Goal: Task Accomplishment & Management: Manage account settings

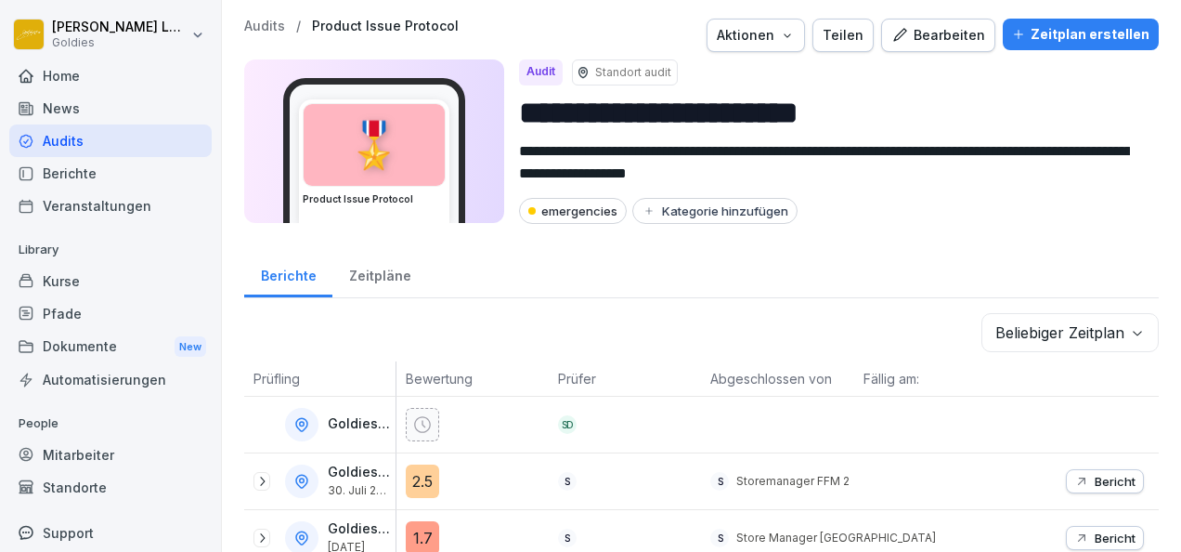
click at [111, 139] on div "Audits" at bounding box center [110, 140] width 202 height 33
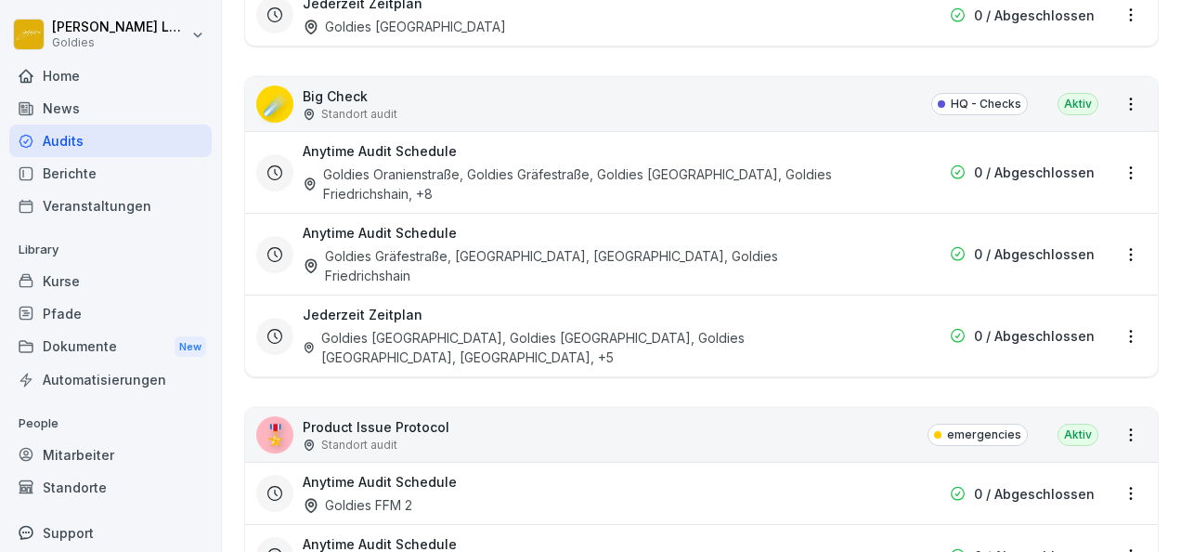
scroll to position [2540, 0]
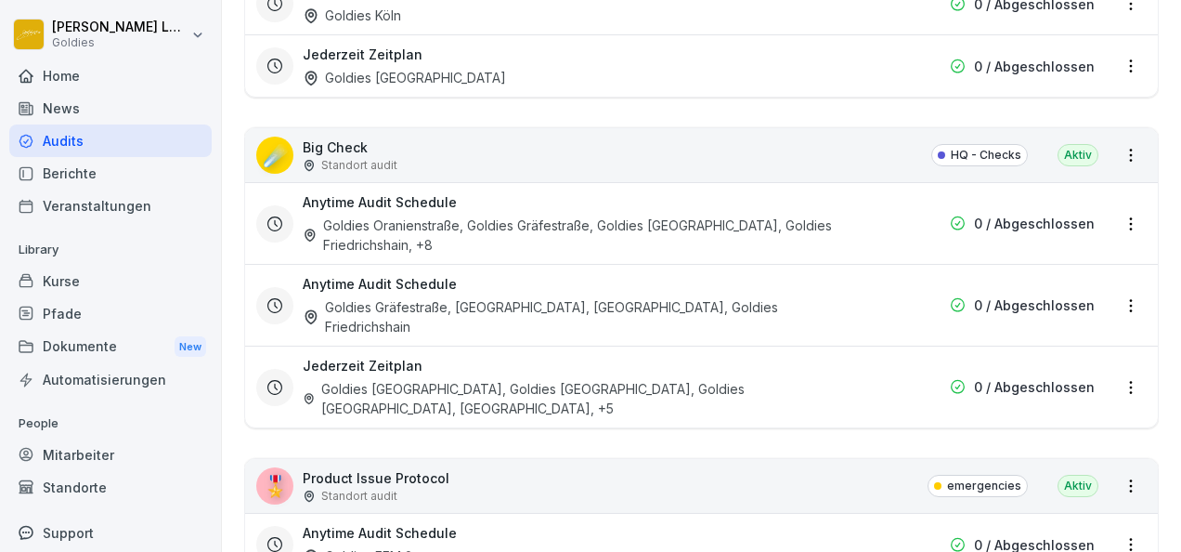
click at [1059, 214] on p "0 / Abgeschlossen" at bounding box center [1034, 224] width 121 height 20
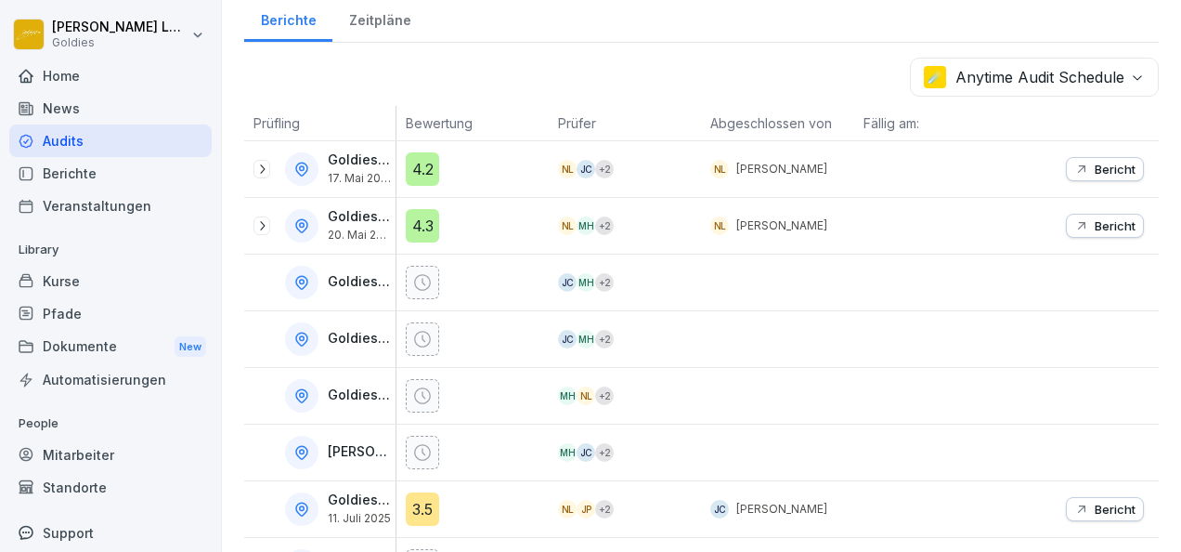
scroll to position [241, 0]
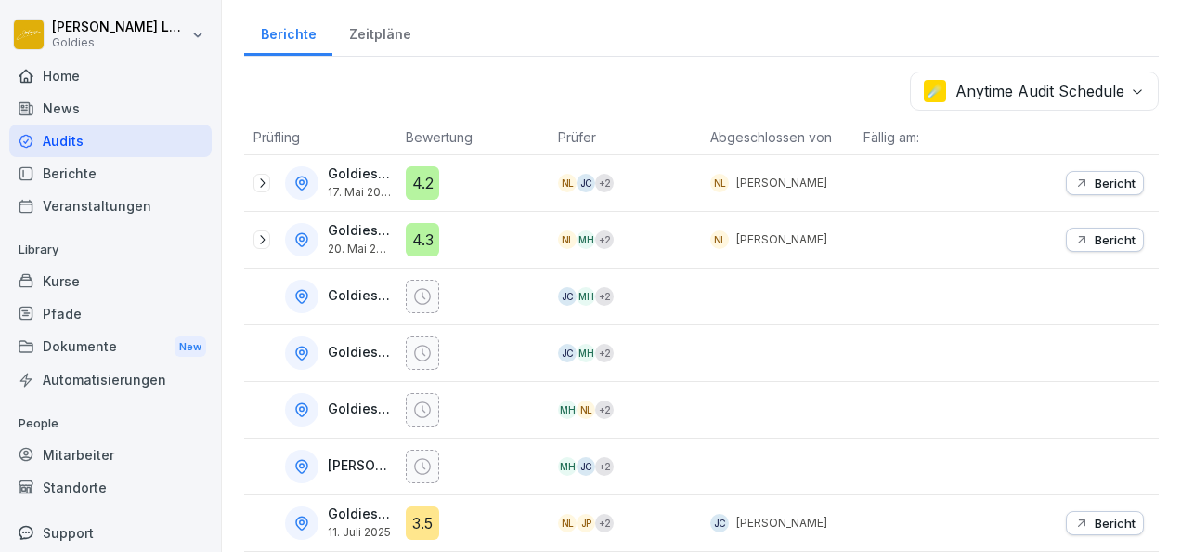
click at [266, 176] on icon at bounding box center [261, 183] width 15 height 15
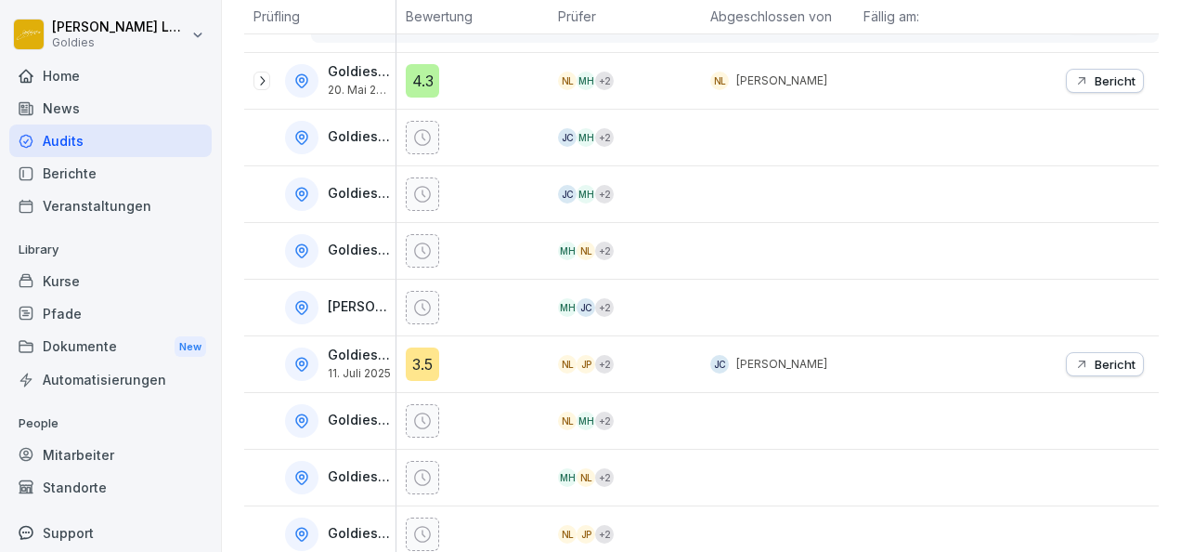
scroll to position [660, 0]
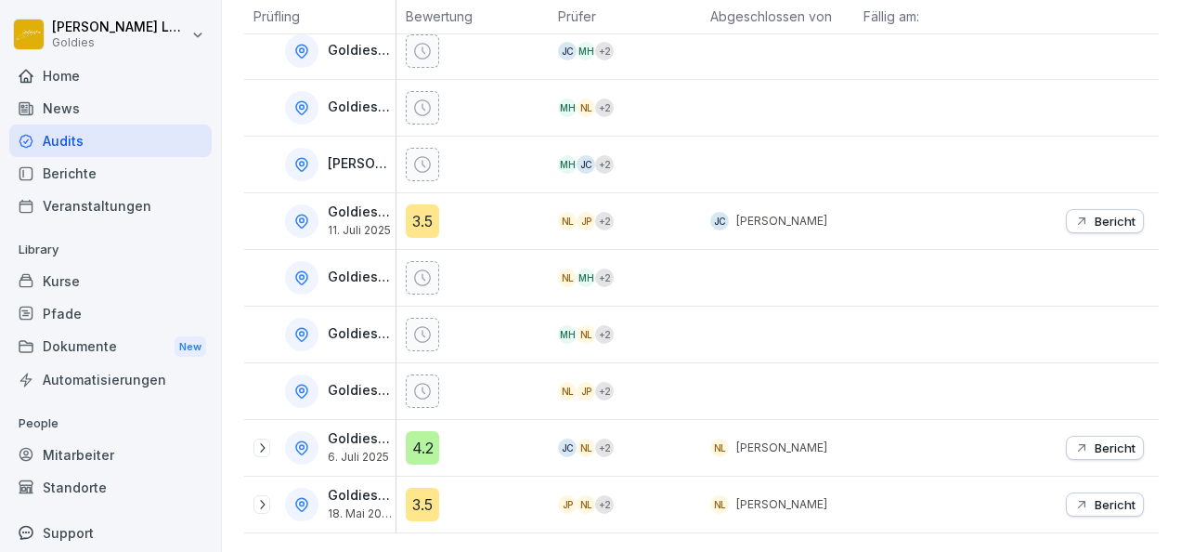
click at [337, 383] on p "Goldies Oranienstraße" at bounding box center [360, 391] width 64 height 16
click at [420, 382] on icon at bounding box center [422, 391] width 19 height 19
click at [353, 383] on p "Goldies Oranienstraße" at bounding box center [360, 391] width 64 height 16
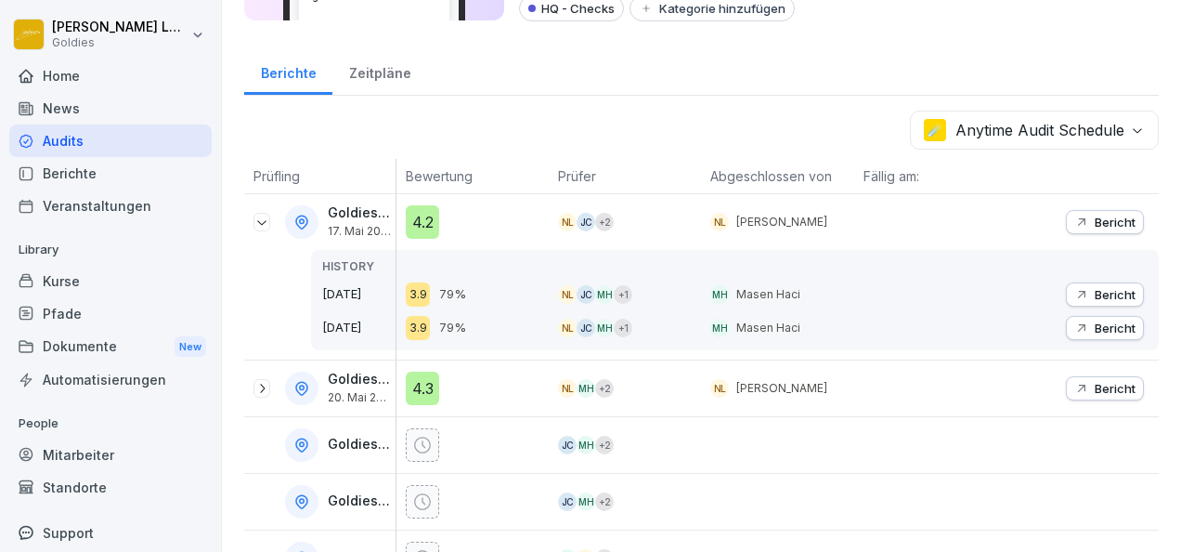
scroll to position [202, 0]
click at [1066, 117] on body "**********" at bounding box center [590, 276] width 1181 height 552
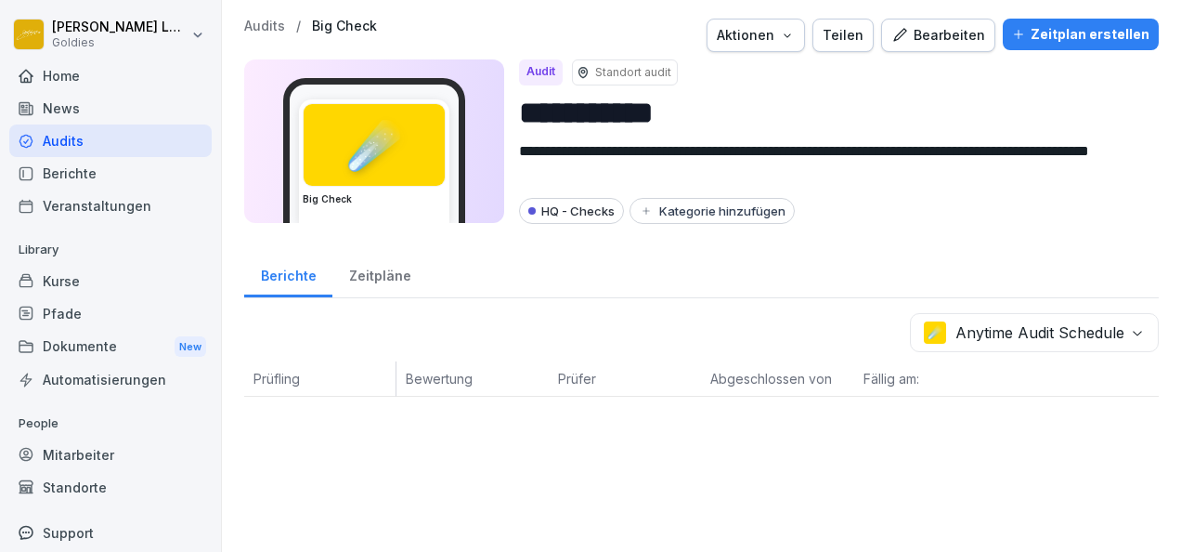
scroll to position [0, 0]
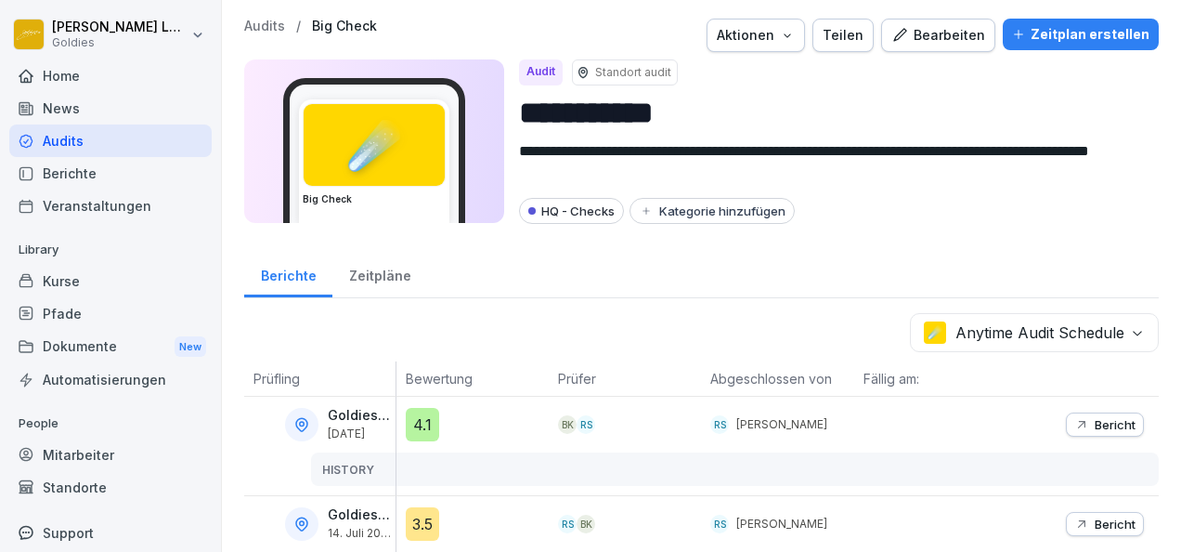
click at [759, 437] on div "RS [PERSON_NAME]" at bounding box center [777, 446] width 152 height 98
click at [312, 429] on div at bounding box center [301, 424] width 33 height 33
click at [338, 466] on p "HISTORY" at bounding box center [358, 470] width 73 height 17
click at [407, 280] on div "Zeitpläne" at bounding box center [379, 273] width 95 height 47
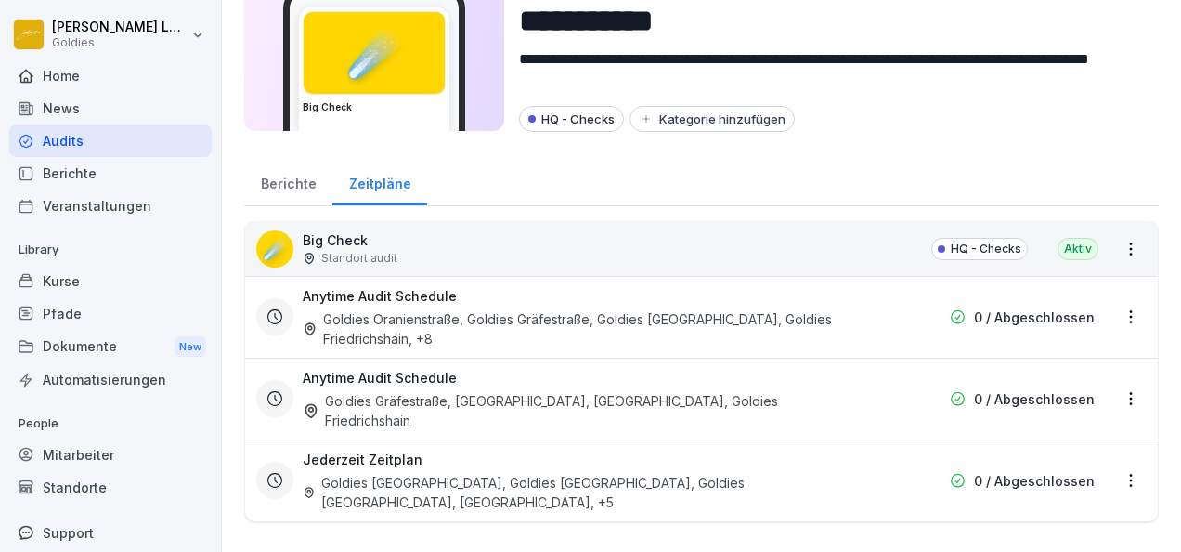
scroll to position [93, 0]
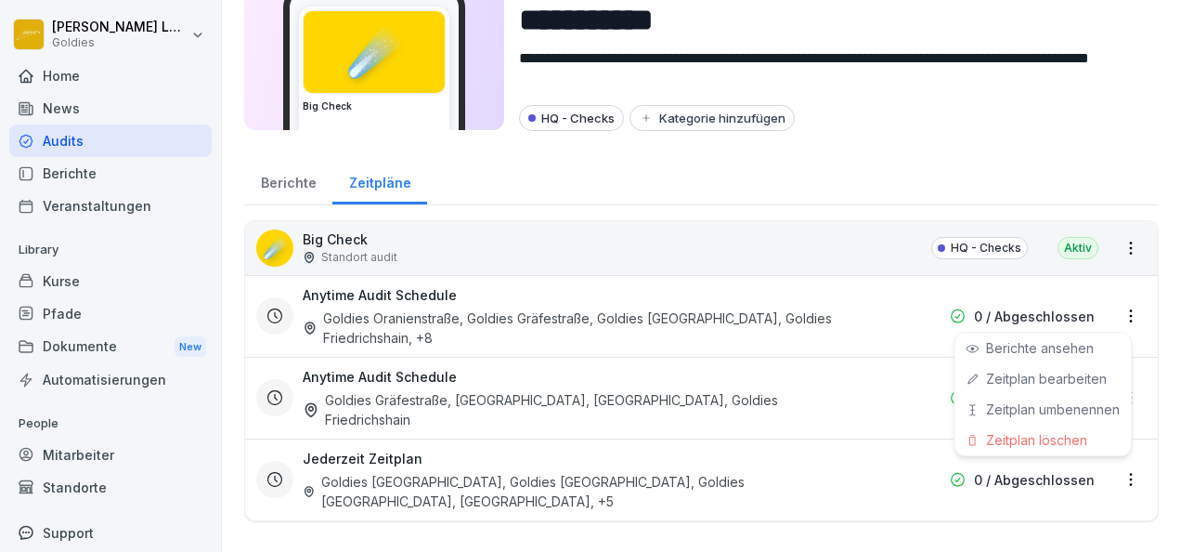
click at [1115, 321] on html "**********" at bounding box center [590, 276] width 1181 height 552
click at [862, 276] on html "**********" at bounding box center [590, 276] width 1181 height 552
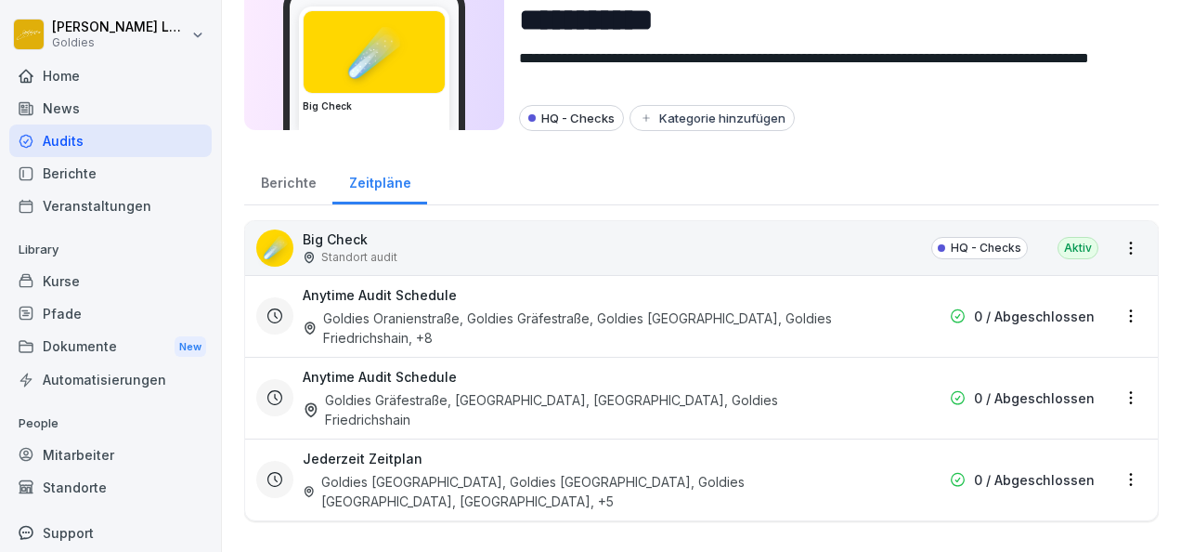
scroll to position [101, 0]
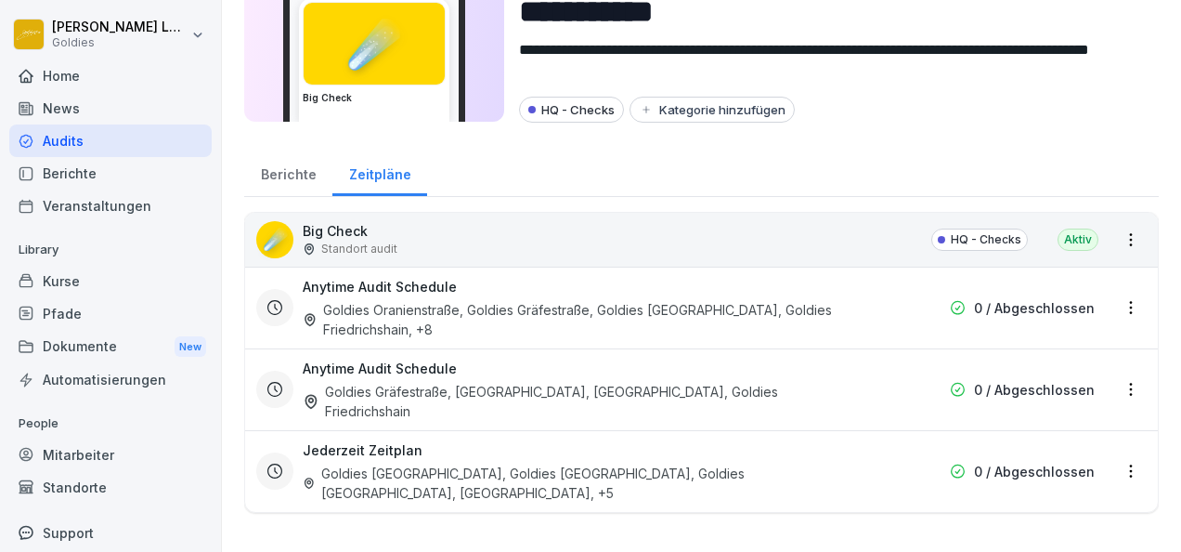
click at [1111, 449] on html "**********" at bounding box center [590, 276] width 1181 height 552
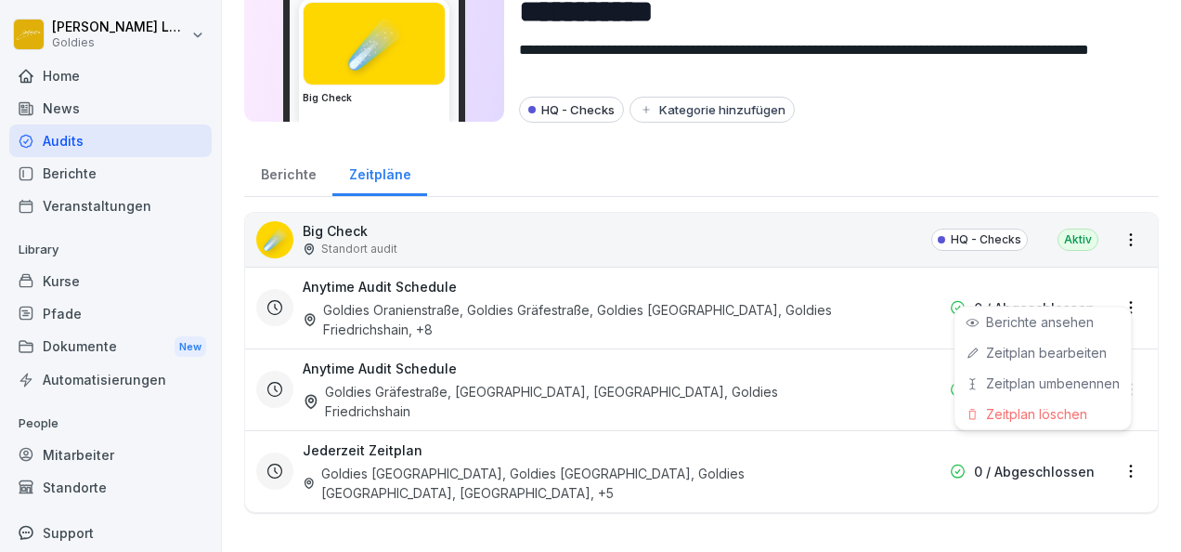
click at [813, 383] on html "**********" at bounding box center [590, 276] width 1181 height 552
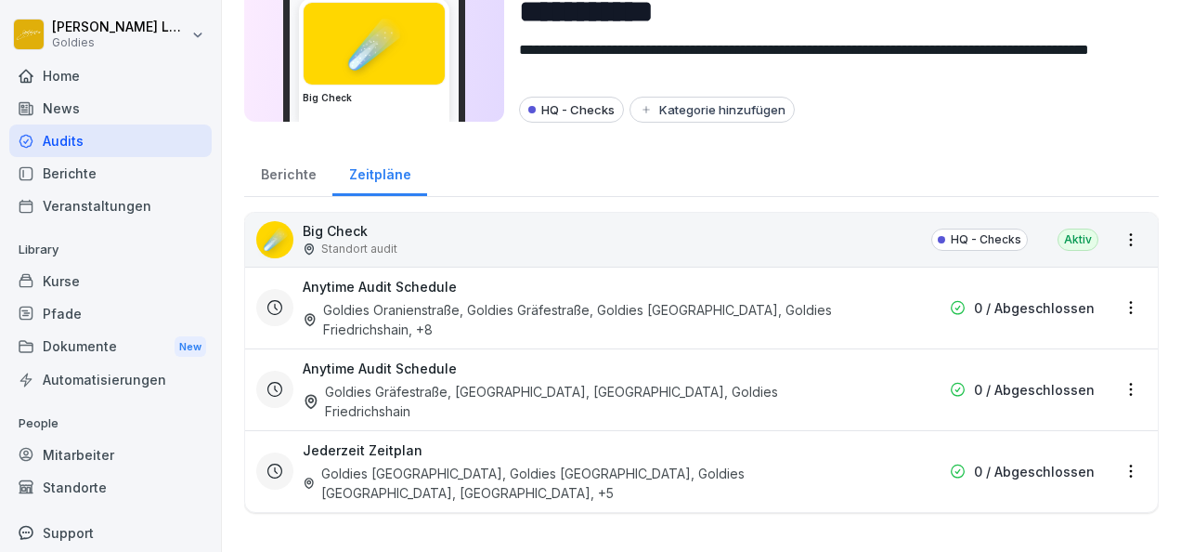
click at [683, 389] on div "Goldies Gräfestraße, [GEOGRAPHIC_DATA], [GEOGRAPHIC_DATA], Goldies Friedrichsha…" at bounding box center [583, 401] width 560 height 39
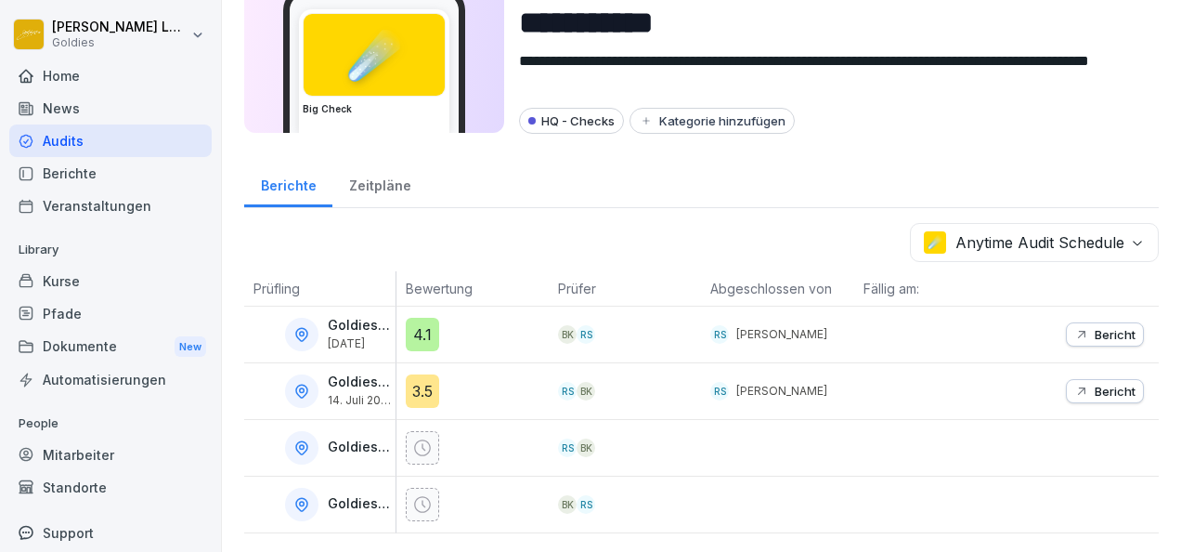
click at [339, 318] on p "Goldies Friedrichshain" at bounding box center [360, 326] width 64 height 16
click at [295, 336] on div at bounding box center [301, 334] width 33 height 33
click at [305, 326] on icon at bounding box center [301, 334] width 17 height 17
click at [1087, 233] on body "**********" at bounding box center [590, 276] width 1181 height 552
click at [745, 113] on div "Kategorie hinzufügen" at bounding box center [712, 120] width 147 height 15
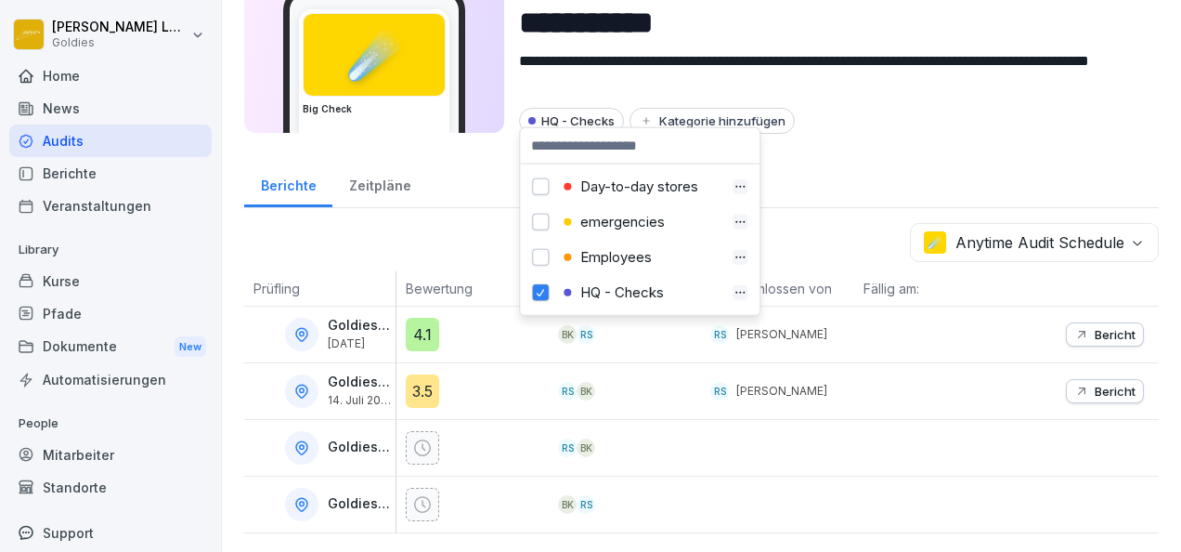
click at [802, 160] on div "Berichte Zeitpläne" at bounding box center [701, 184] width 915 height 48
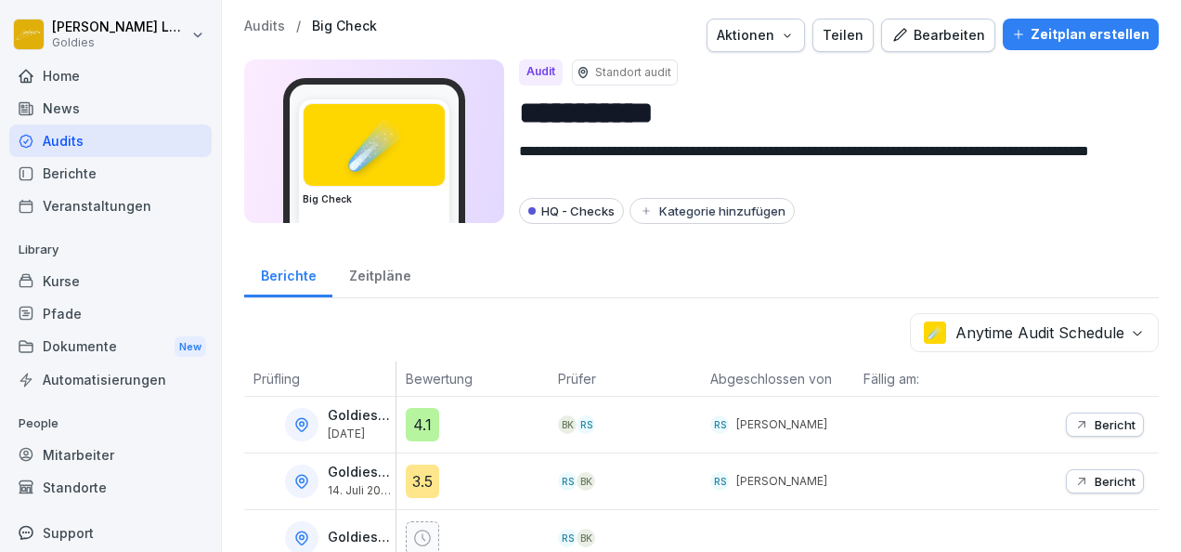
scroll to position [2, 0]
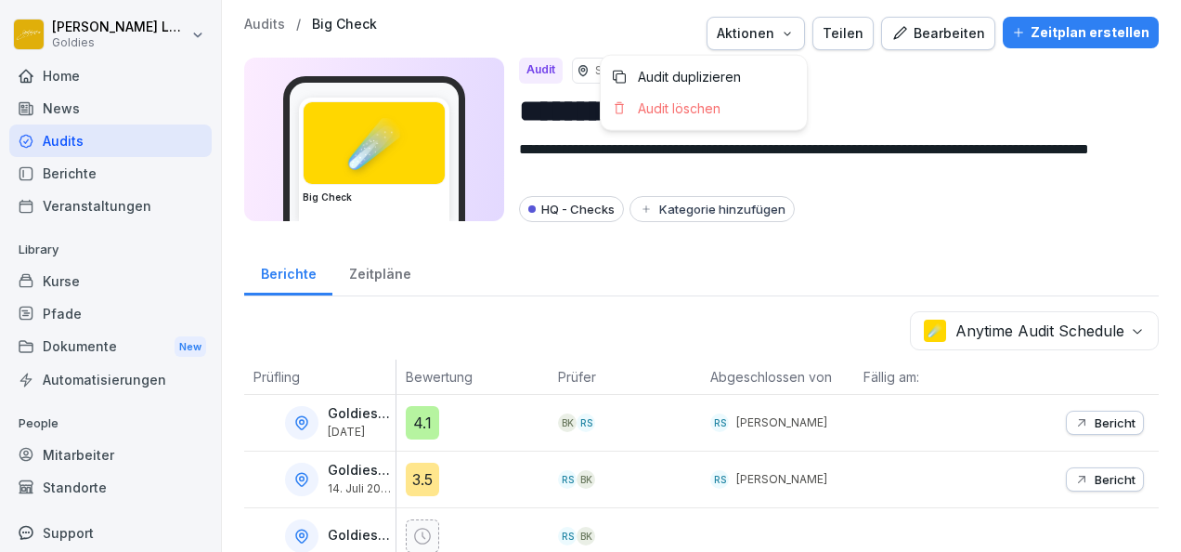
click at [774, 42] on div "Aktionen" at bounding box center [756, 33] width 78 height 20
click at [847, 46] on button "Teilen" at bounding box center [843, 33] width 61 height 33
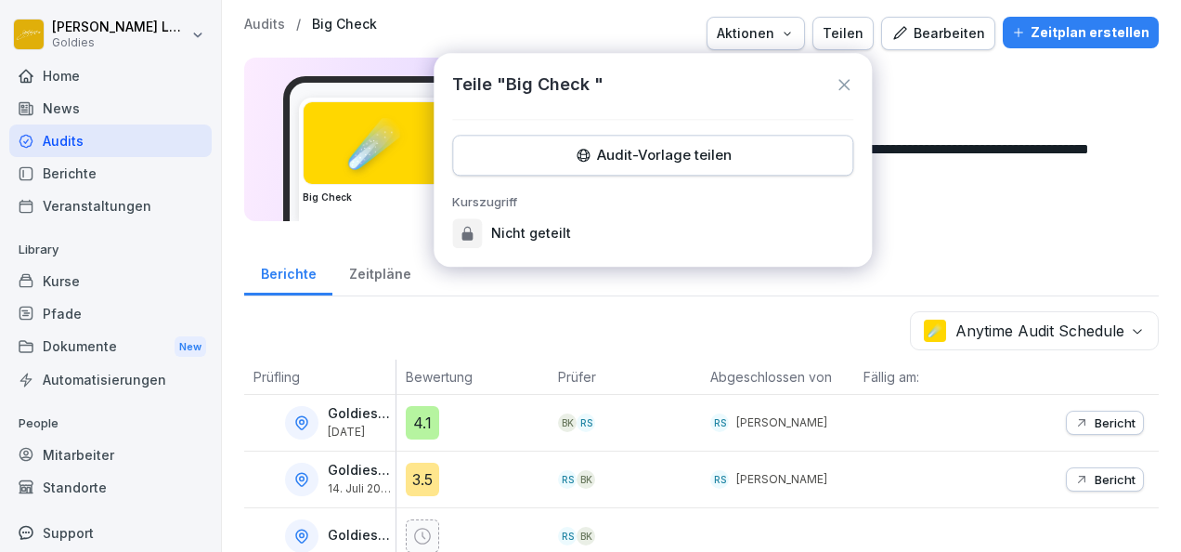
click at [836, 78] on icon at bounding box center [844, 84] width 19 height 19
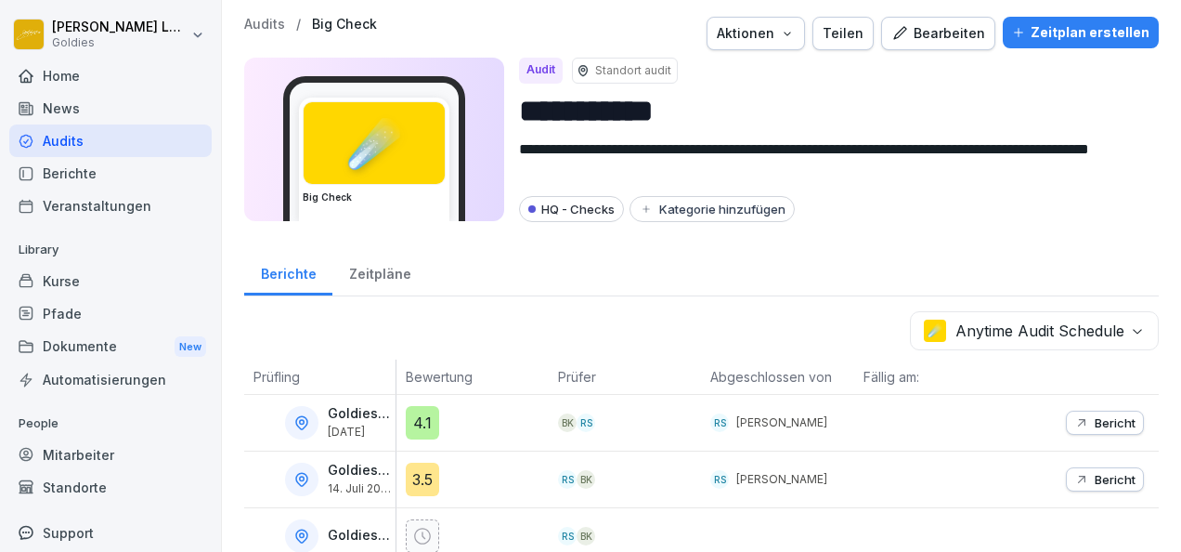
click at [791, 40] on icon "button" at bounding box center [787, 33] width 15 height 15
click at [580, 373] on html "**********" at bounding box center [590, 276] width 1181 height 552
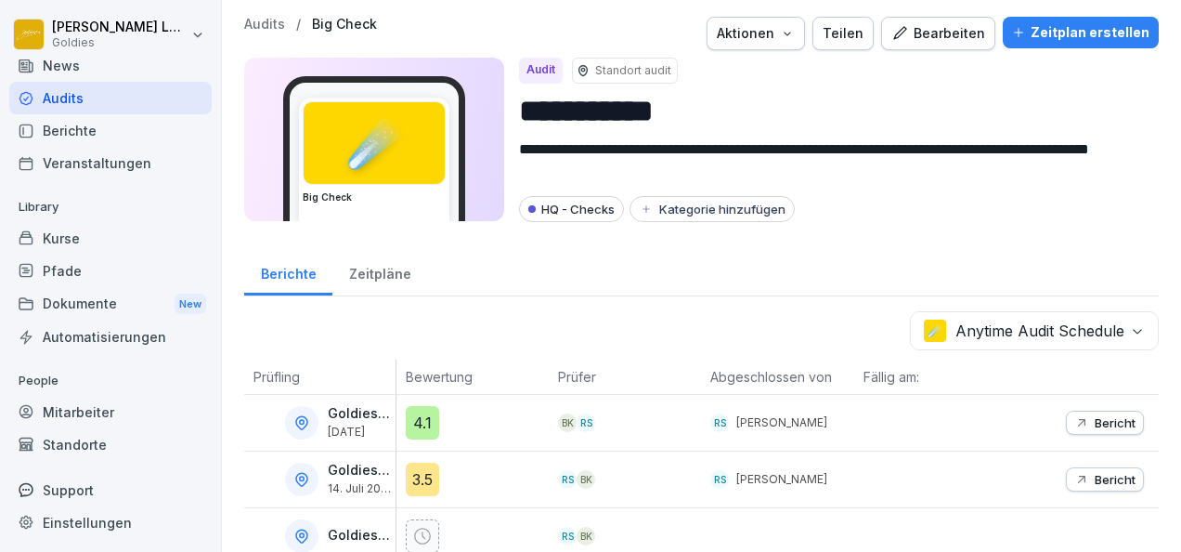
scroll to position [44, 0]
click at [90, 444] on div "Standorte" at bounding box center [110, 443] width 202 height 33
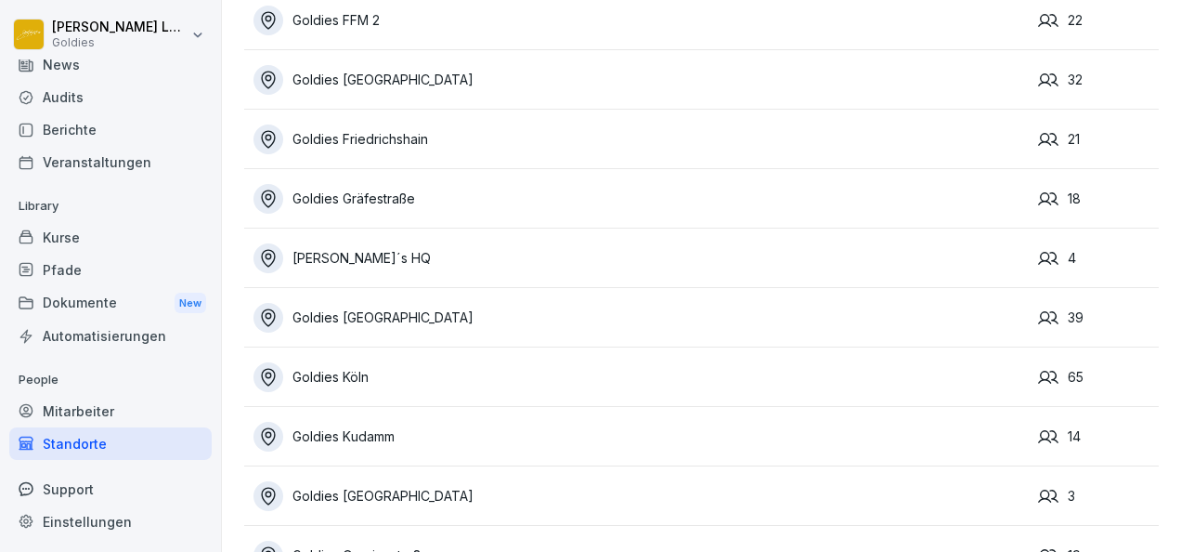
scroll to position [286, 0]
click at [537, 211] on td "Goldies Gräfestraße" at bounding box center [636, 196] width 785 height 59
click at [368, 200] on div "Goldies Gräfestraße" at bounding box center [642, 197] width 776 height 30
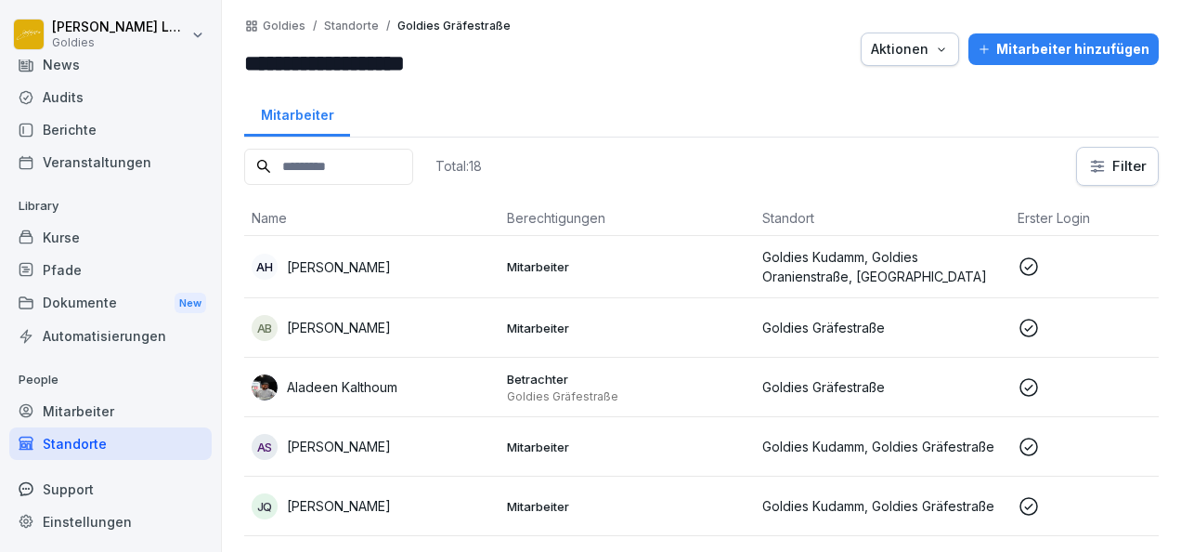
click at [1049, 61] on button "Mitarbeiter hinzufügen" at bounding box center [1064, 49] width 190 height 32
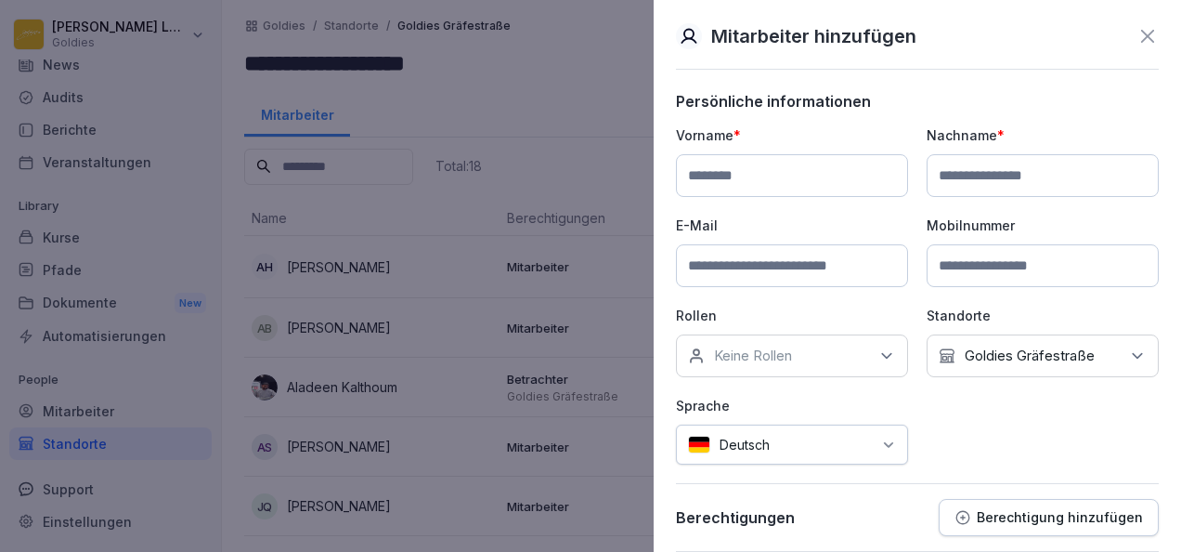
click at [869, 176] on input at bounding box center [792, 175] width 232 height 43
type input "********"
type input "*****"
click at [825, 267] on input at bounding box center [792, 265] width 232 height 43
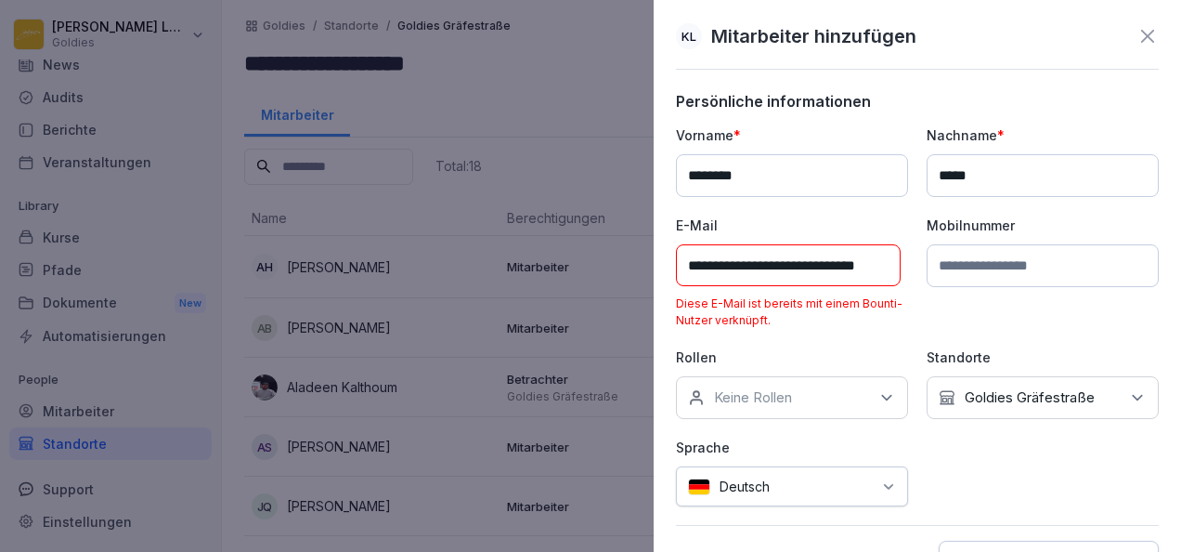
type input "**********"
click at [879, 390] on icon at bounding box center [887, 397] width 19 height 19
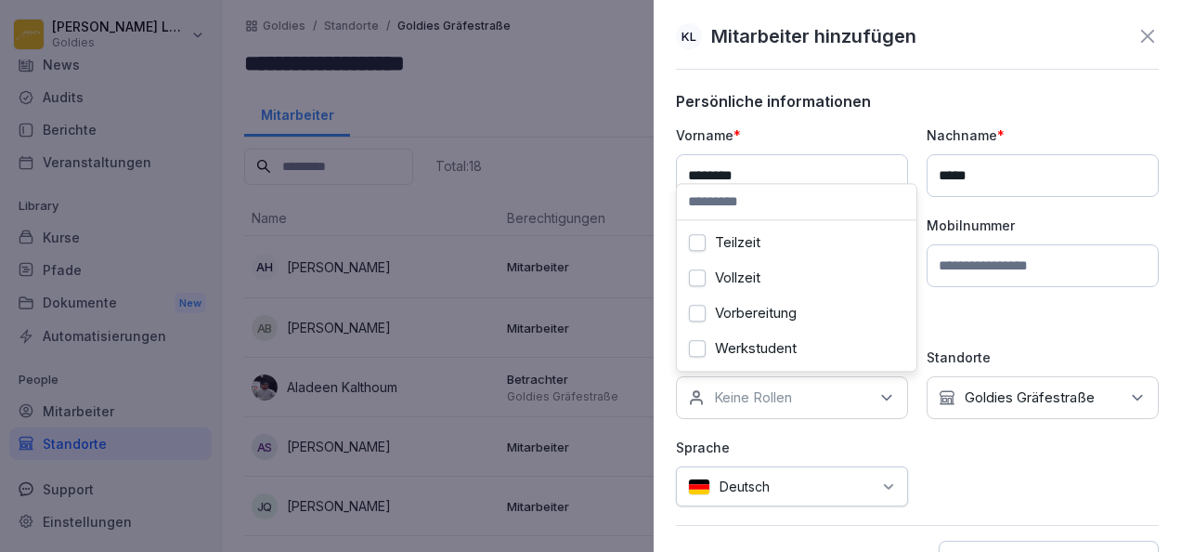
scroll to position [1231, 0]
click at [1142, 39] on icon at bounding box center [1148, 36] width 22 height 22
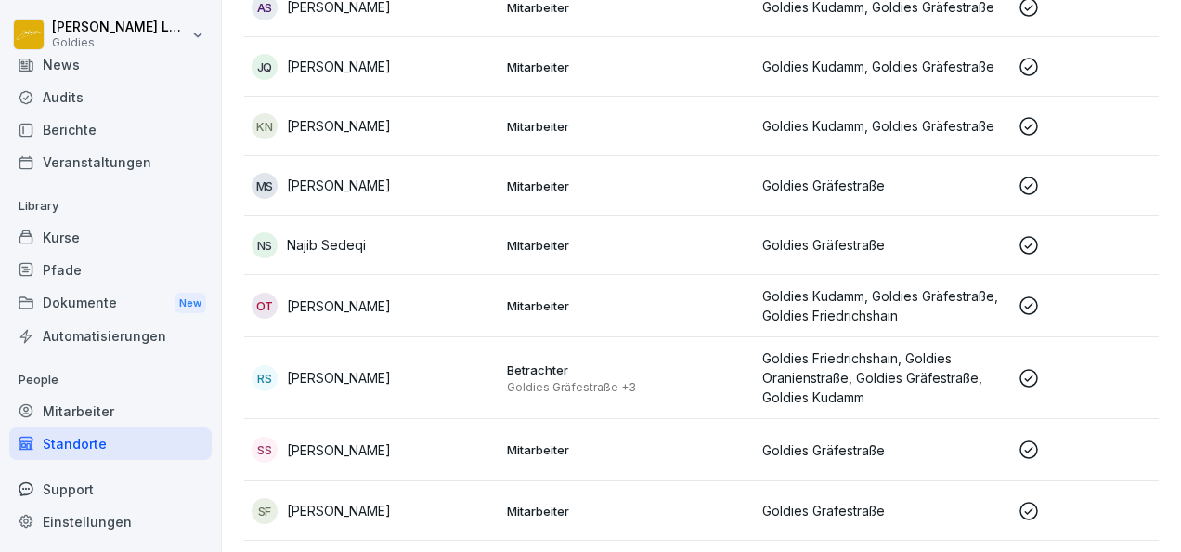
scroll to position [519, 0]
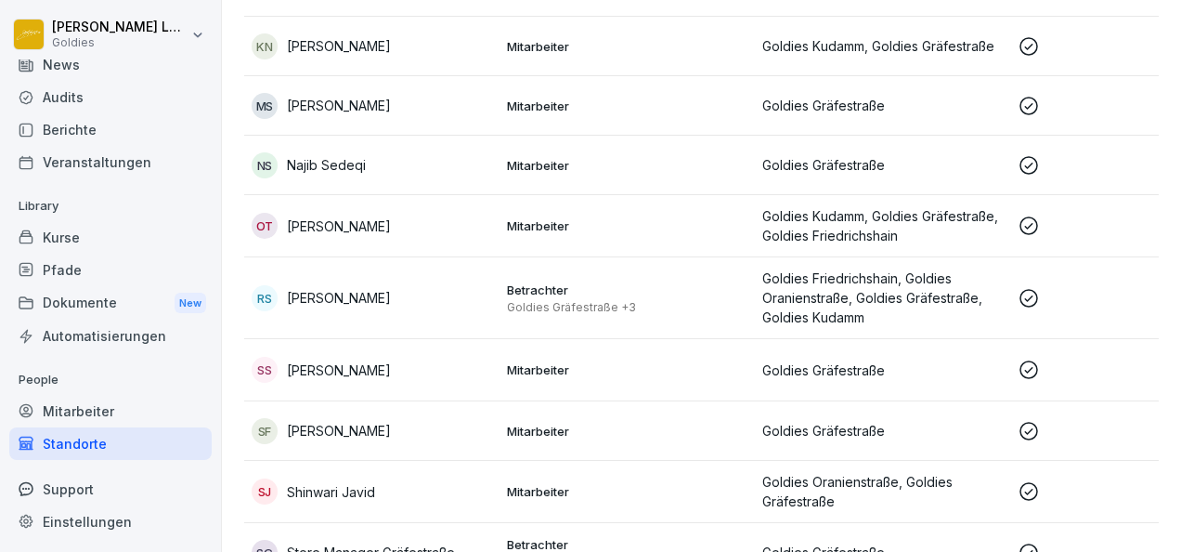
click at [69, 419] on div "Mitarbeiter" at bounding box center [110, 411] width 202 height 33
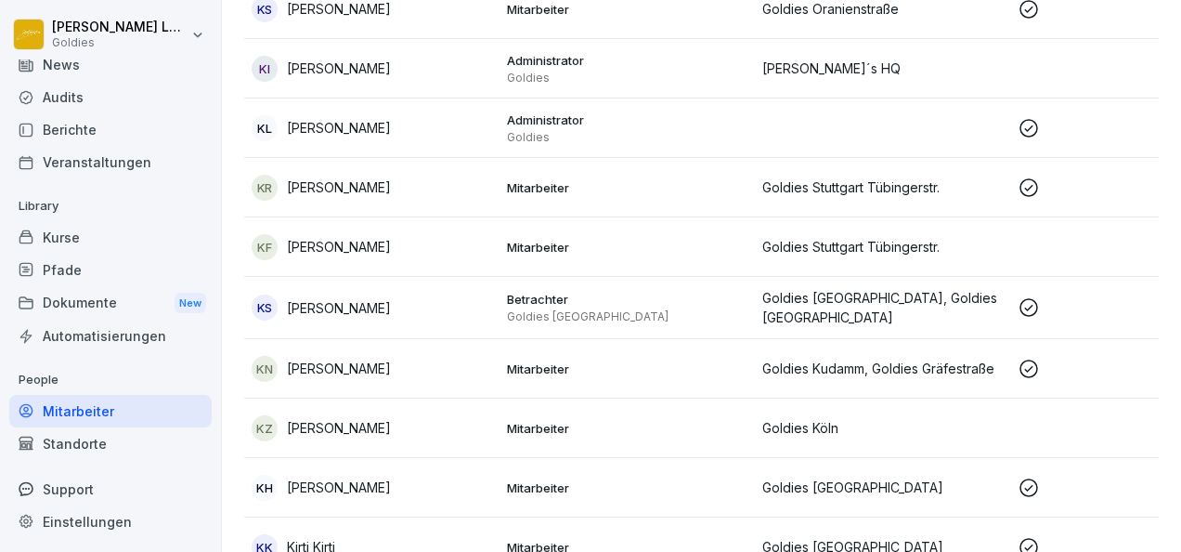
scroll to position [8203, 0]
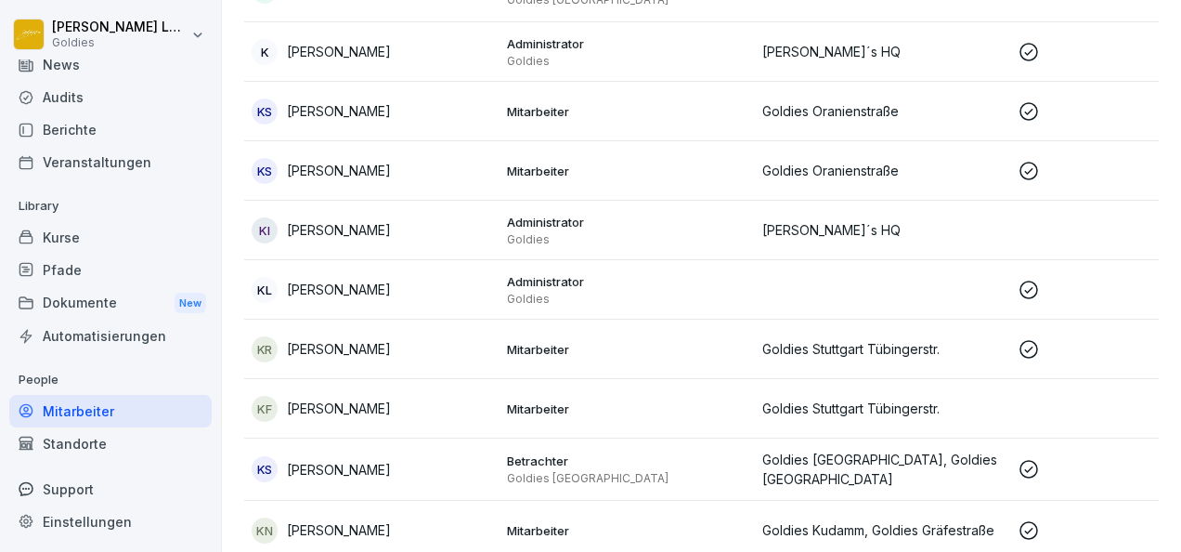
click at [552, 232] on p "Goldies" at bounding box center [627, 239] width 241 height 15
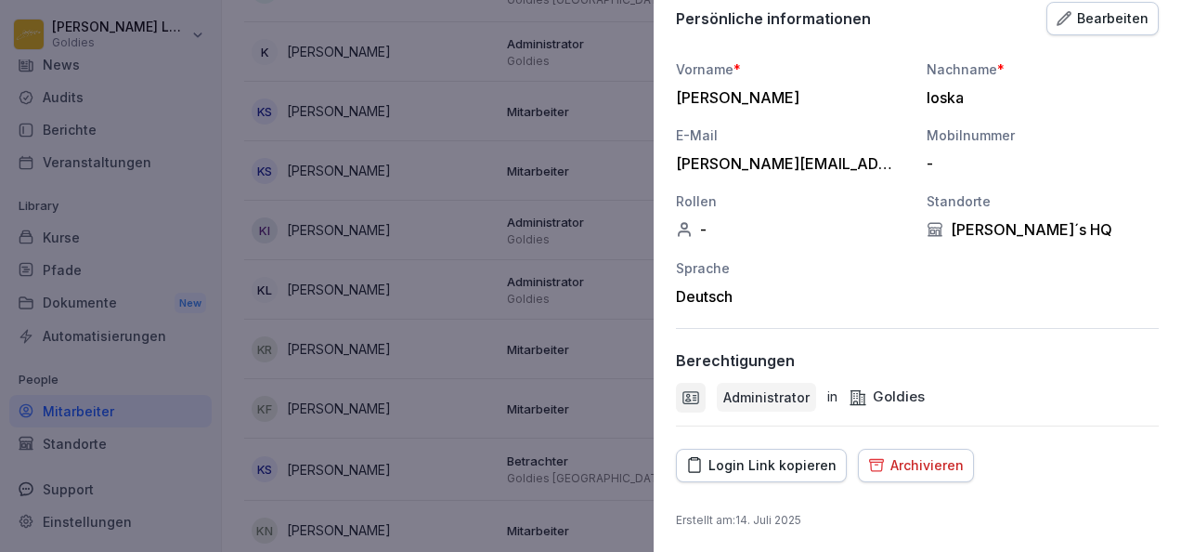
scroll to position [0, 0]
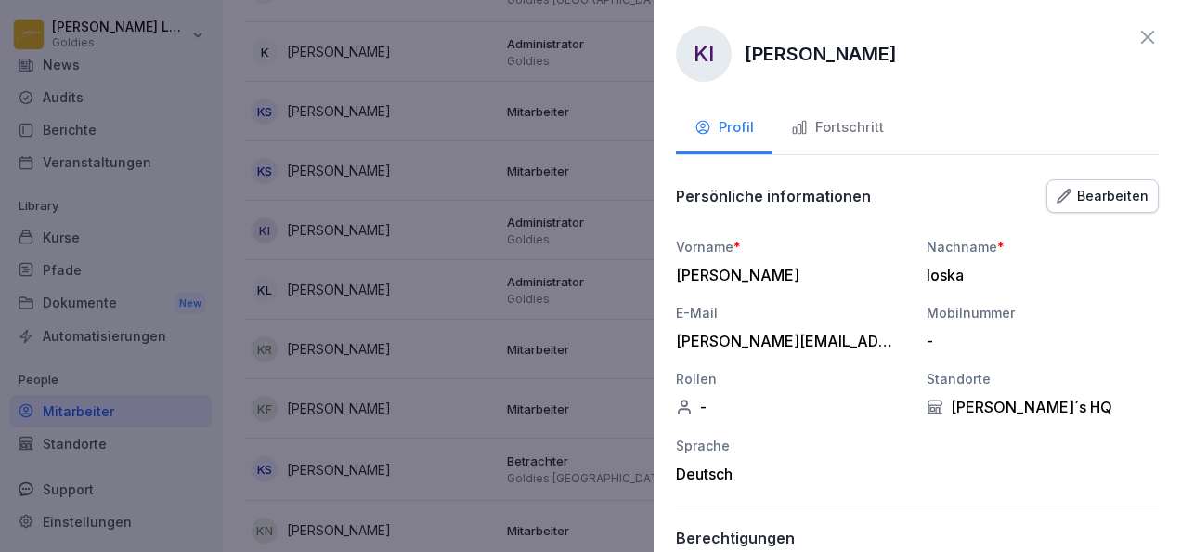
click at [1126, 183] on button "Bearbeiten" at bounding box center [1103, 195] width 112 height 33
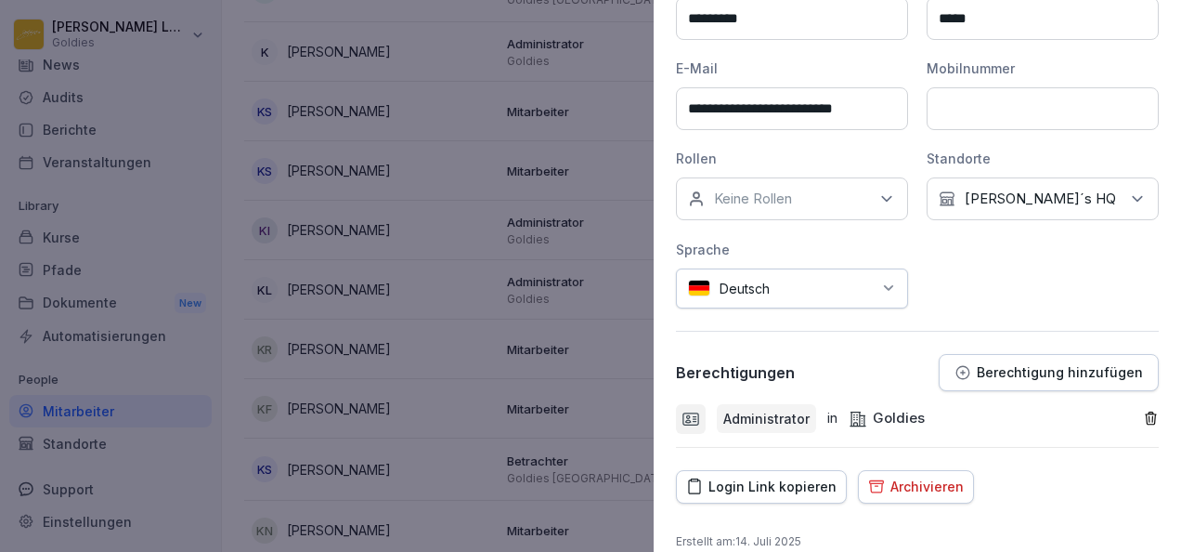
scroll to position [269, 0]
click at [1079, 201] on div "Kein Standort Goldie´s HQ" at bounding box center [1043, 197] width 232 height 43
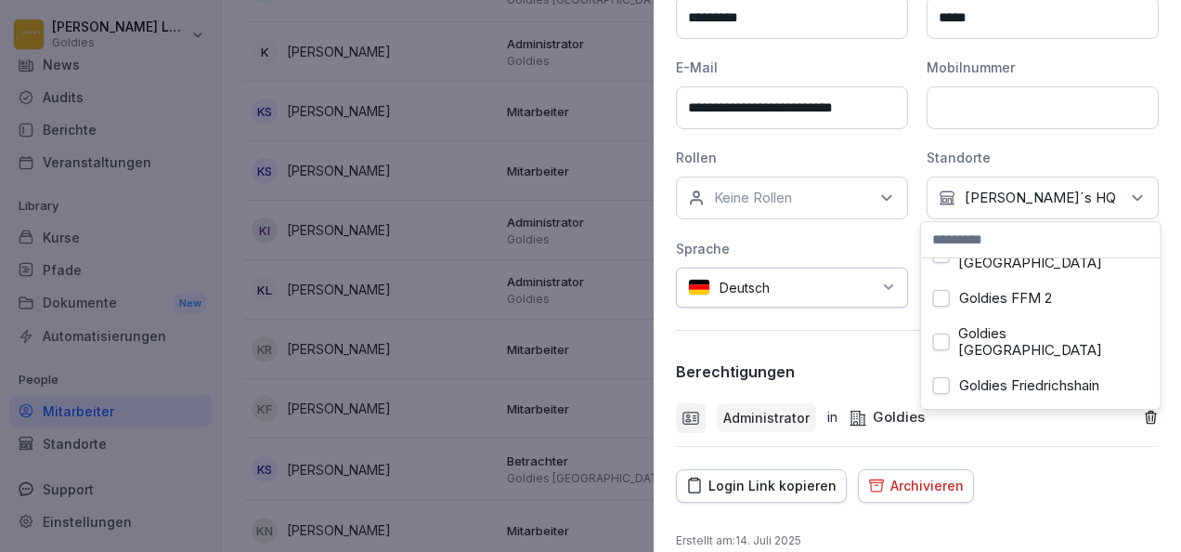
scroll to position [116, 0]
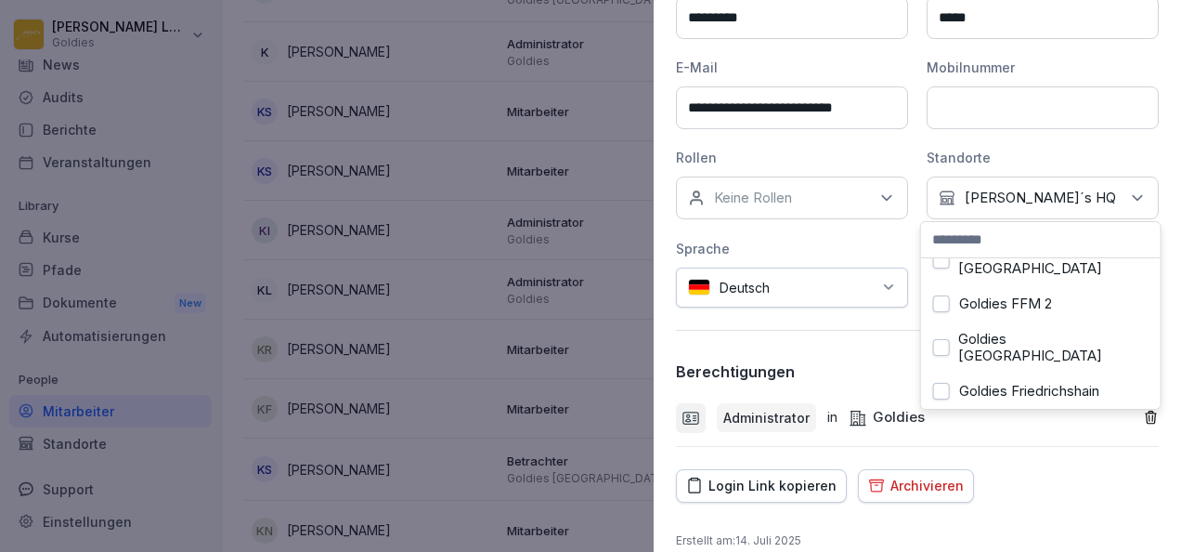
click at [940, 418] on button "Goldies Gräfestraße" at bounding box center [941, 426] width 17 height 17
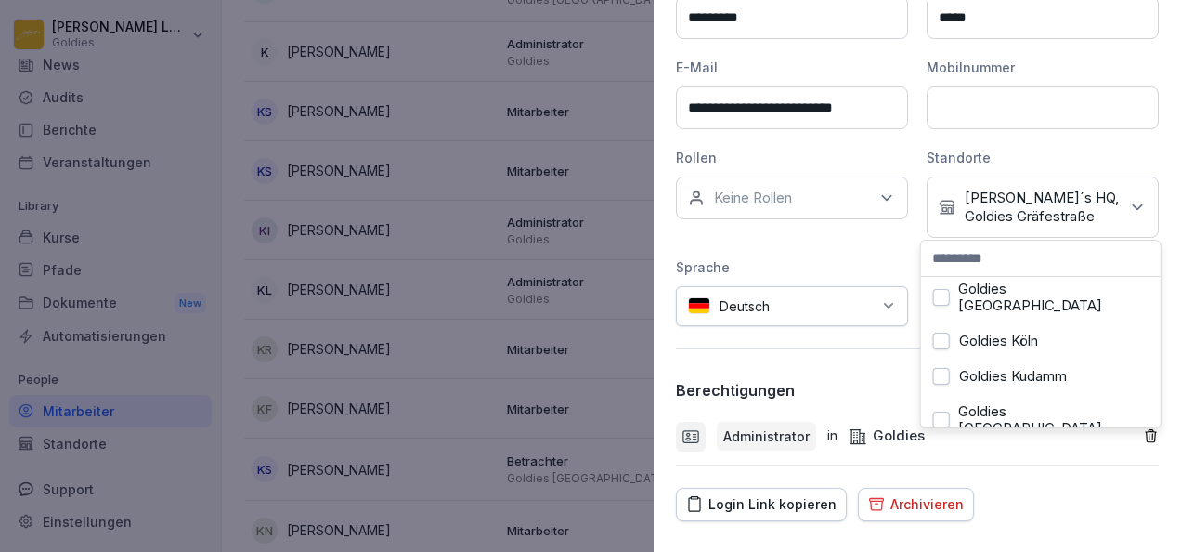
scroll to position [388, 0]
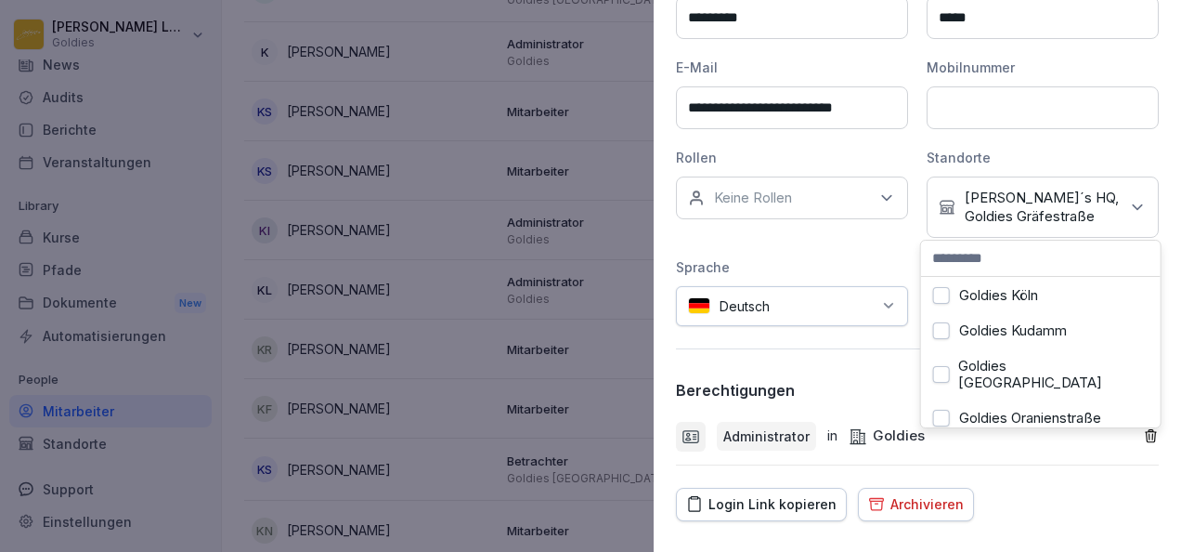
click at [945, 410] on button "Goldies Oranienstraße" at bounding box center [941, 418] width 17 height 17
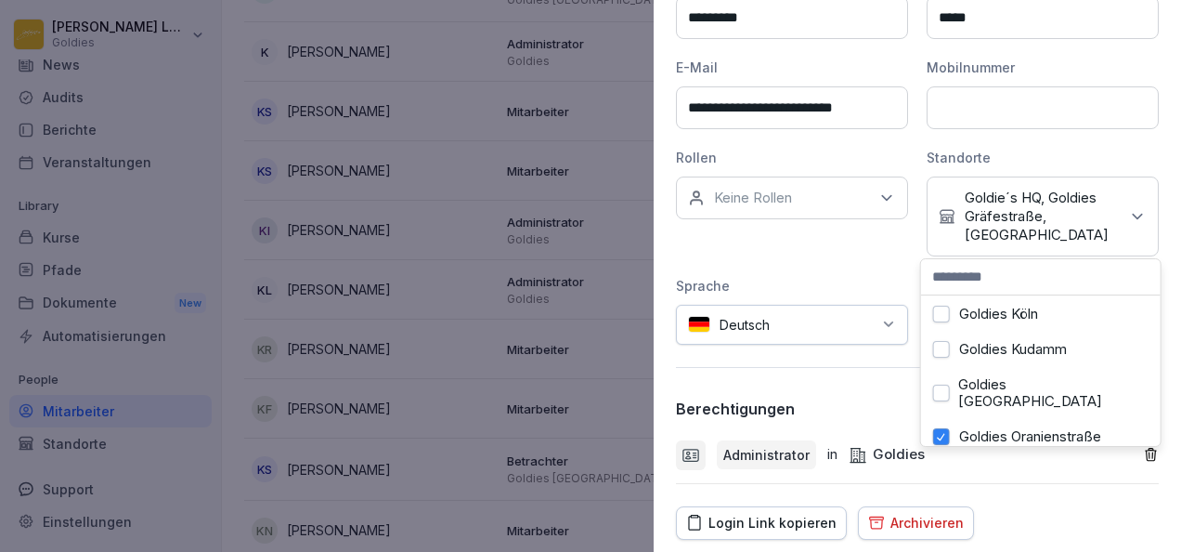
scroll to position [419, 0]
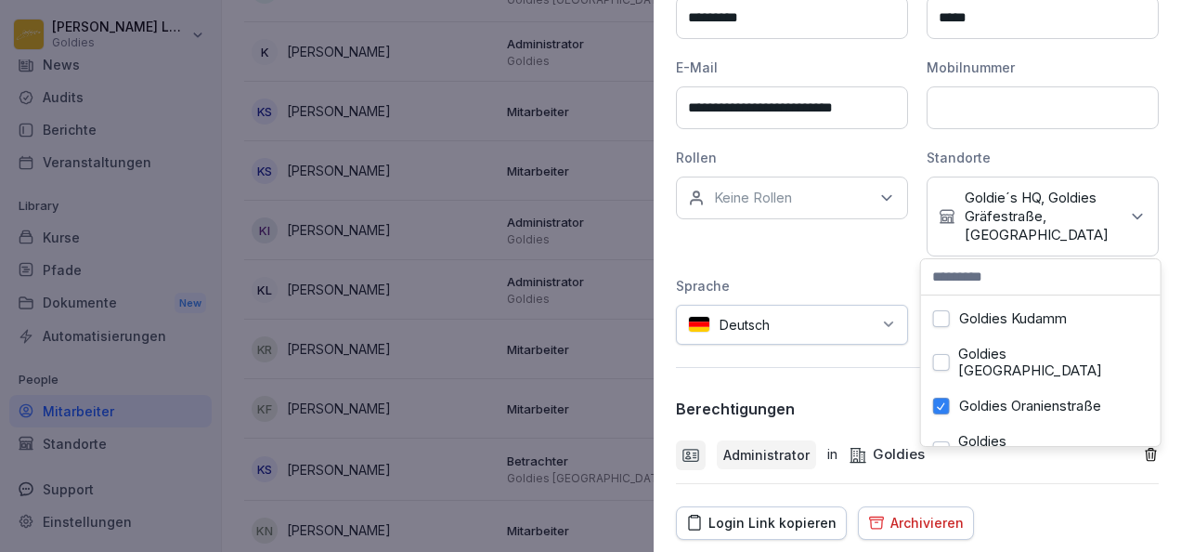
click at [983, 481] on div "**********" at bounding box center [918, 276] width 528 height 552
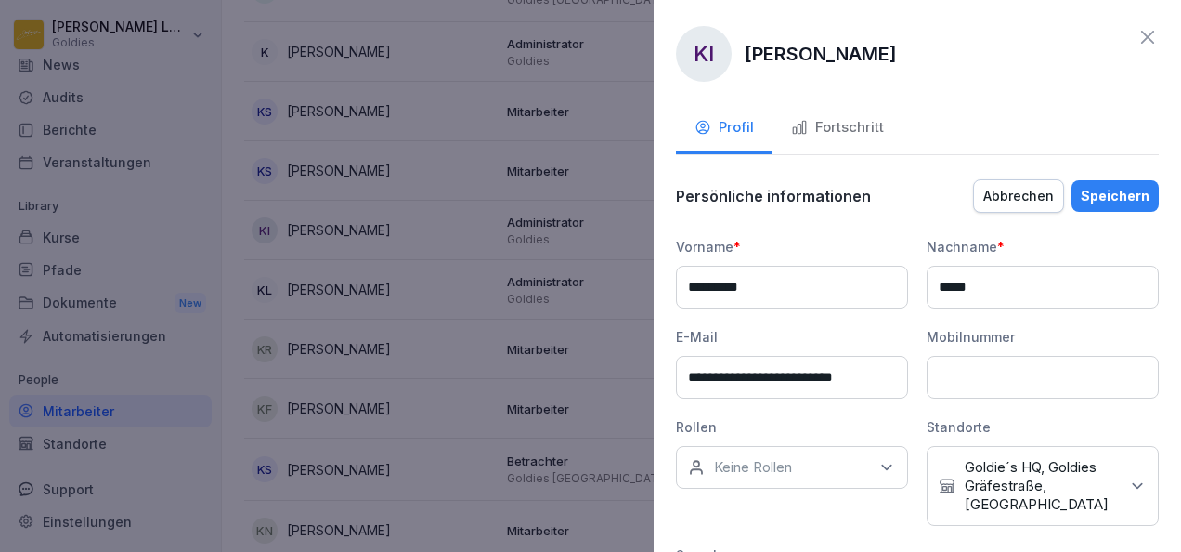
scroll to position [0, 0]
click at [1087, 197] on div "Speichern" at bounding box center [1115, 196] width 69 height 20
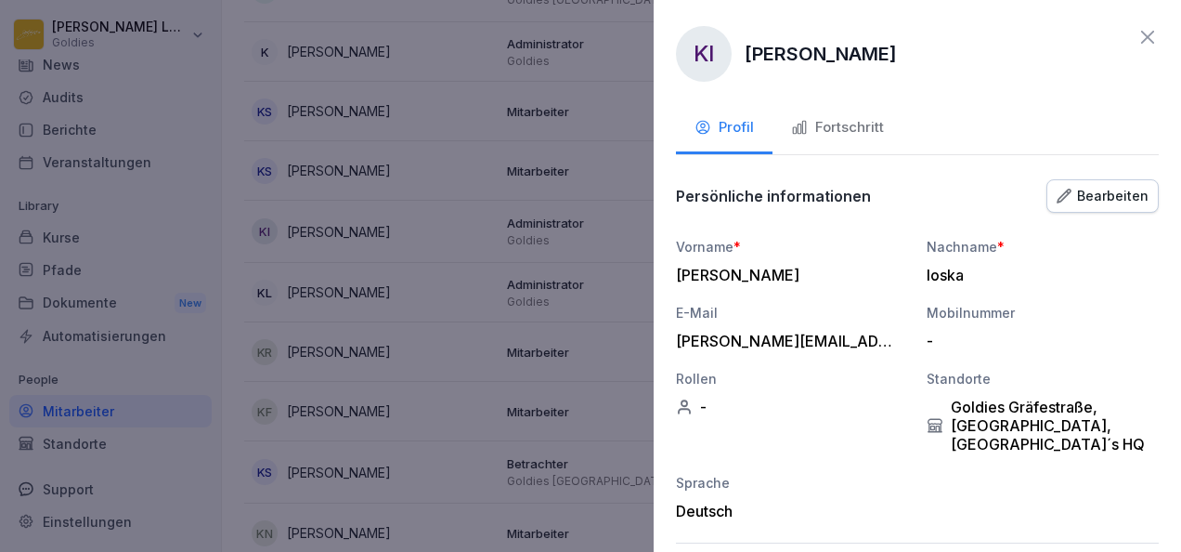
click at [544, 275] on div at bounding box center [590, 276] width 1181 height 552
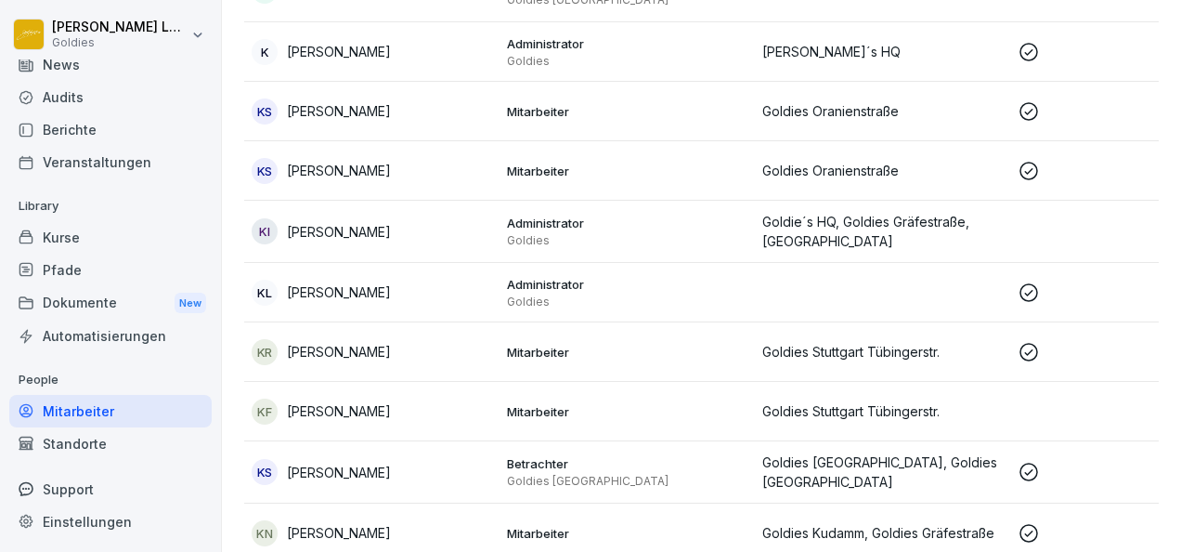
click at [834, 227] on p "Goldie´s HQ, Goldies Gräfestraße, [GEOGRAPHIC_DATA]" at bounding box center [883, 231] width 241 height 39
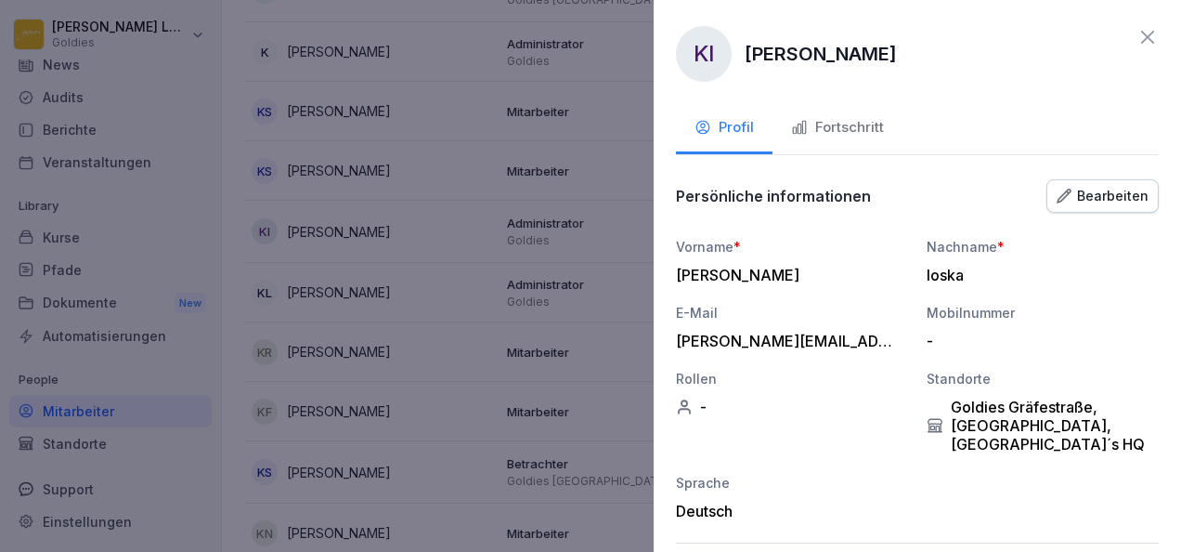
click at [1137, 32] on icon at bounding box center [1148, 37] width 22 height 22
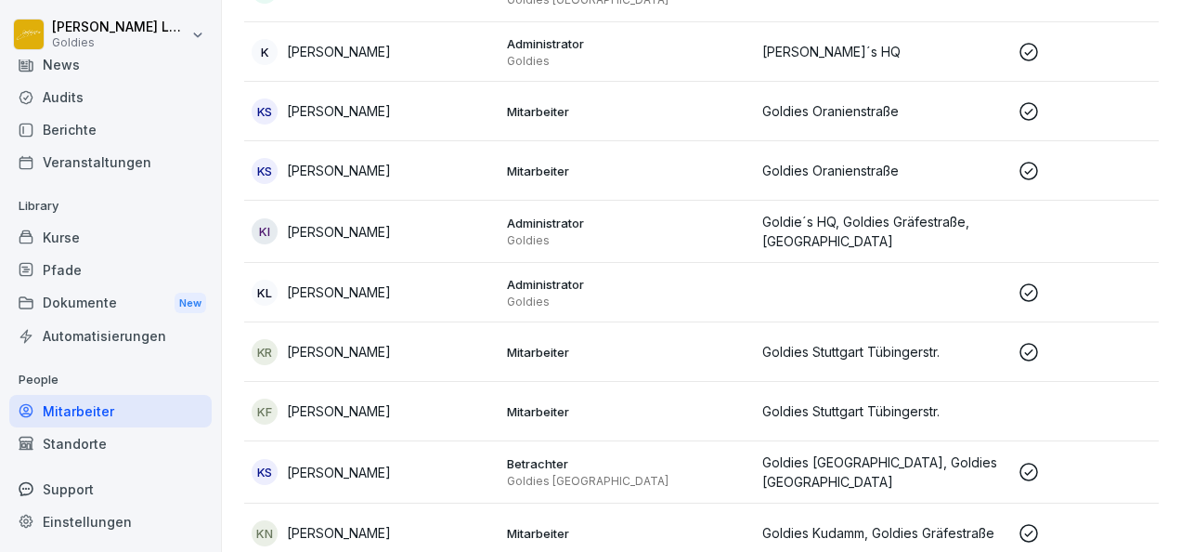
click at [84, 106] on div "Audits" at bounding box center [110, 97] width 202 height 33
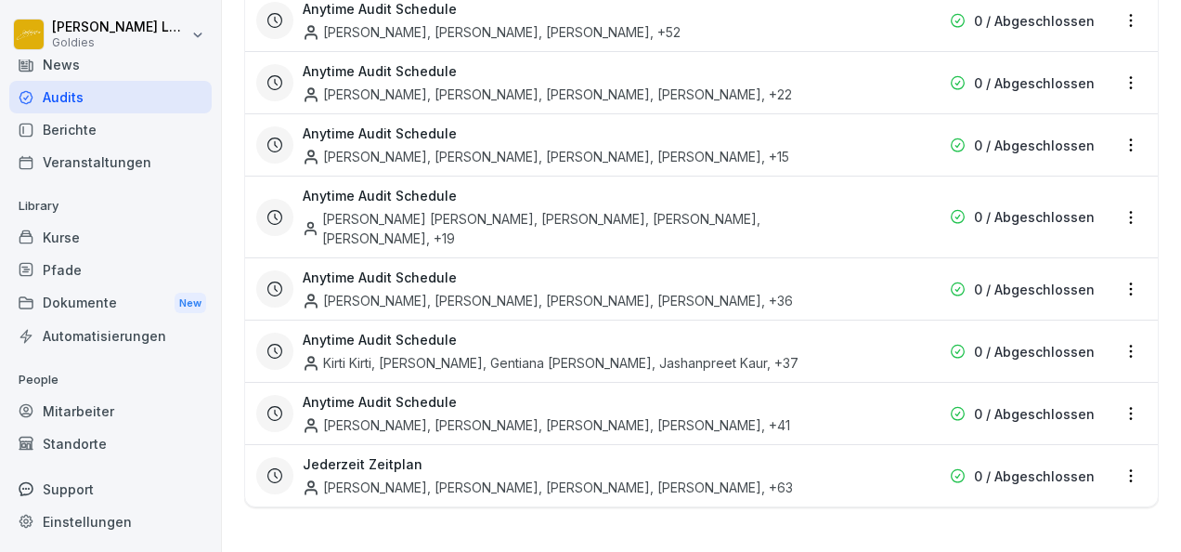
scroll to position [19, 0]
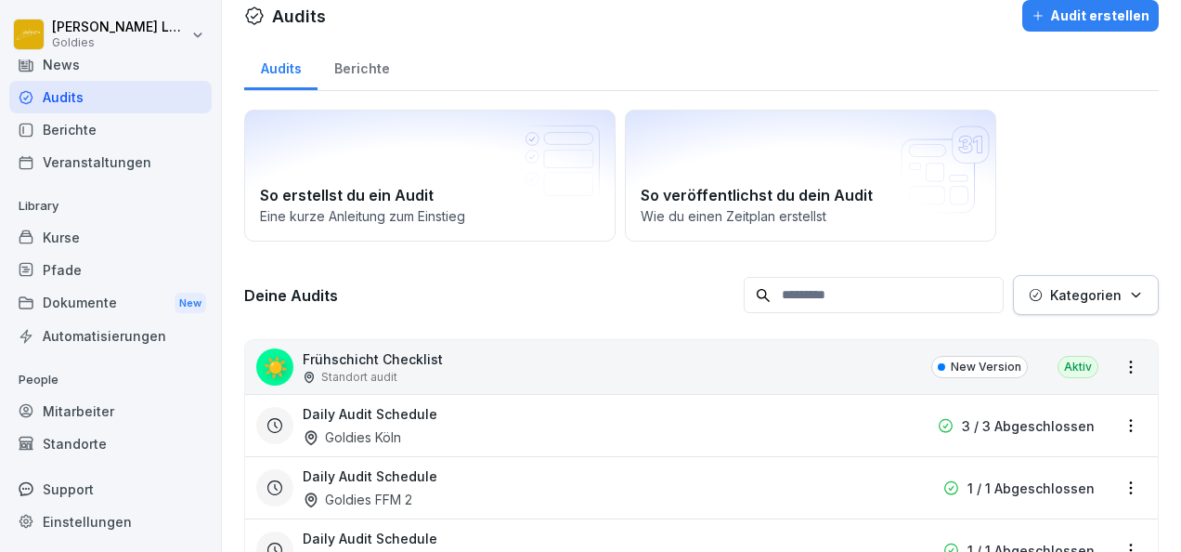
click at [1081, 286] on p "Kategorien" at bounding box center [1086, 295] width 72 height 20
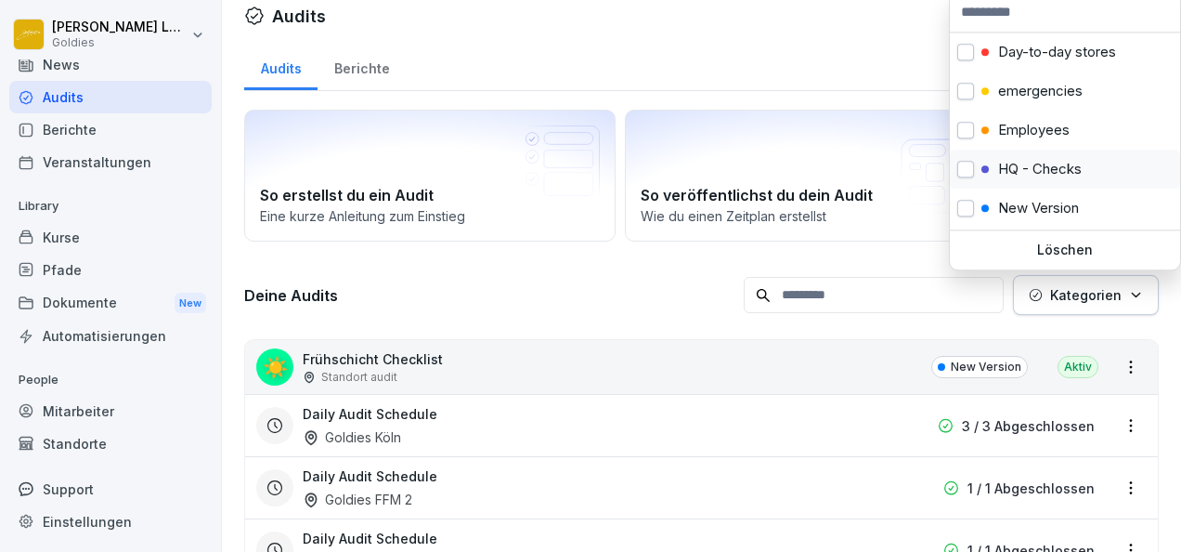
click at [1068, 171] on p "HQ - Checks" at bounding box center [1040, 169] width 84 height 17
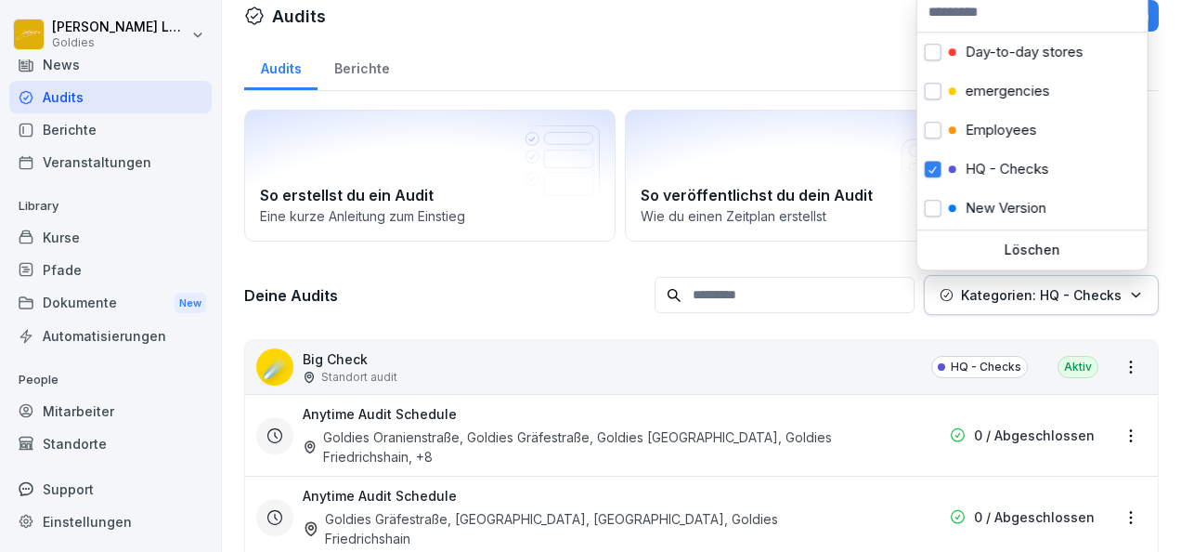
click at [1025, 296] on p "Kategorien: HQ - Checks" at bounding box center [1041, 295] width 161 height 20
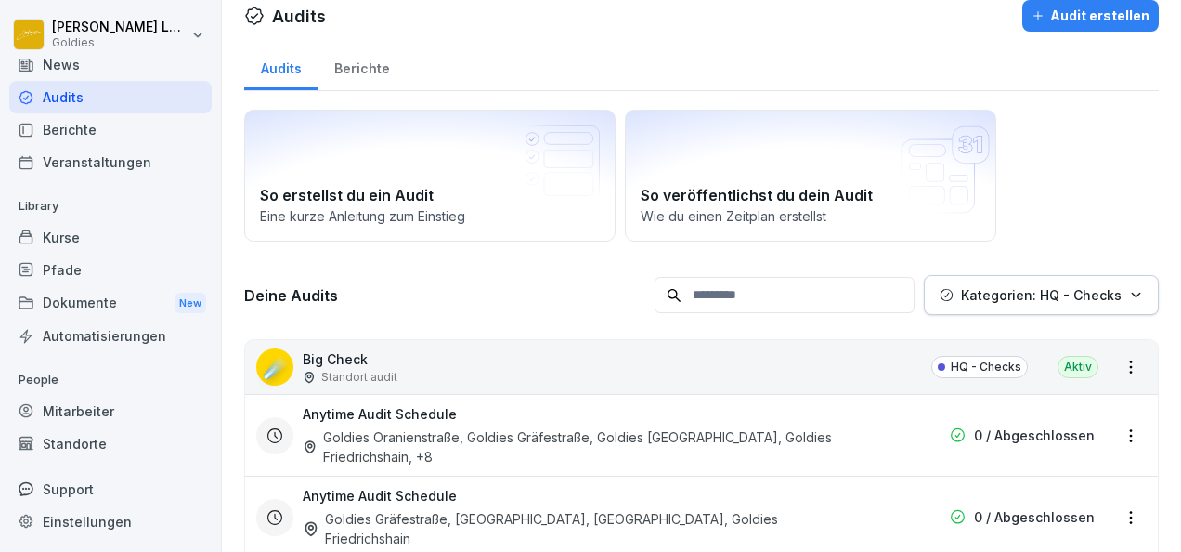
click at [1025, 296] on p "Kategorien: HQ - Checks" at bounding box center [1041, 295] width 161 height 20
click at [871, 349] on html "[PERSON_NAME] Goldies Home News Audits Berichte Veranstaltungen Library Kurse P…" at bounding box center [590, 276] width 1181 height 552
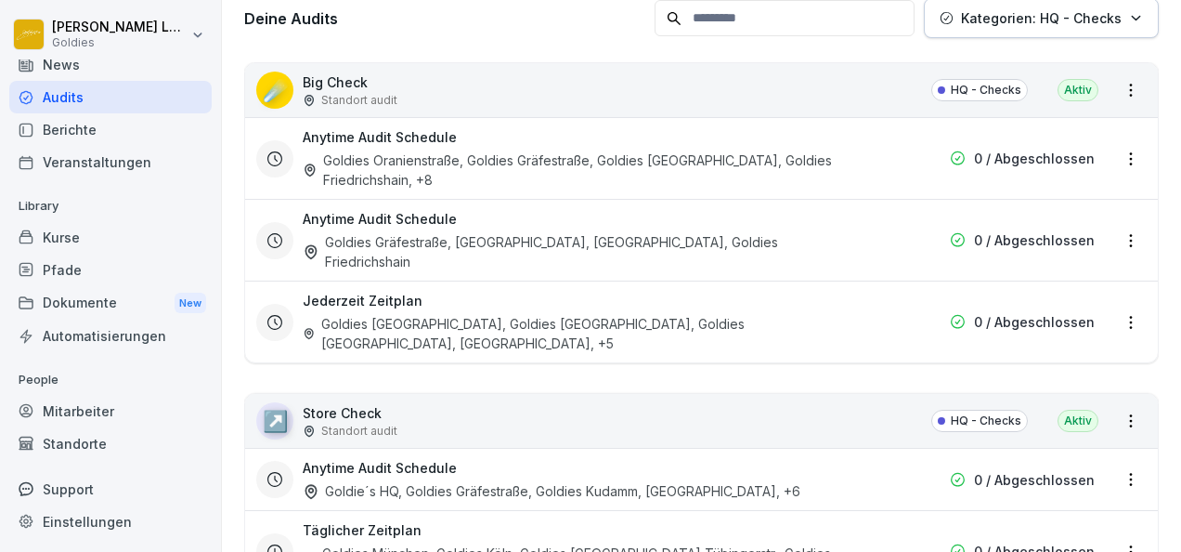
scroll to position [299, 0]
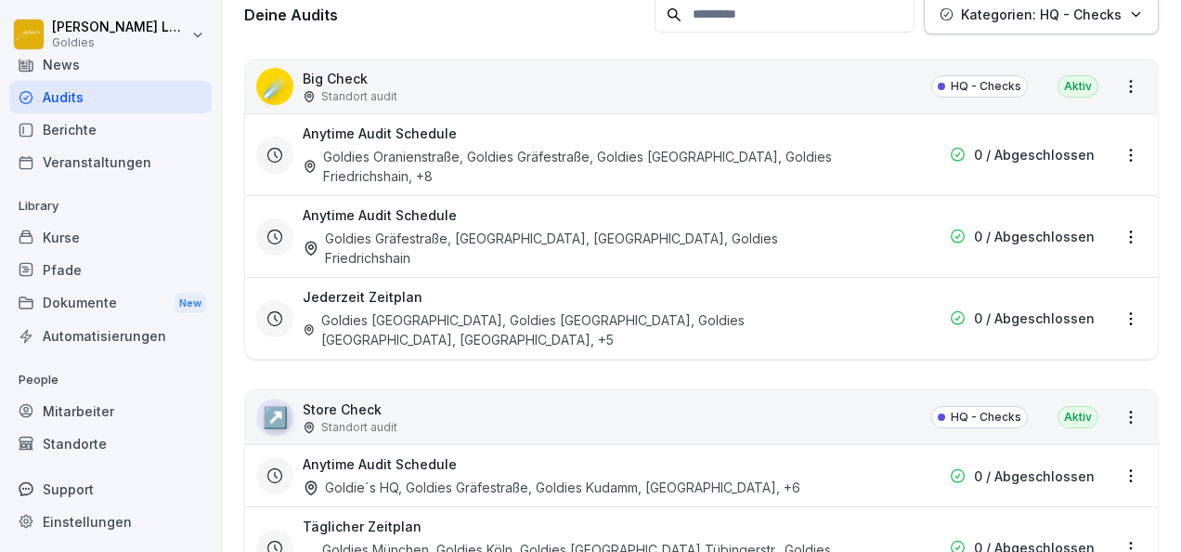
click at [595, 182] on div "Goldies Oranienstraße, Goldies Gräfestraße, Goldies [GEOGRAPHIC_DATA], Goldies …" at bounding box center [583, 166] width 560 height 39
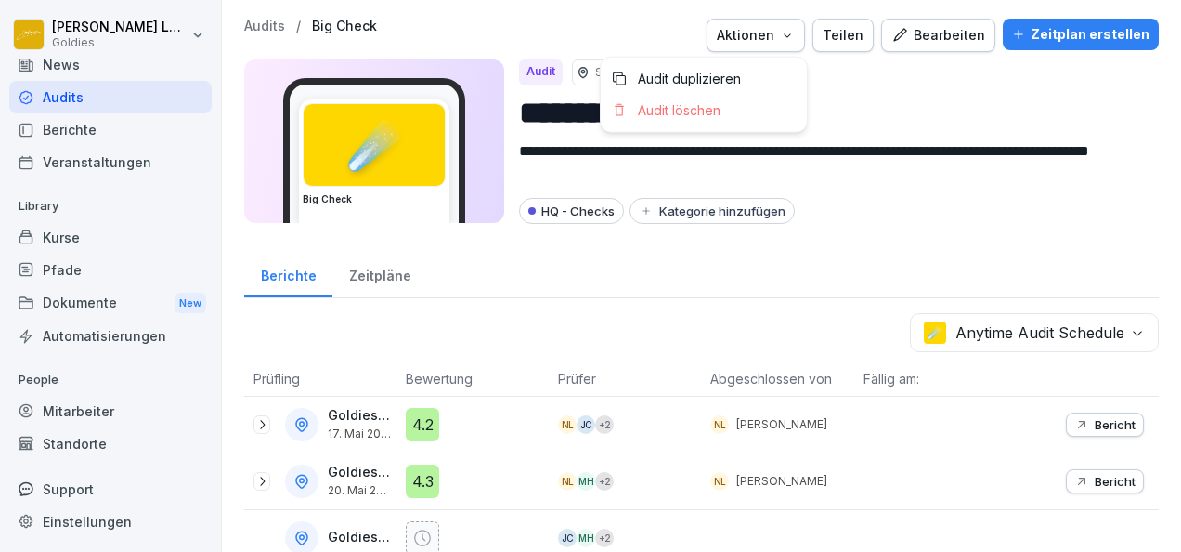
click at [780, 40] on div "Aktionen" at bounding box center [756, 35] width 78 height 20
click at [660, 28] on html "**********" at bounding box center [590, 276] width 1181 height 552
click at [635, 72] on p "Standort audit" at bounding box center [633, 72] width 76 height 17
click at [97, 442] on div "Standorte" at bounding box center [110, 443] width 202 height 33
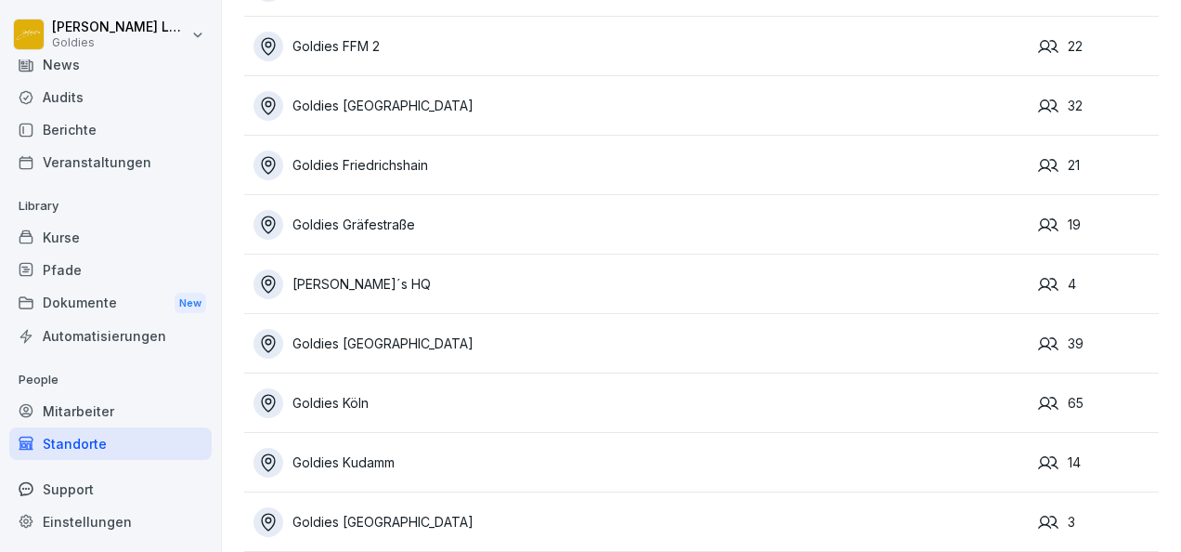
scroll to position [257, 0]
click at [356, 288] on div "[PERSON_NAME]´s HQ" at bounding box center [642, 285] width 776 height 30
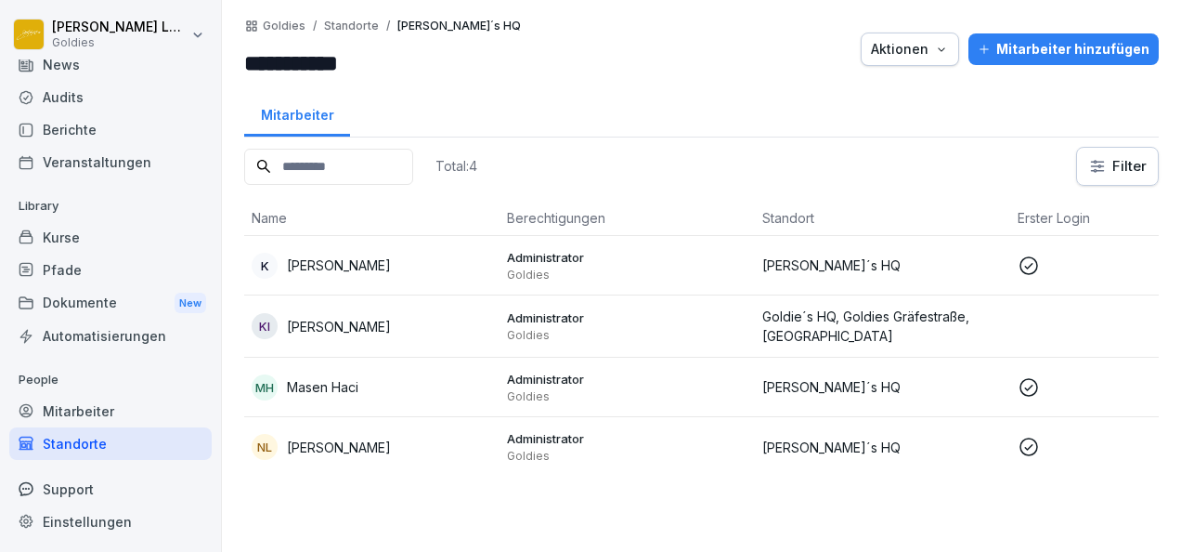
click at [1025, 331] on td at bounding box center [1137, 326] width 255 height 62
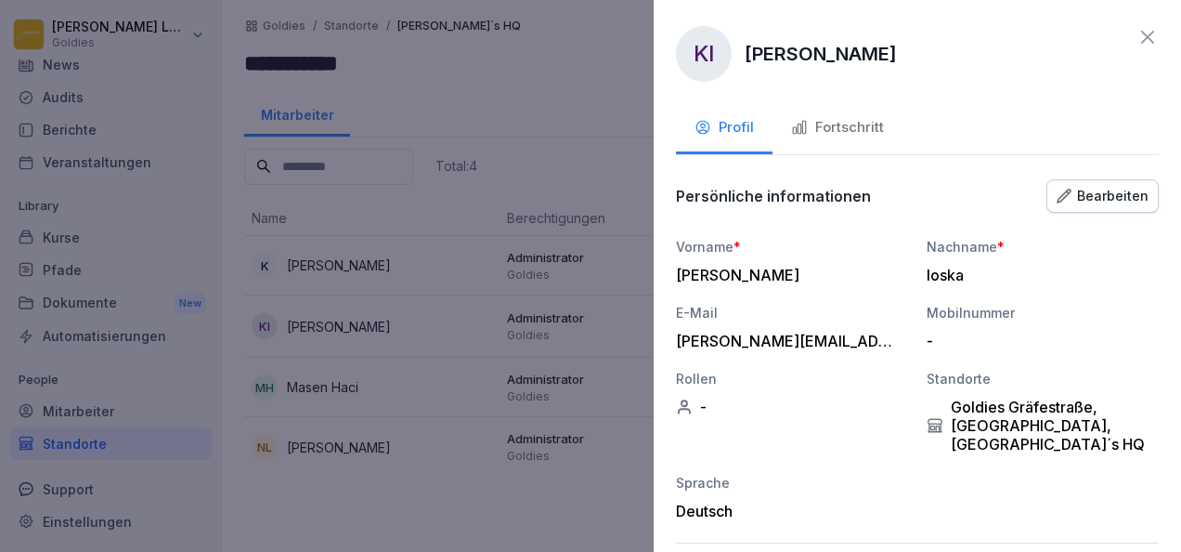
click at [537, 102] on div at bounding box center [590, 276] width 1181 height 552
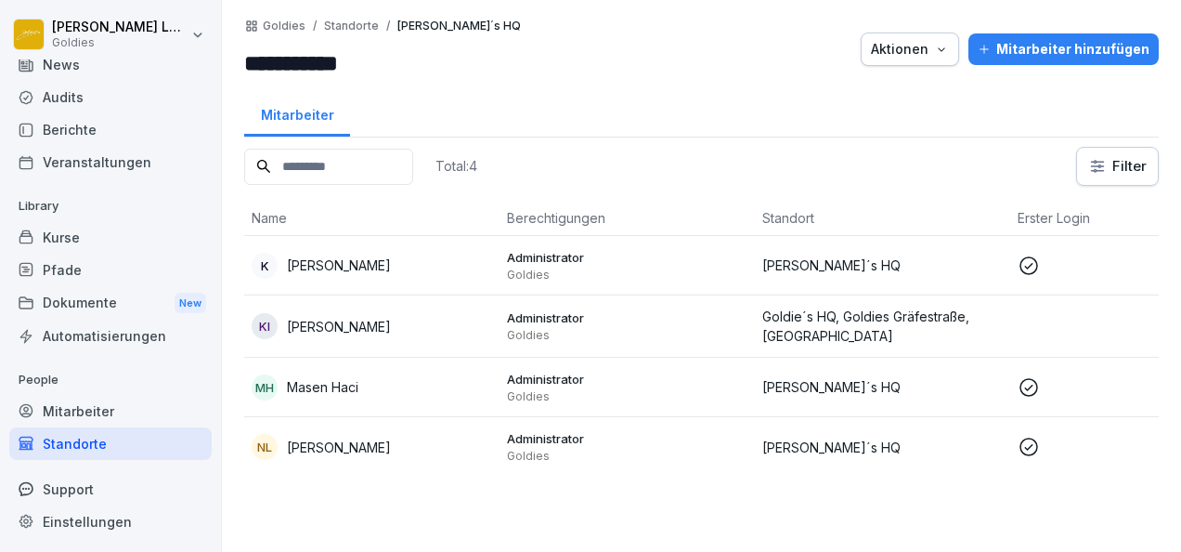
click at [85, 94] on div "Audits" at bounding box center [110, 97] width 202 height 33
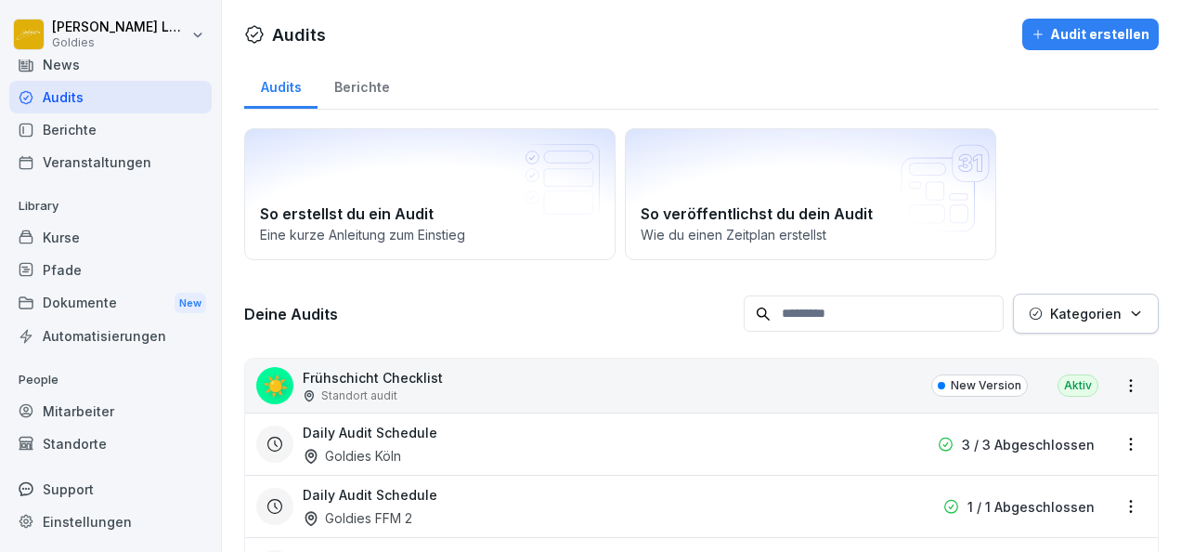
click at [384, 61] on div "Berichte" at bounding box center [362, 84] width 88 height 47
click at [383, 93] on div "Berichte" at bounding box center [362, 84] width 88 height 47
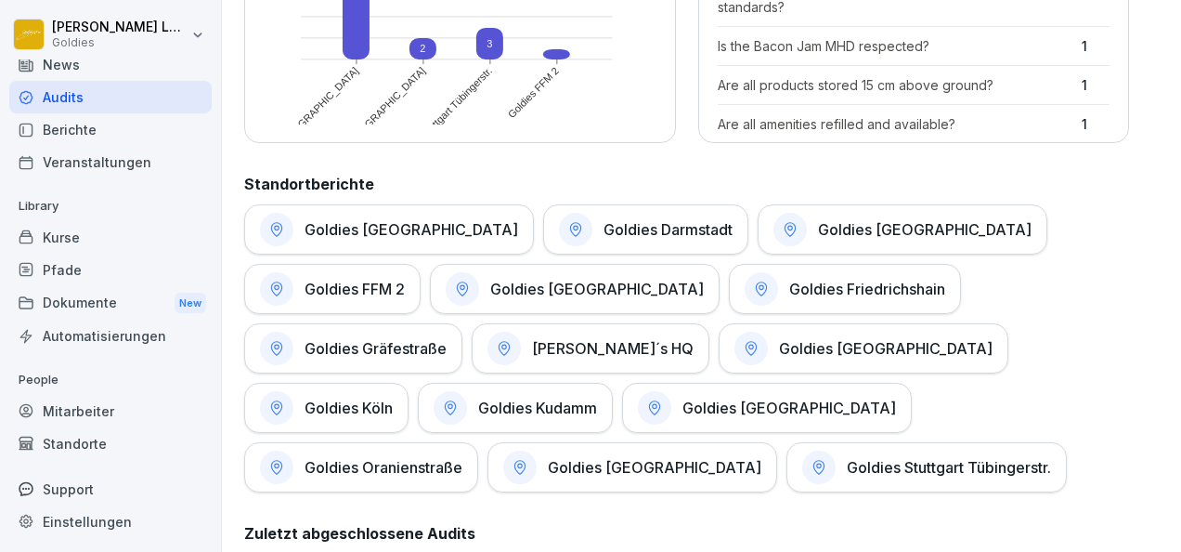
scroll to position [828, 0]
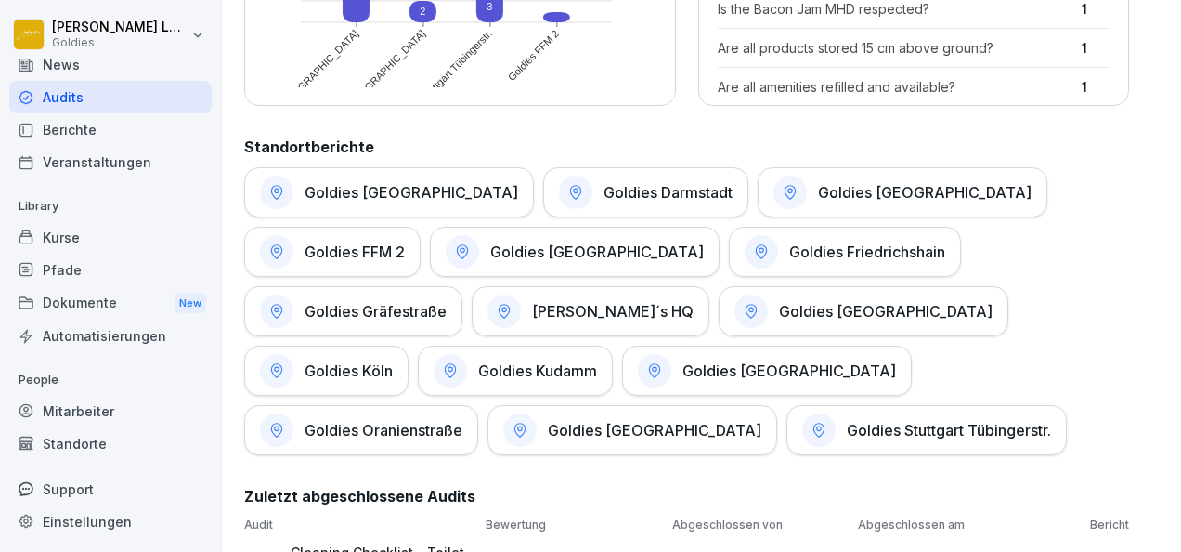
click at [472, 324] on div "[PERSON_NAME]´s HQ" at bounding box center [591, 311] width 238 height 50
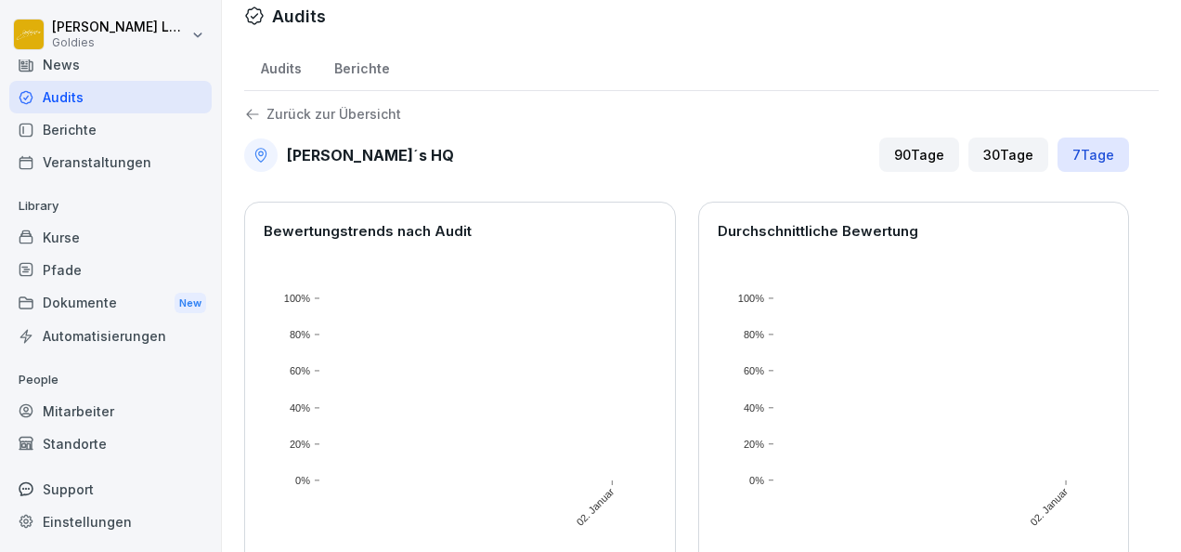
scroll to position [147, 0]
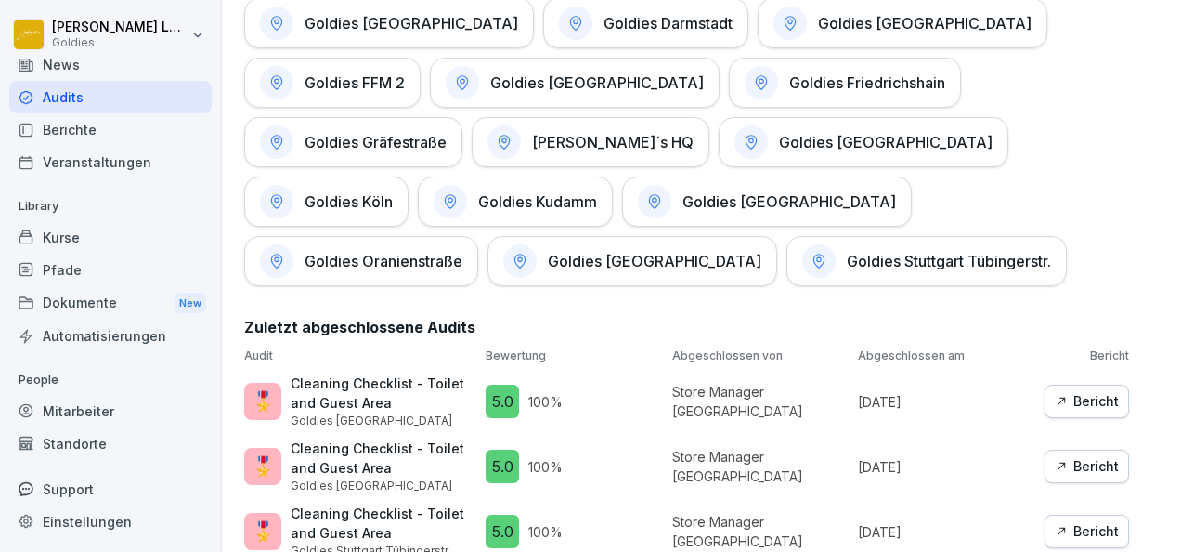
scroll to position [890, 0]
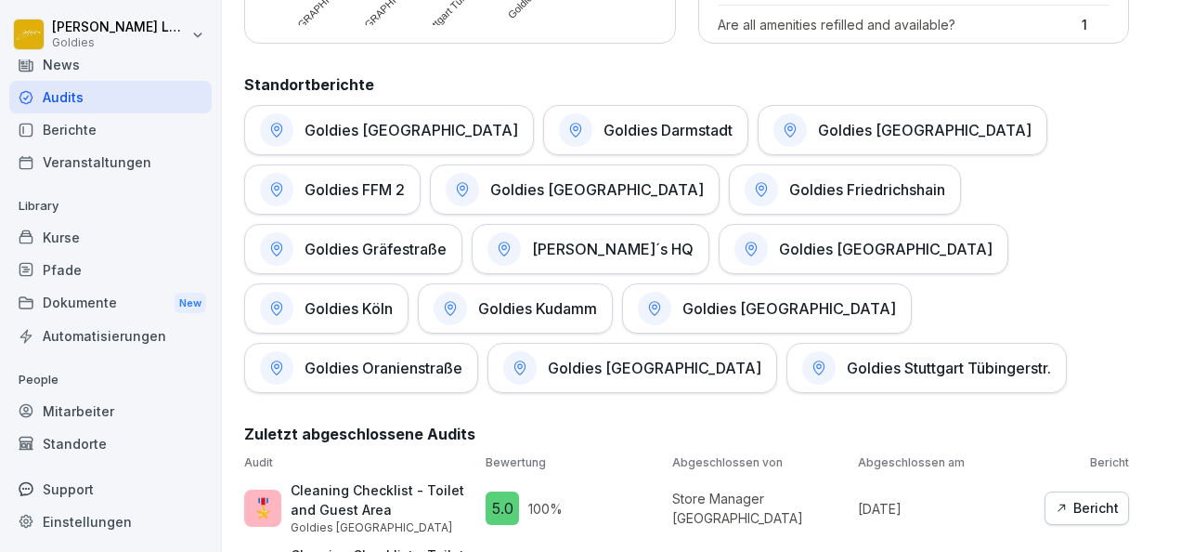
click at [463, 224] on div "Goldies Gräfestraße" at bounding box center [353, 249] width 218 height 50
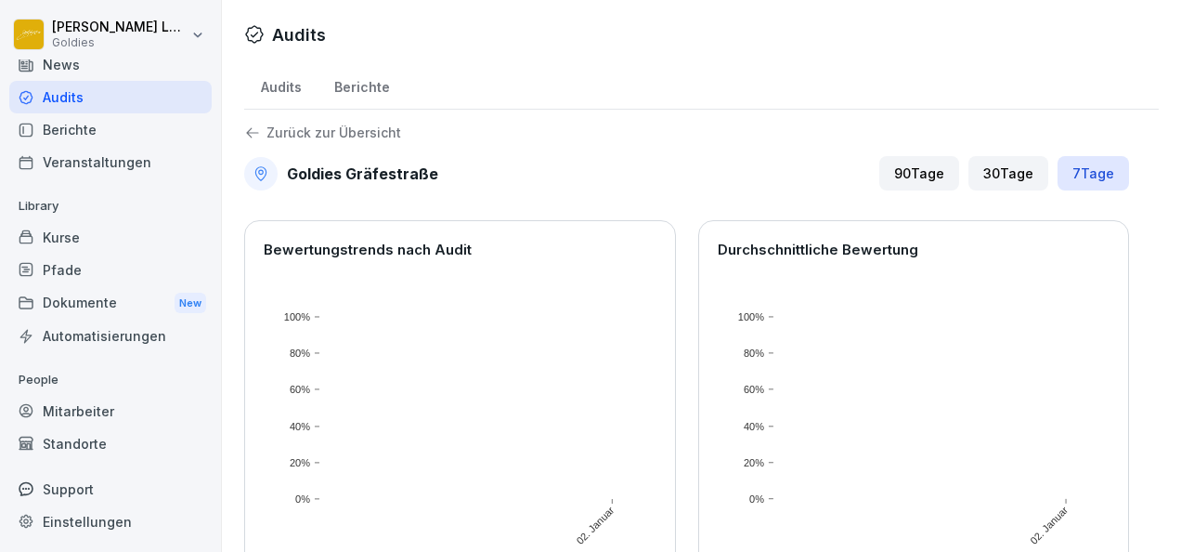
click at [286, 133] on p "Zurück zur Übersicht" at bounding box center [334, 133] width 135 height 0
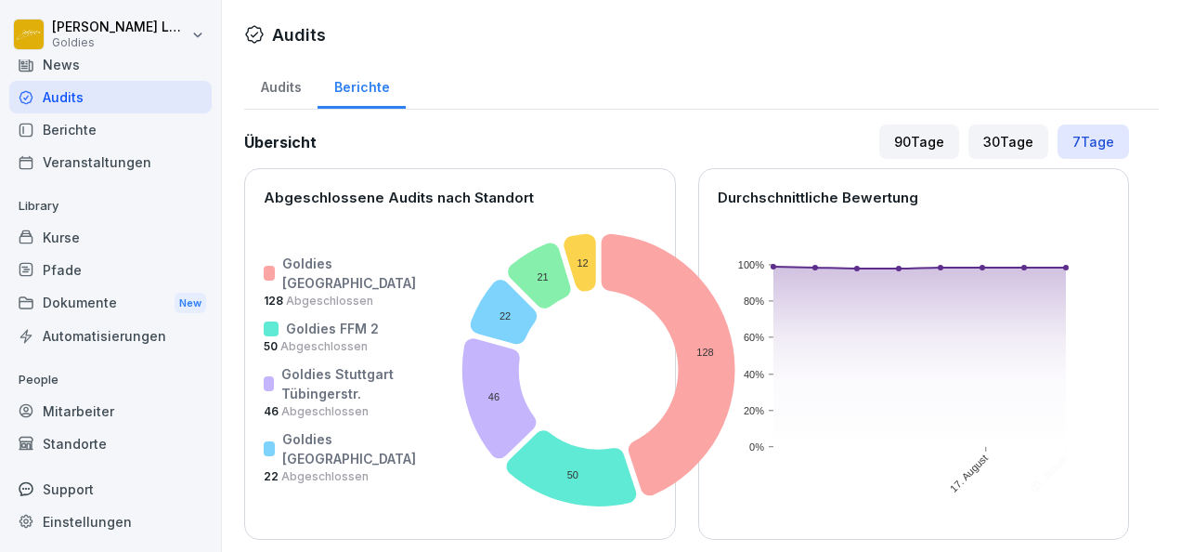
click at [290, 76] on div "Audits" at bounding box center [280, 84] width 73 height 47
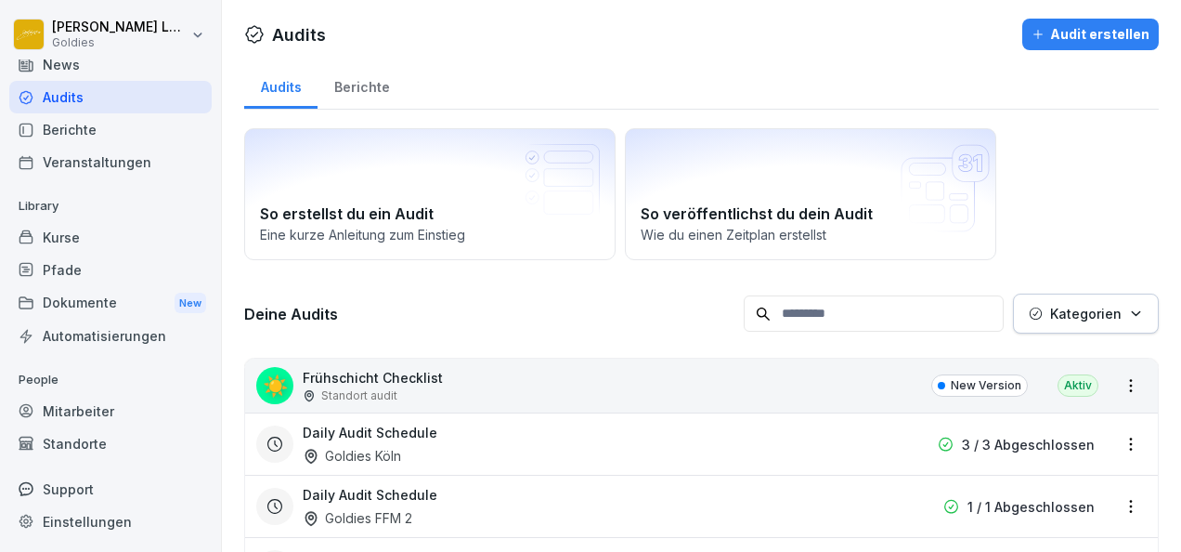
click at [293, 84] on div "Audits" at bounding box center [280, 84] width 73 height 47
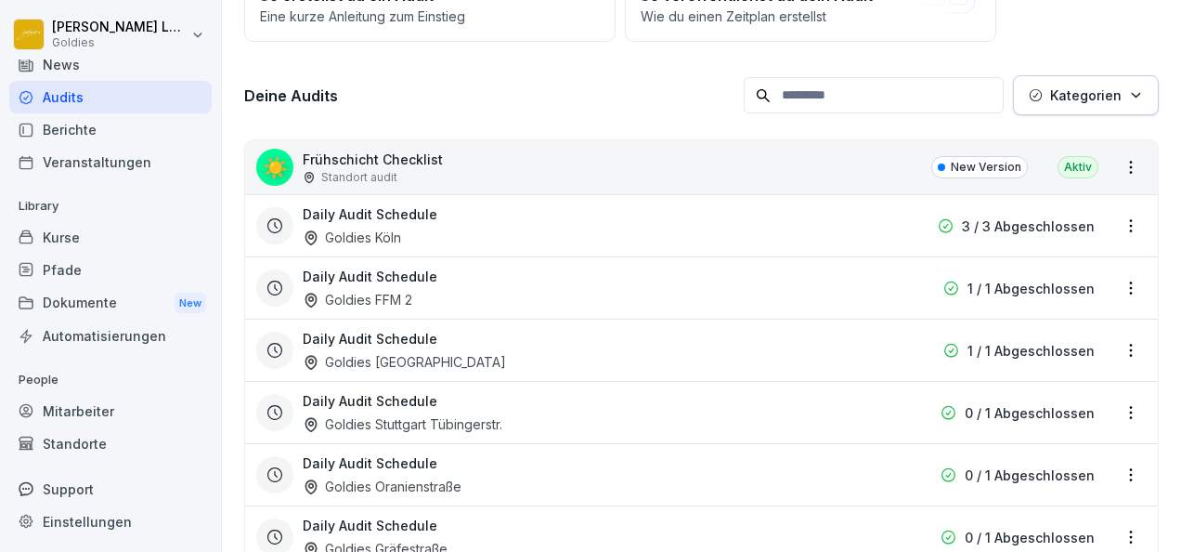
scroll to position [221, 0]
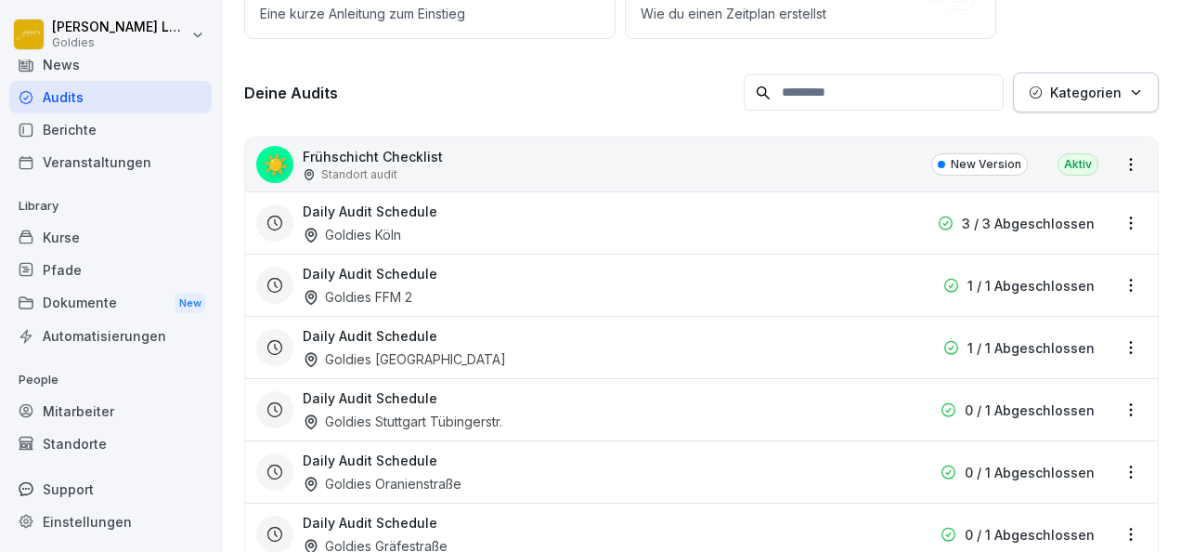
click at [1077, 110] on button "Kategorien" at bounding box center [1086, 92] width 146 height 40
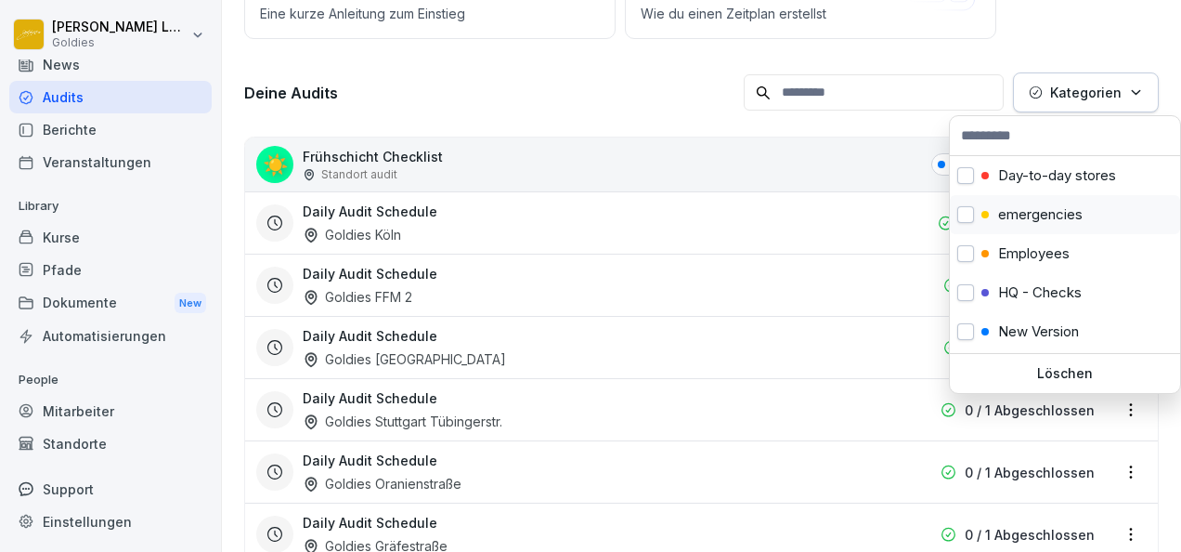
scroll to position [35, 0]
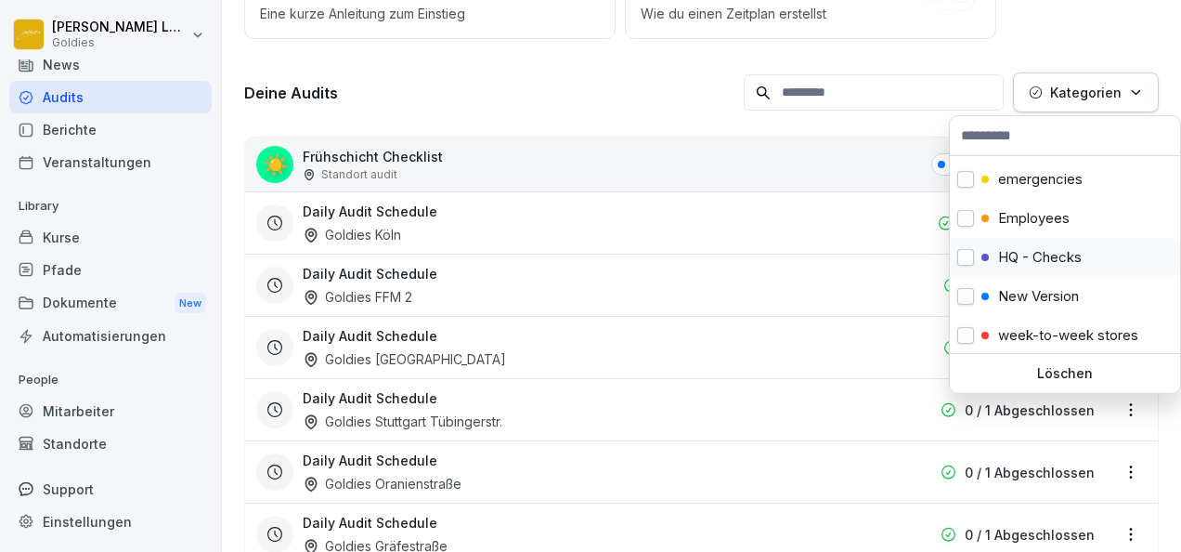
click at [1042, 252] on p "HQ - Checks" at bounding box center [1040, 257] width 84 height 17
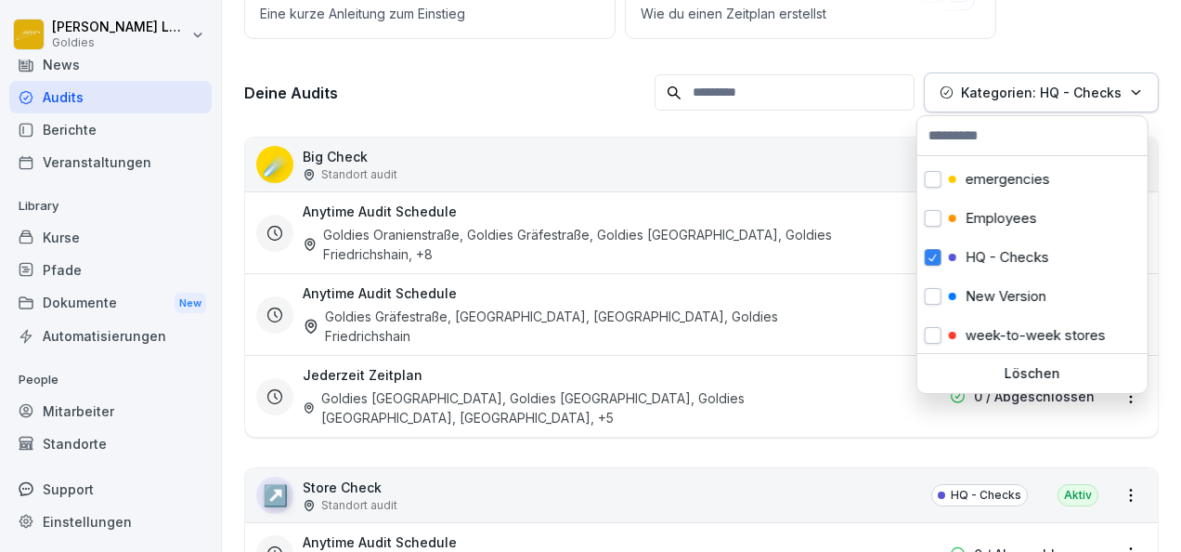
click at [1108, 102] on button "Kategorien: HQ - Checks" at bounding box center [1041, 92] width 235 height 40
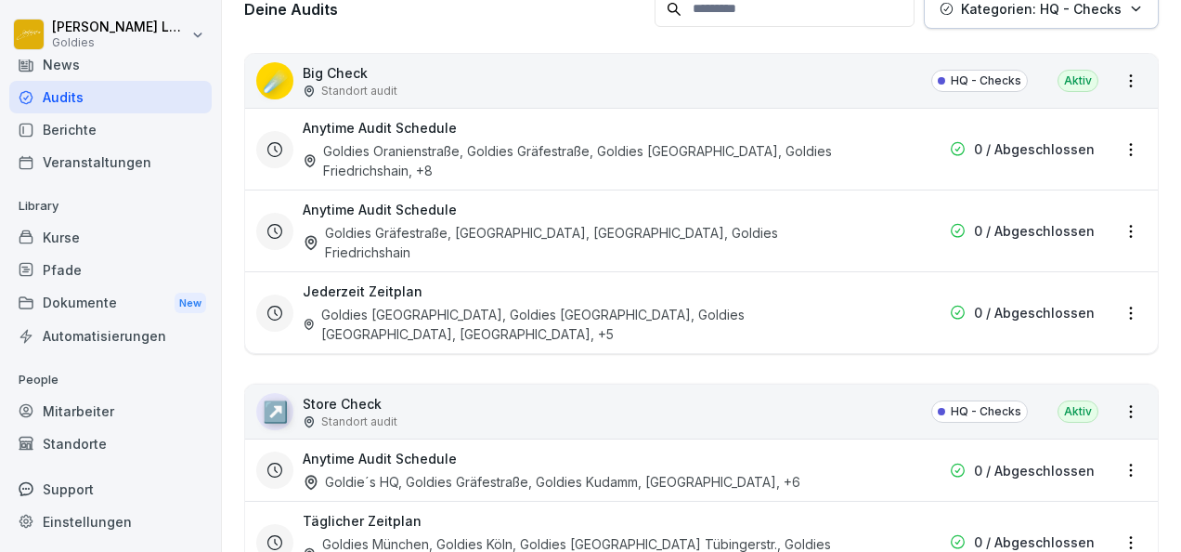
scroll to position [262, 0]
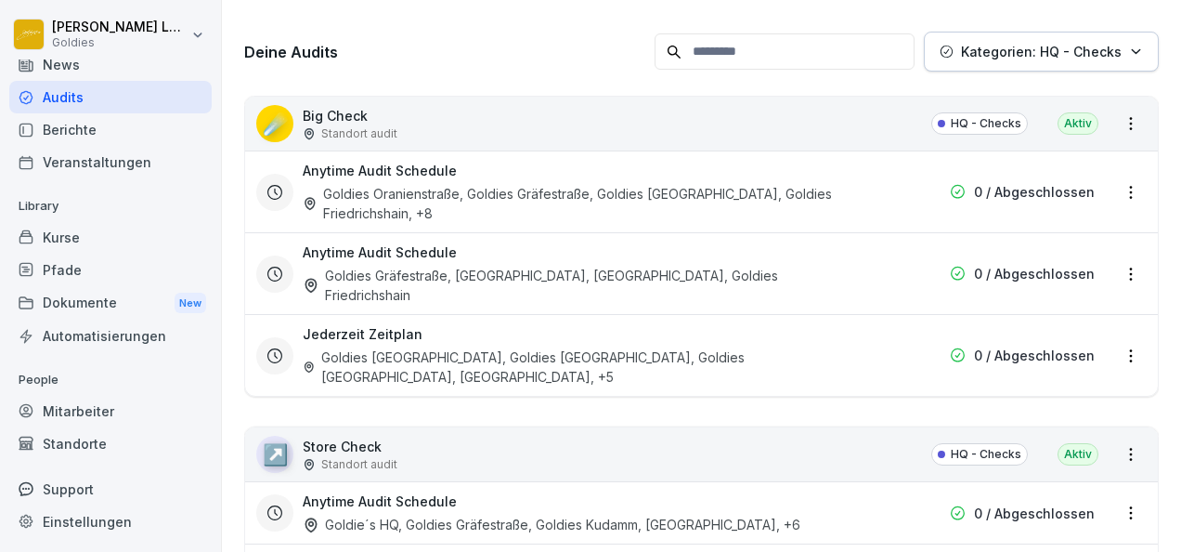
click at [606, 111] on div "☄️ Big Check Standort audit HQ - Checks Aktiv" at bounding box center [701, 124] width 913 height 54
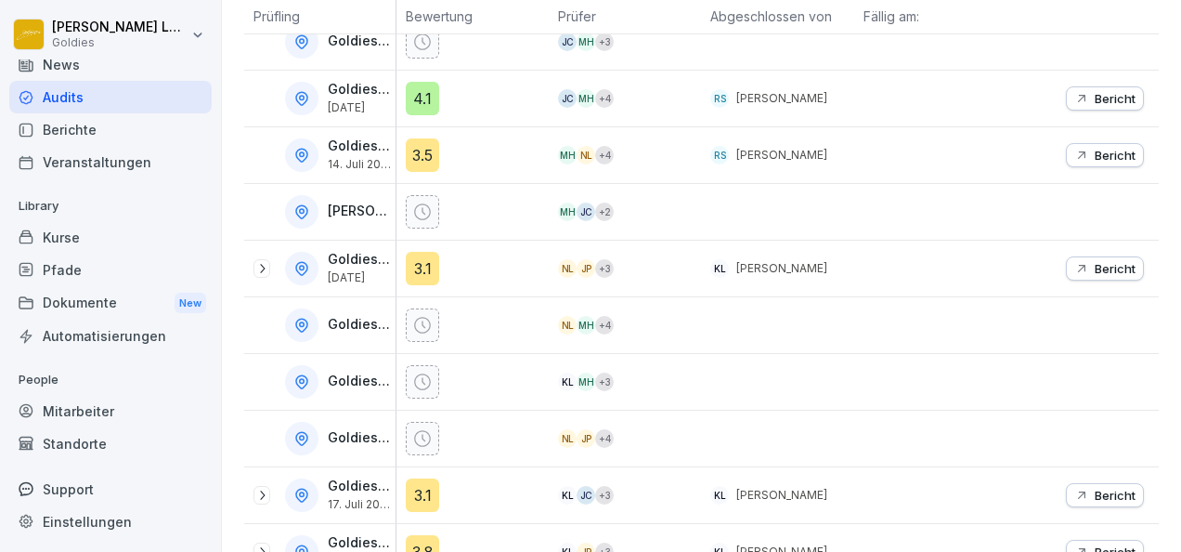
scroll to position [663, 0]
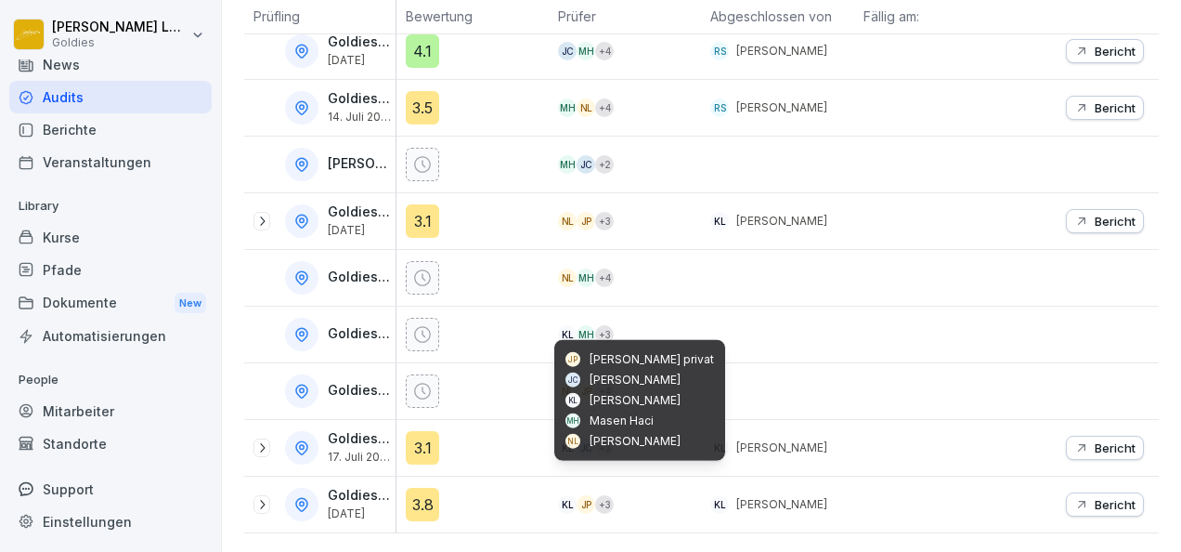
click at [595, 495] on div "+ 3" at bounding box center [604, 504] width 19 height 19
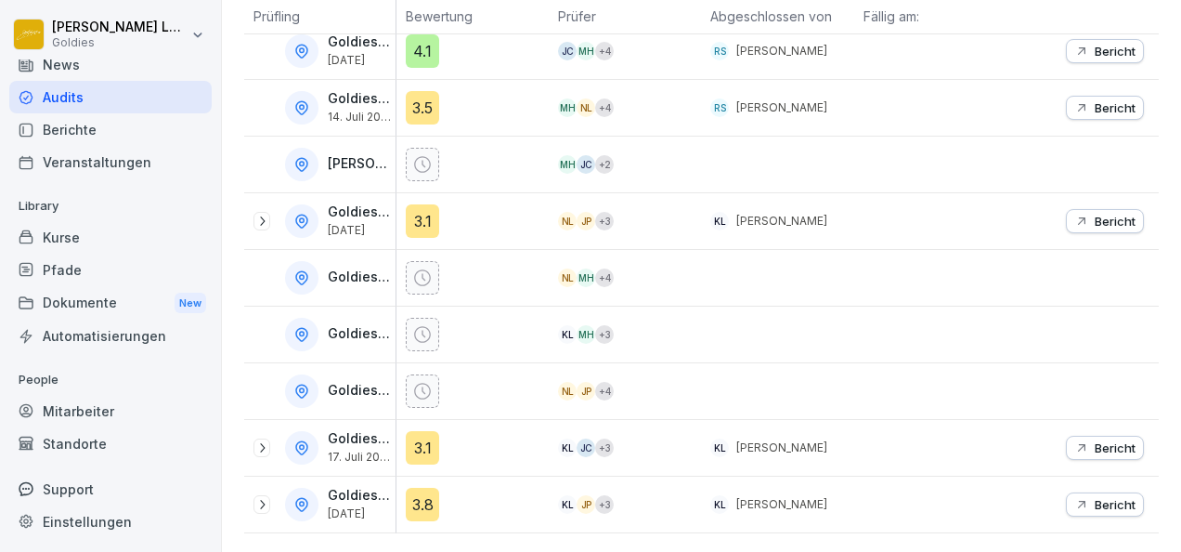
click at [379, 383] on p "Goldies Oranienstraße" at bounding box center [360, 391] width 64 height 16
click at [443, 381] on div at bounding box center [477, 390] width 143 height 33
click at [457, 446] on div "3.1" at bounding box center [477, 447] width 143 height 33
click at [276, 437] on div "Goldies [GEOGRAPHIC_DATA] [DATE]" at bounding box center [325, 447] width 142 height 33
click at [264, 440] on icon at bounding box center [261, 447] width 15 height 15
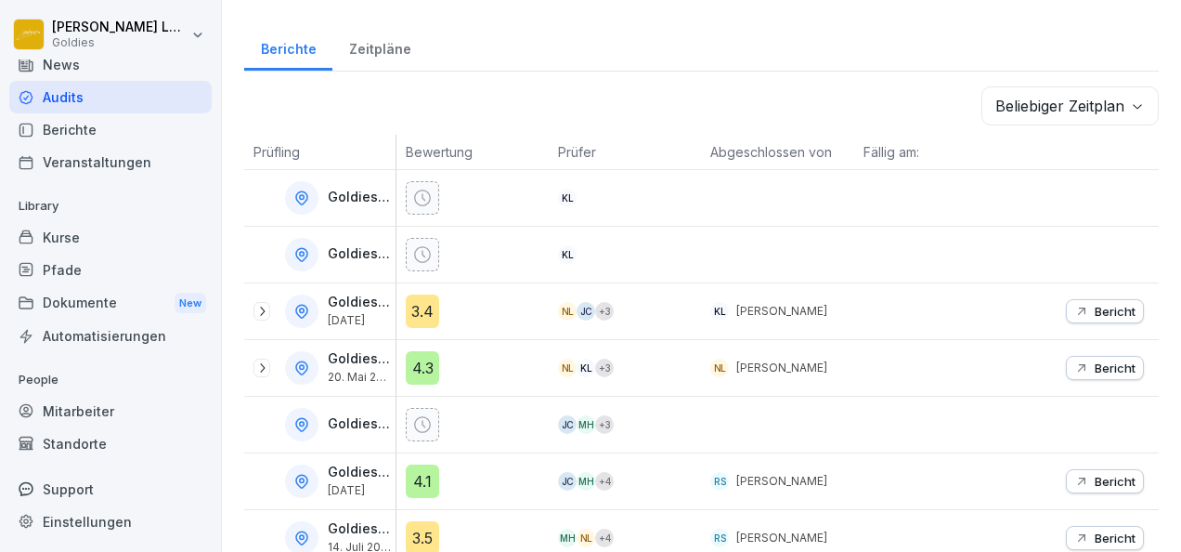
scroll to position [0, 0]
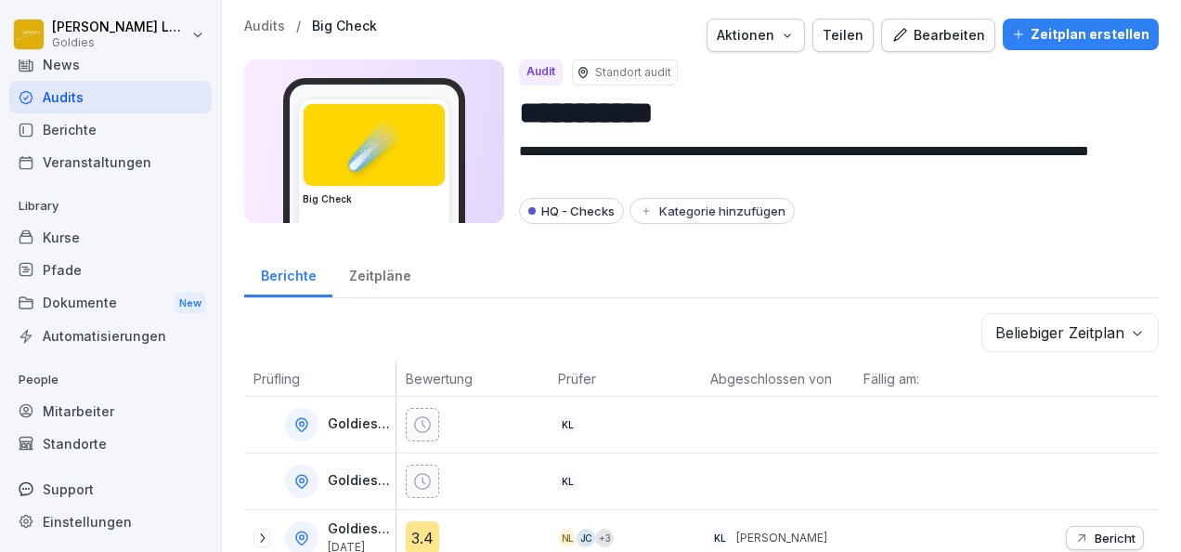
click at [964, 32] on div "Bearbeiten" at bounding box center [939, 35] width 94 height 20
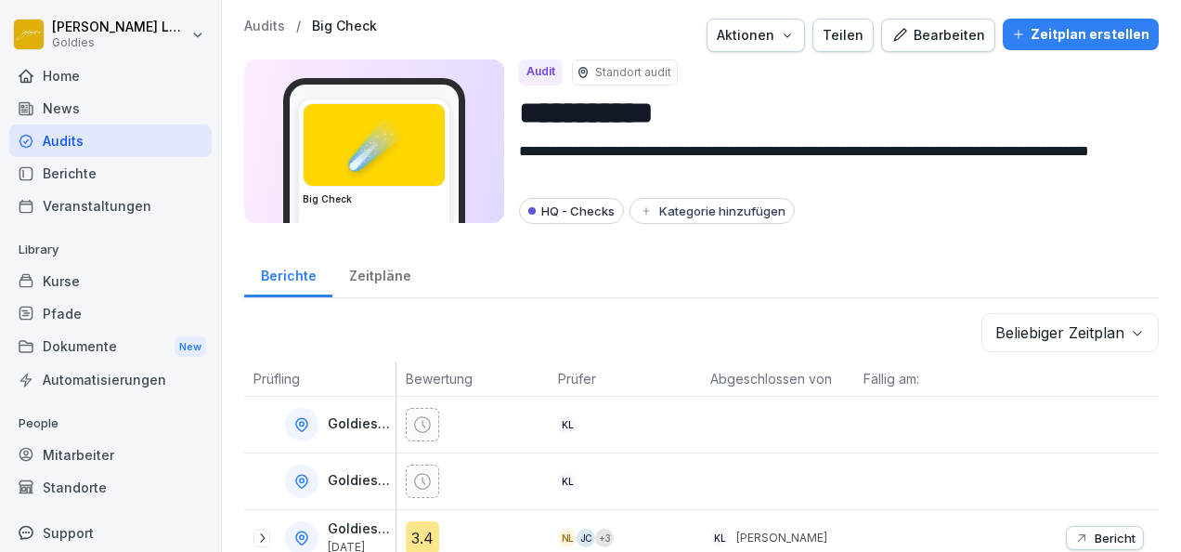
click at [823, 35] on button "Teilen" at bounding box center [843, 35] width 61 height 33
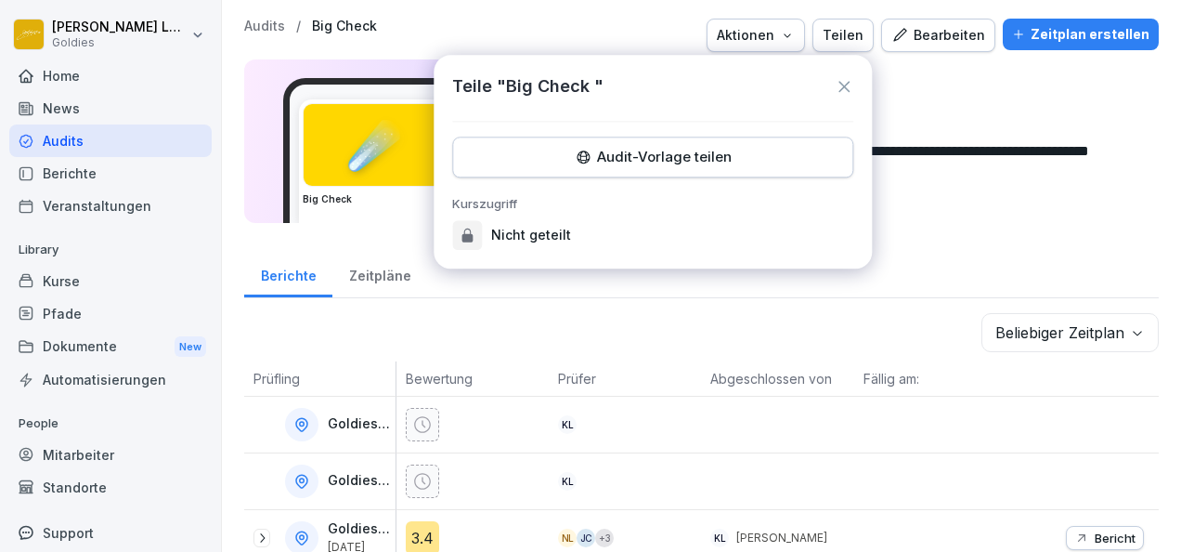
click at [846, 84] on icon at bounding box center [844, 86] width 11 height 11
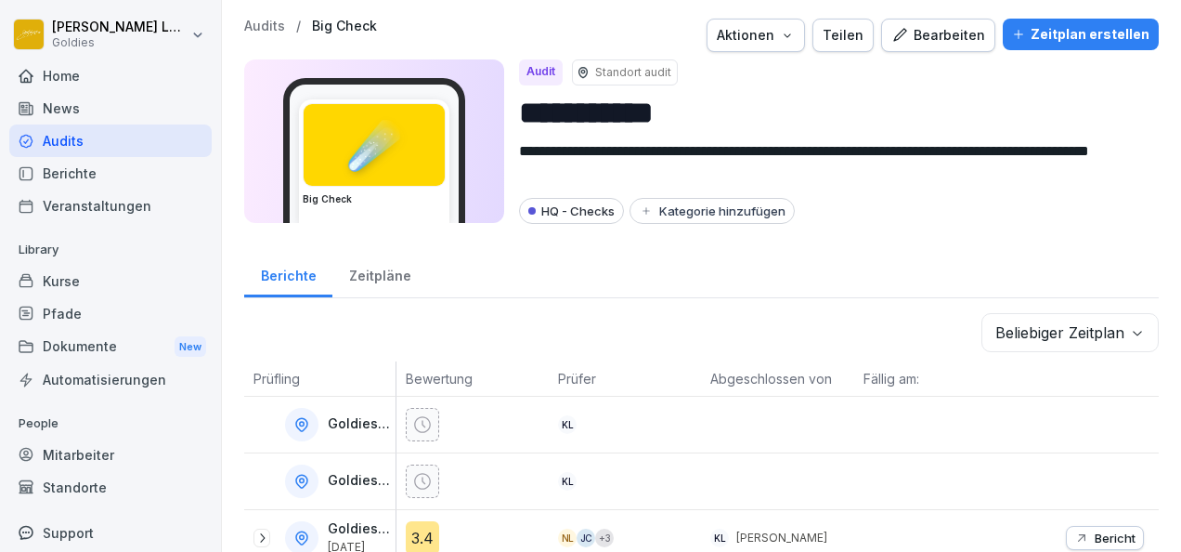
click at [80, 533] on div "Support" at bounding box center [110, 532] width 202 height 33
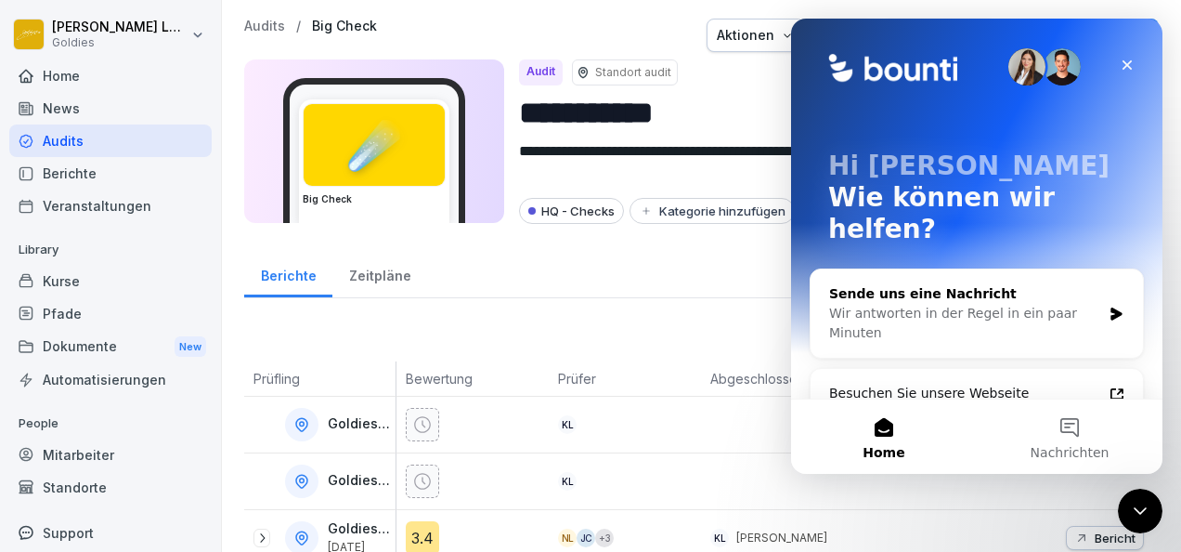
click at [1001, 304] on div "Wir antworten in der Regel in ein paar Minuten" at bounding box center [965, 323] width 272 height 39
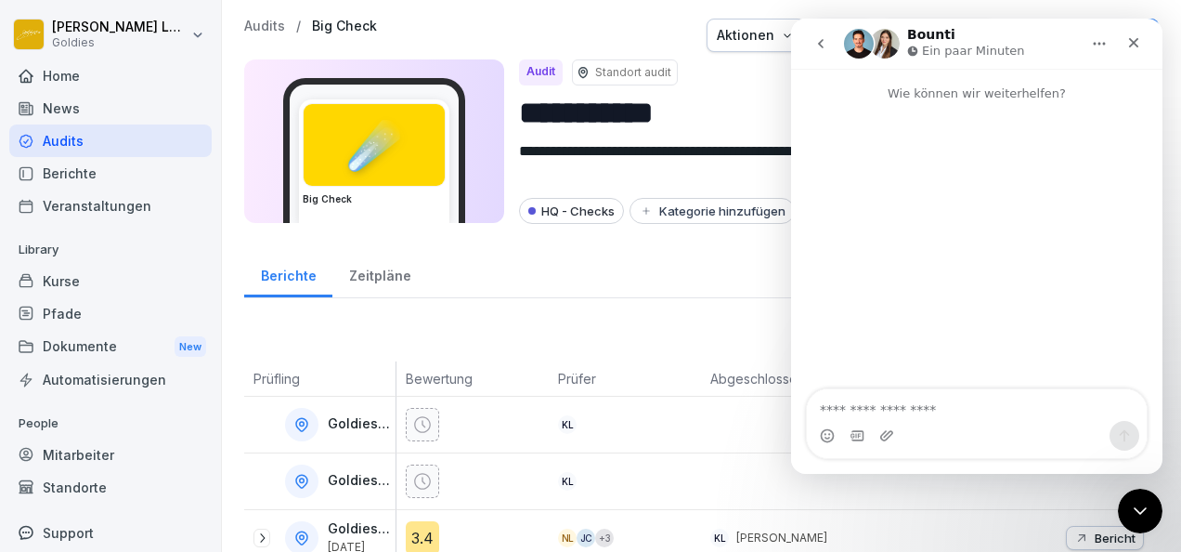
click at [1047, 401] on textarea "Nachricht senden..." at bounding box center [977, 405] width 340 height 32
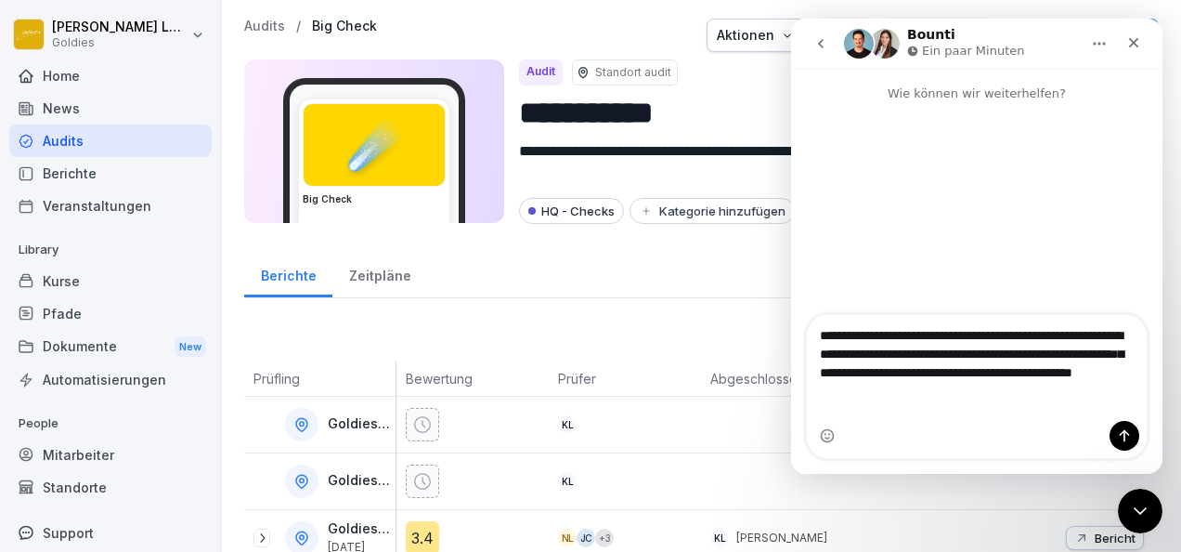
type textarea "**********"
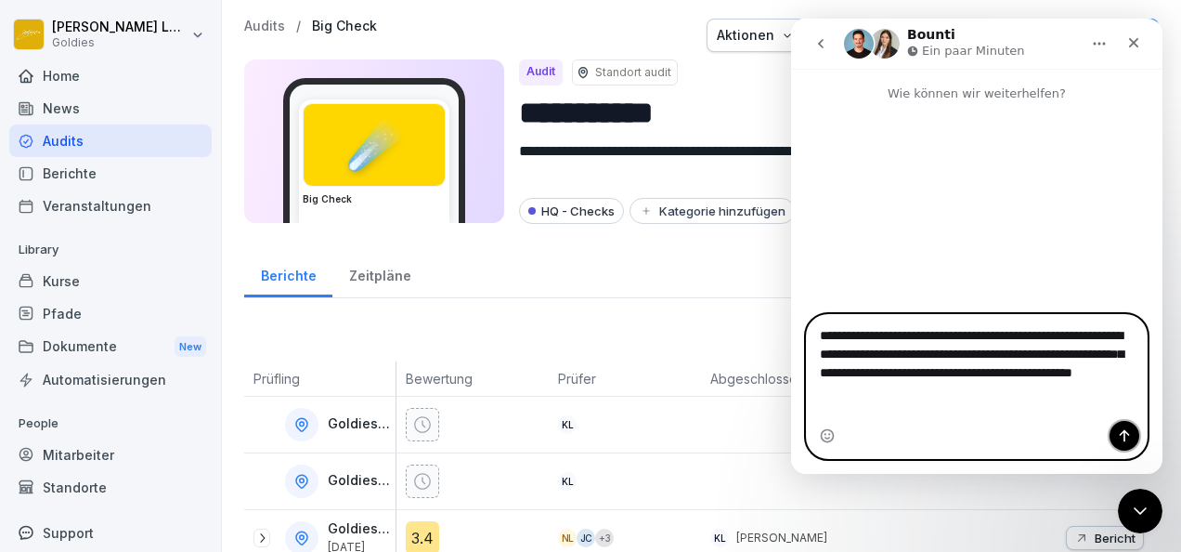
click at [1128, 427] on button "Sende eine Nachricht…" at bounding box center [1125, 436] width 30 height 30
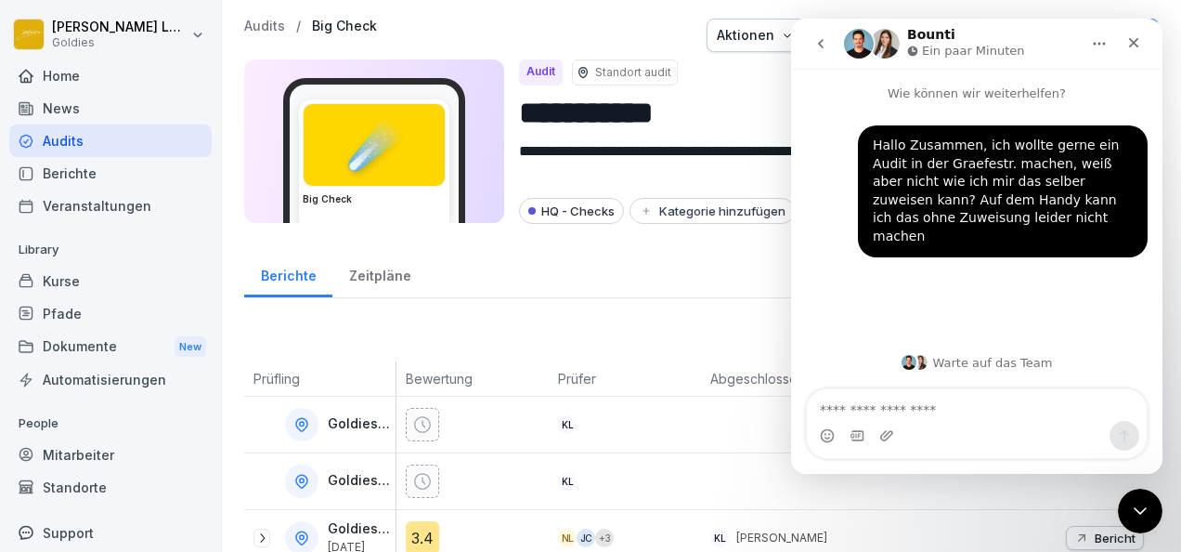
click at [931, 417] on textarea "Nachricht senden..." at bounding box center [977, 405] width 340 height 32
type textarea "**********"
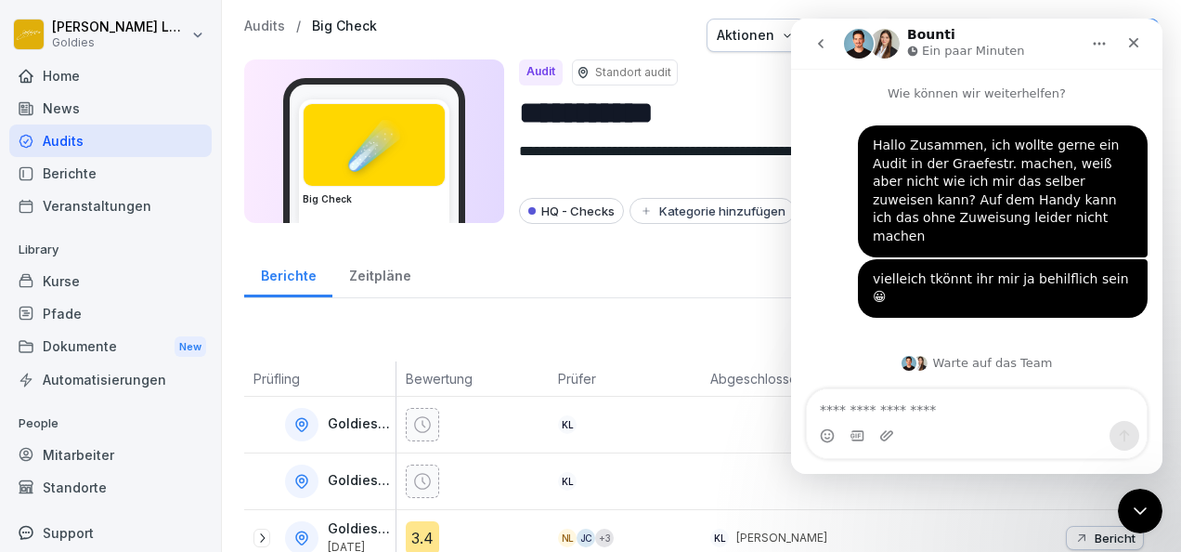
click at [95, 178] on div "Berichte" at bounding box center [110, 173] width 202 height 33
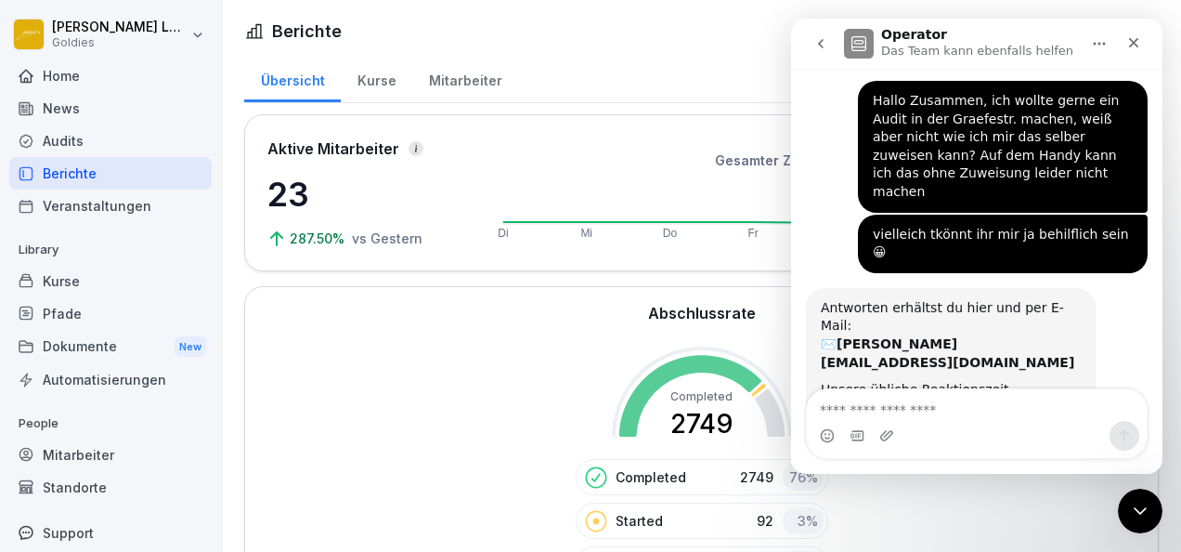
scroll to position [49, 0]
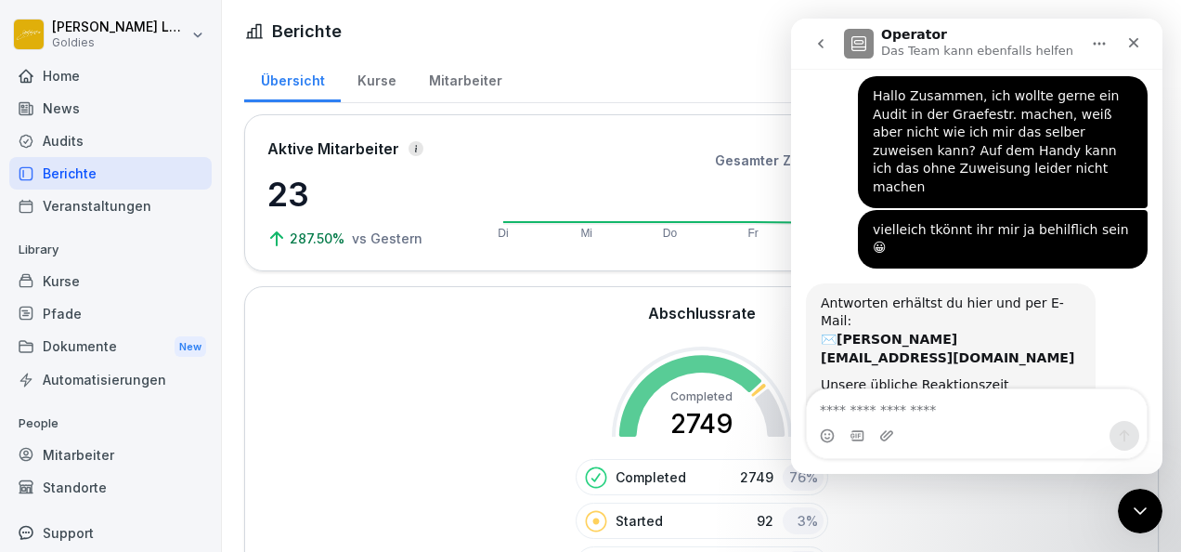
click at [379, 74] on div "Kurse" at bounding box center [377, 78] width 72 height 47
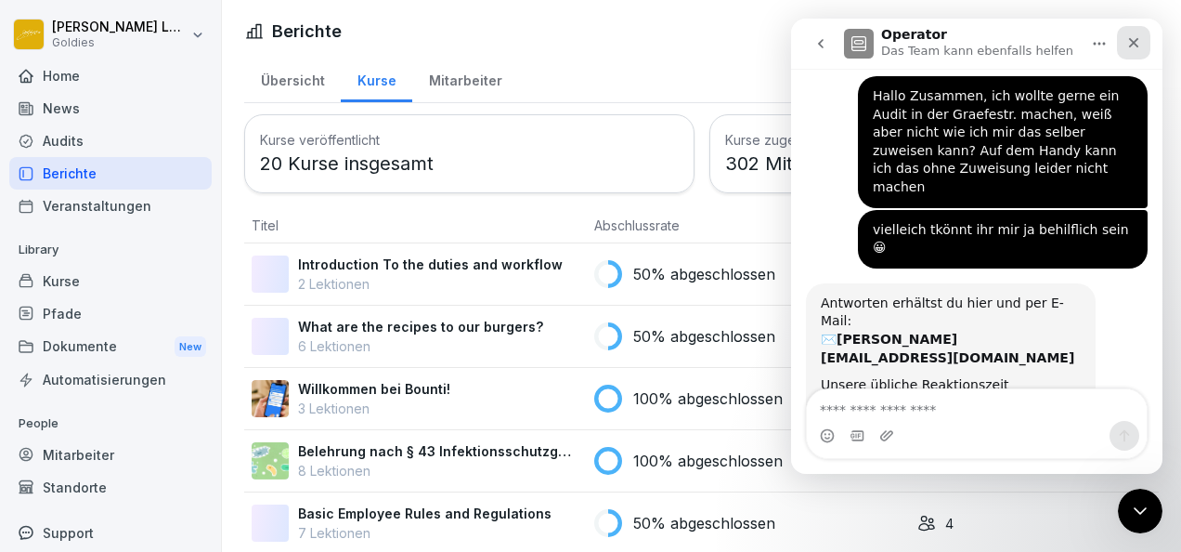
click at [1141, 38] on icon "Schließen" at bounding box center [1134, 42] width 15 height 15
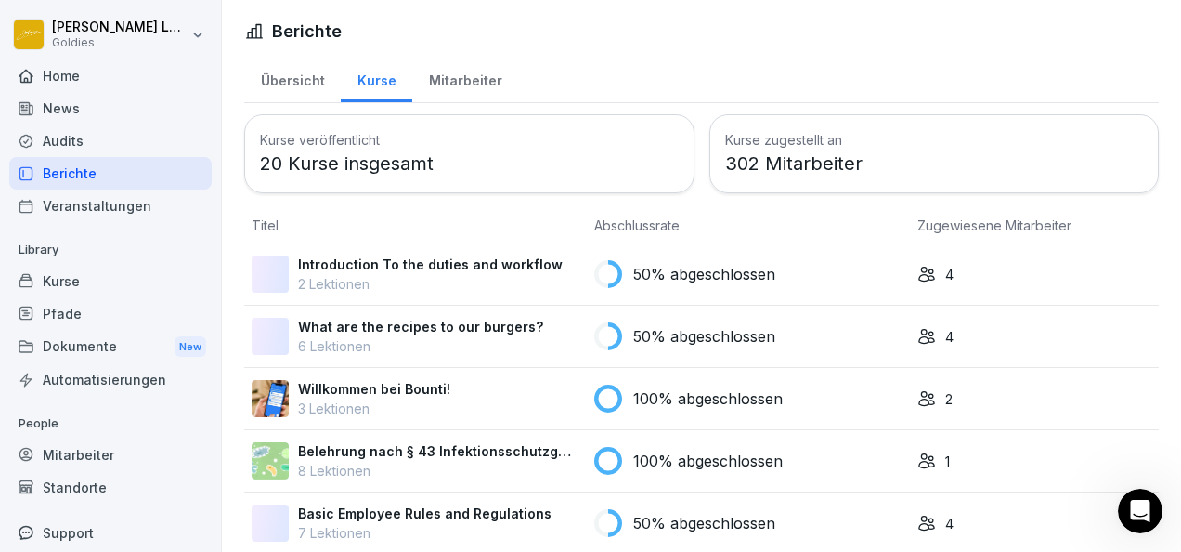
click at [442, 85] on div "Mitarbeiter" at bounding box center [465, 78] width 106 height 47
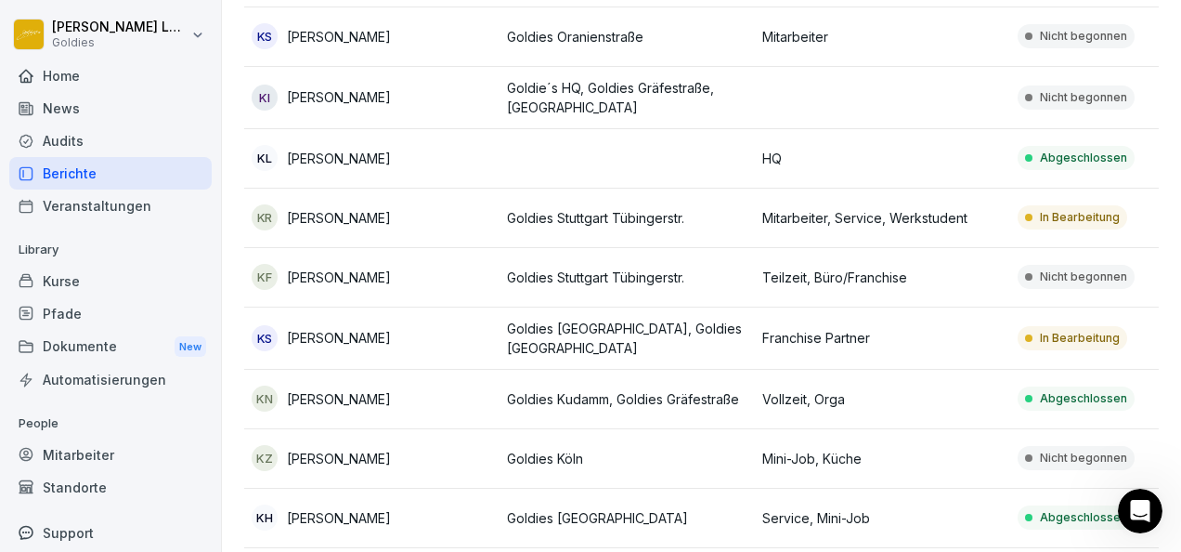
scroll to position [8324, 0]
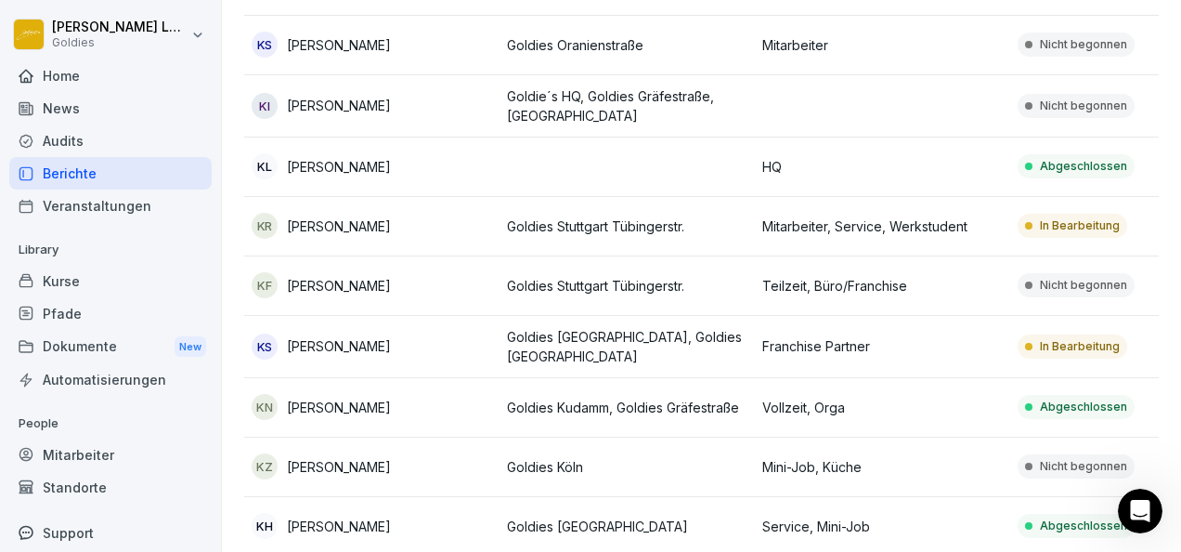
click at [752, 150] on td at bounding box center [627, 166] width 255 height 59
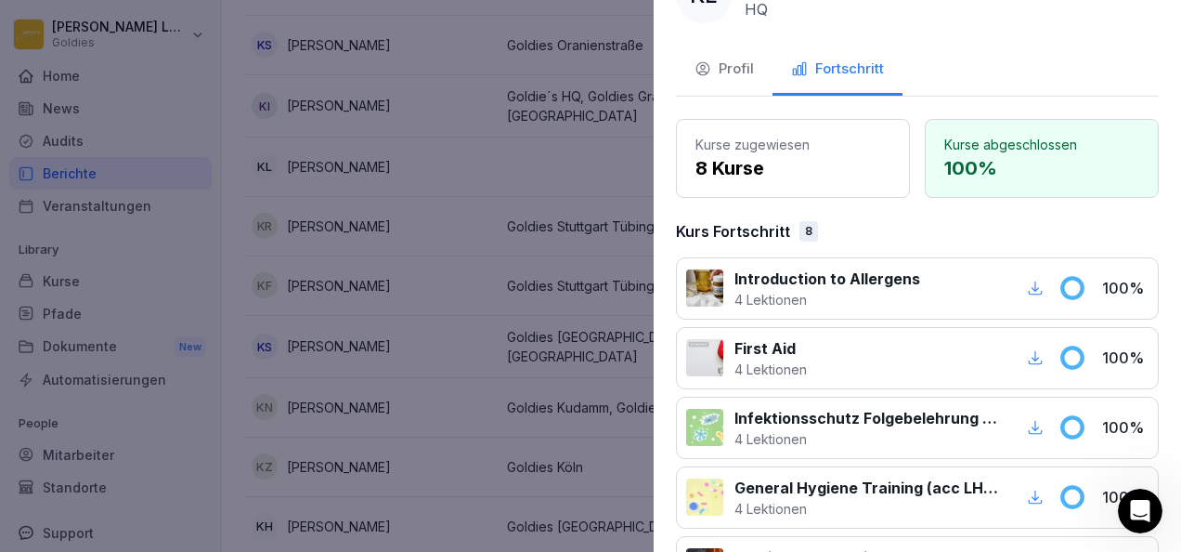
scroll to position [0, 0]
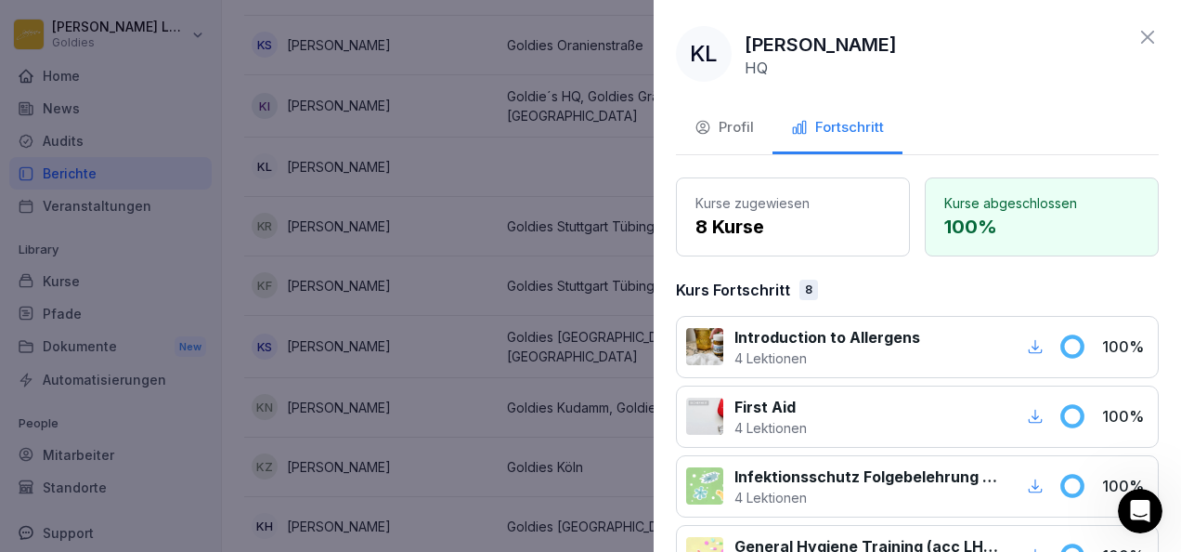
click at [1137, 42] on icon at bounding box center [1148, 37] width 22 height 22
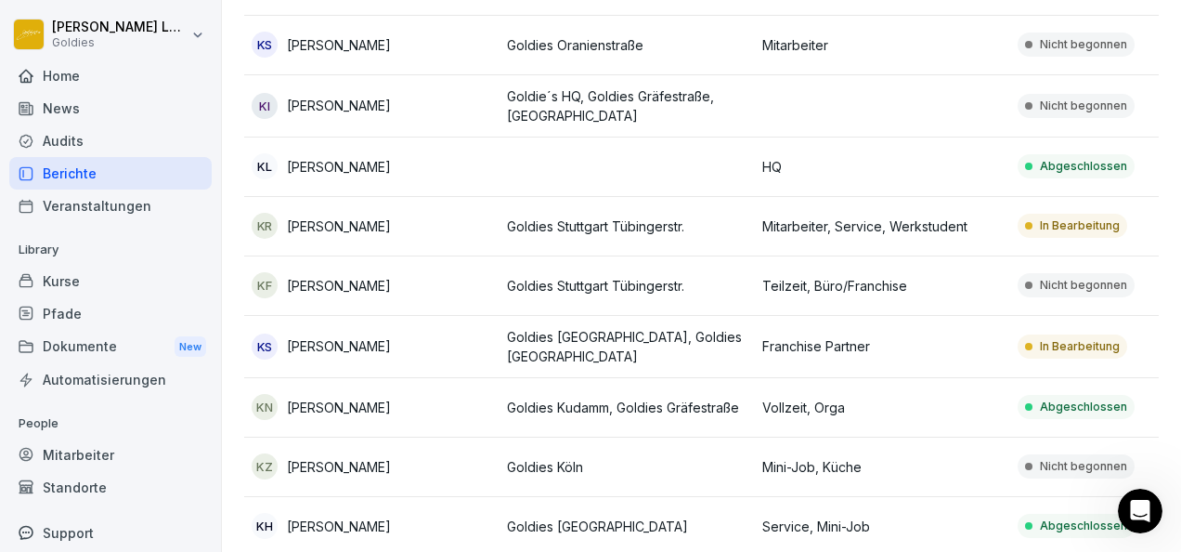
click at [85, 142] on div "Audits" at bounding box center [110, 140] width 202 height 33
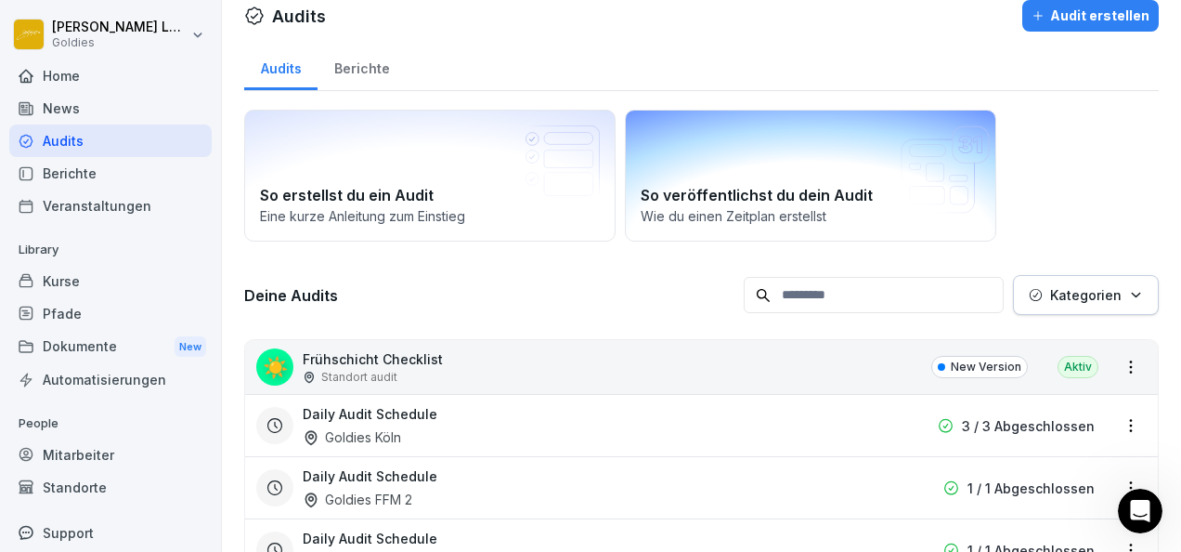
click at [771, 204] on h2 "So veröffentlichst du dein Audit" at bounding box center [811, 195] width 340 height 22
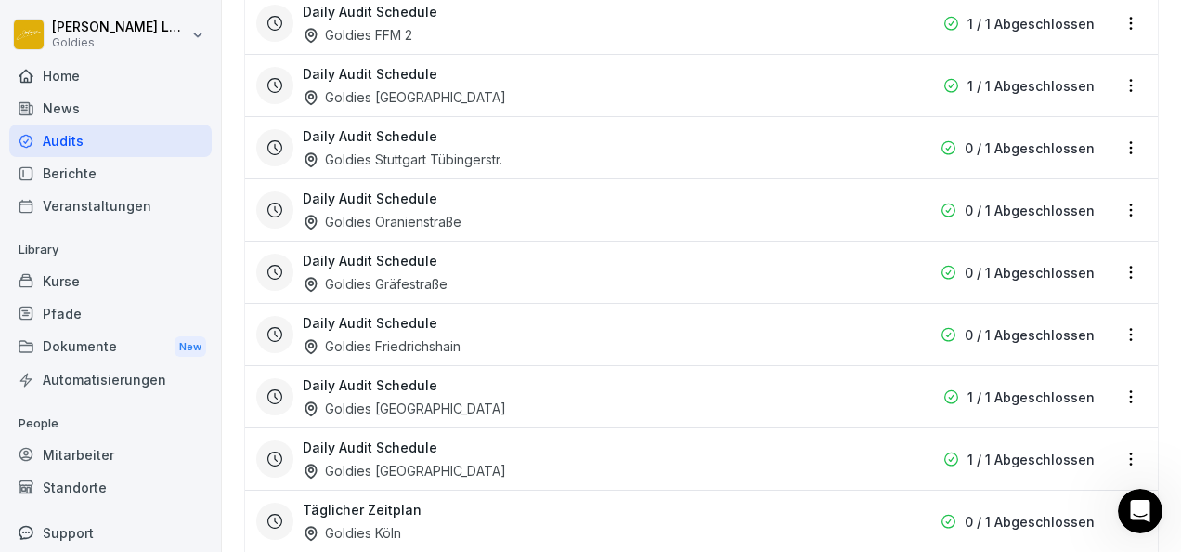
scroll to position [0, 0]
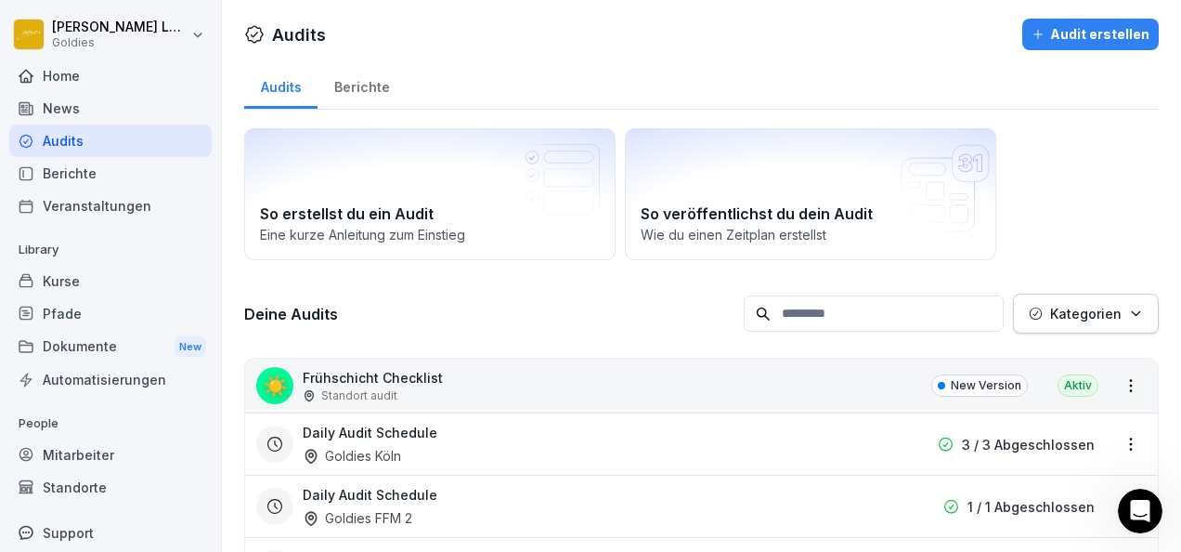
click at [178, 41] on html "[PERSON_NAME] Goldies Home News Audits Berichte Veranstaltungen Library Kurse P…" at bounding box center [590, 276] width 1181 height 552
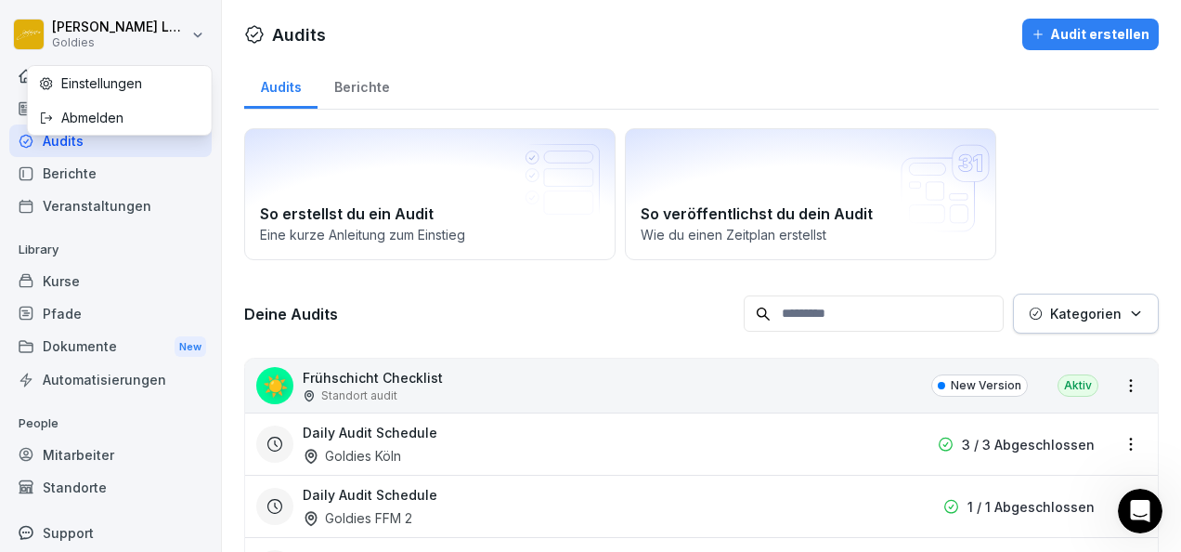
click at [156, 87] on div "Einstellungen" at bounding box center [120, 83] width 184 height 34
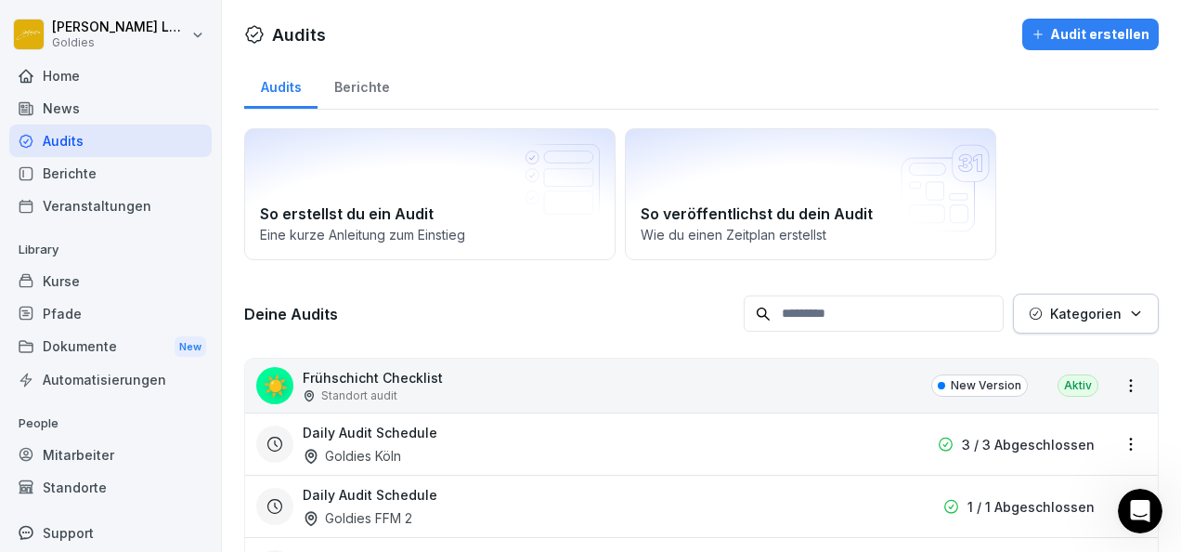
select select "**"
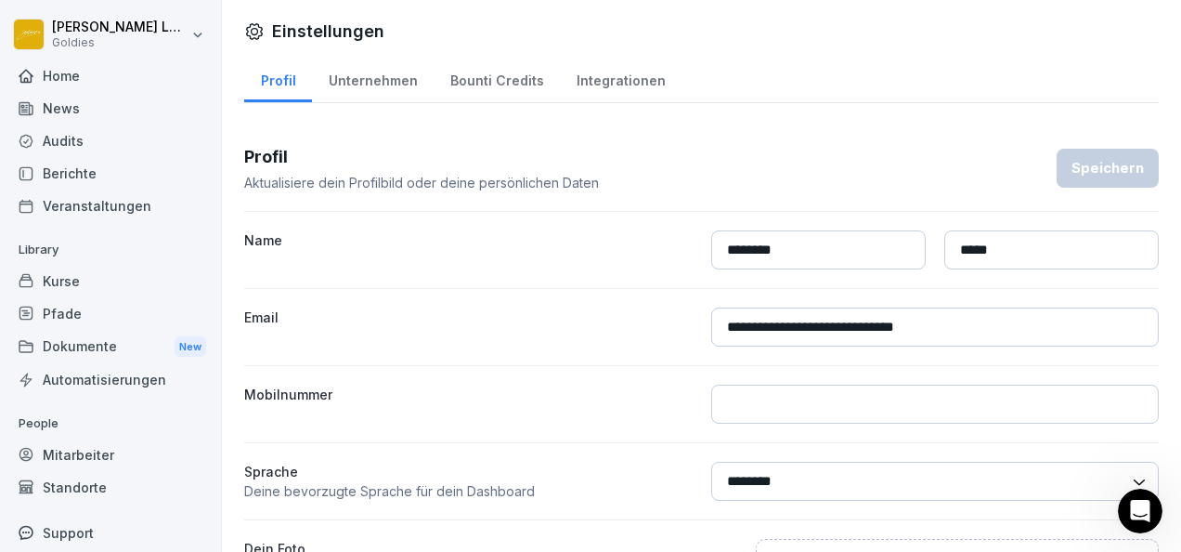
click at [368, 84] on div "Unternehmen" at bounding box center [373, 78] width 122 height 47
select select "**"
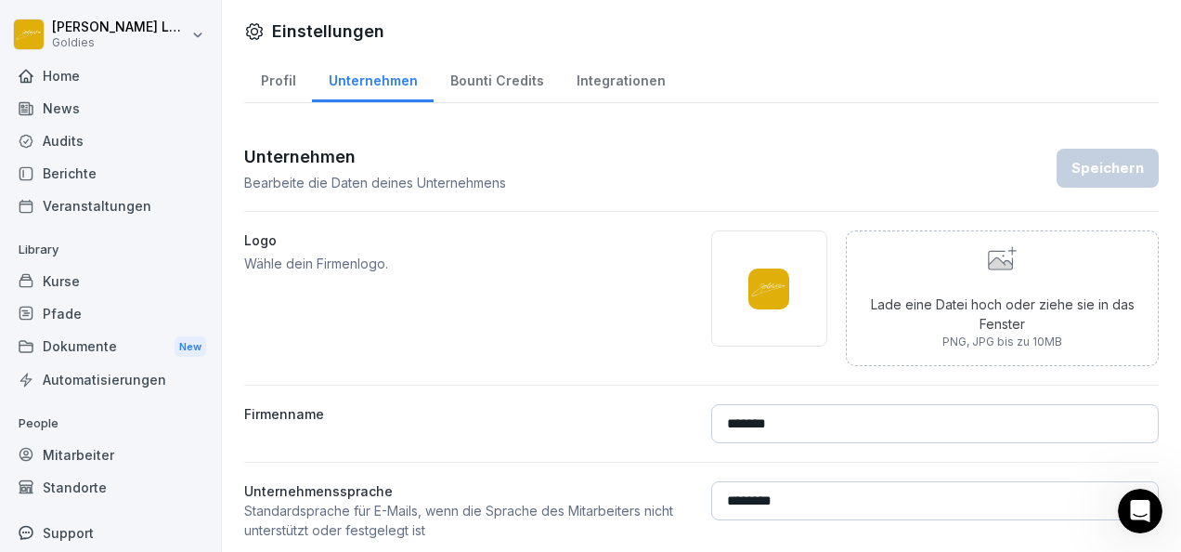
click at [481, 87] on div "Bounti Credits" at bounding box center [497, 78] width 126 height 47
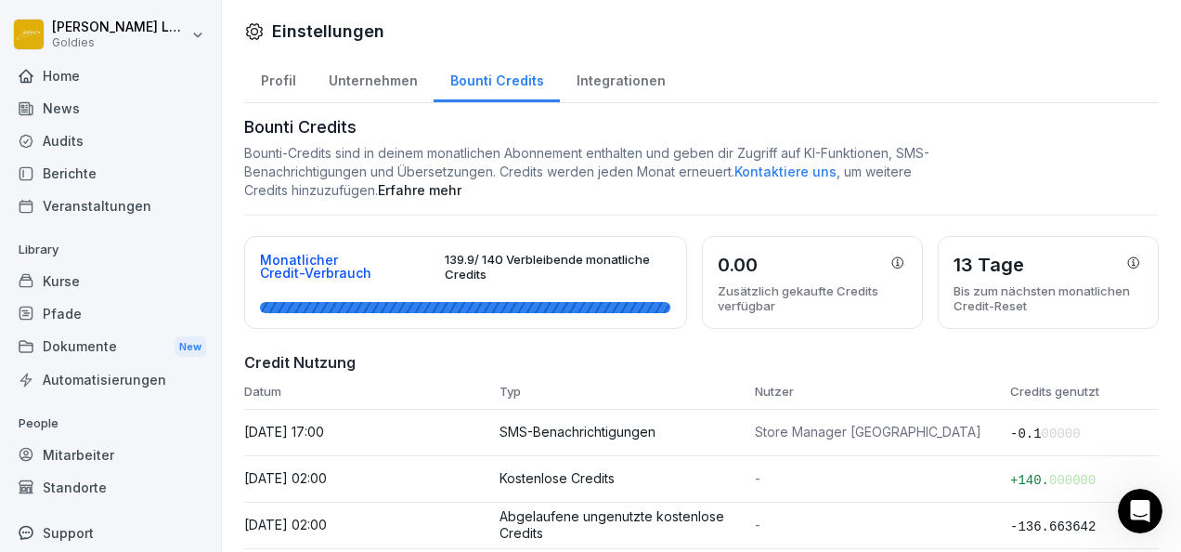
click at [607, 84] on div "Integrationen" at bounding box center [621, 78] width 122 height 47
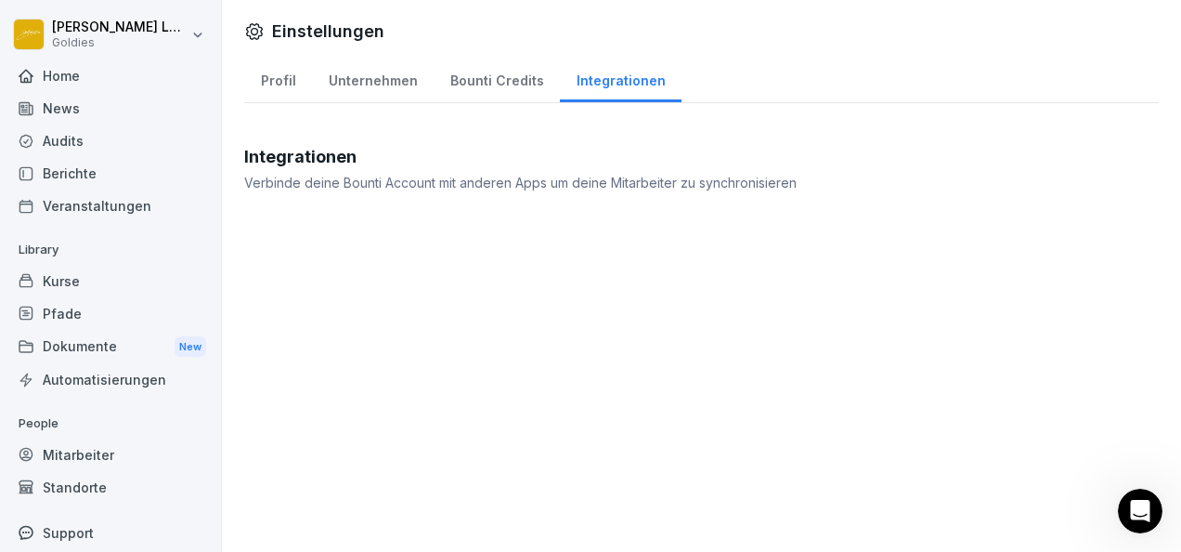
click at [524, 82] on div "Bounti Credits" at bounding box center [497, 78] width 126 height 47
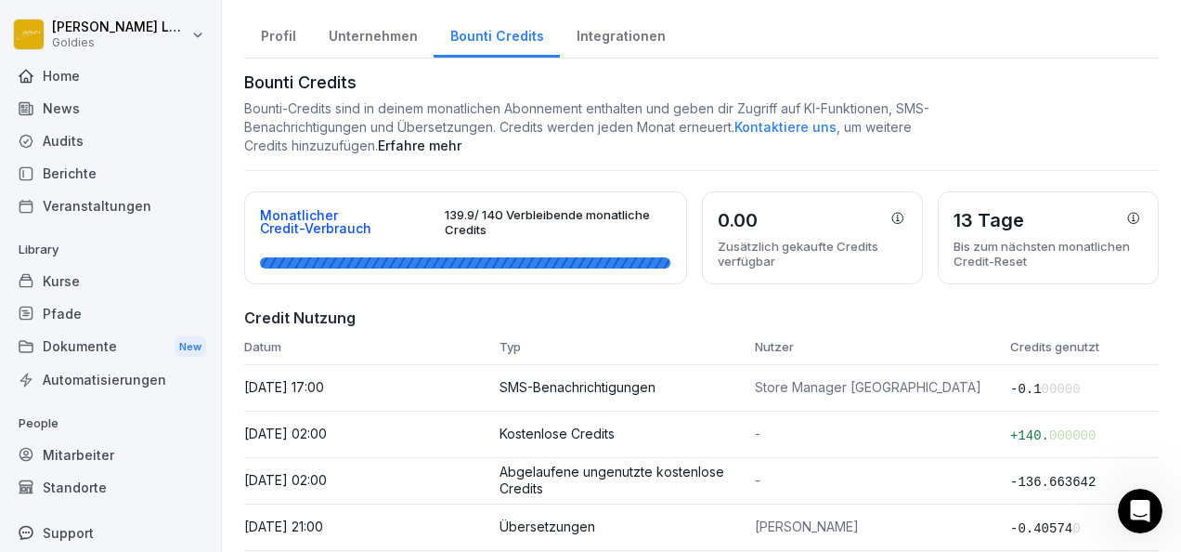
click at [113, 75] on div "Home" at bounding box center [110, 75] width 202 height 33
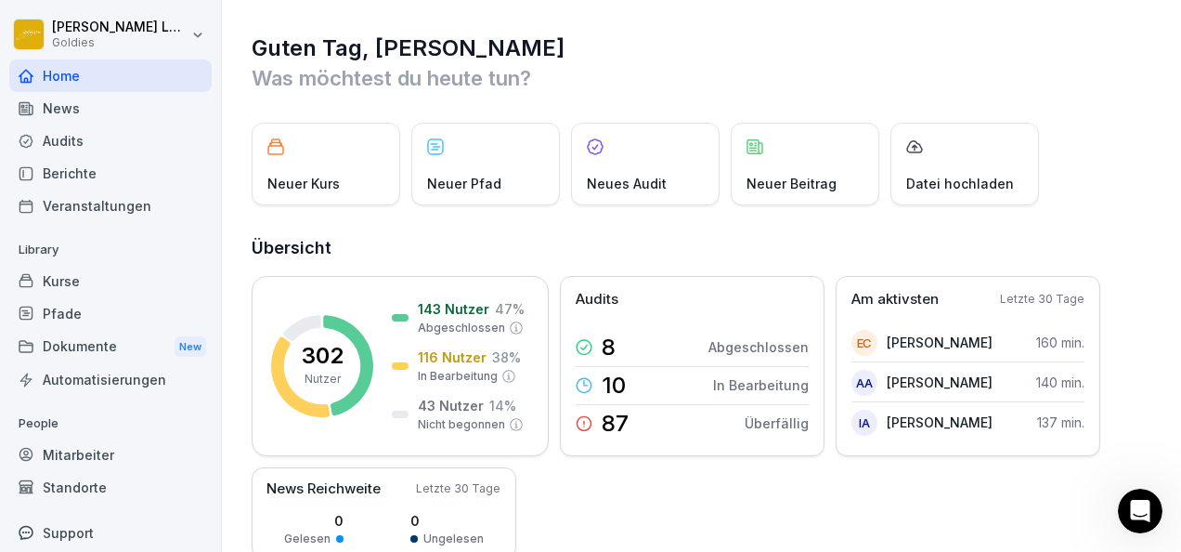
click at [639, 184] on p "Neues Audit" at bounding box center [627, 184] width 80 height 20
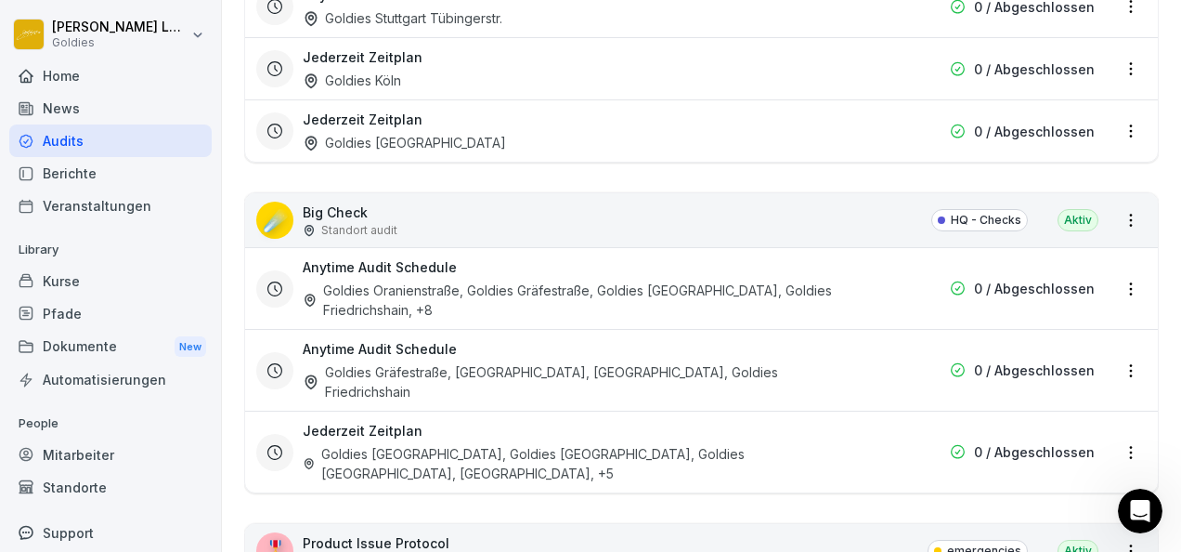
scroll to position [2523, 0]
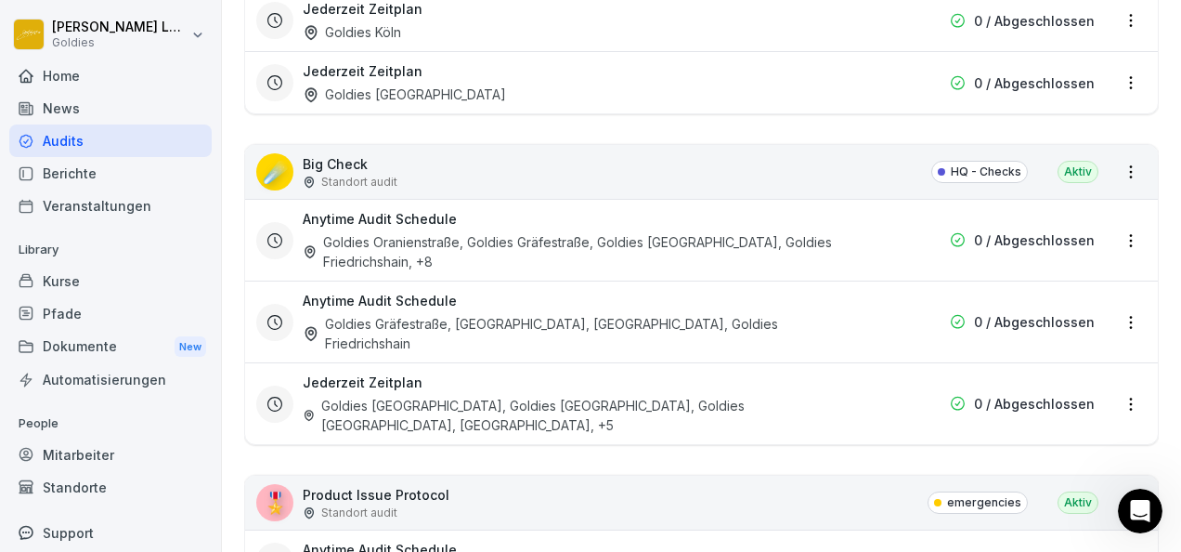
click at [676, 396] on div "Goldies [GEOGRAPHIC_DATA], Goldies [GEOGRAPHIC_DATA], Goldies [GEOGRAPHIC_DATA]…" at bounding box center [583, 415] width 560 height 39
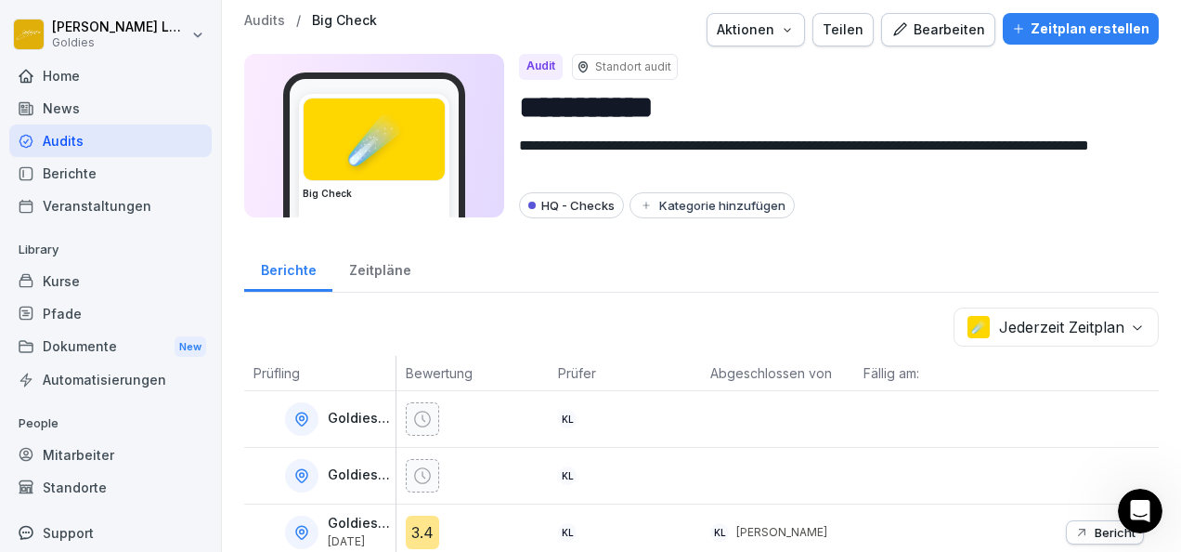
scroll to position [5, 0]
click at [782, 35] on div "Aktionen" at bounding box center [756, 30] width 78 height 20
click at [927, 36] on div "Bearbeiten" at bounding box center [939, 30] width 94 height 20
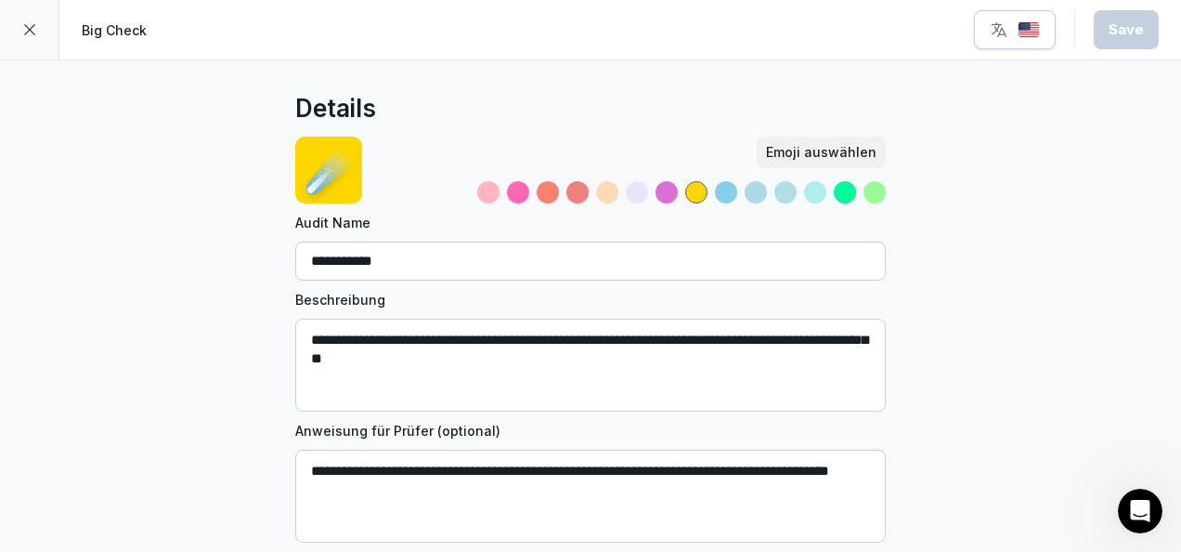
click at [42, 33] on div at bounding box center [29, 29] width 59 height 59
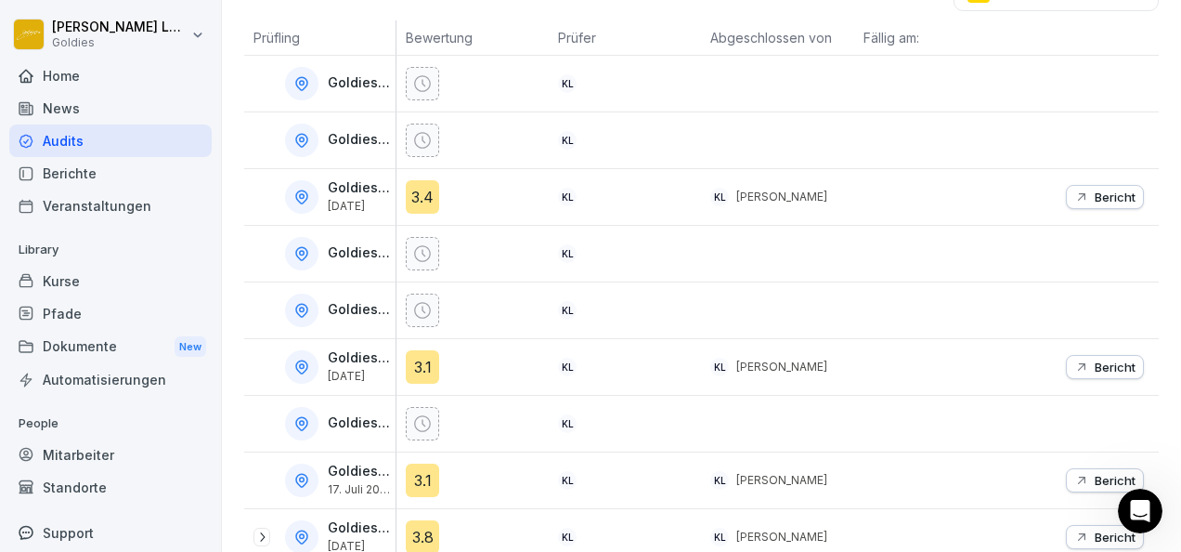
scroll to position [342, 0]
click at [1158, 505] on div "Intercom-Nachrichtendienst öffnen" at bounding box center [1137, 507] width 61 height 61
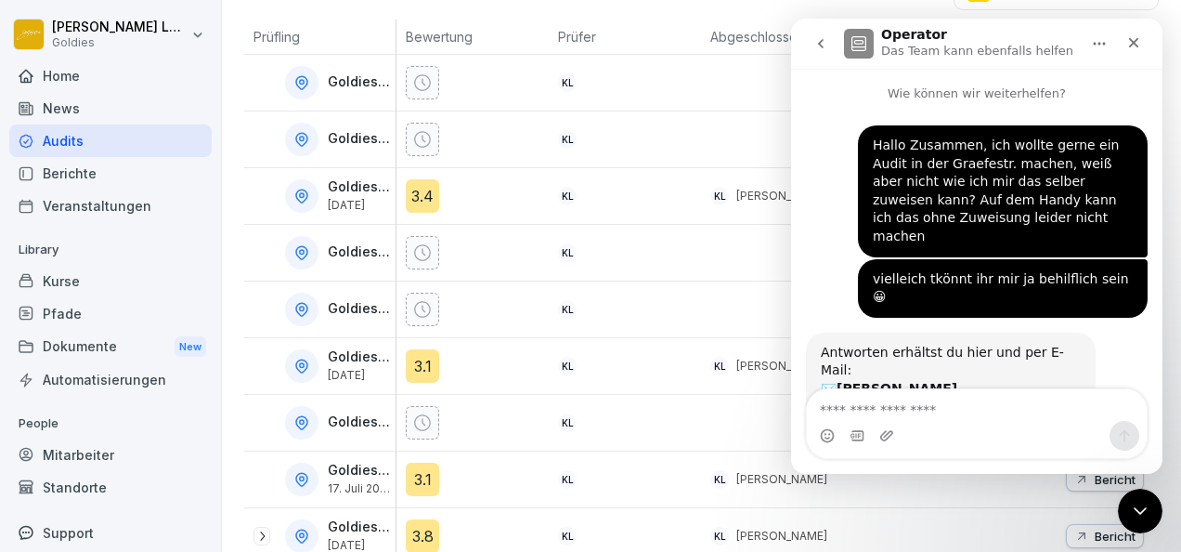
scroll to position [49, 0]
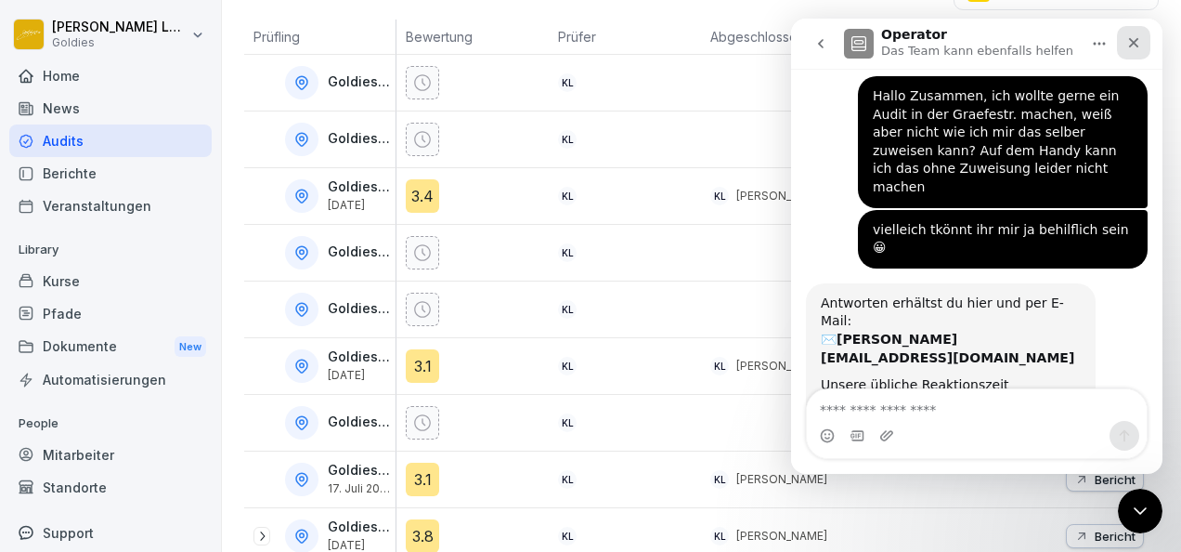
click at [1132, 45] on icon "Schließen" at bounding box center [1134, 43] width 10 height 10
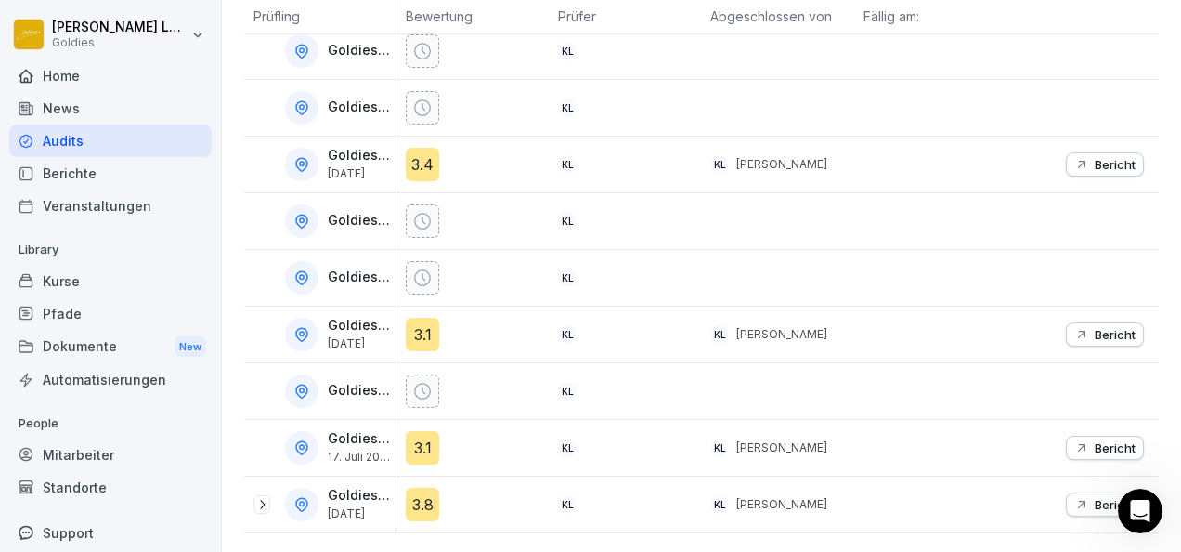
scroll to position [0, 0]
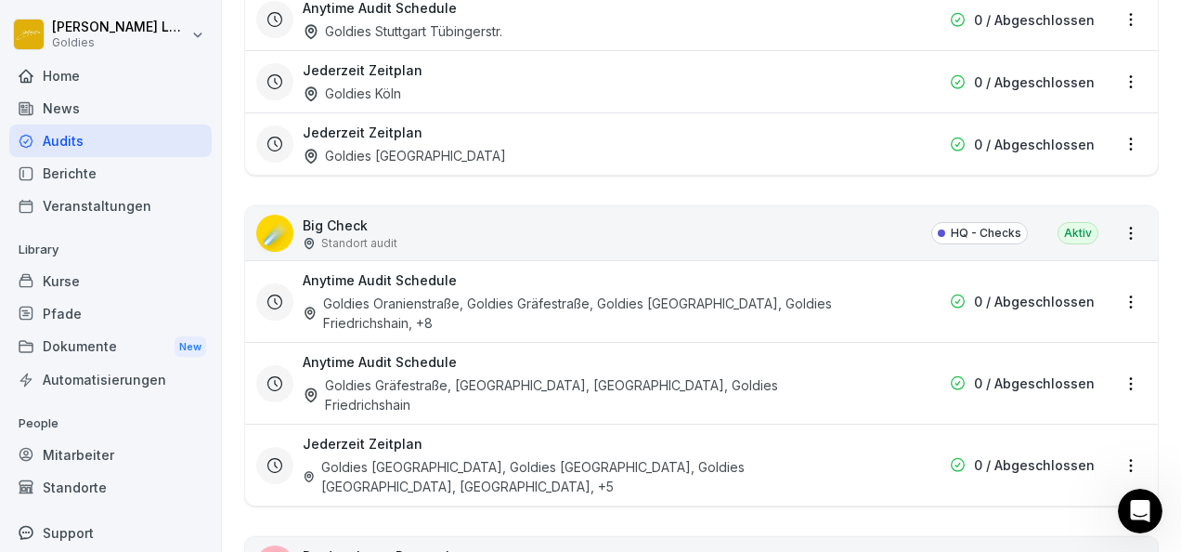
scroll to position [2548, 0]
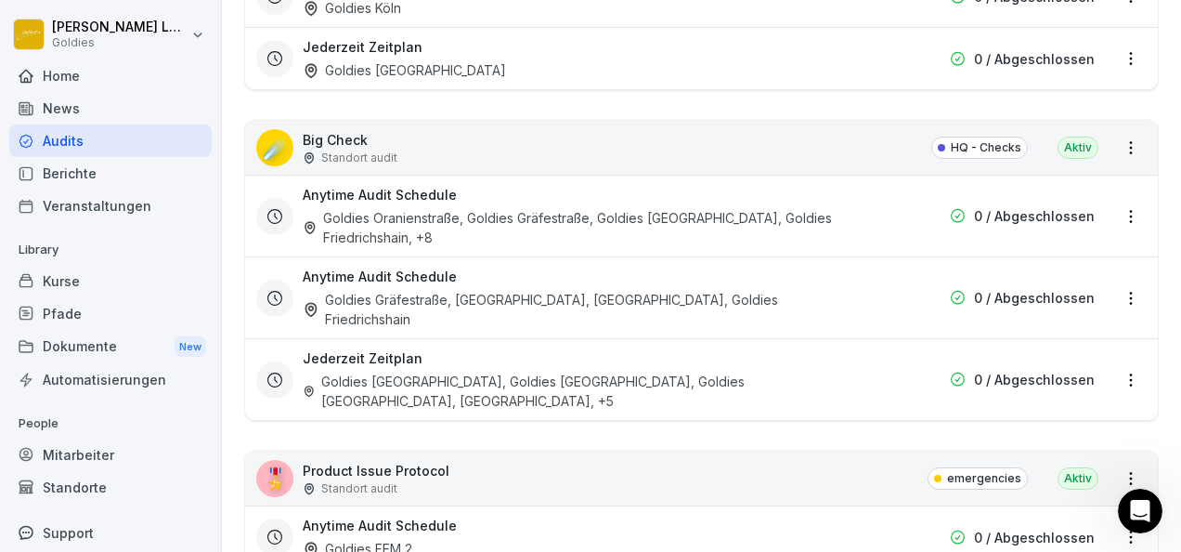
click at [587, 272] on div "Anytime Audit Schedule Goldies Gräfestraße, [GEOGRAPHIC_DATA], [GEOGRAPHIC_DATA…" at bounding box center [583, 298] width 560 height 62
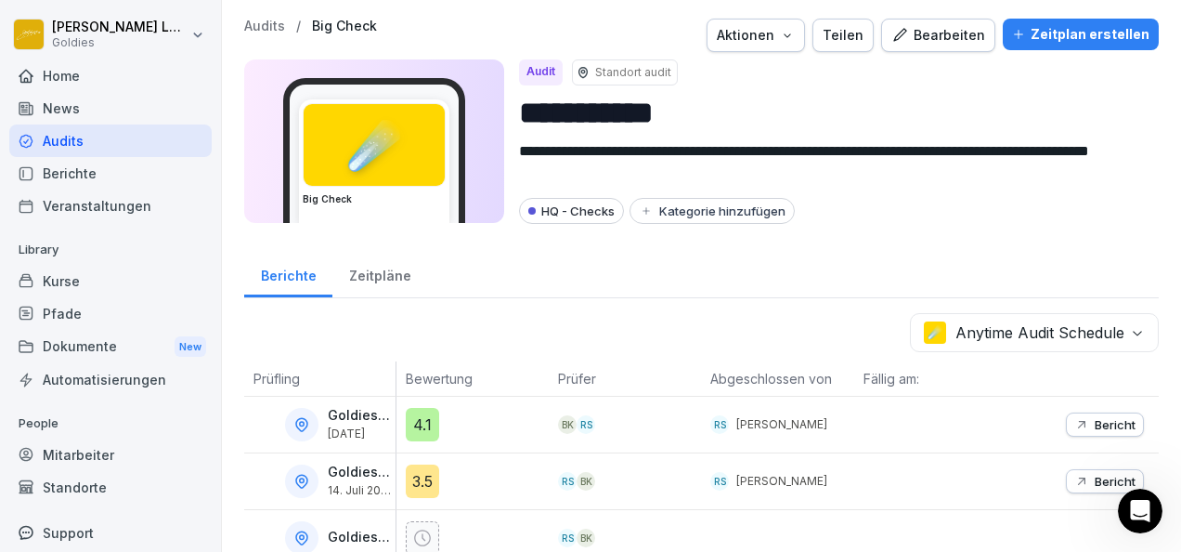
click at [851, 29] on div "Teilen" at bounding box center [843, 35] width 41 height 20
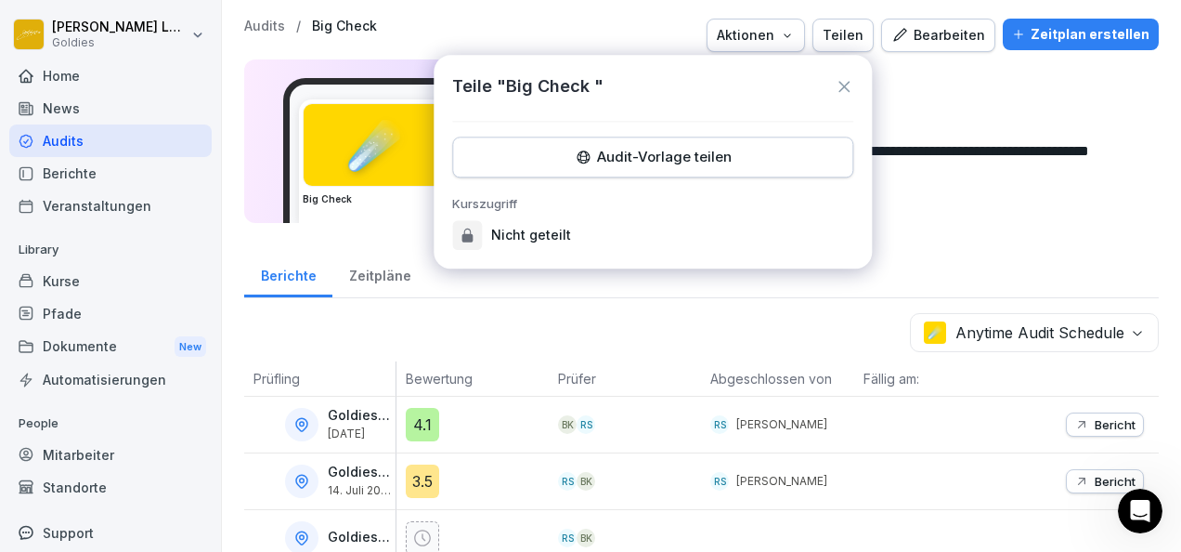
click at [515, 241] on p "Nicht geteilt" at bounding box center [531, 235] width 80 height 19
click at [791, 160] on div "Audit-Vorlage teilen" at bounding box center [653, 157] width 370 height 20
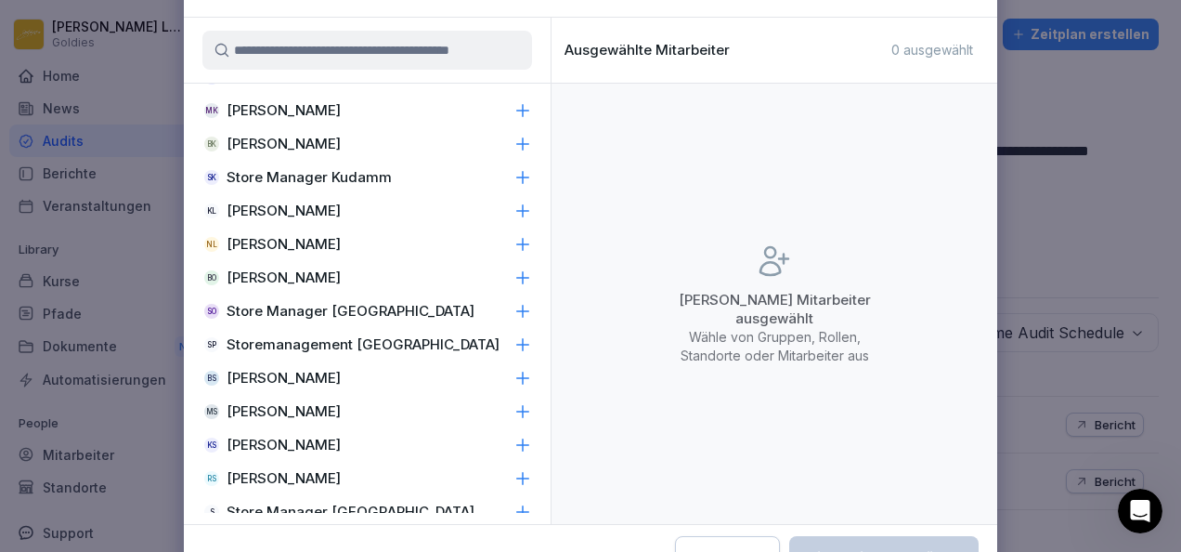
scroll to position [2507, 0]
click at [514, 203] on icon at bounding box center [523, 211] width 19 height 19
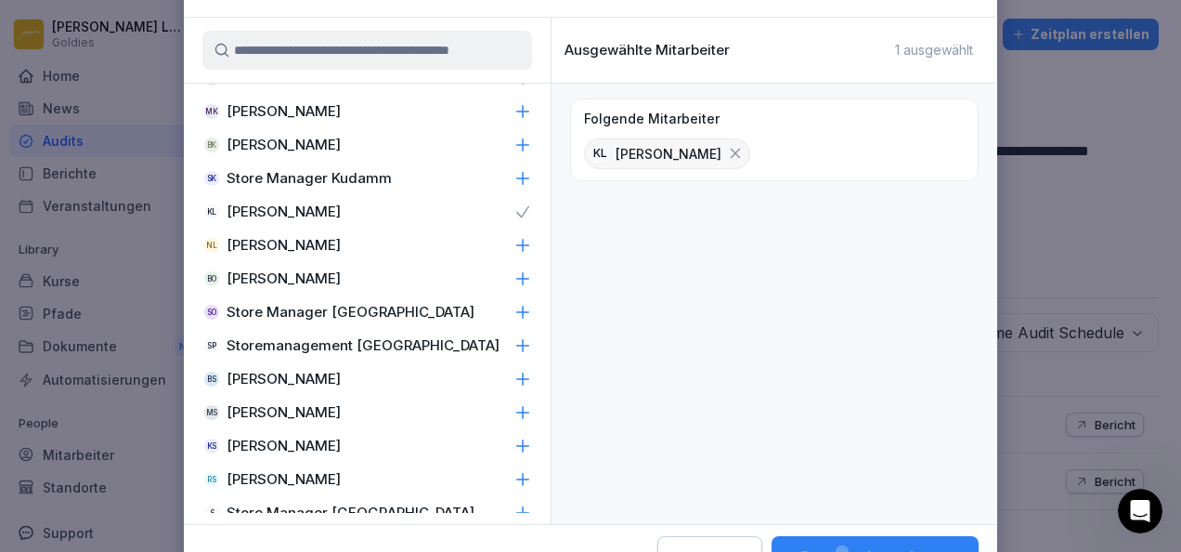
click at [905, 545] on div "Wähle 1 Mitarbeiter aus" at bounding box center [875, 557] width 177 height 24
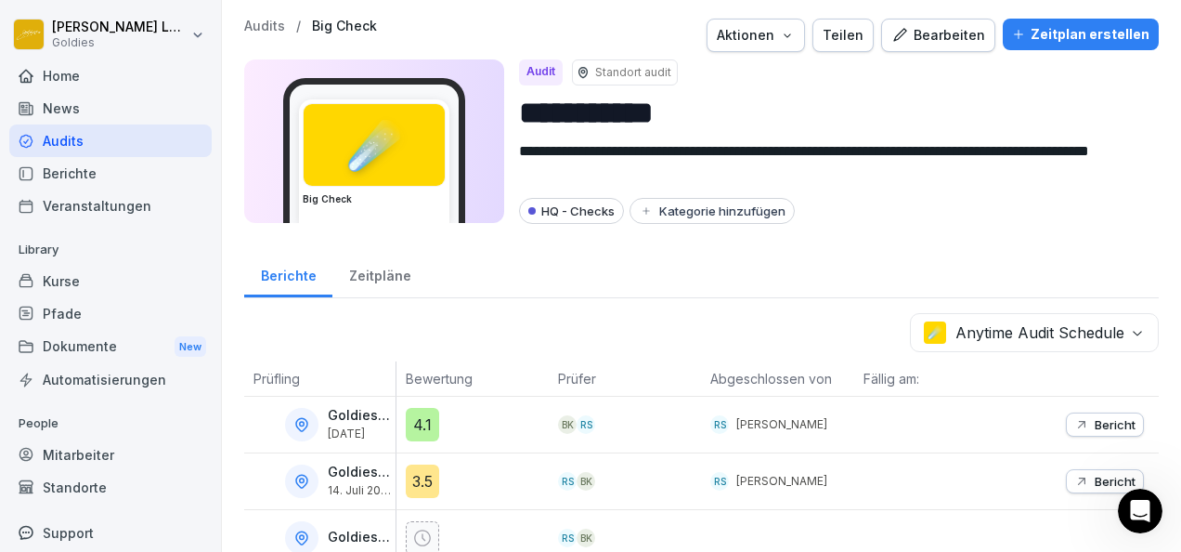
click at [1069, 266] on div "Berichte Zeitpläne" at bounding box center [701, 274] width 915 height 48
click html
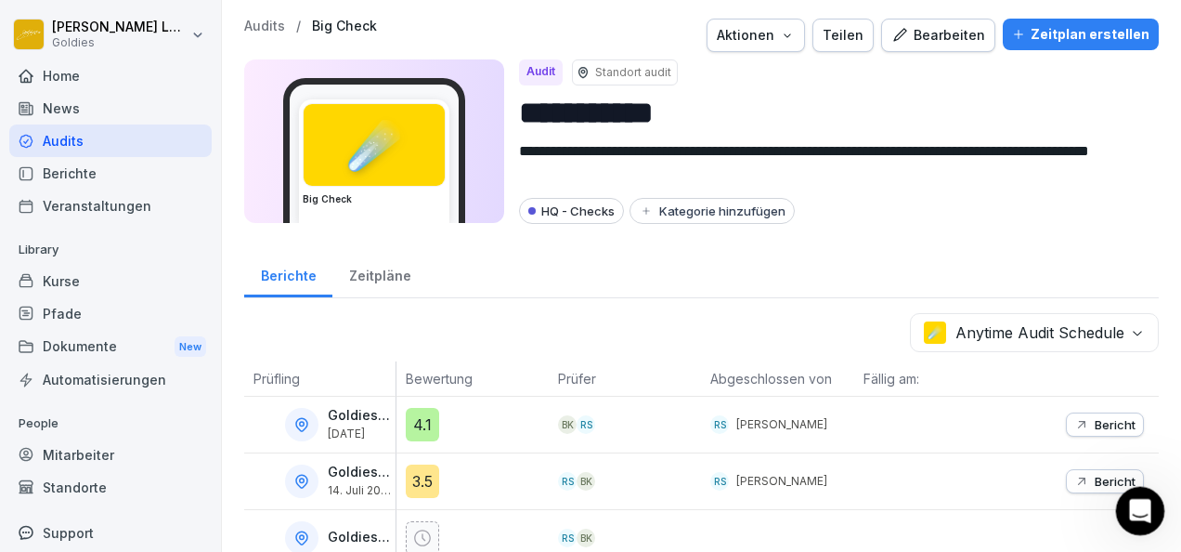
click at [1145, 520] on div "Intercom-Nachrichtendienst öffnen" at bounding box center [1137, 507] width 61 height 61
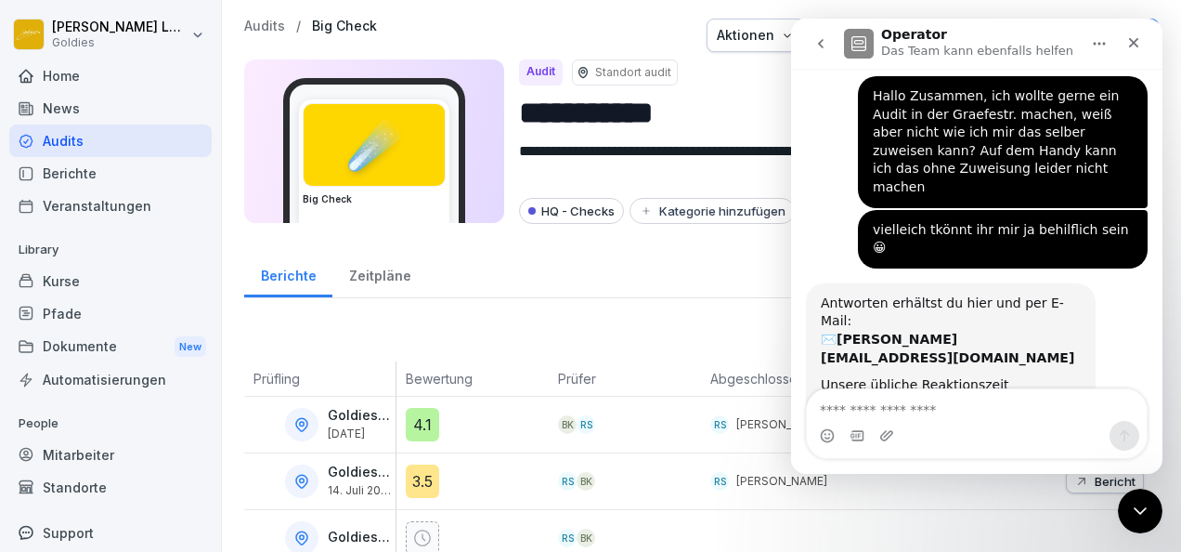
click at [885, 410] on textarea "Nachricht senden..." at bounding box center [977, 405] width 340 height 32
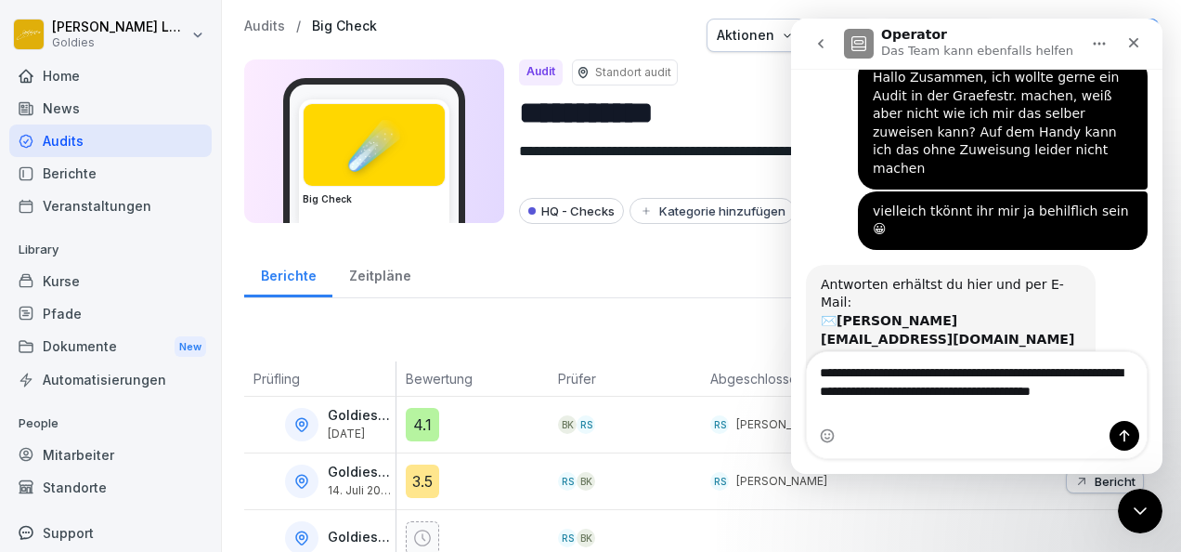
scroll to position [86, 0]
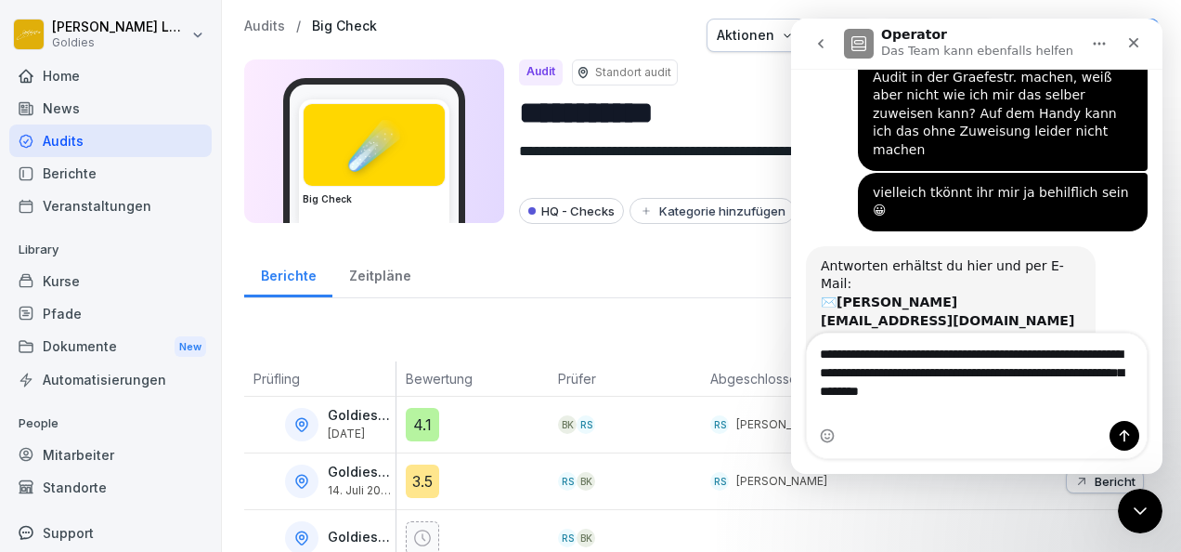
type textarea "**********"
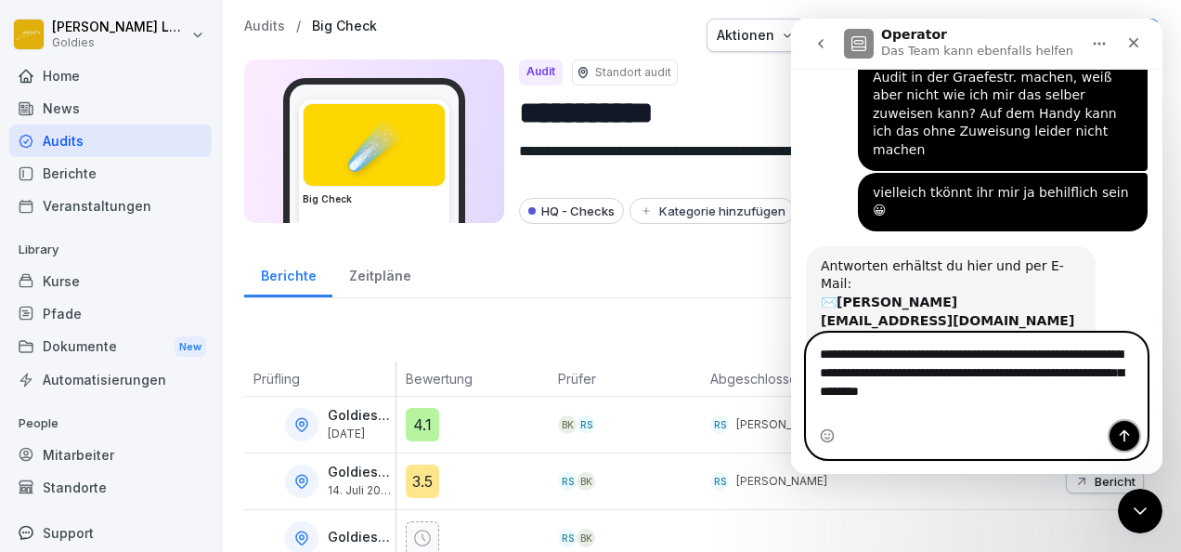
click at [1117, 441] on icon "Sende eine Nachricht…" at bounding box center [1124, 435] width 15 height 15
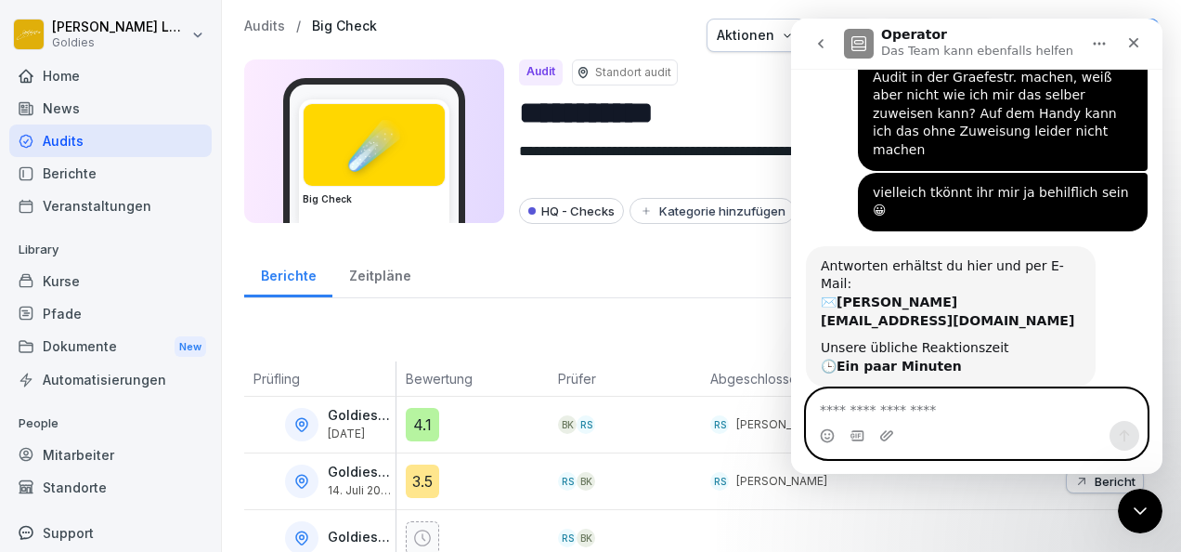
scroll to position [159, 0]
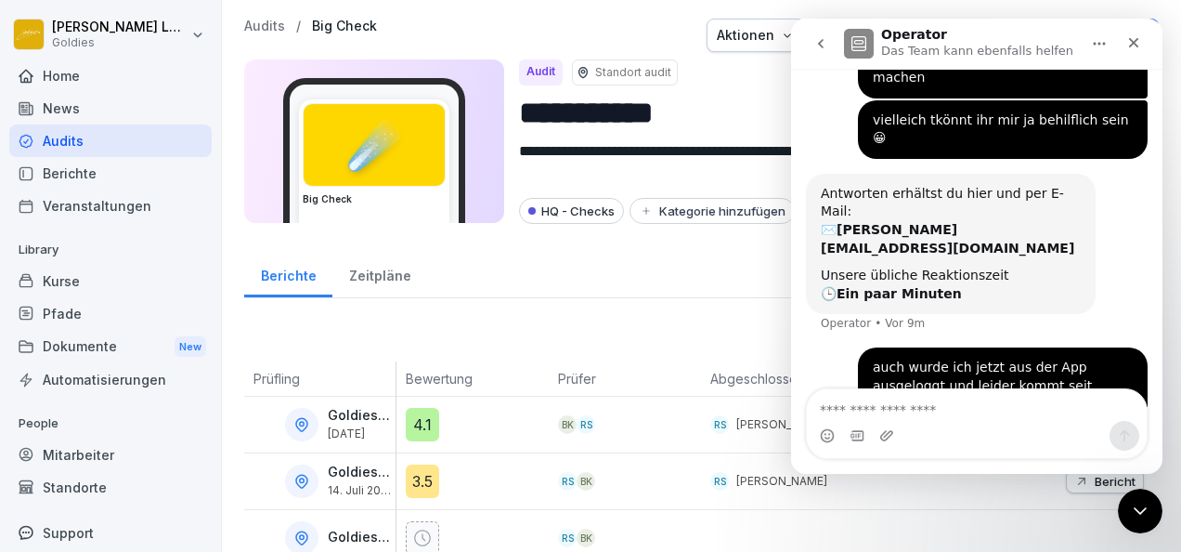
click at [515, 254] on div "Berichte Zeitpläne" at bounding box center [701, 274] width 915 height 48
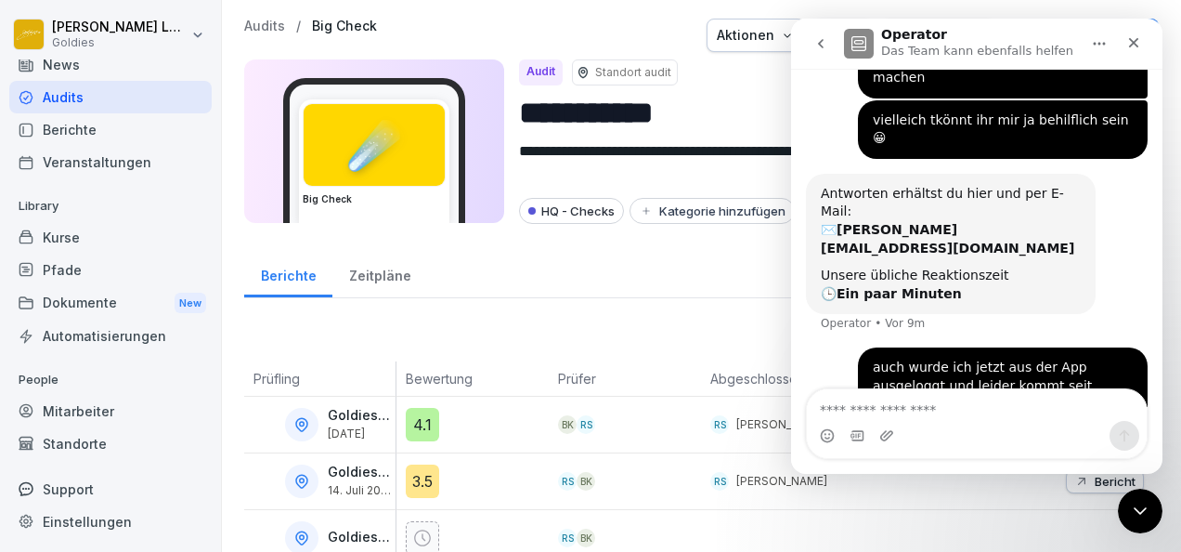
click at [98, 516] on div "Einstellungen" at bounding box center [110, 521] width 202 height 33
select select "**"
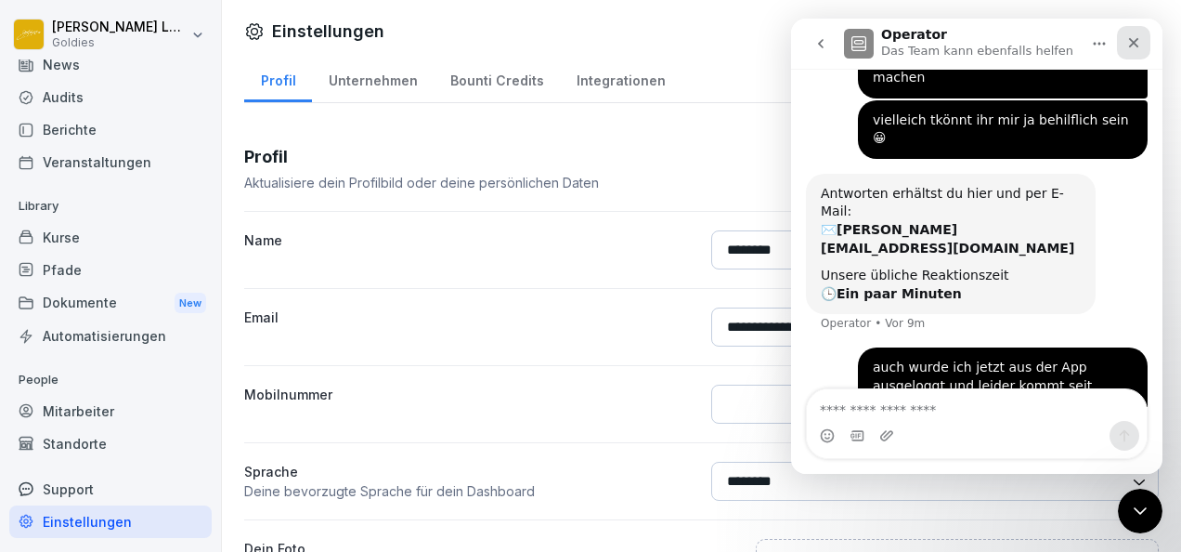
click at [1134, 46] on icon "Schließen" at bounding box center [1134, 42] width 15 height 15
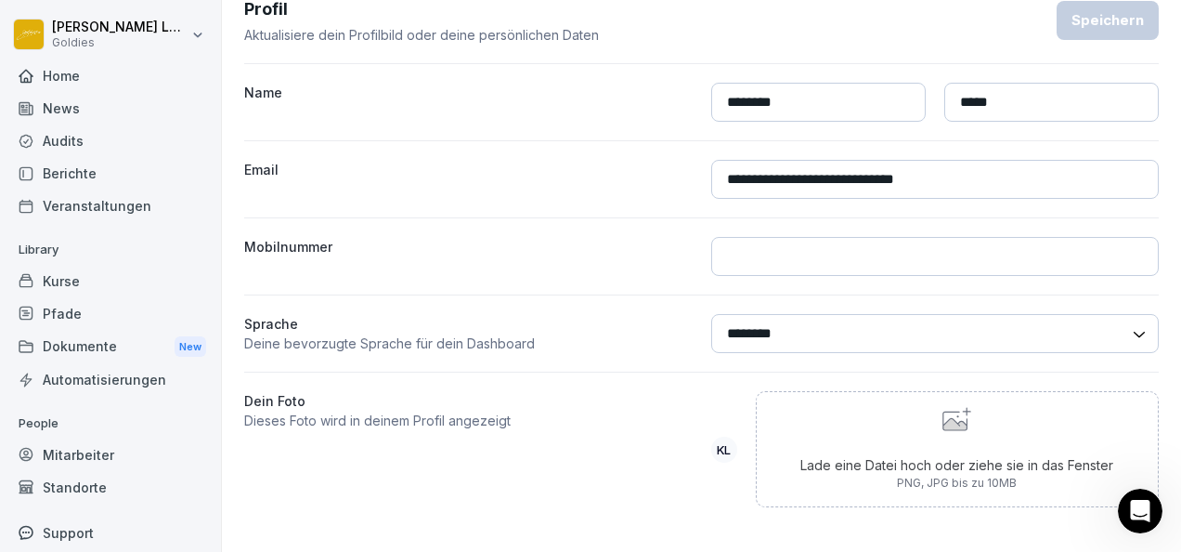
click at [137, 45] on html "**********" at bounding box center [590, 276] width 1181 height 552
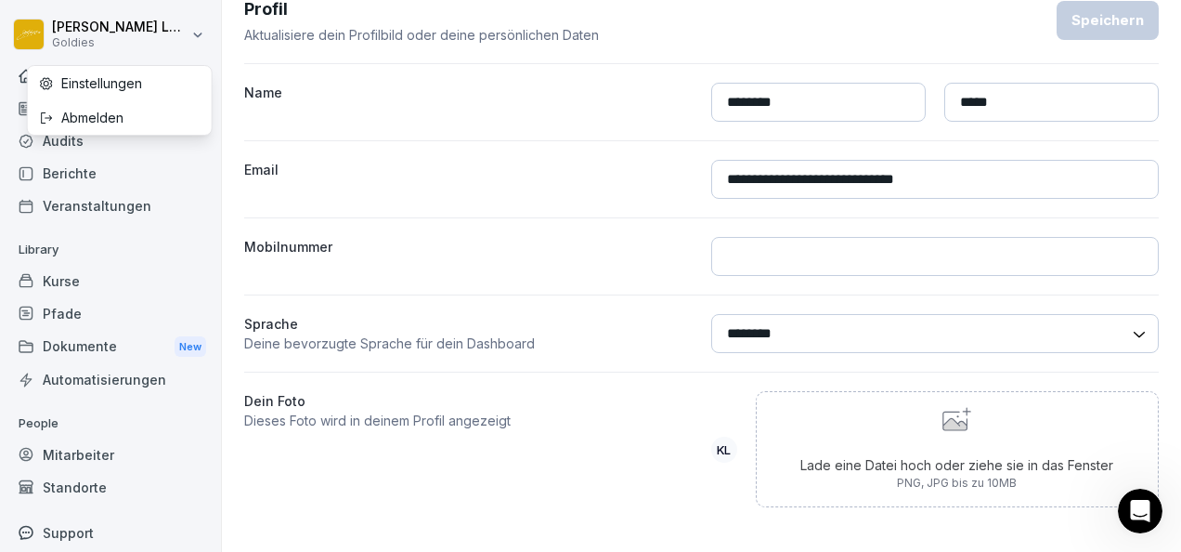
click at [137, 85] on div "Einstellungen" at bounding box center [120, 83] width 184 height 34
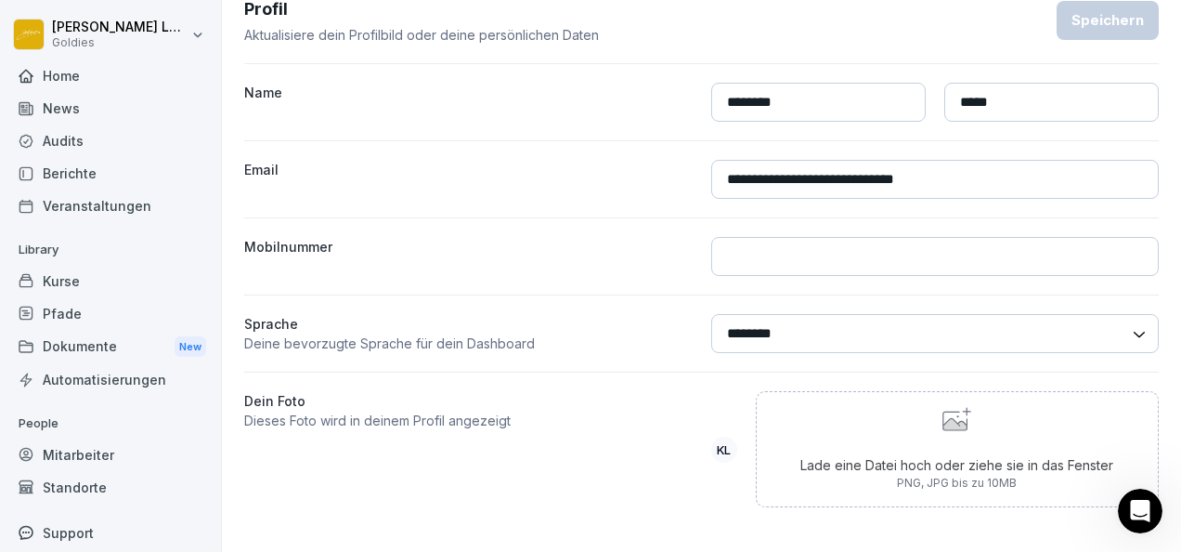
scroll to position [113, 0]
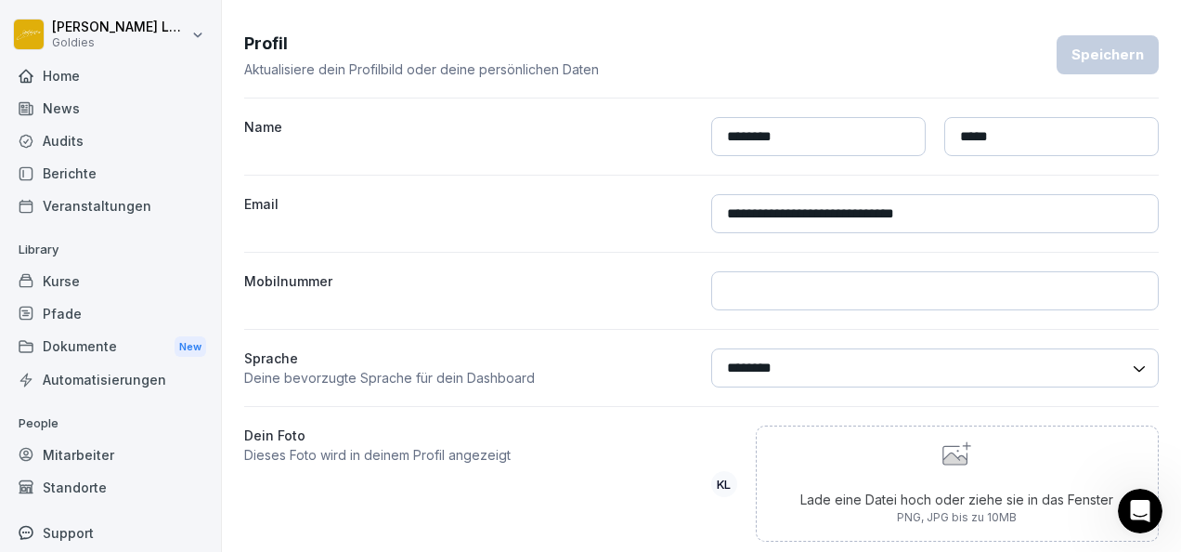
click at [100, 73] on div "Home" at bounding box center [110, 75] width 202 height 33
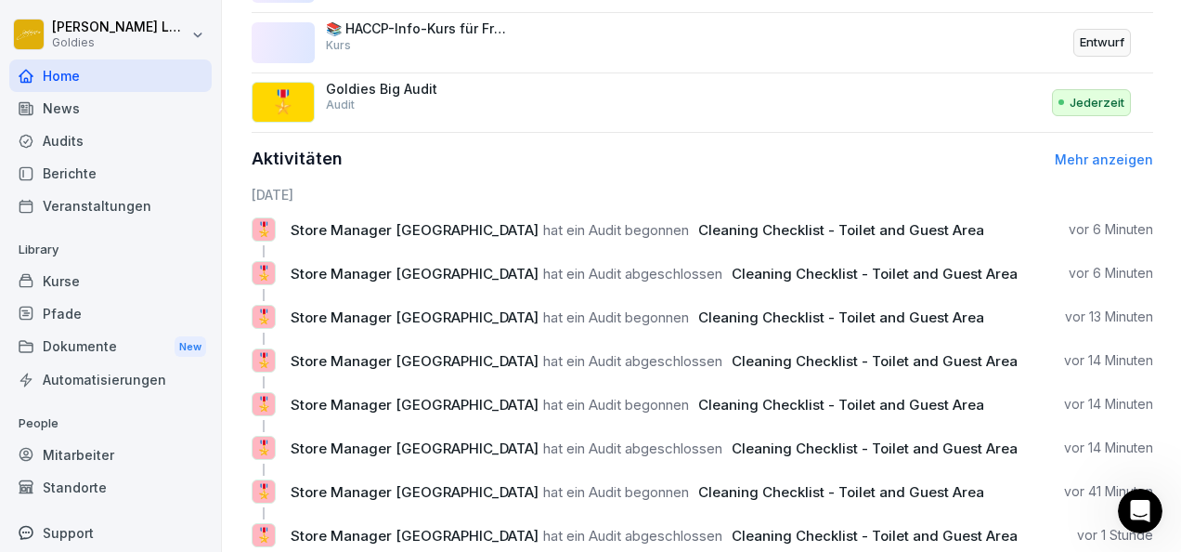
scroll to position [1023, 0]
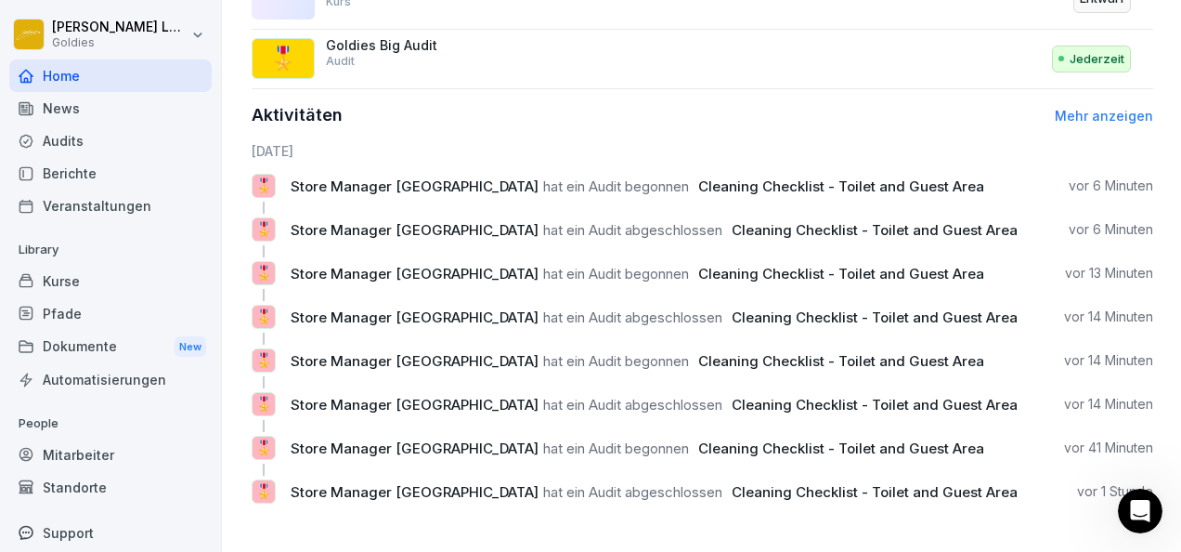
click at [82, 145] on div "Audits" at bounding box center [110, 140] width 202 height 33
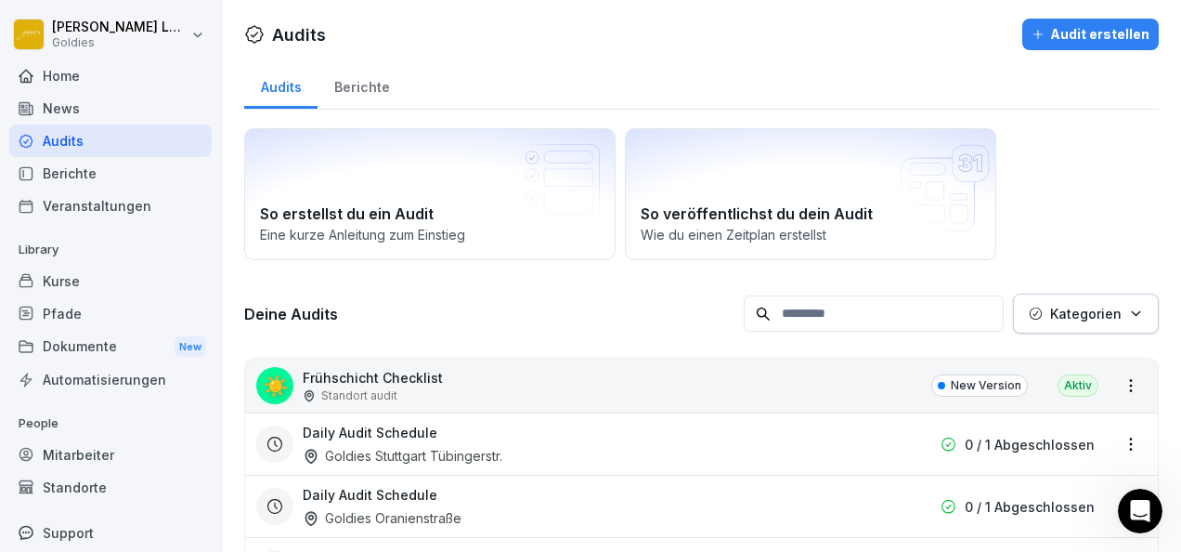
scroll to position [44, 0]
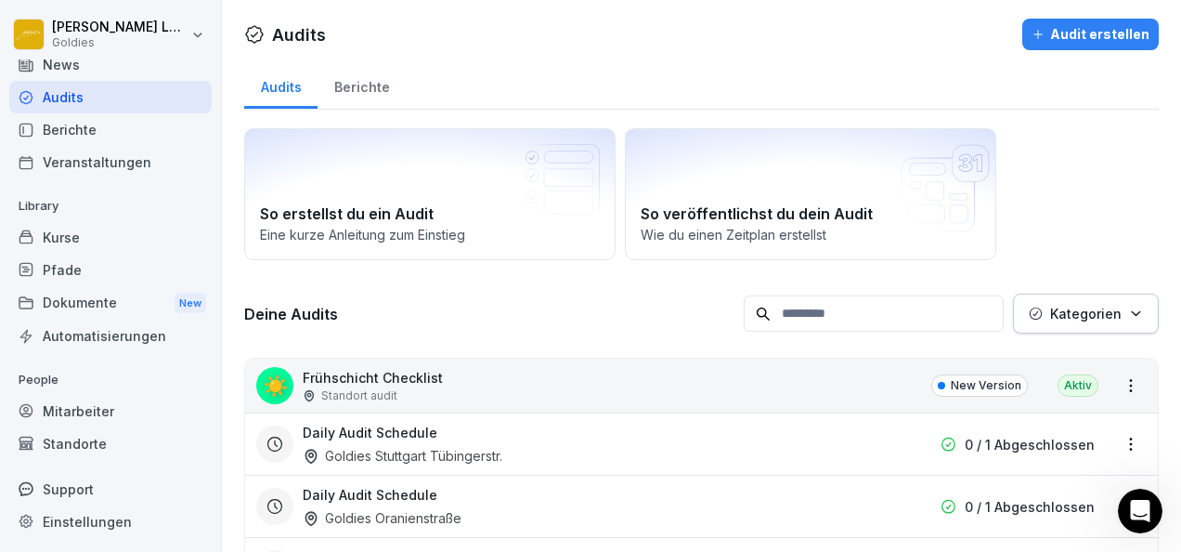
click at [95, 415] on div "Mitarbeiter" at bounding box center [110, 411] width 202 height 33
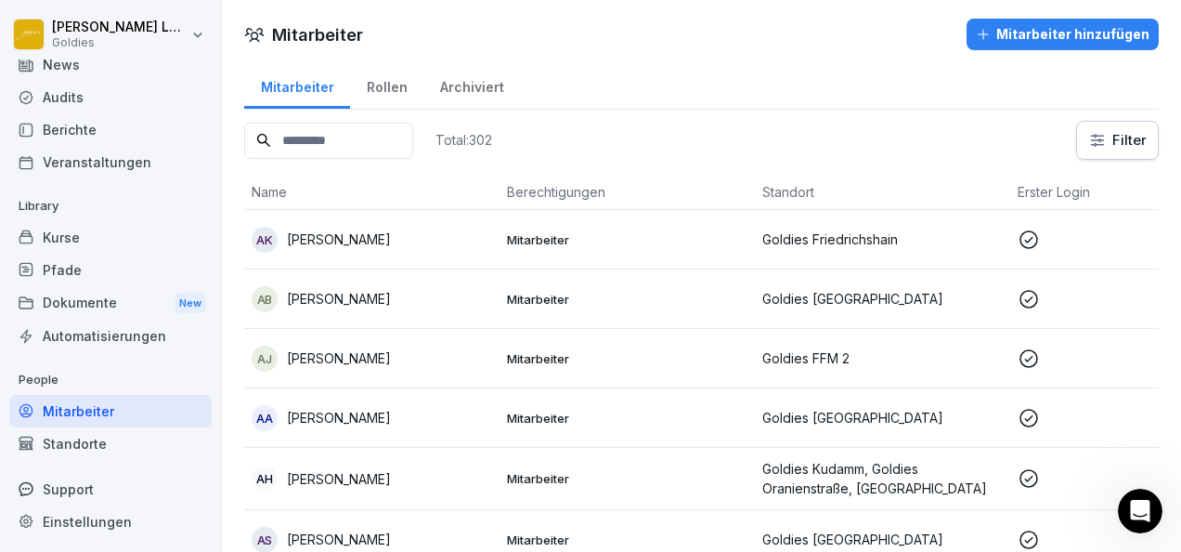
scroll to position [15, 0]
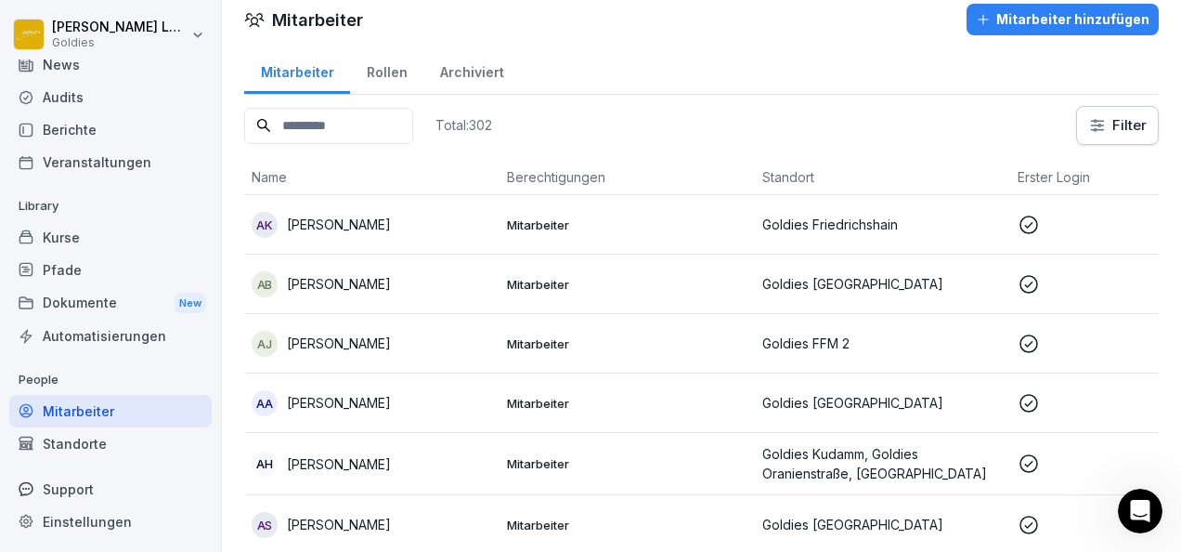
click at [392, 124] on input at bounding box center [328, 126] width 169 height 36
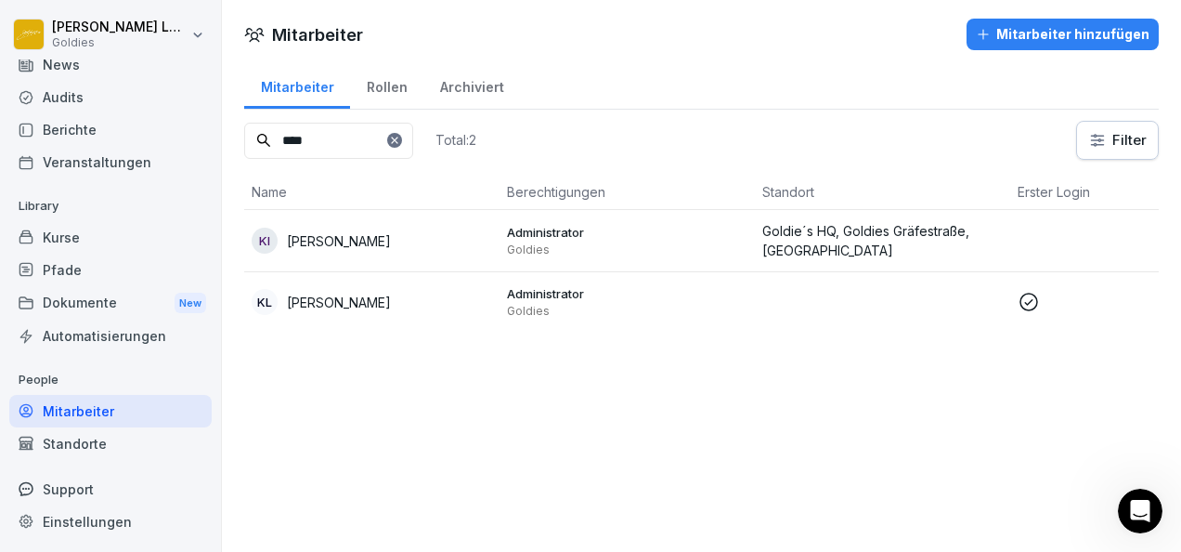
type input "****"
click at [767, 295] on td at bounding box center [882, 301] width 255 height 59
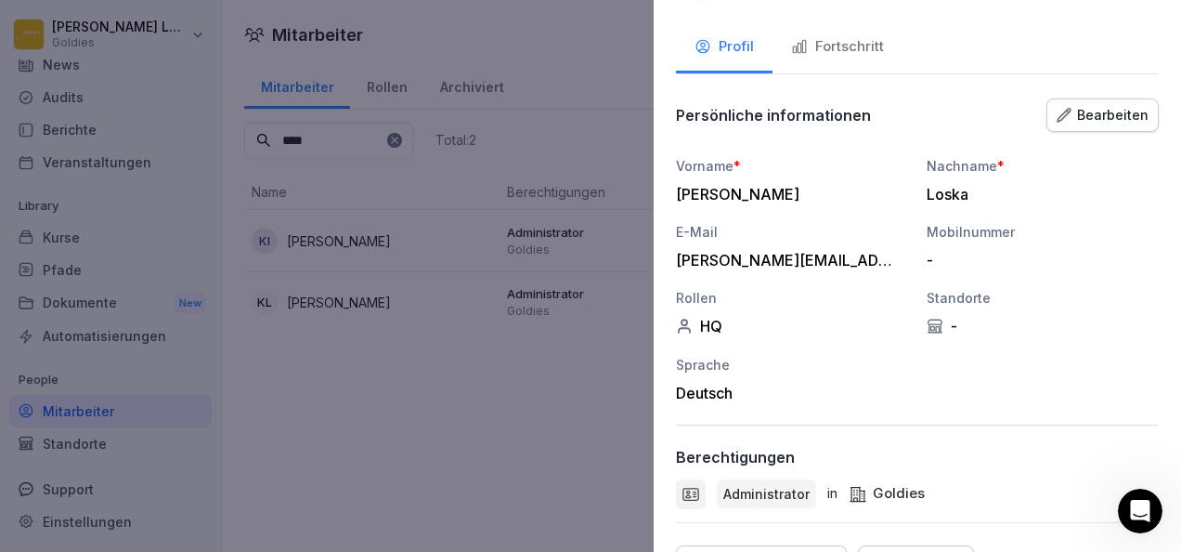
scroll to position [85, 0]
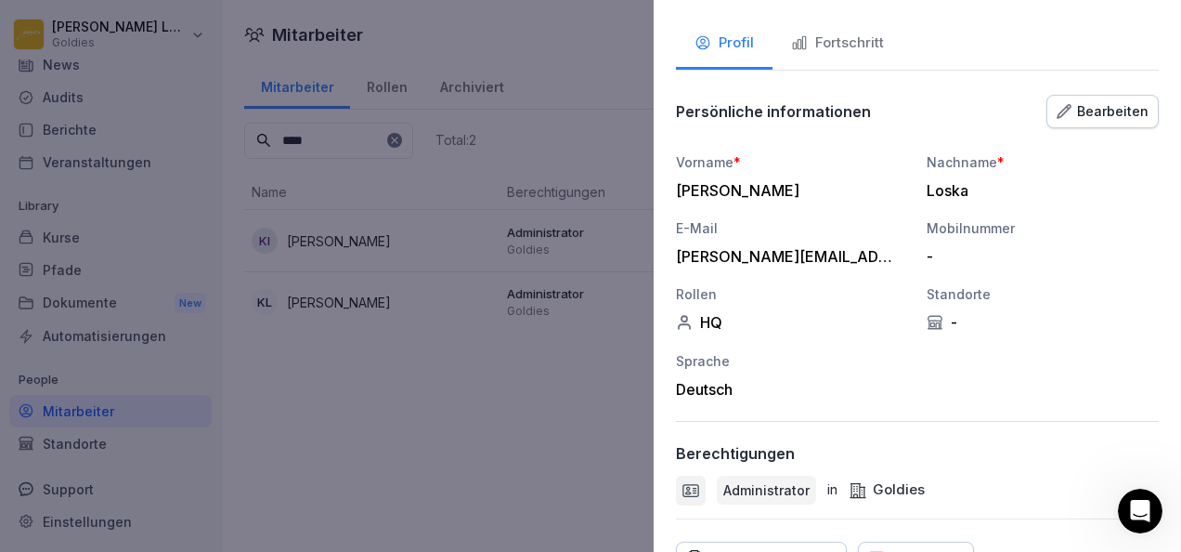
click at [1075, 115] on div "Bearbeiten" at bounding box center [1103, 111] width 92 height 20
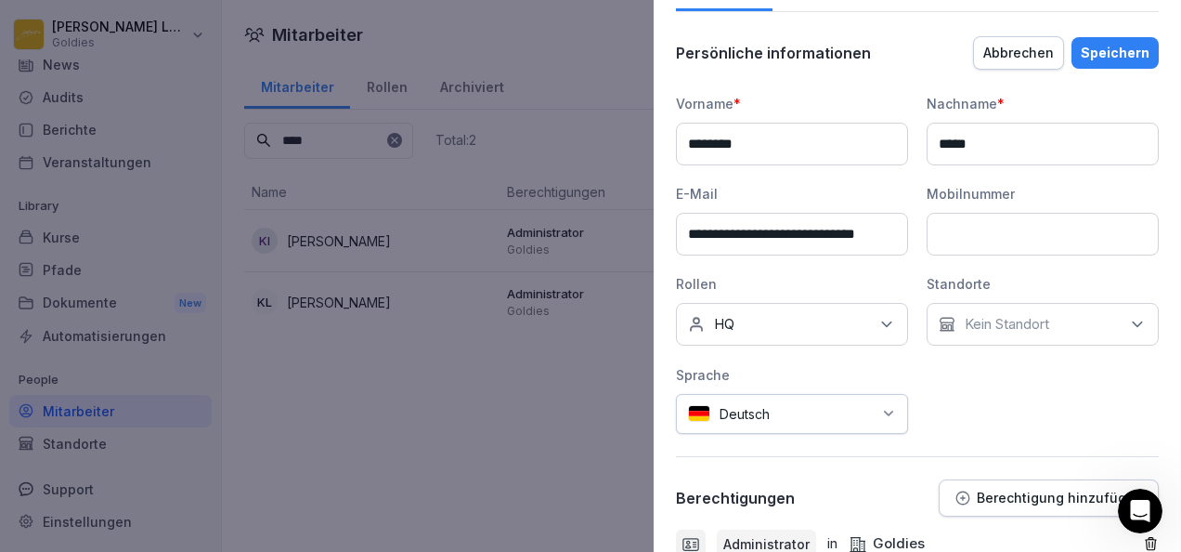
scroll to position [145, 0]
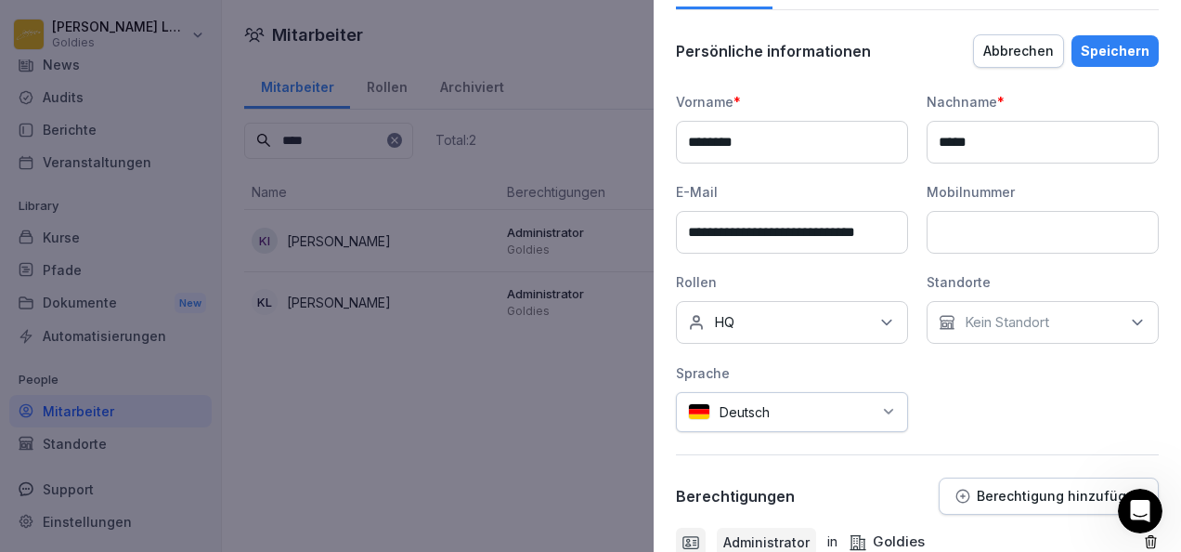
click at [981, 316] on p "Kein Standort" at bounding box center [1007, 322] width 85 height 19
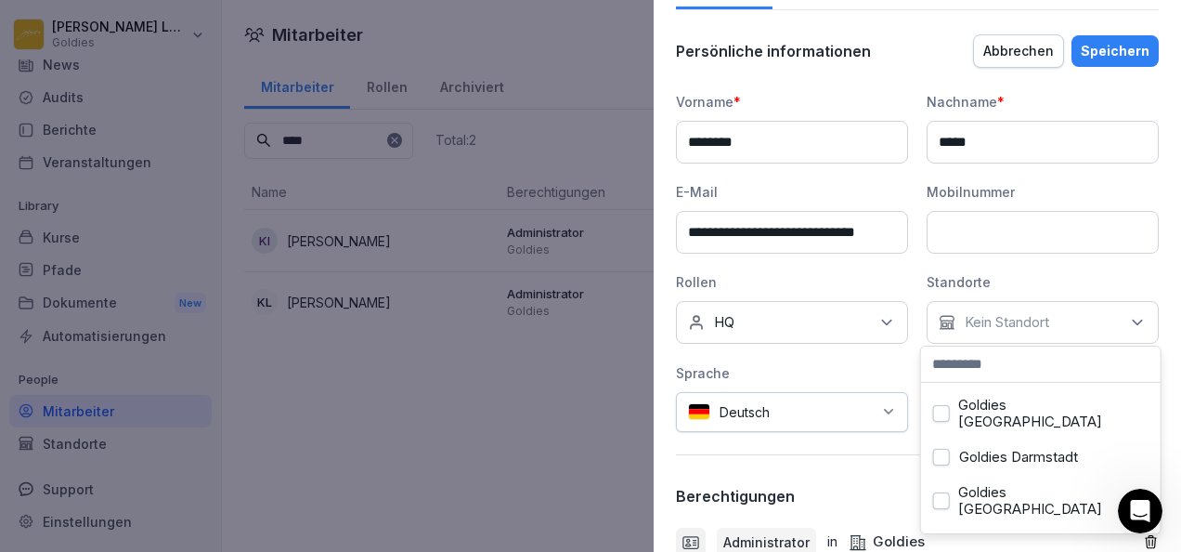
click at [939, 492] on button "Goldies [GEOGRAPHIC_DATA]" at bounding box center [941, 500] width 17 height 17
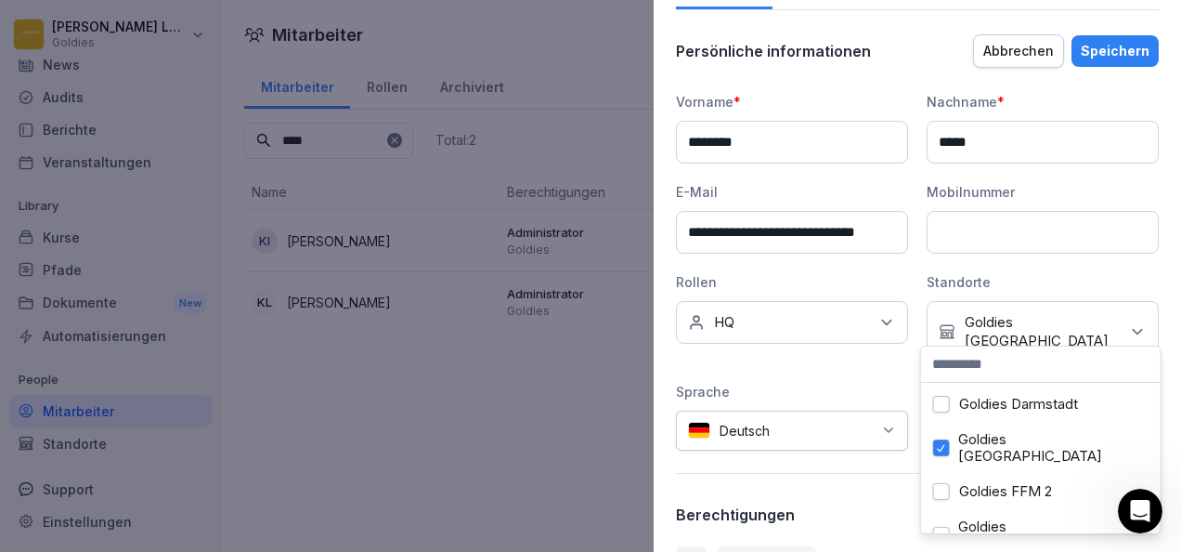
scroll to position [54, 0]
click at [945, 482] on button "Goldies FFM 2" at bounding box center [941, 490] width 17 height 17
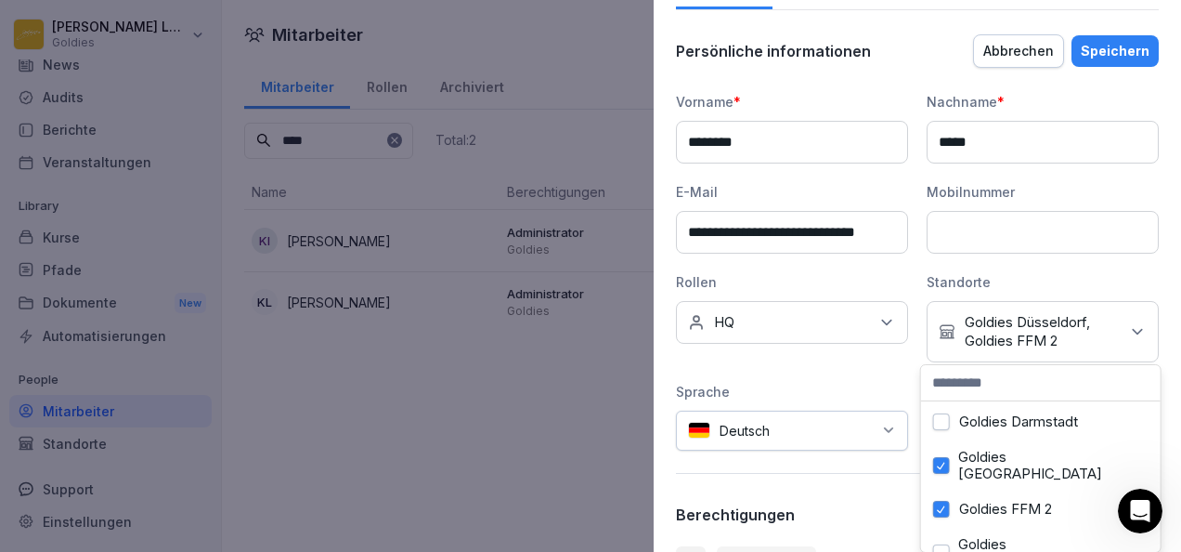
click at [942, 544] on button "Goldies [GEOGRAPHIC_DATA]" at bounding box center [941, 552] width 17 height 17
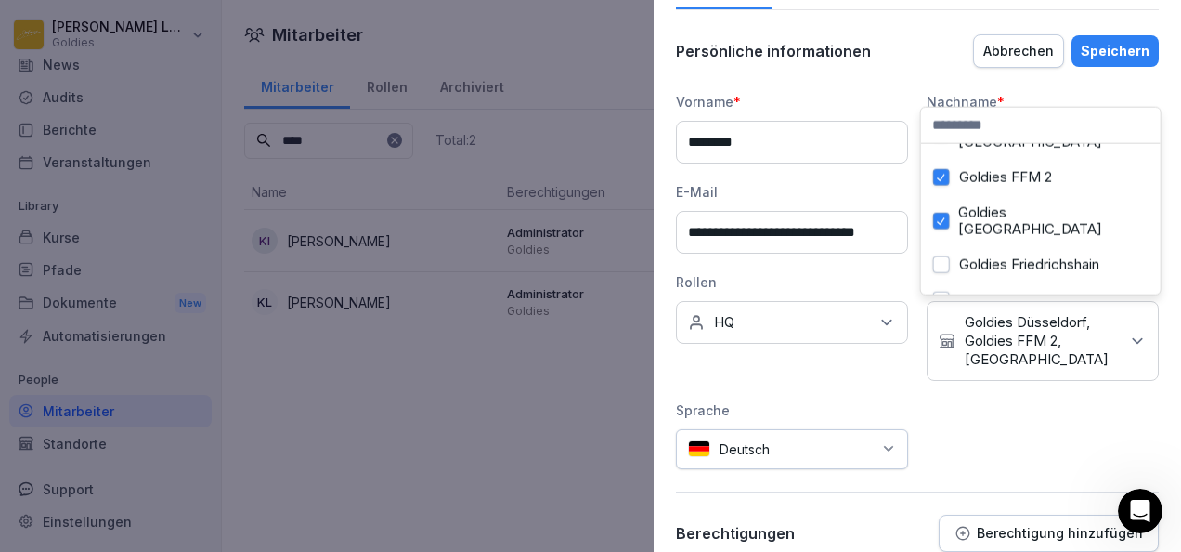
scroll to position [160, 0]
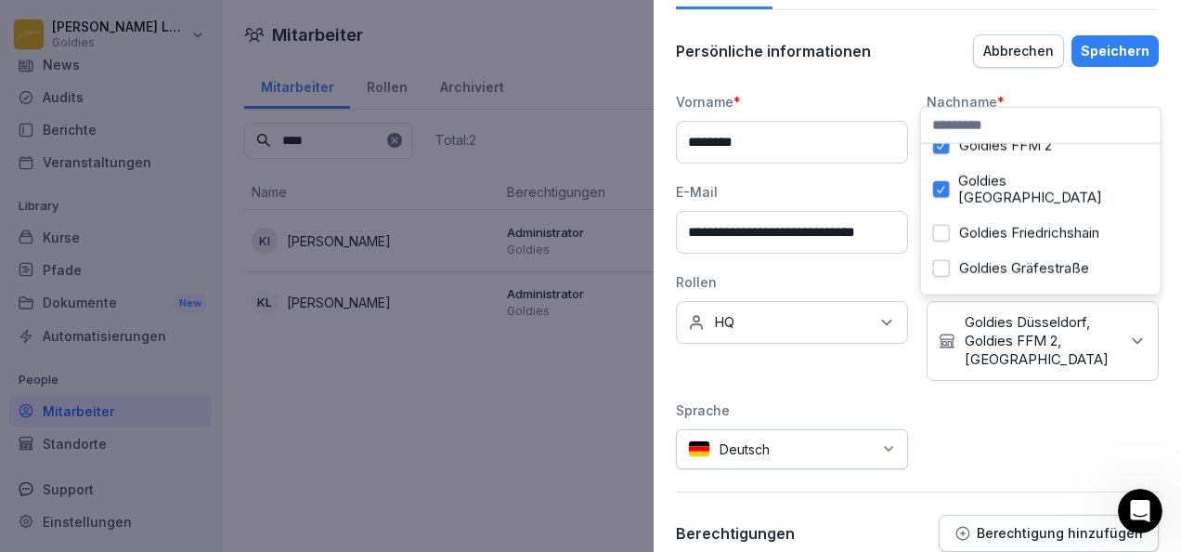
click at [945, 260] on button "Goldies Gräfestraße" at bounding box center [941, 268] width 17 height 17
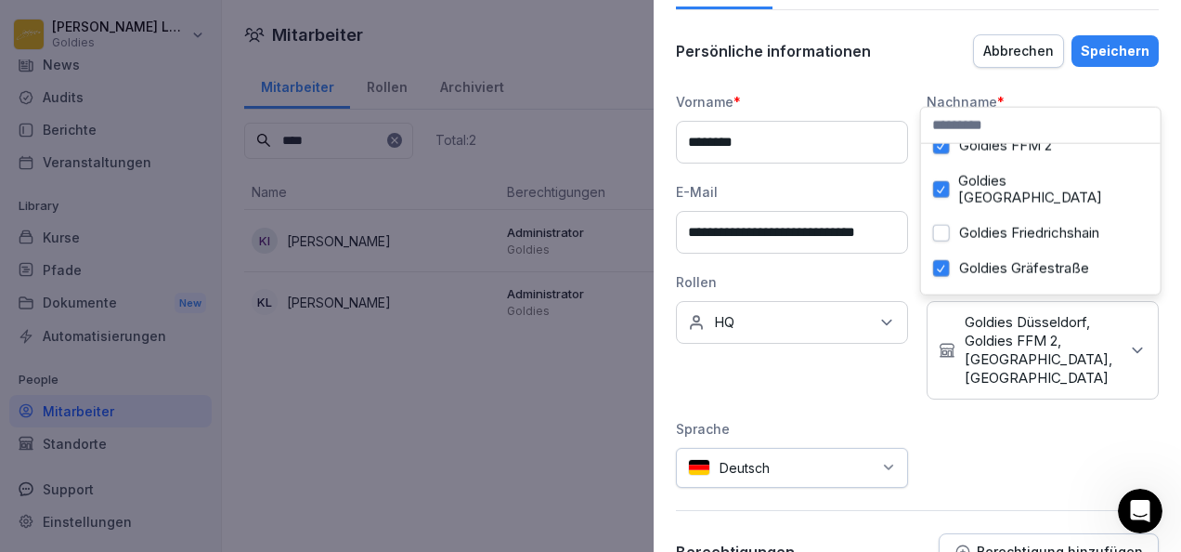
click at [941, 225] on button "Goldies Friedrichshain" at bounding box center [941, 233] width 17 height 17
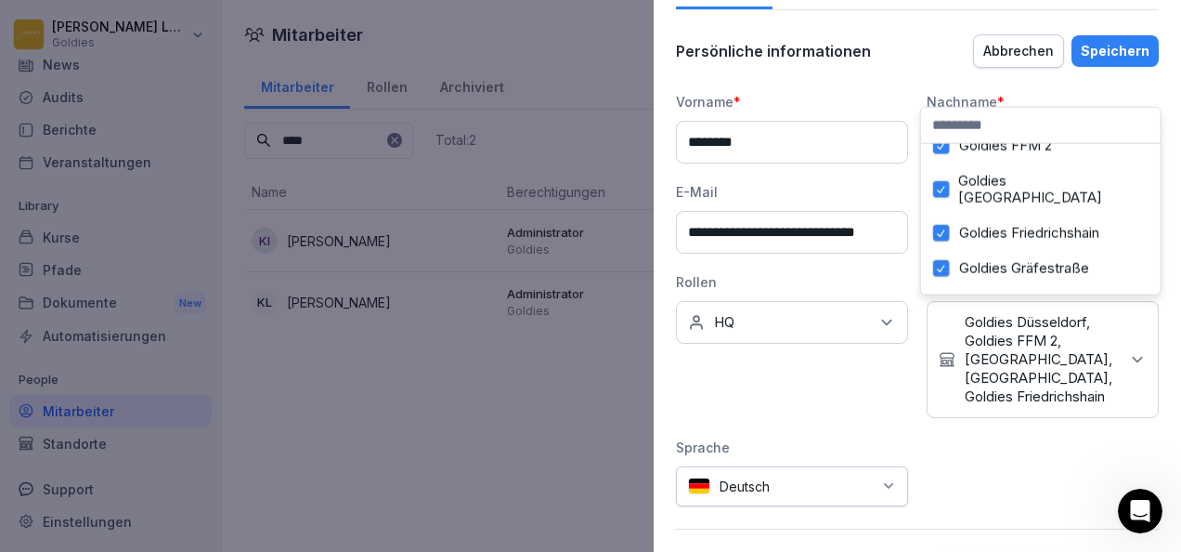
click at [944, 295] on button "[PERSON_NAME]´s HQ" at bounding box center [941, 303] width 17 height 17
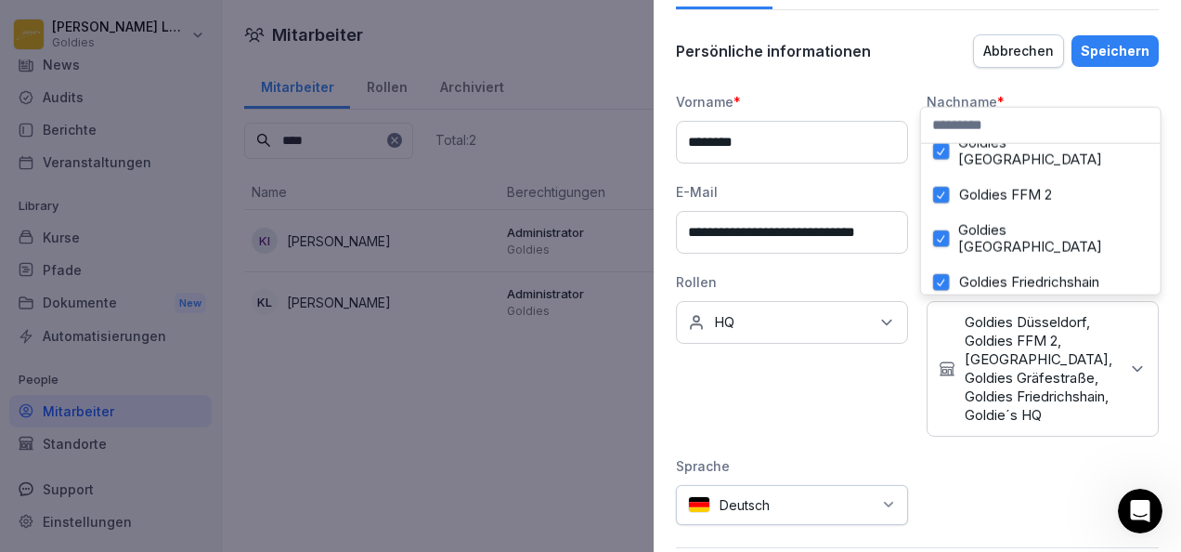
scroll to position [110, 0]
click at [945, 231] on button "Goldies [GEOGRAPHIC_DATA]" at bounding box center [941, 239] width 17 height 17
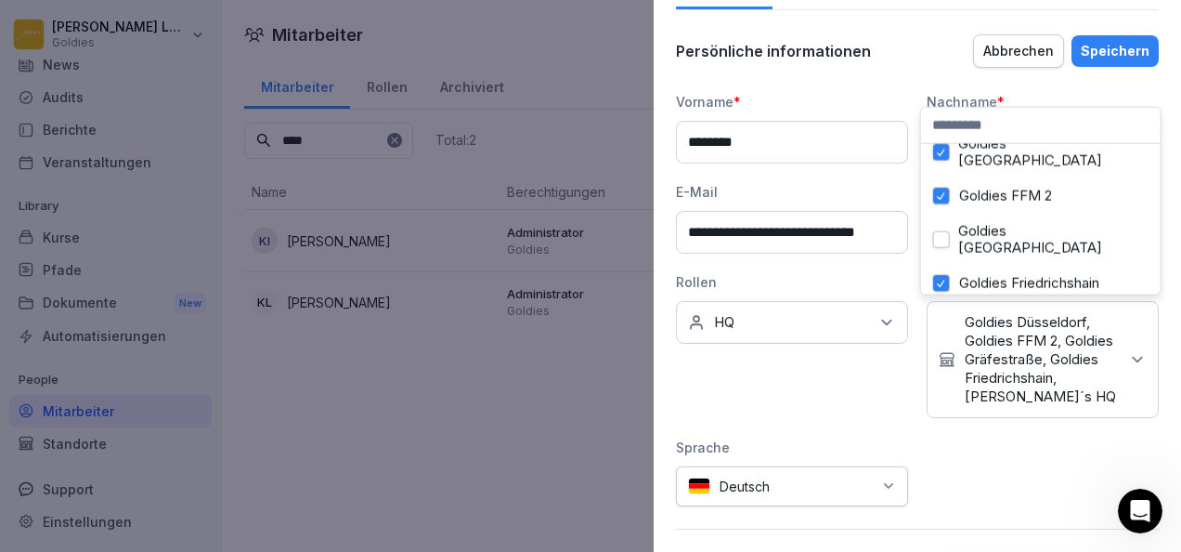
click at [940, 188] on button "Goldies FFM 2" at bounding box center [941, 196] width 17 height 17
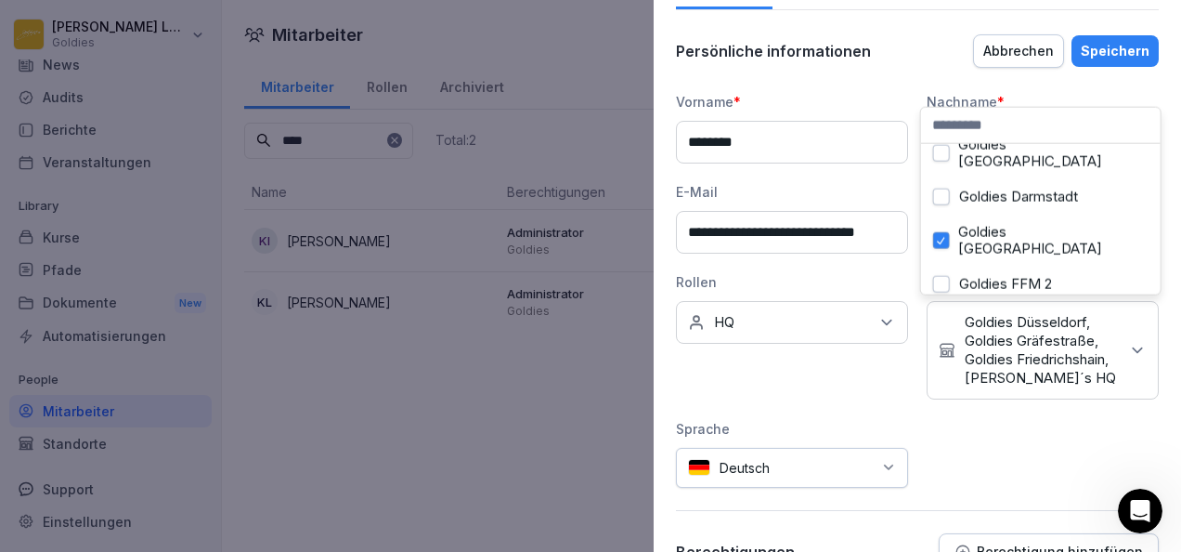
scroll to position [0, 0]
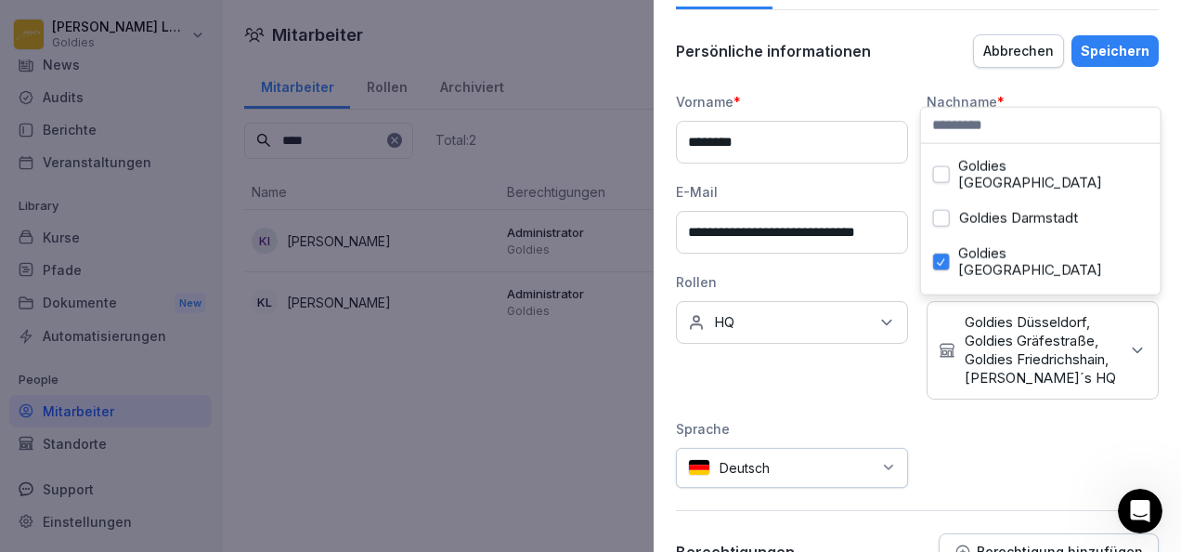
click at [933, 254] on button "Goldies [GEOGRAPHIC_DATA]" at bounding box center [941, 262] width 17 height 17
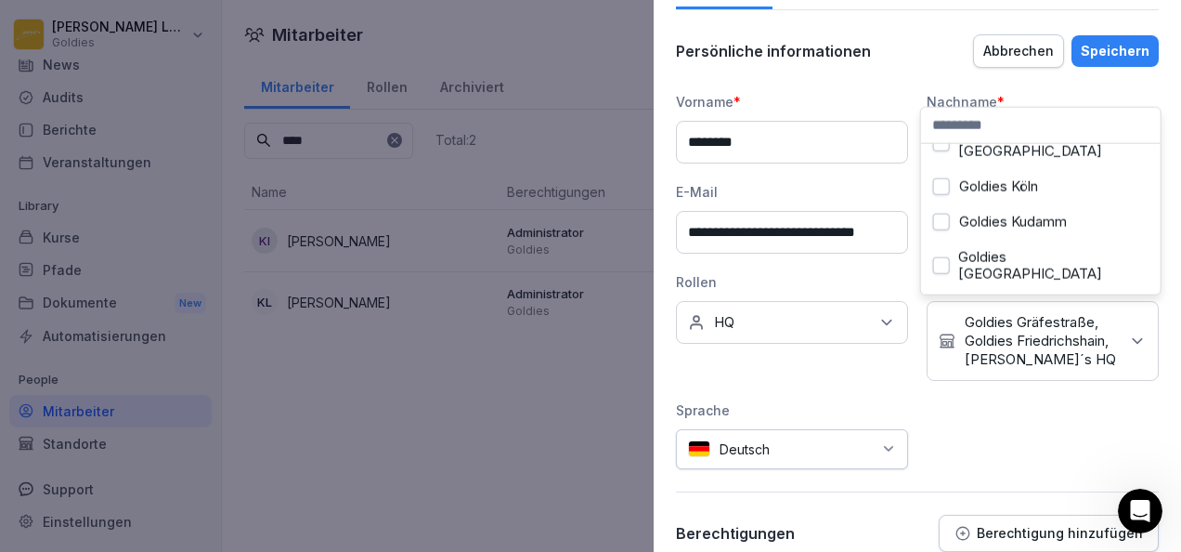
scroll to position [379, 0]
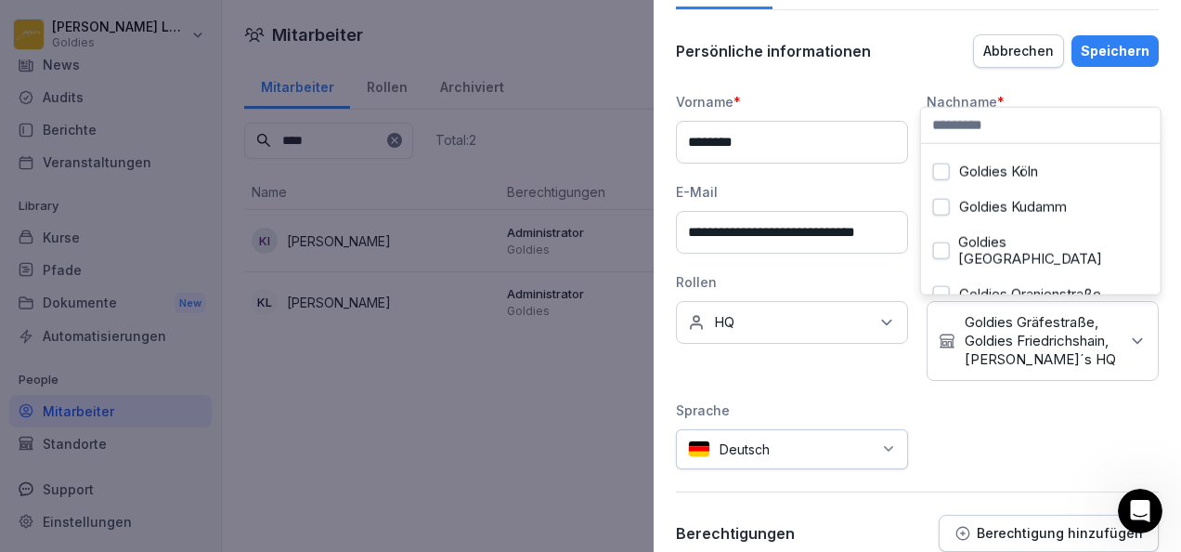
click at [939, 286] on button "Goldies Oranienstraße" at bounding box center [941, 294] width 17 height 17
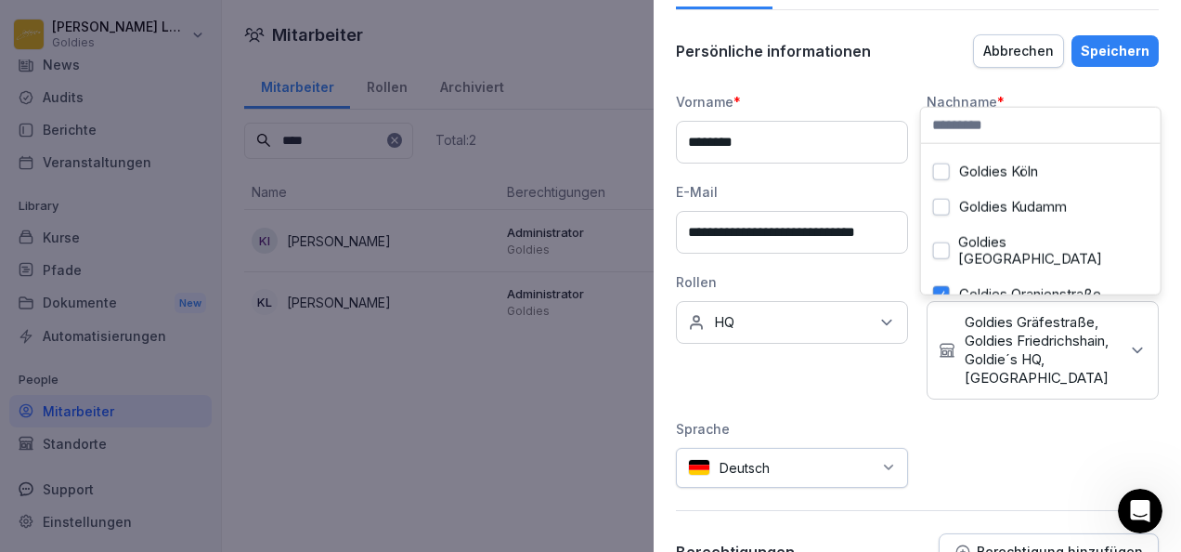
scroll to position [419, 0]
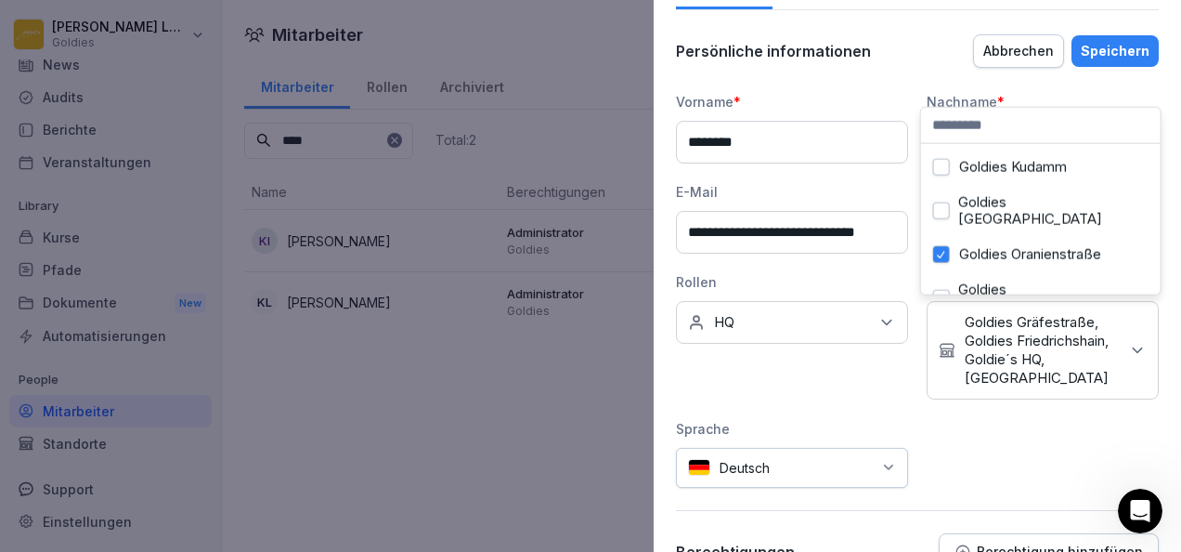
click at [945, 290] on button "Goldies [GEOGRAPHIC_DATA]" at bounding box center [941, 298] width 17 height 17
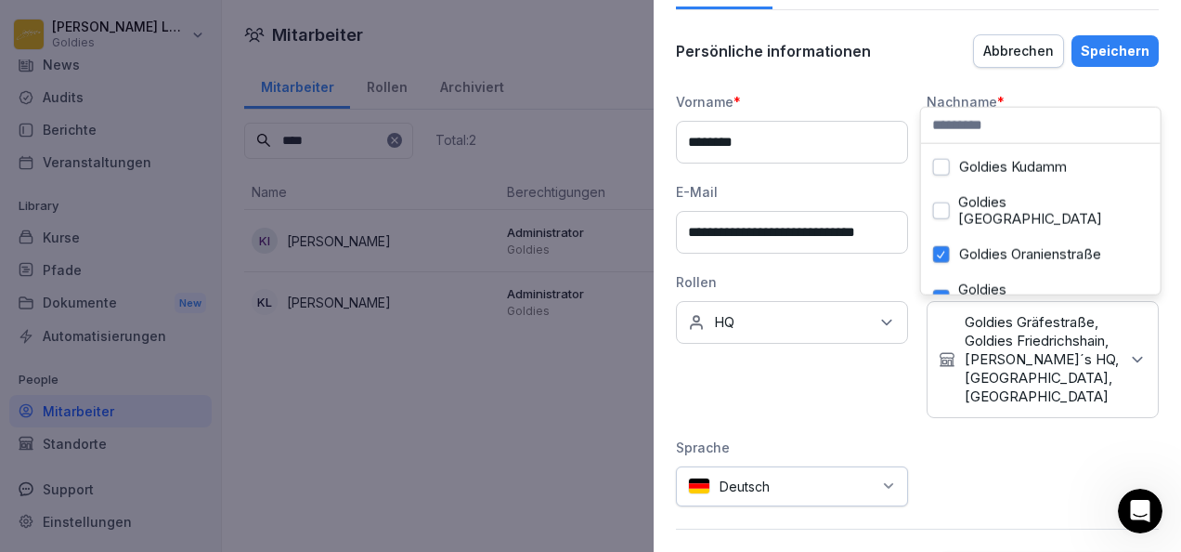
click at [945, 290] on button "Goldies [GEOGRAPHIC_DATA]" at bounding box center [941, 298] width 17 height 17
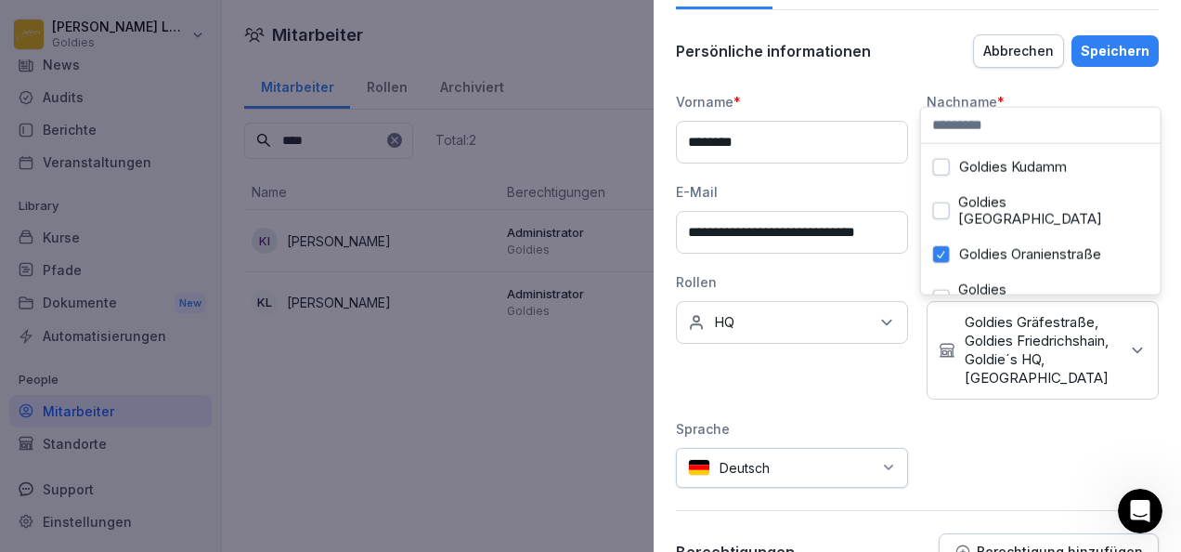
click at [824, 419] on div "**********" at bounding box center [917, 290] width 483 height 396
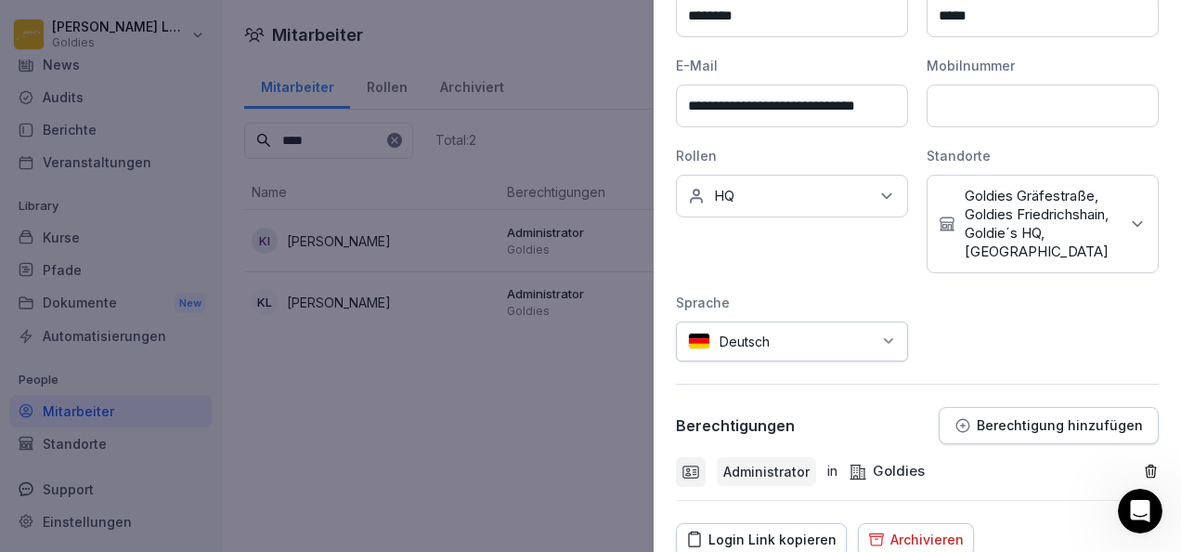
scroll to position [353, 0]
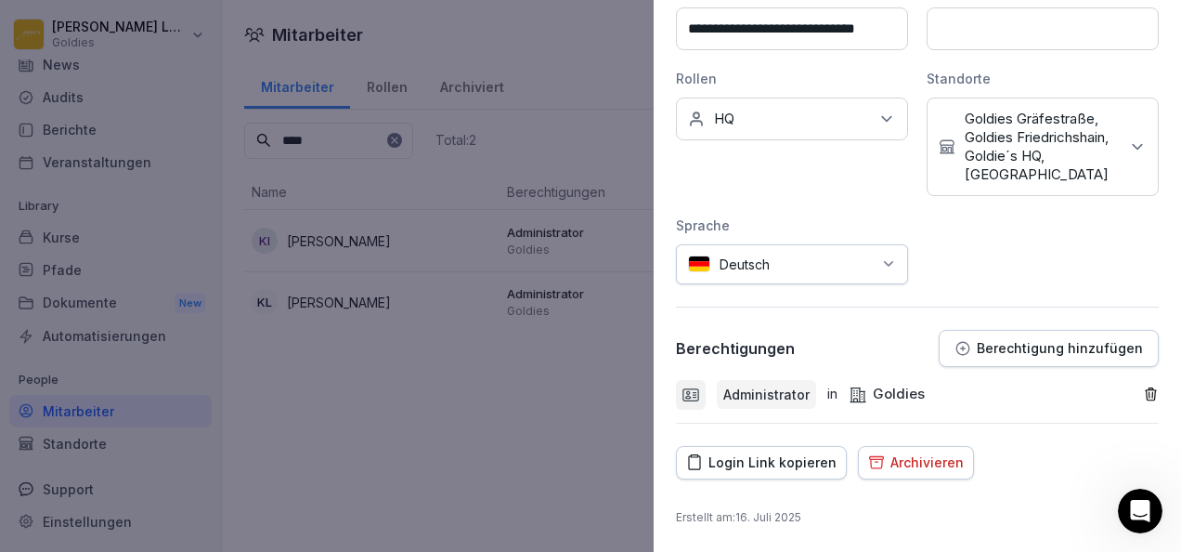
click at [977, 356] on p "Berechtigung hinzufügen" at bounding box center [1060, 348] width 166 height 15
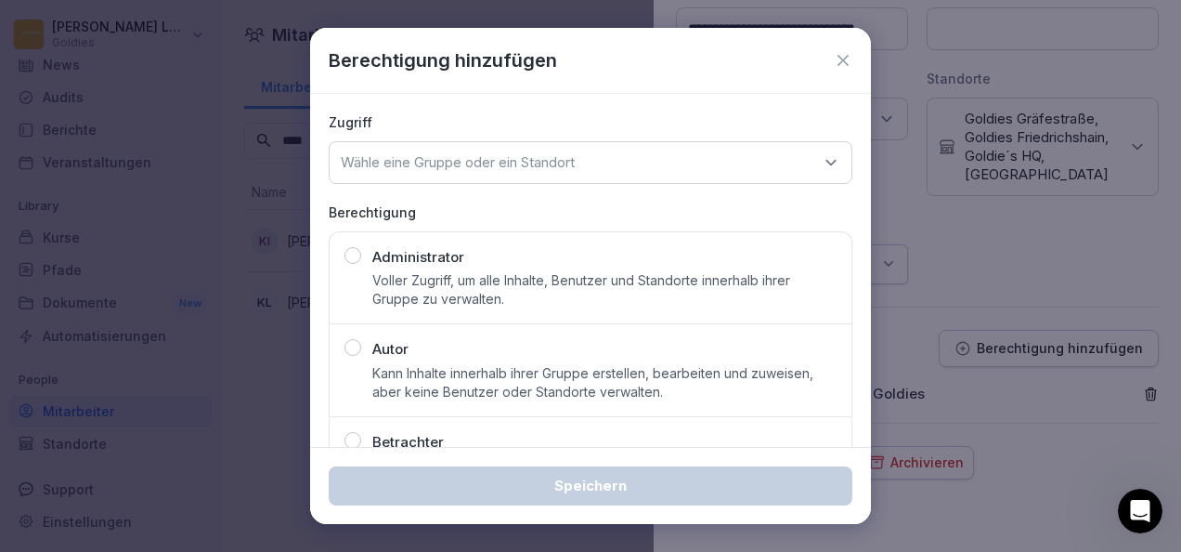
scroll to position [78, 0]
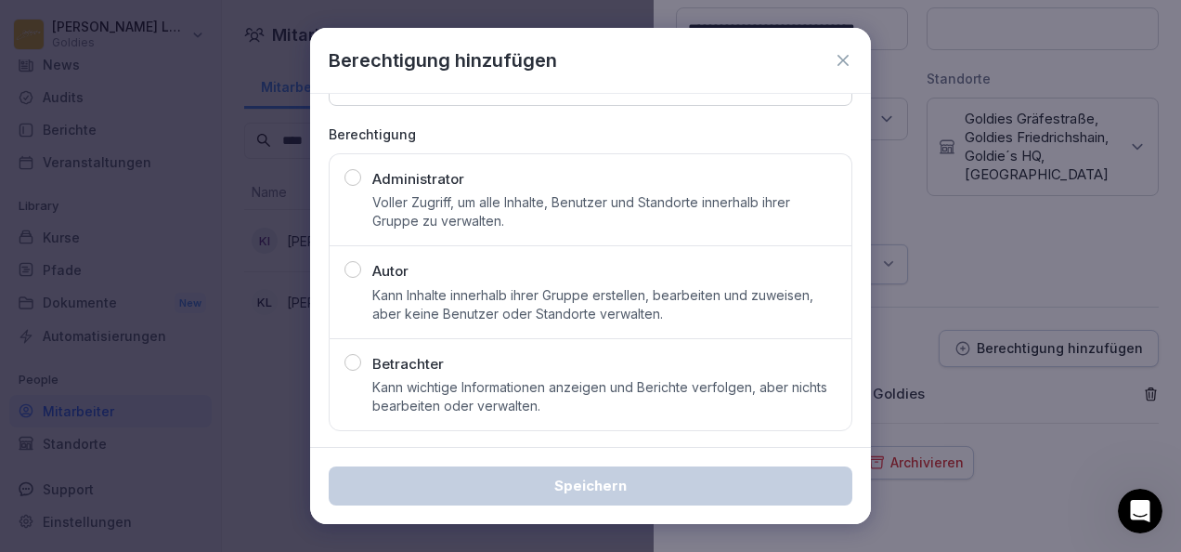
click at [568, 204] on p "Voller Zugriff, um alle Inhalte, Benutzer und Standorte innerhalb ihrer Gruppe …" at bounding box center [604, 211] width 464 height 37
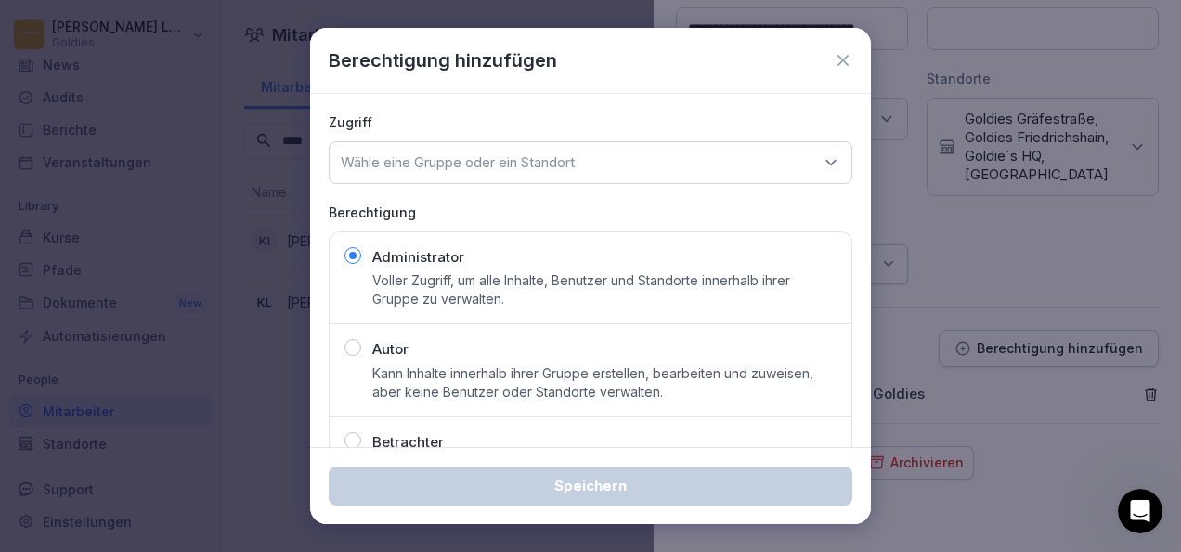
click at [537, 158] on p "Wähle eine Gruppe oder ein Standort" at bounding box center [458, 162] width 234 height 19
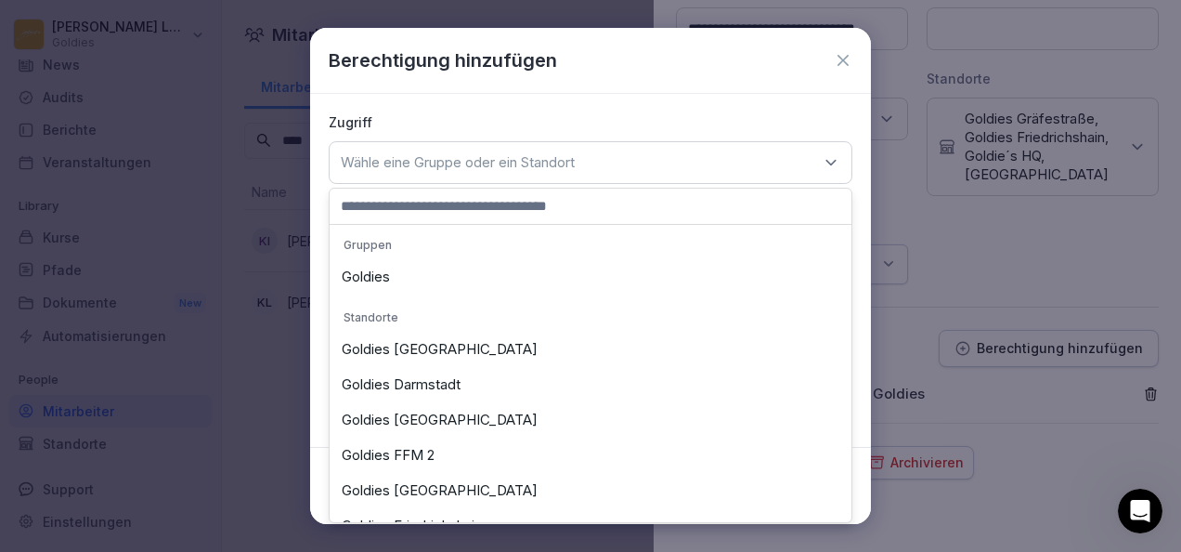
click at [479, 269] on div "Goldies" at bounding box center [590, 276] width 513 height 35
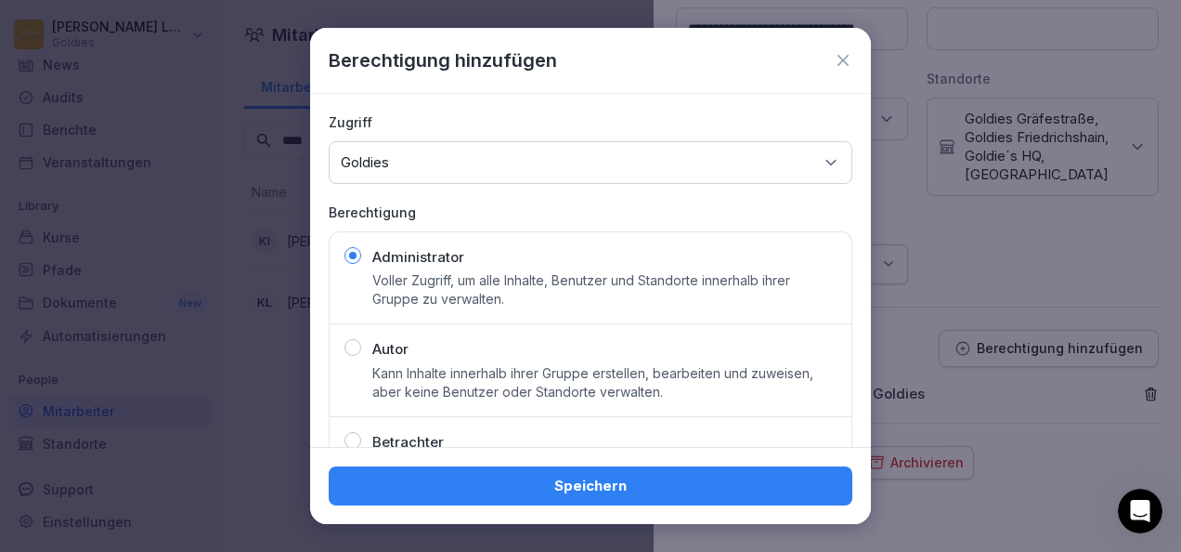
click at [609, 481] on div "Speichern" at bounding box center [591, 486] width 494 height 20
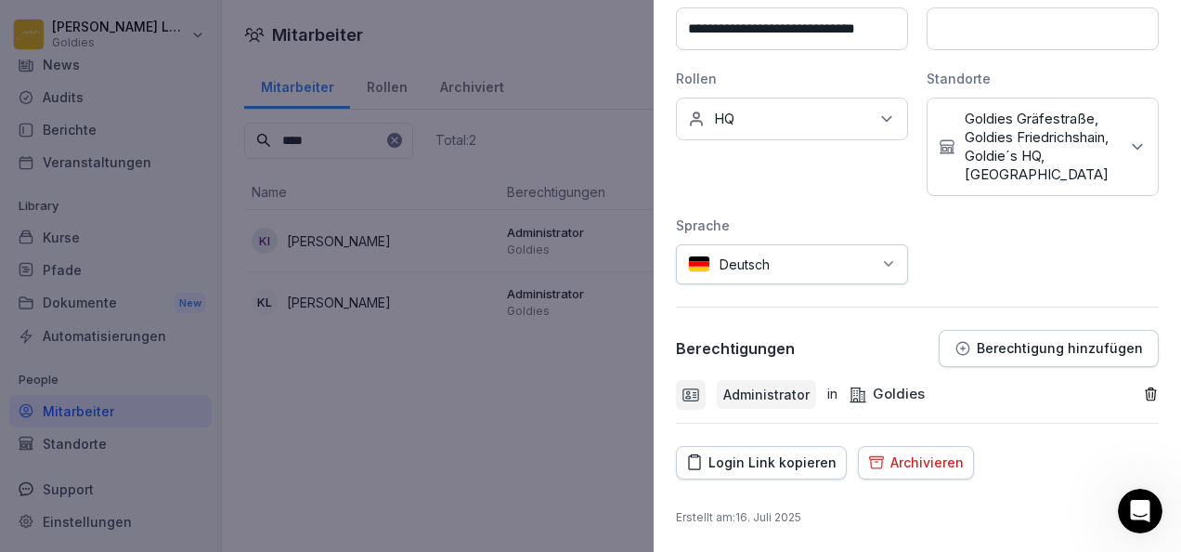
scroll to position [361, 0]
click at [782, 466] on div "Login Link kopieren" at bounding box center [761, 462] width 150 height 20
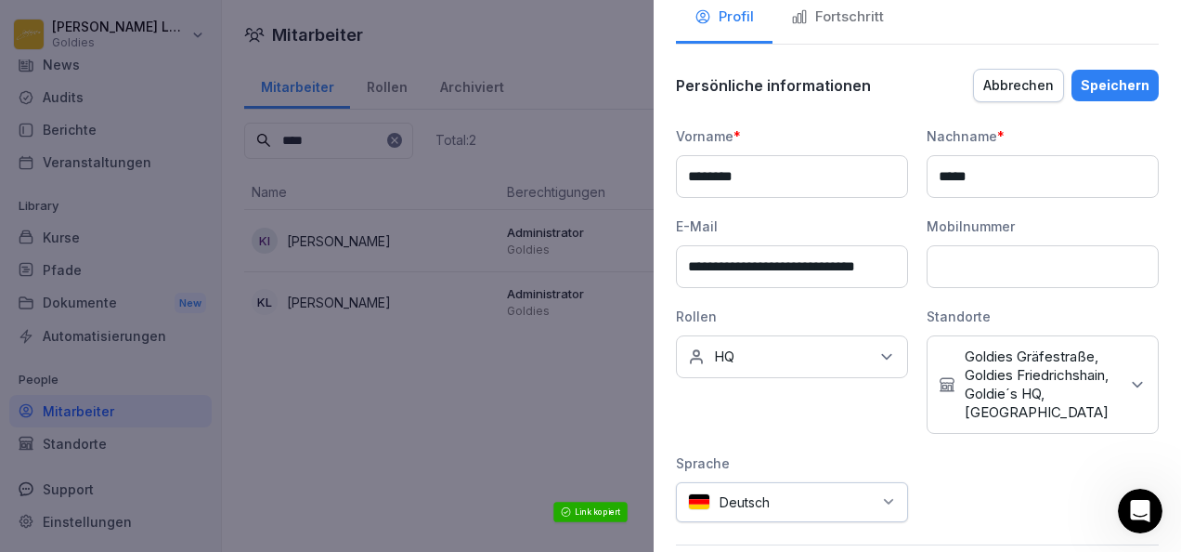
scroll to position [44, 0]
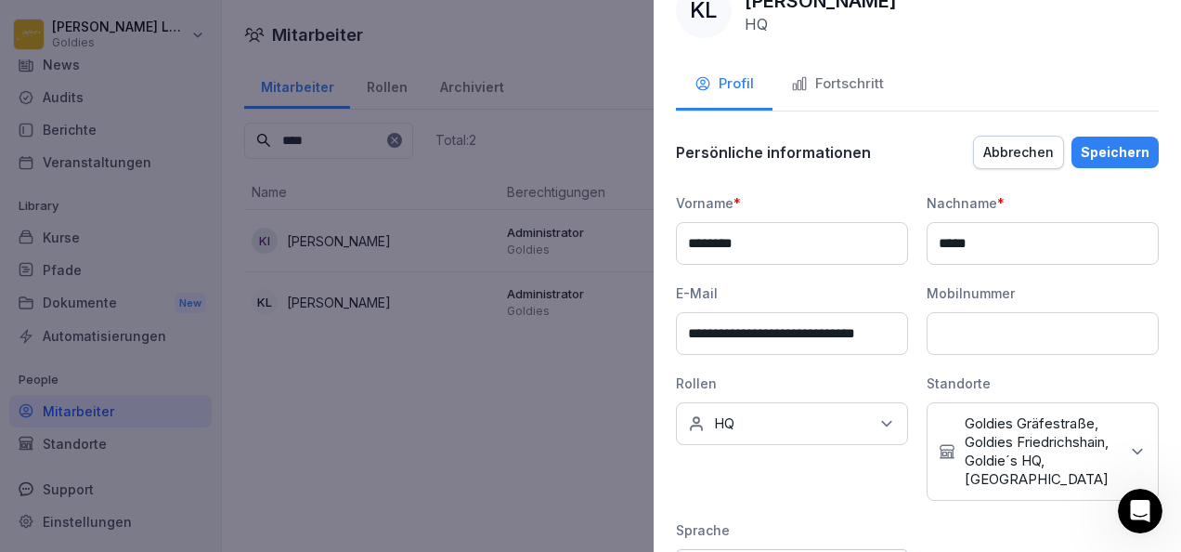
click at [1094, 155] on div "Speichern" at bounding box center [1115, 152] width 69 height 20
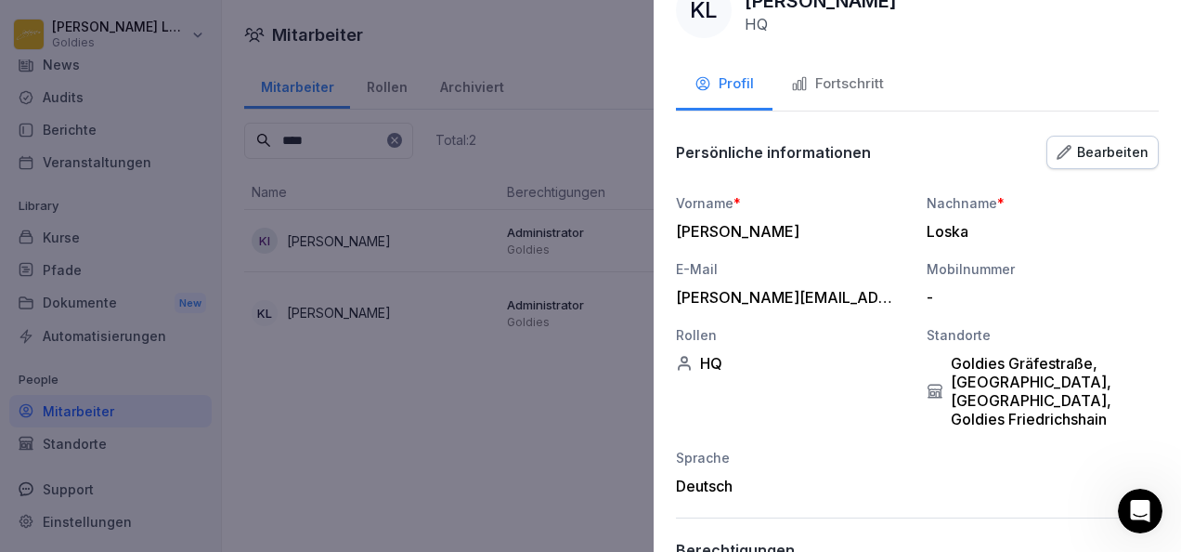
click at [841, 74] on div "Fortschritt" at bounding box center [837, 83] width 93 height 21
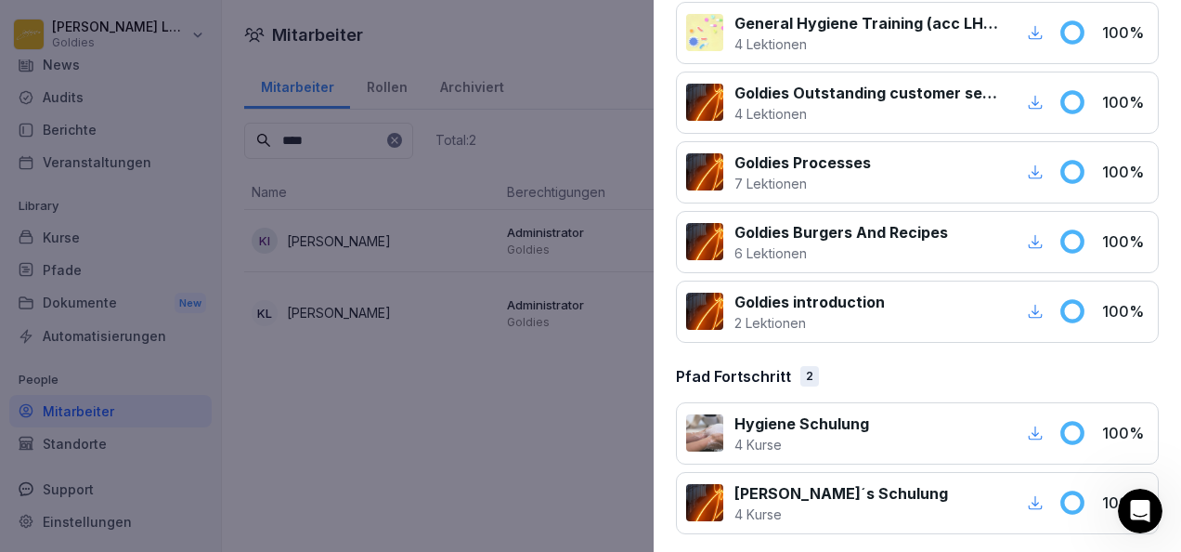
scroll to position [0, 0]
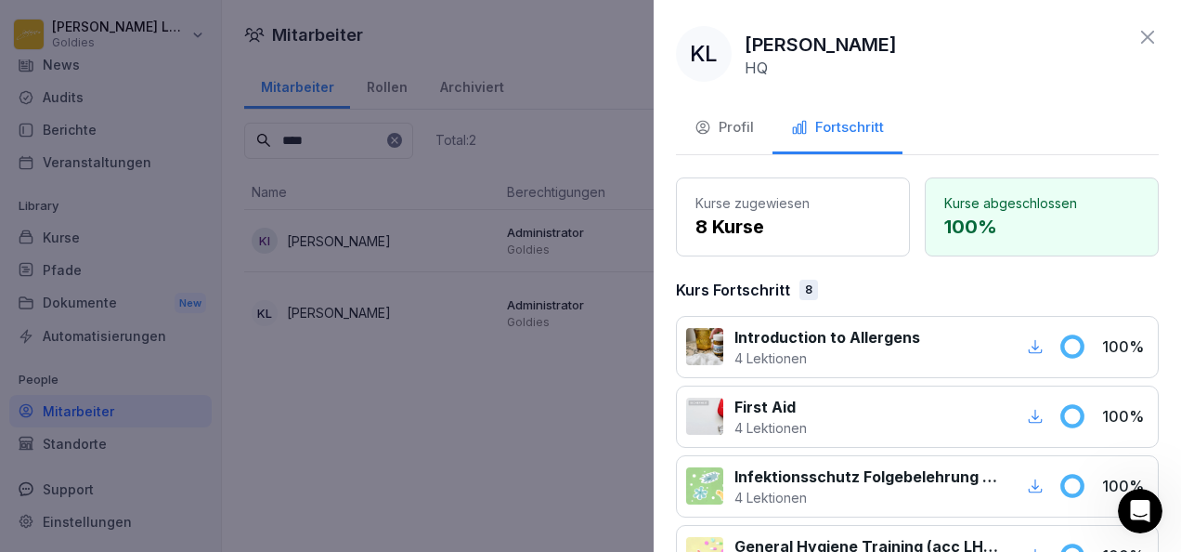
click at [1141, 35] on icon at bounding box center [1147, 37] width 13 height 13
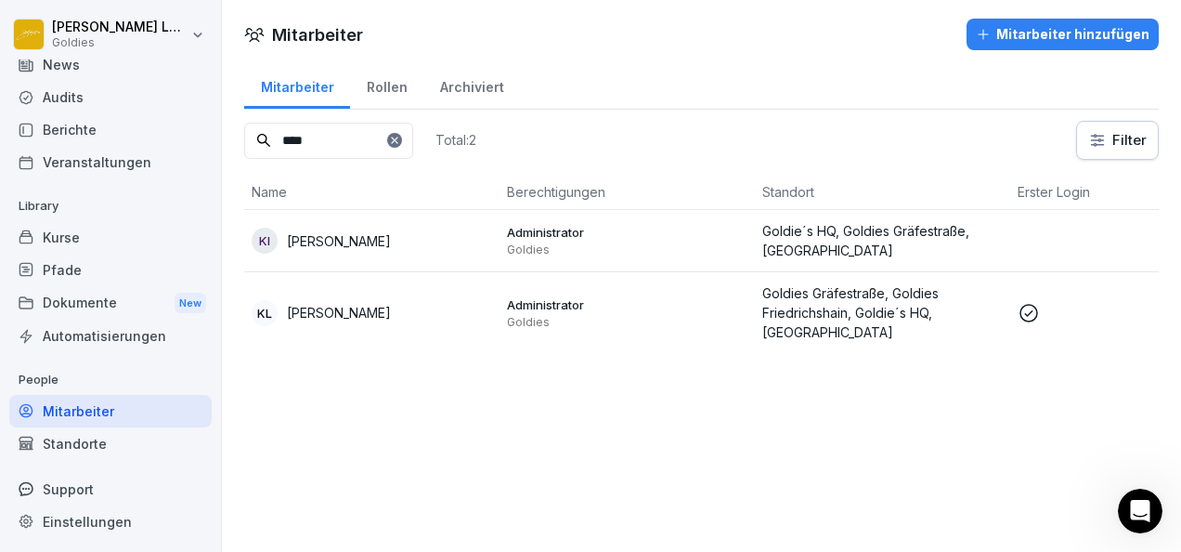
click at [824, 240] on p "Goldie´s HQ, Goldies Gräfestraße, [GEOGRAPHIC_DATA]" at bounding box center [883, 240] width 241 height 39
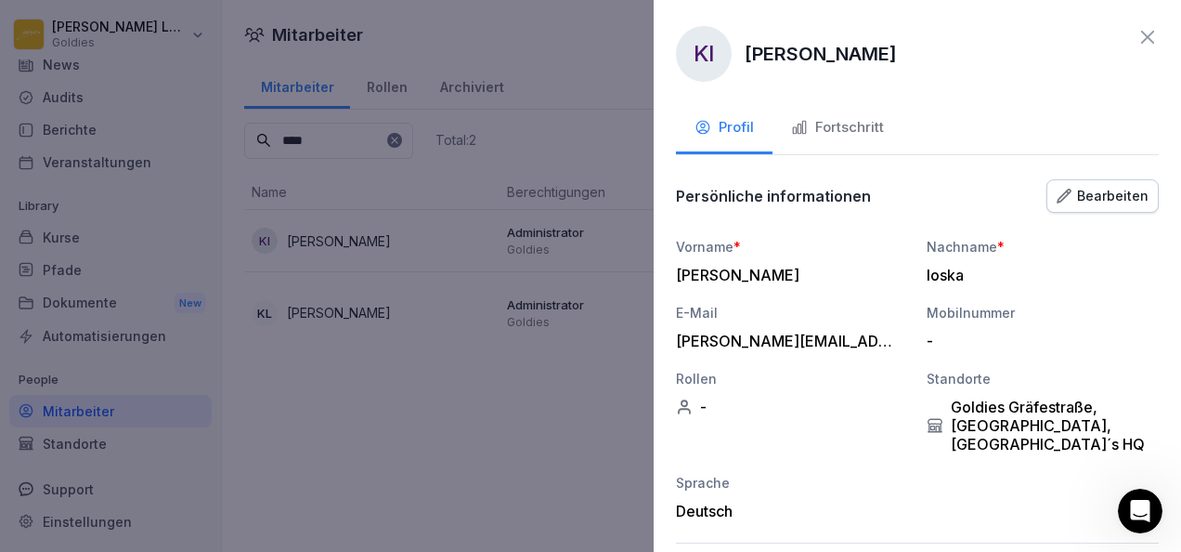
click at [833, 145] on button "Fortschritt" at bounding box center [838, 129] width 130 height 50
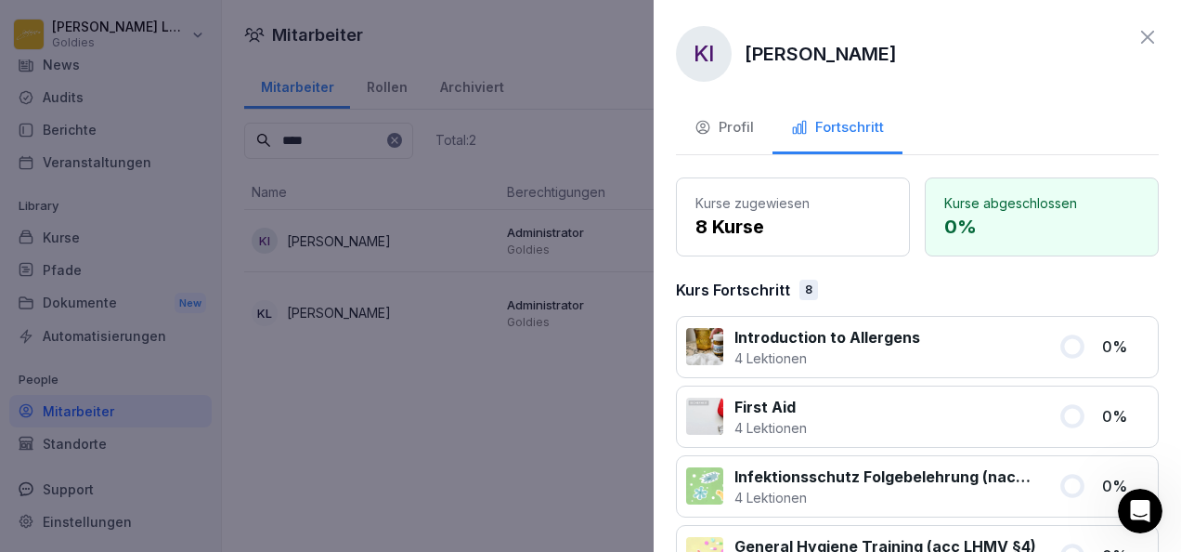
scroll to position [32, 0]
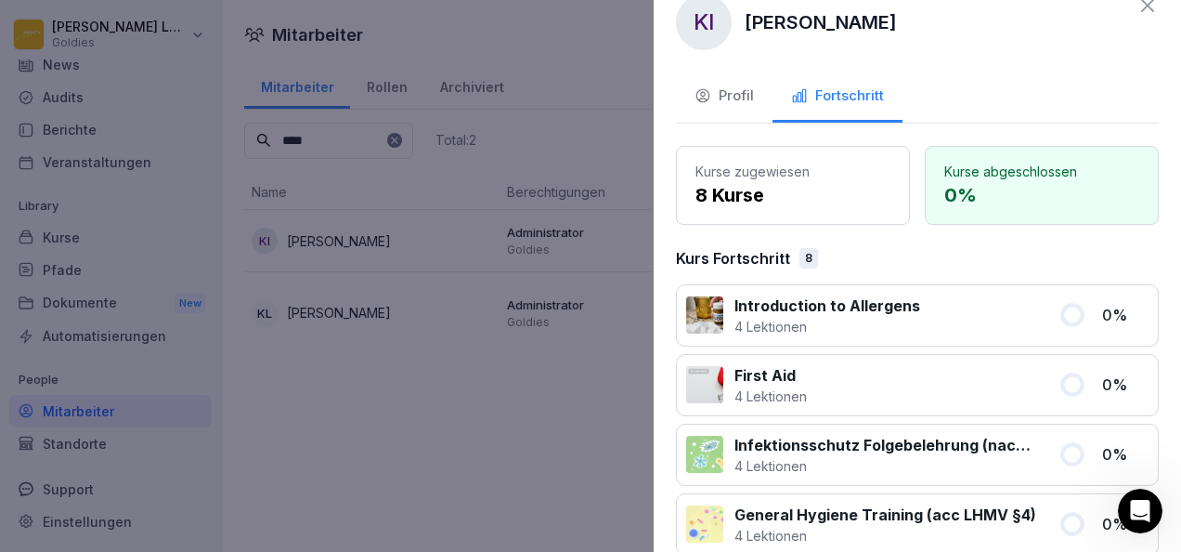
click at [1141, 9] on icon at bounding box center [1148, 5] width 22 height 22
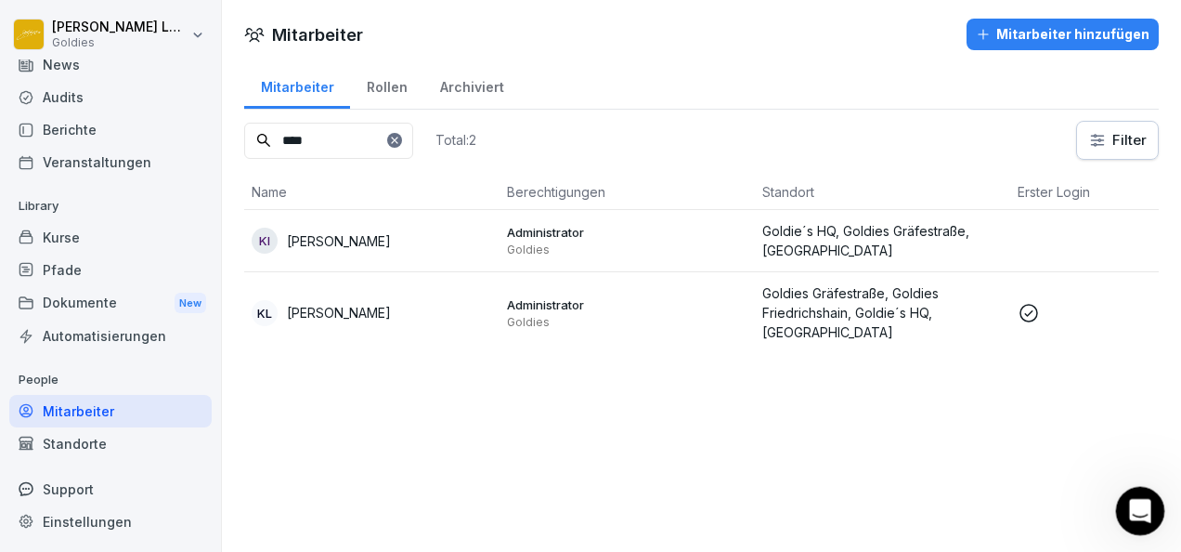
click at [1135, 510] on icon "Intercom-Nachrichtendienst öffnen" at bounding box center [1138, 508] width 31 height 31
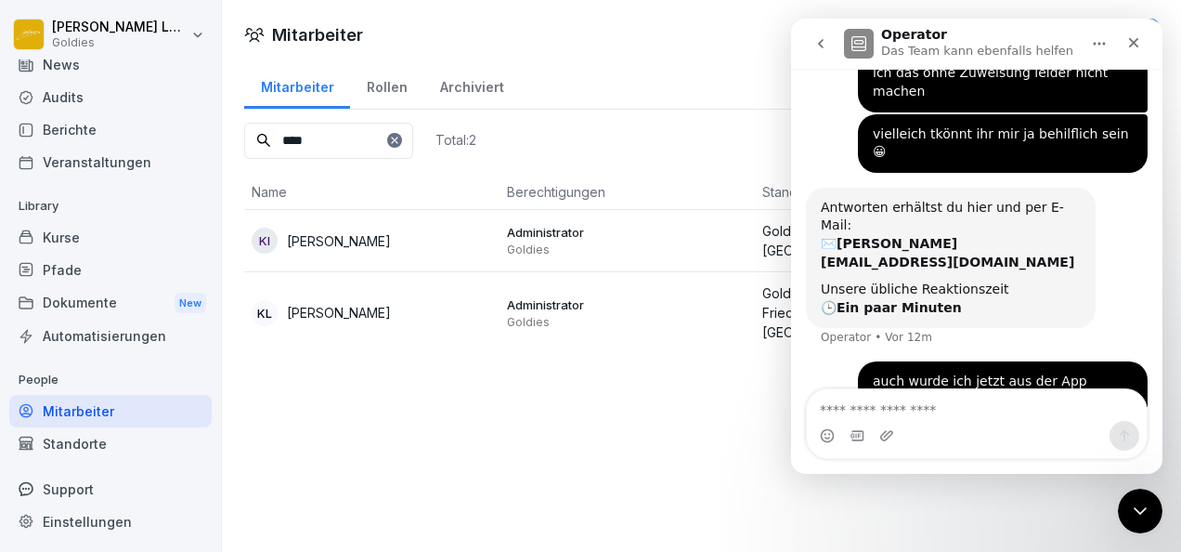
scroll to position [159, 0]
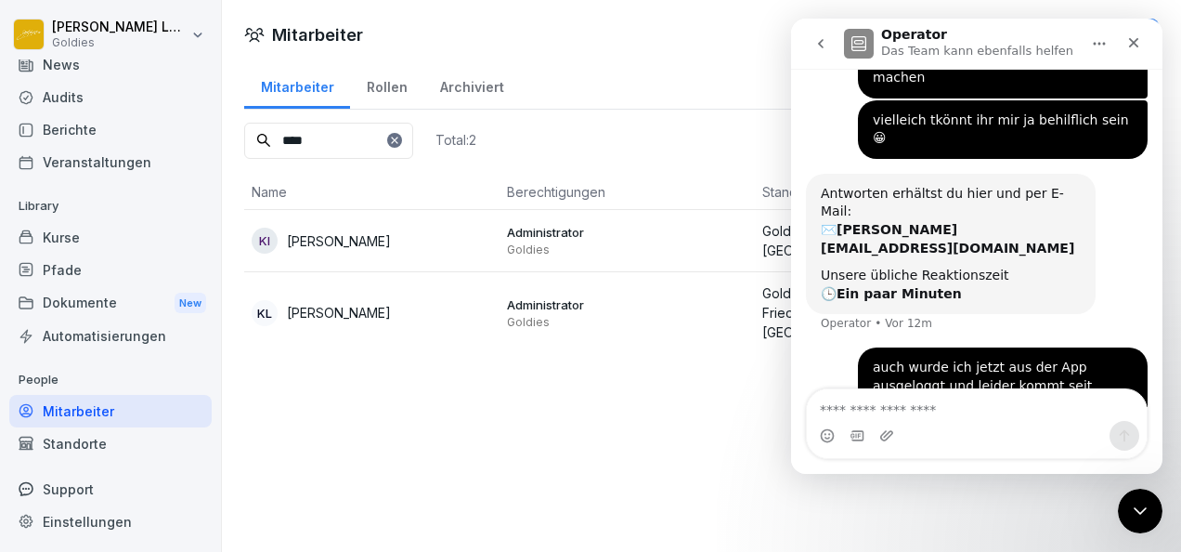
click at [1036, 47] on p "Das Team kann ebenfalls helfen" at bounding box center [977, 51] width 192 height 19
click at [1092, 54] on button "Home" at bounding box center [1099, 43] width 35 height 35
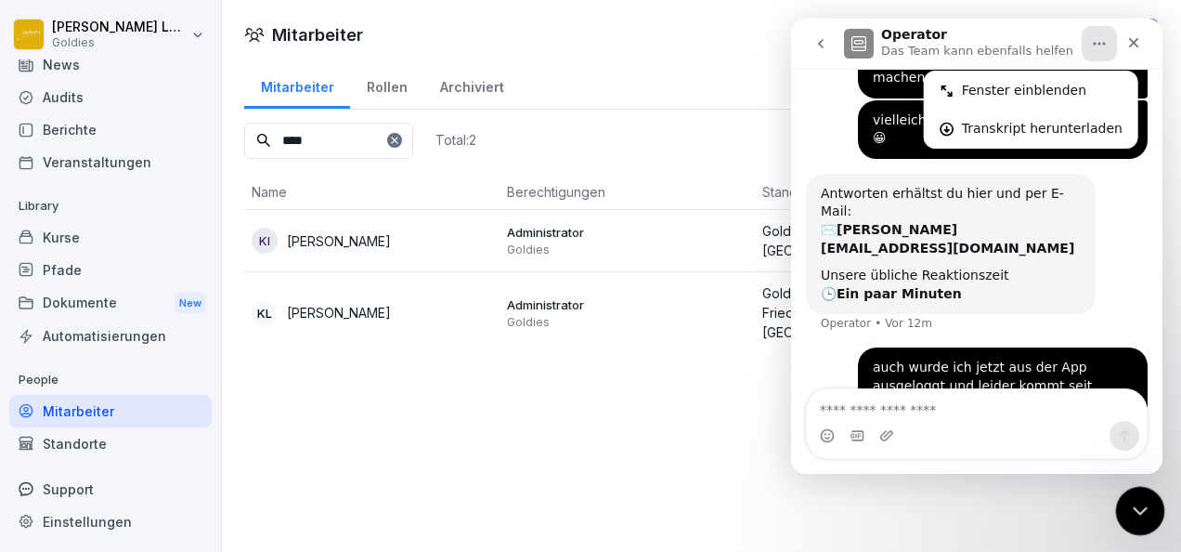
click at [1130, 497] on icon "Intercom-Nachrichtendienst schließen" at bounding box center [1138, 508] width 22 height 22
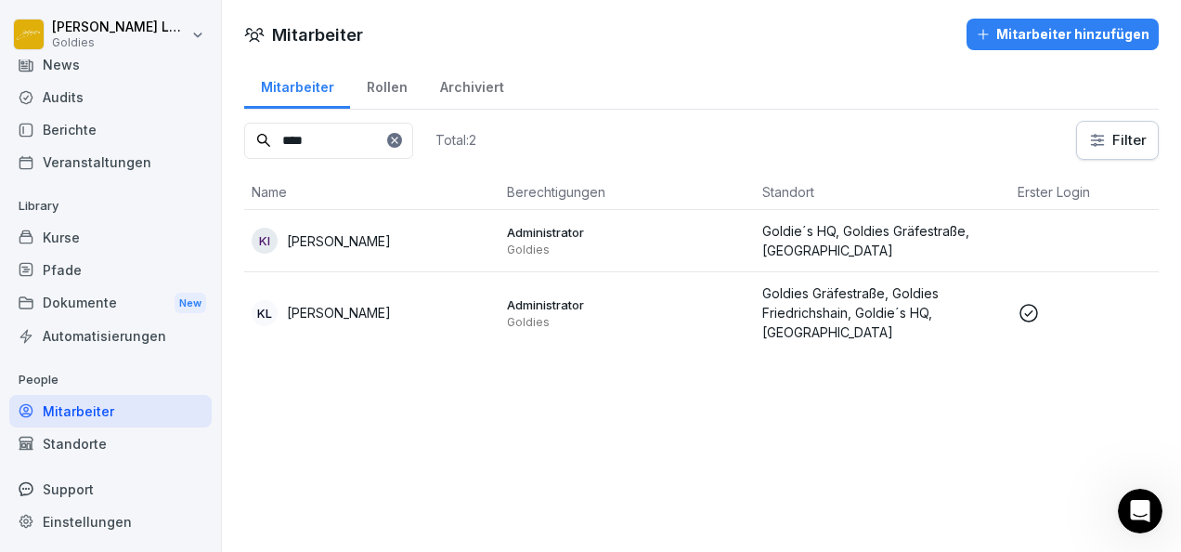
click at [396, 89] on div "Rollen" at bounding box center [386, 84] width 73 height 47
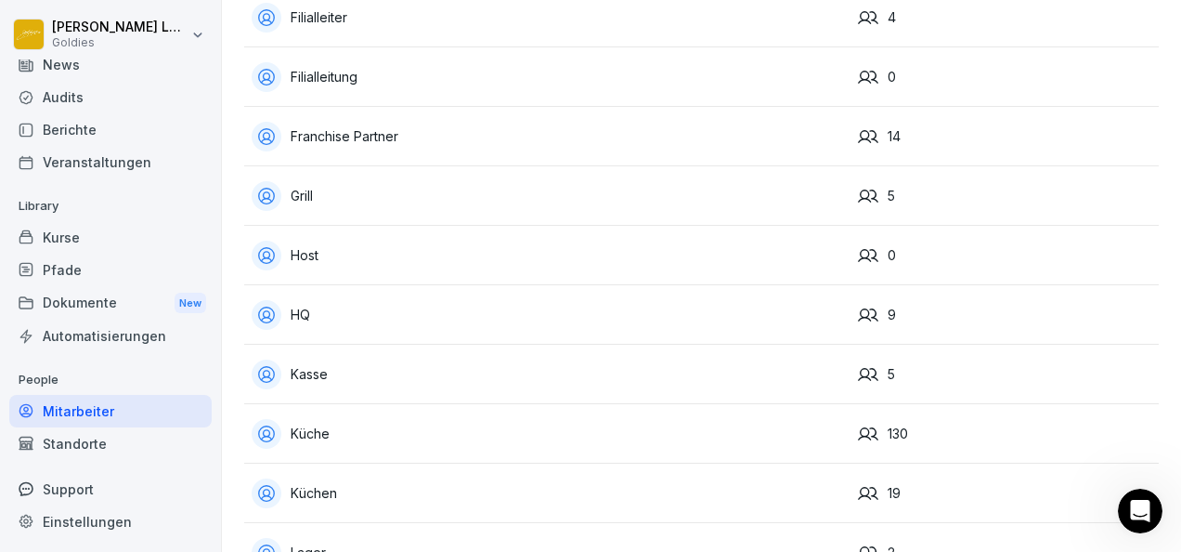
scroll to position [585, 0]
click at [333, 310] on div "HQ" at bounding box center [548, 314] width 592 height 30
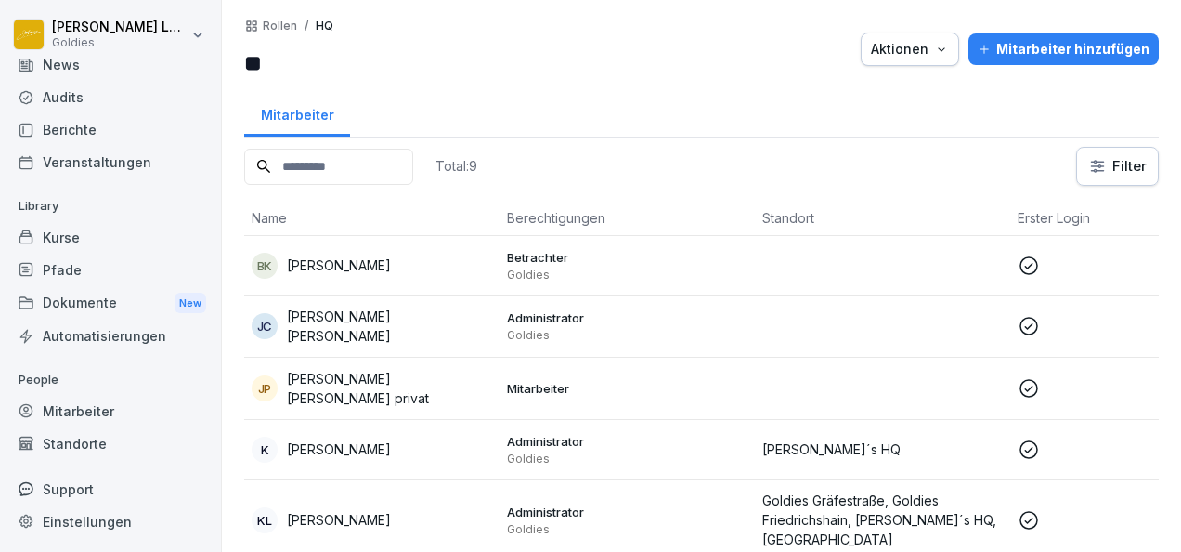
click at [94, 481] on div "Support" at bounding box center [110, 489] width 202 height 33
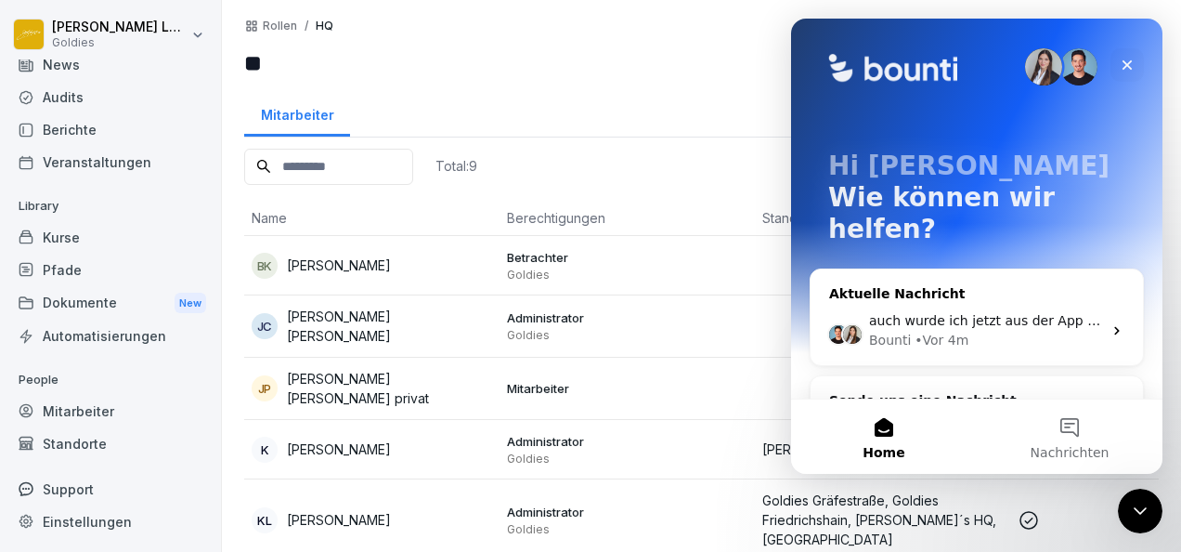
scroll to position [33, 0]
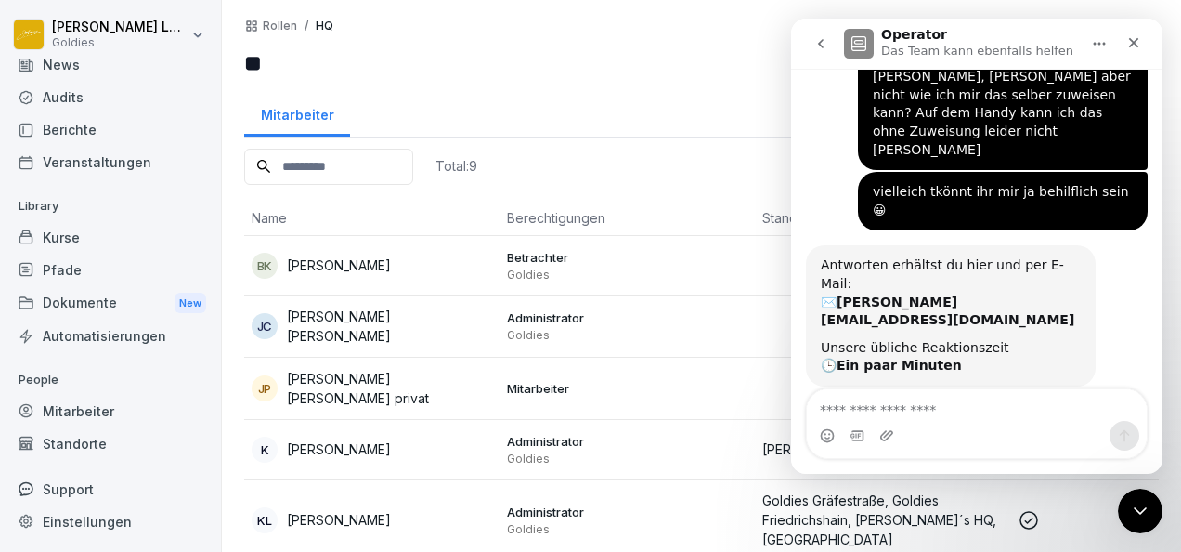
scroll to position [159, 0]
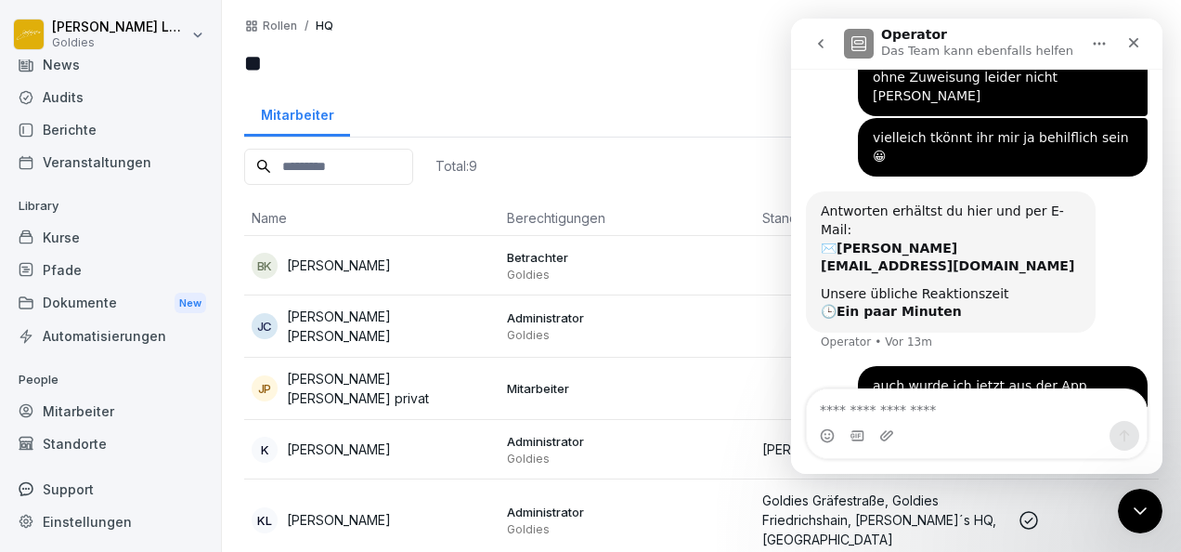
click at [934, 416] on textarea "Nachricht senden..." at bounding box center [977, 405] width 340 height 32
type textarea "**"
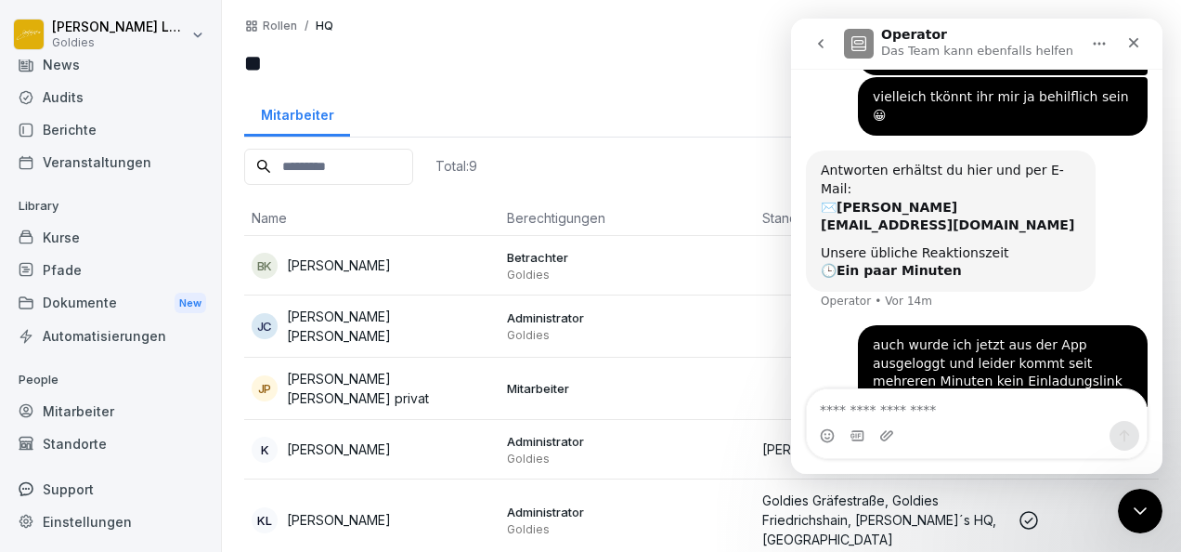
scroll to position [202, 0]
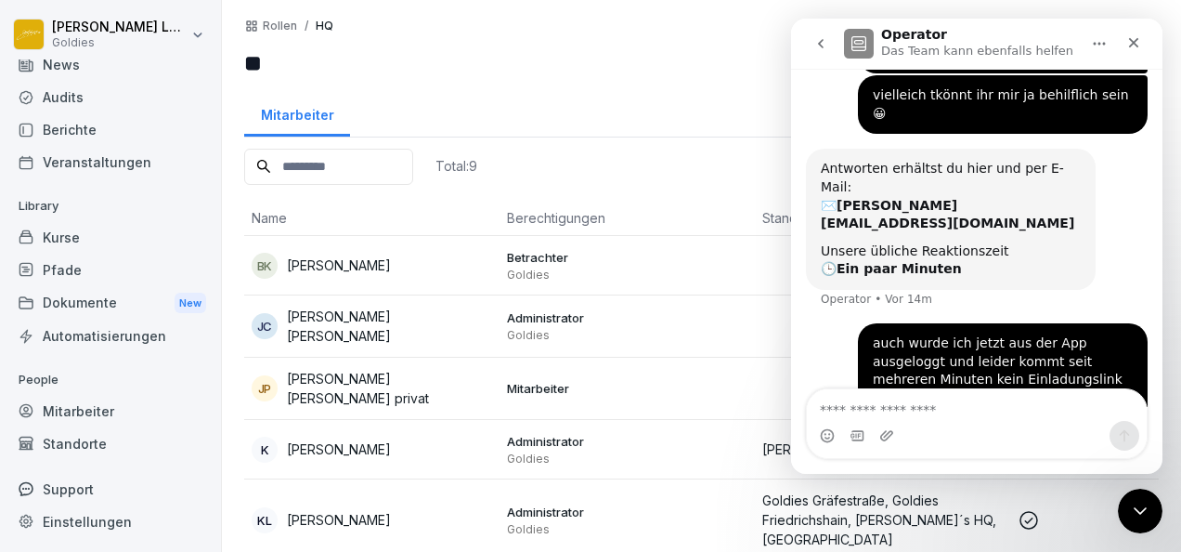
click at [694, 43] on div at bounding box center [663, 49] width 375 height 61
click at [822, 46] on icon "go back" at bounding box center [821, 43] width 6 height 9
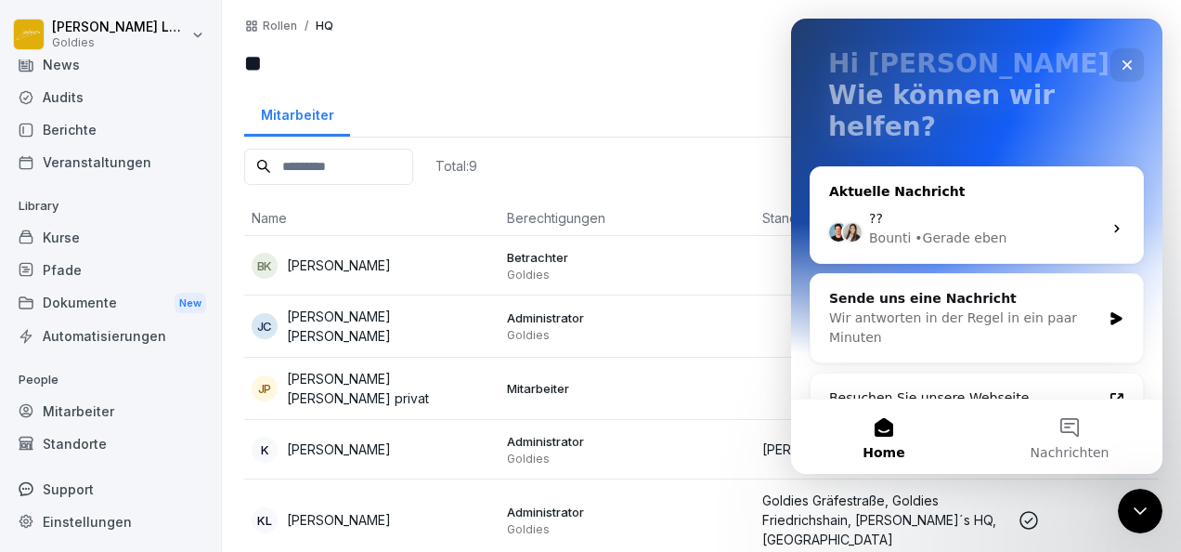
scroll to position [102, 0]
drag, startPoint x: 1068, startPoint y: 353, endPoint x: 1072, endPoint y: 448, distance: 94.8
click at [1072, 448] on span "Nachrichten" at bounding box center [1070, 452] width 79 height 13
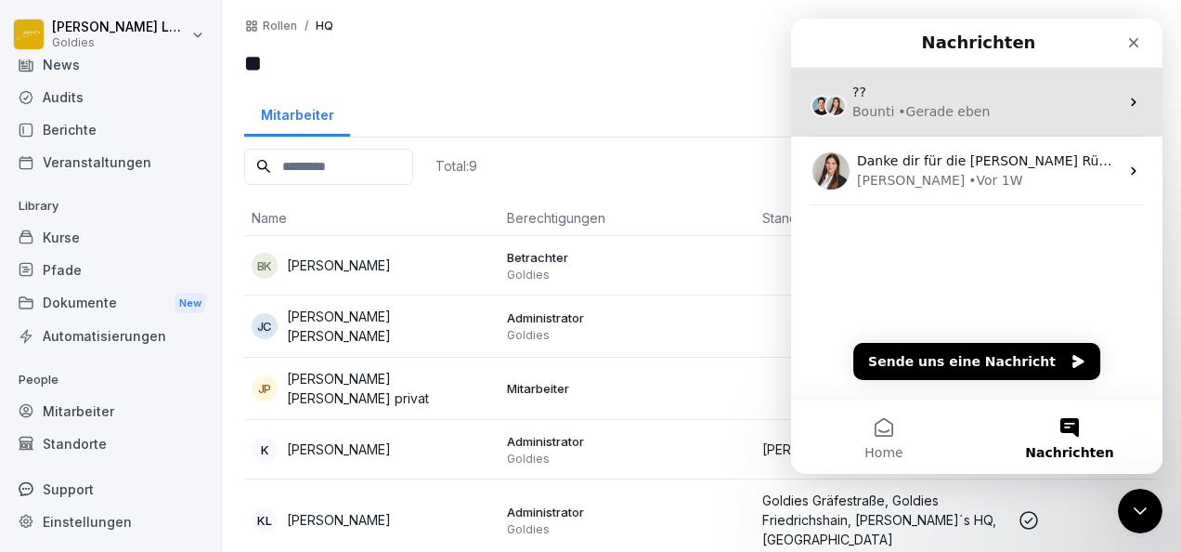
click at [973, 108] on div "• Gerade eben" at bounding box center [944, 112] width 92 height 20
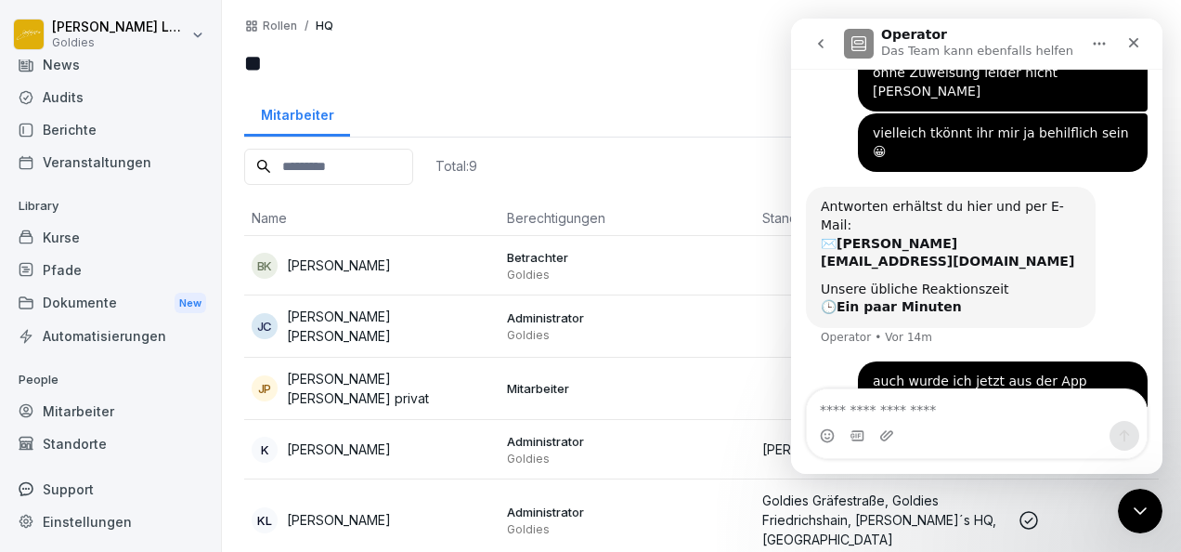
scroll to position [202, 0]
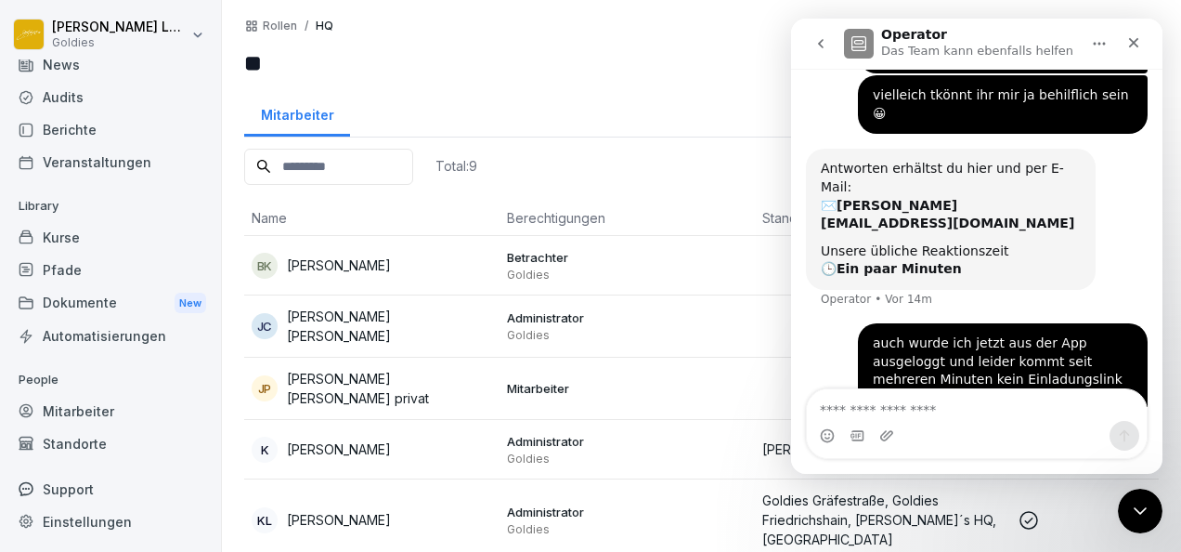
click at [822, 52] on button "go back" at bounding box center [820, 43] width 35 height 35
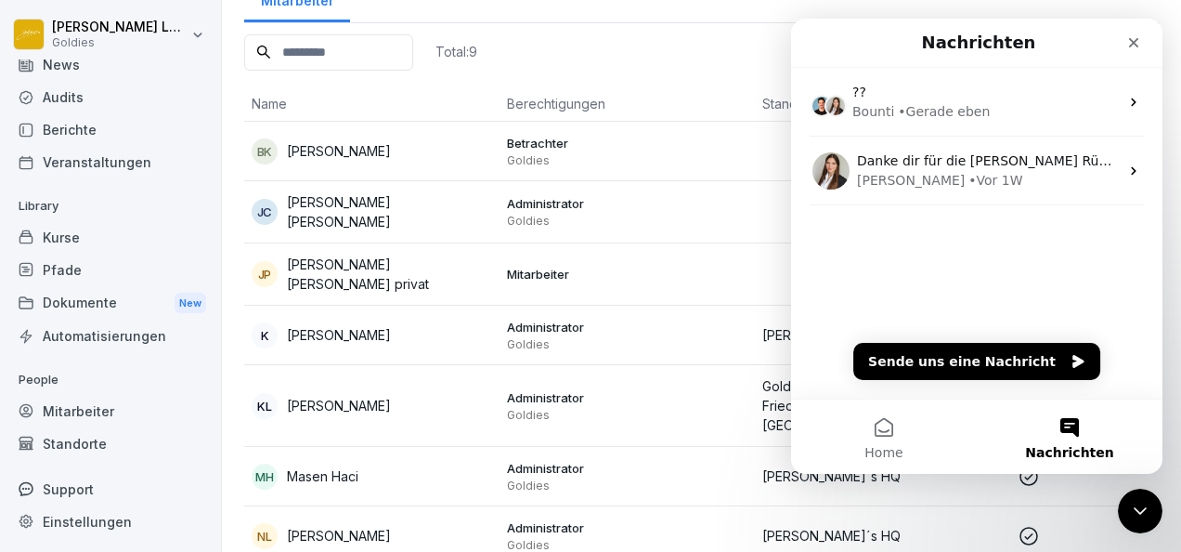
scroll to position [194, 0]
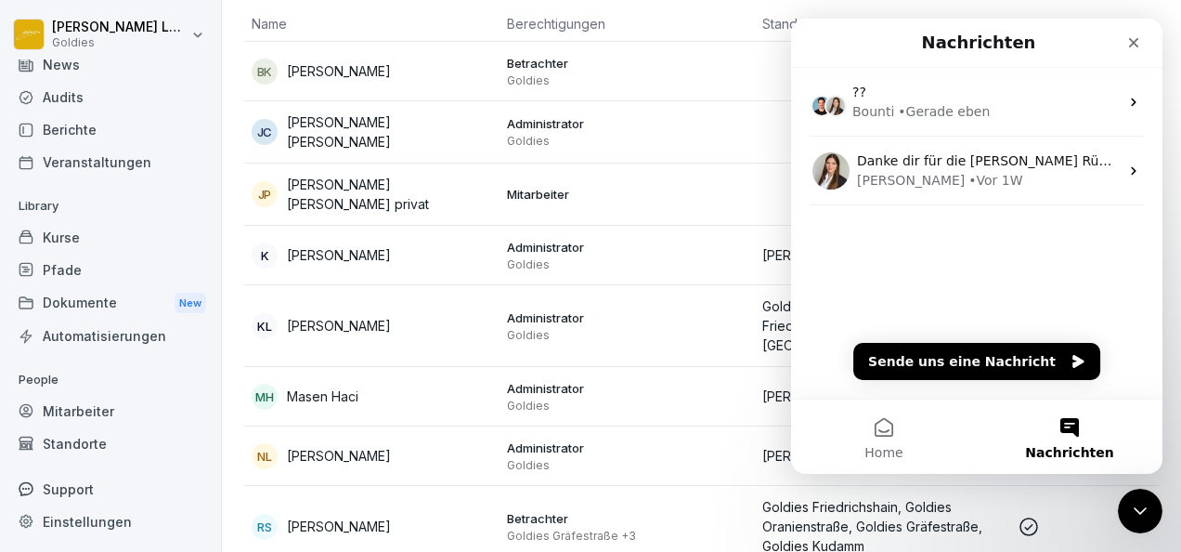
click at [632, 367] on td "Administrator Goldies" at bounding box center [627, 396] width 255 height 59
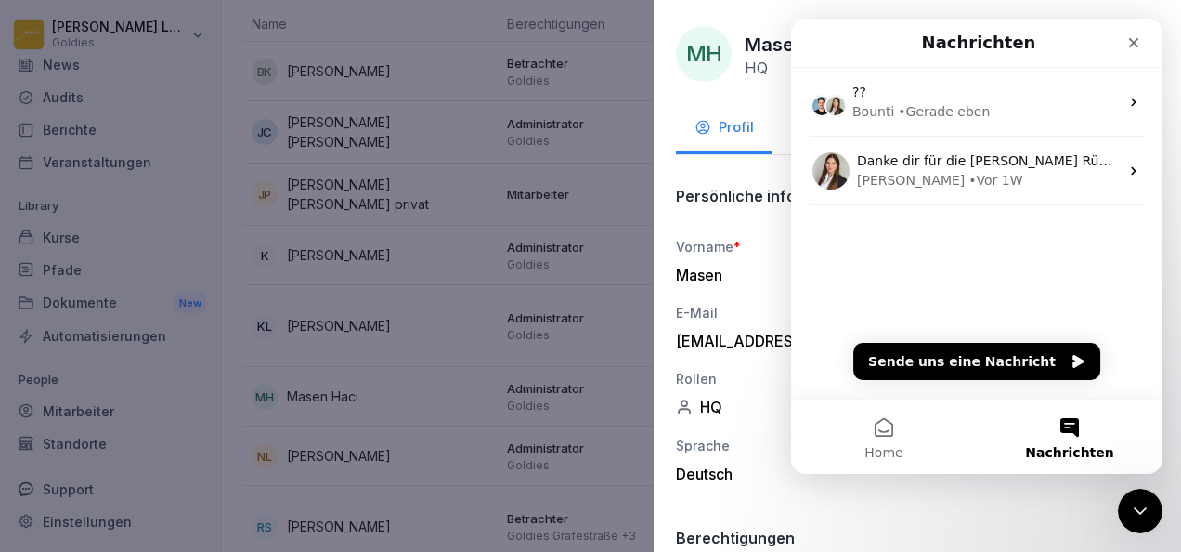
click at [536, 319] on div at bounding box center [590, 276] width 1181 height 552
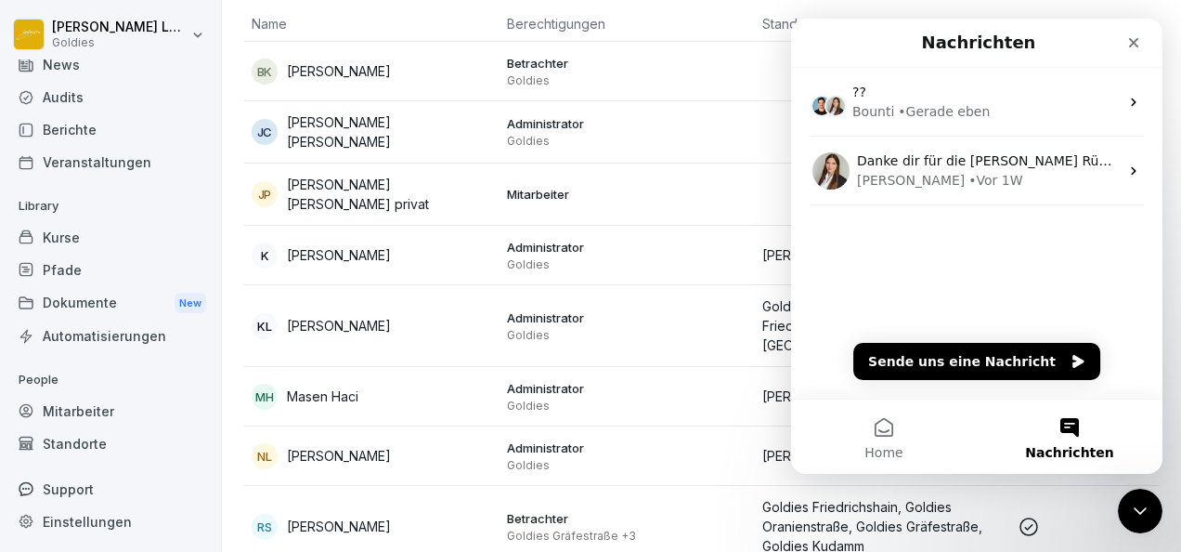
click at [536, 319] on div "Administrator Goldies" at bounding box center [627, 325] width 241 height 33
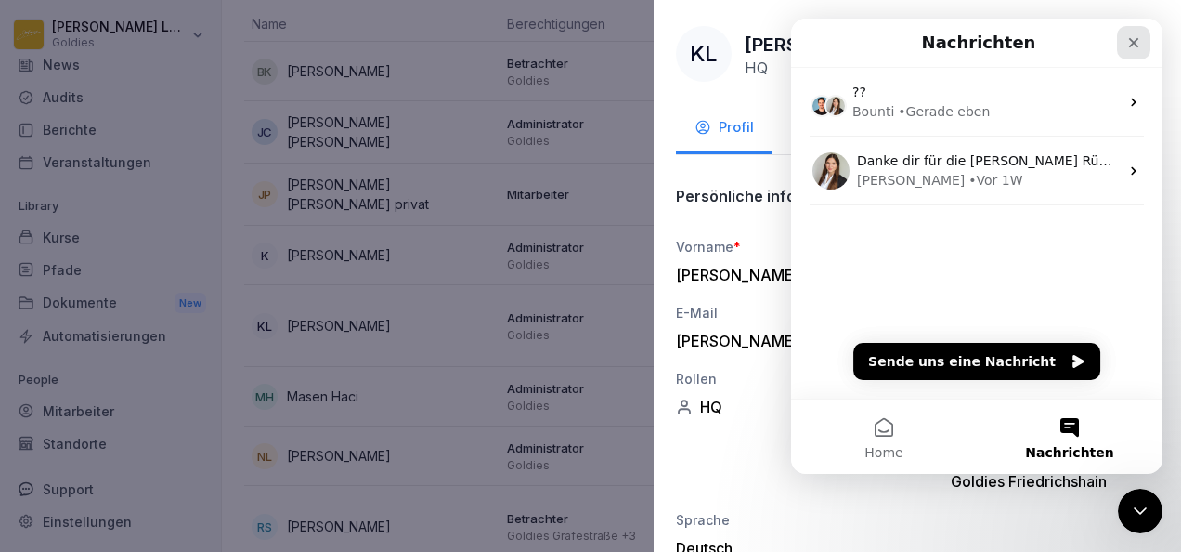
click at [1133, 48] on icon "Schließen" at bounding box center [1134, 42] width 15 height 15
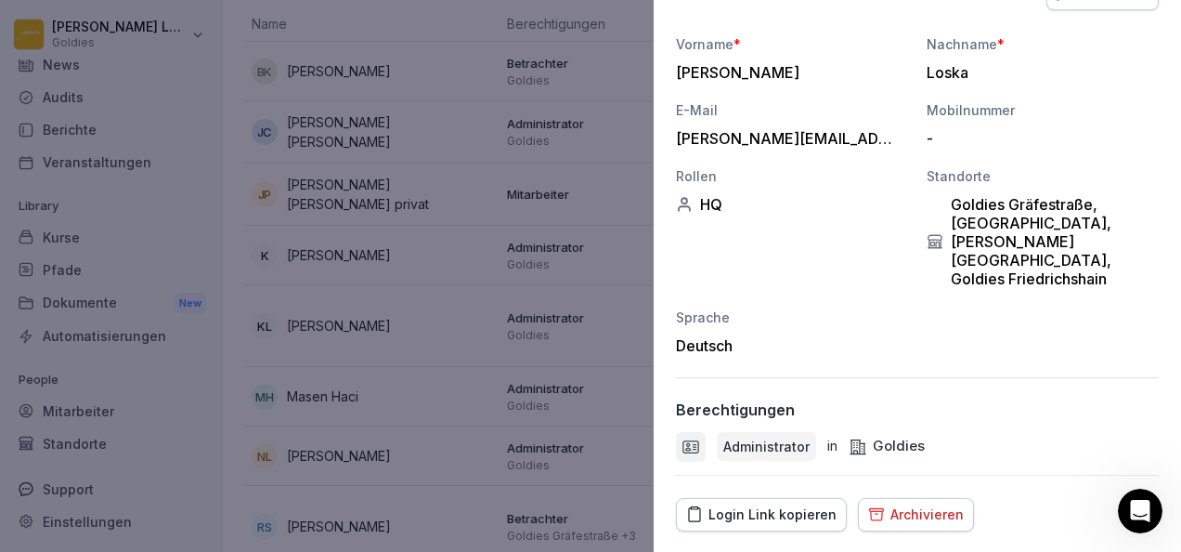
scroll to position [233, 0]
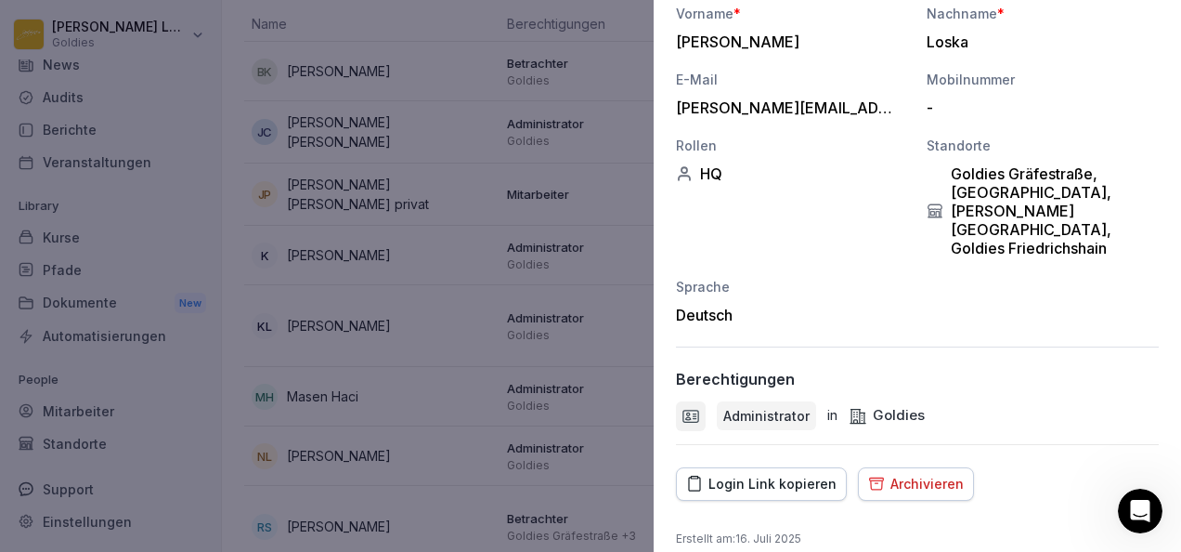
click at [789, 474] on div "Login Link kopieren" at bounding box center [761, 484] width 150 height 20
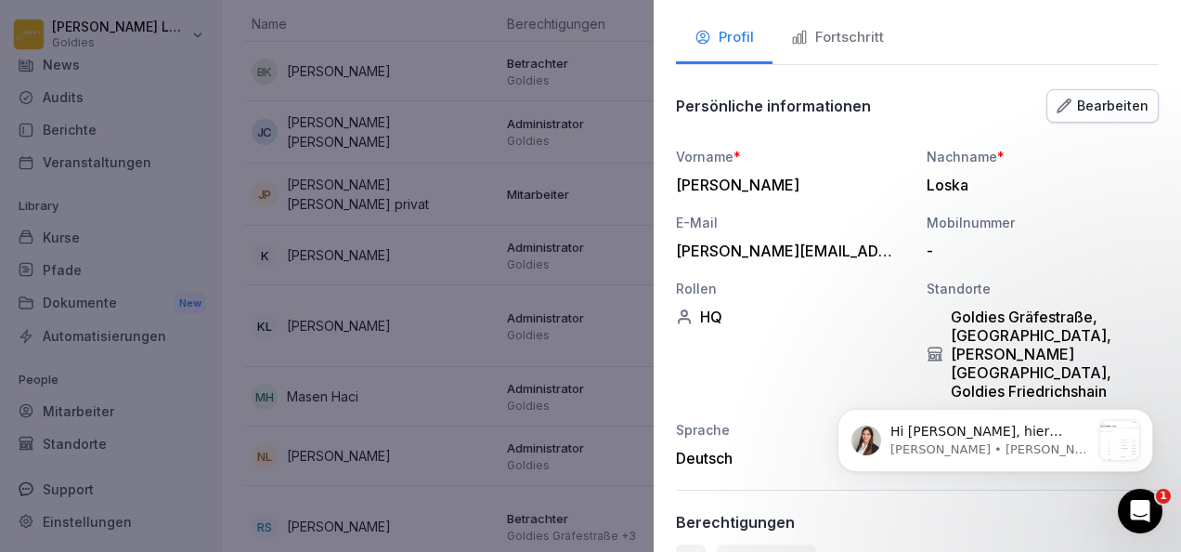
scroll to position [91, 0]
click at [952, 452] on p "Miriam • Gerade eben" at bounding box center [991, 449] width 201 height 17
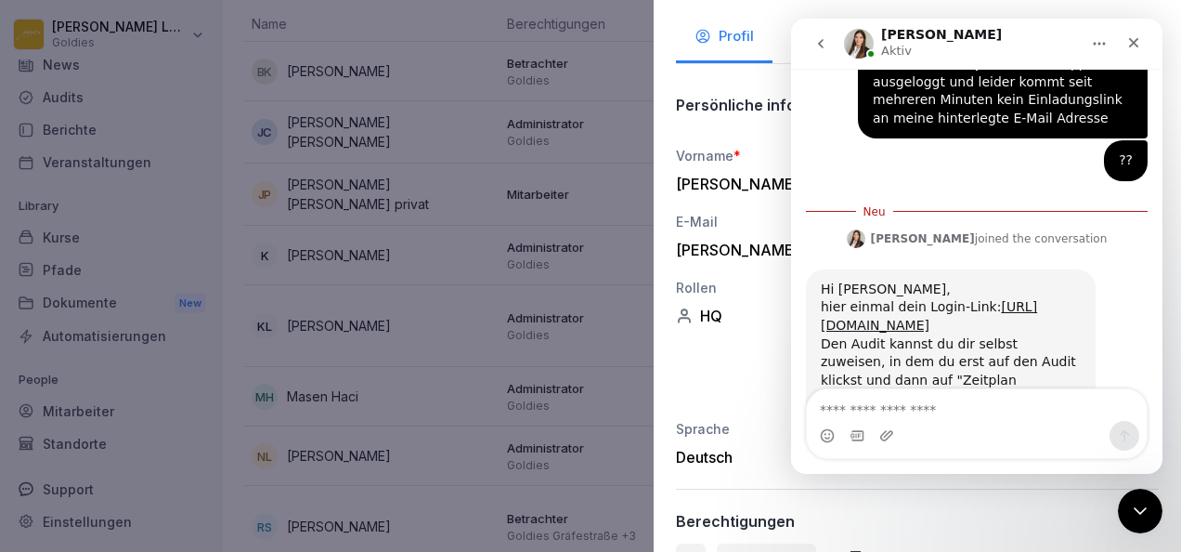
scroll to position [506, 0]
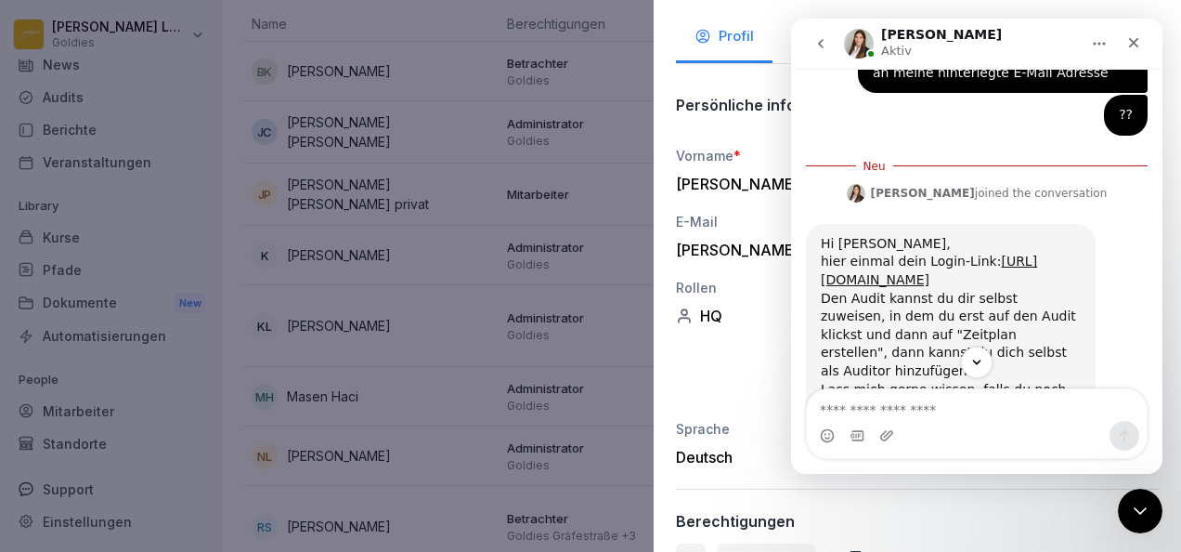
click at [546, 193] on div at bounding box center [590, 276] width 1181 height 552
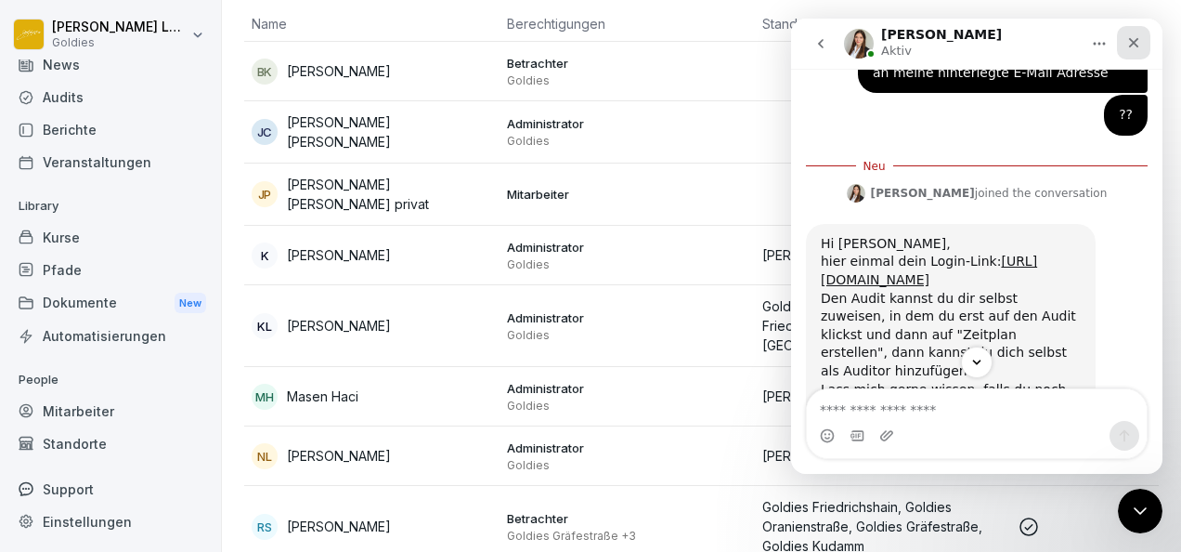
click at [1136, 45] on icon "Schließen" at bounding box center [1134, 43] width 10 height 10
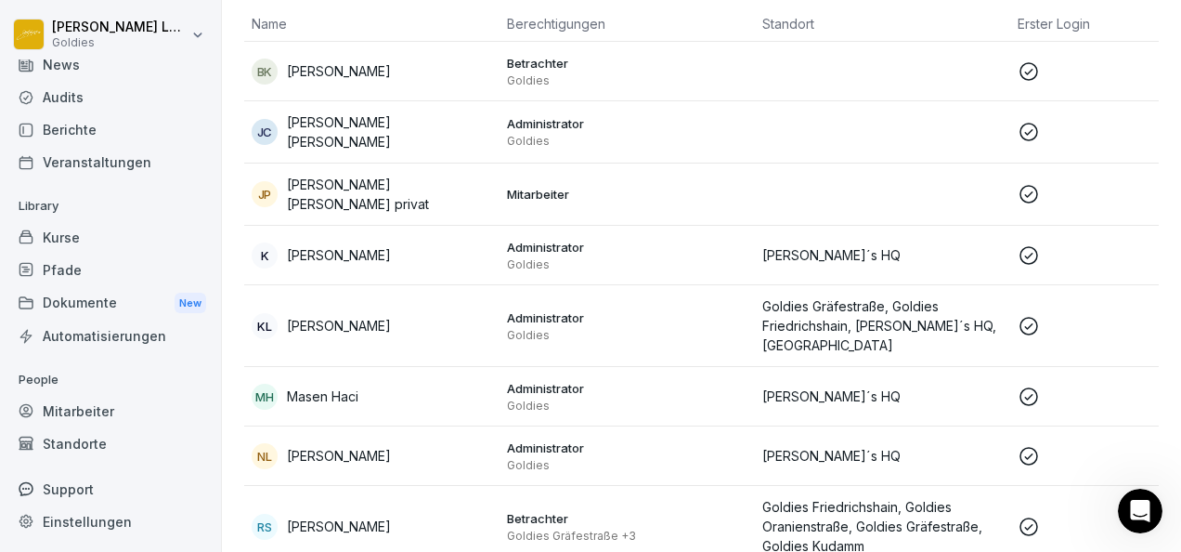
click at [91, 91] on div "Audits" at bounding box center [110, 97] width 202 height 33
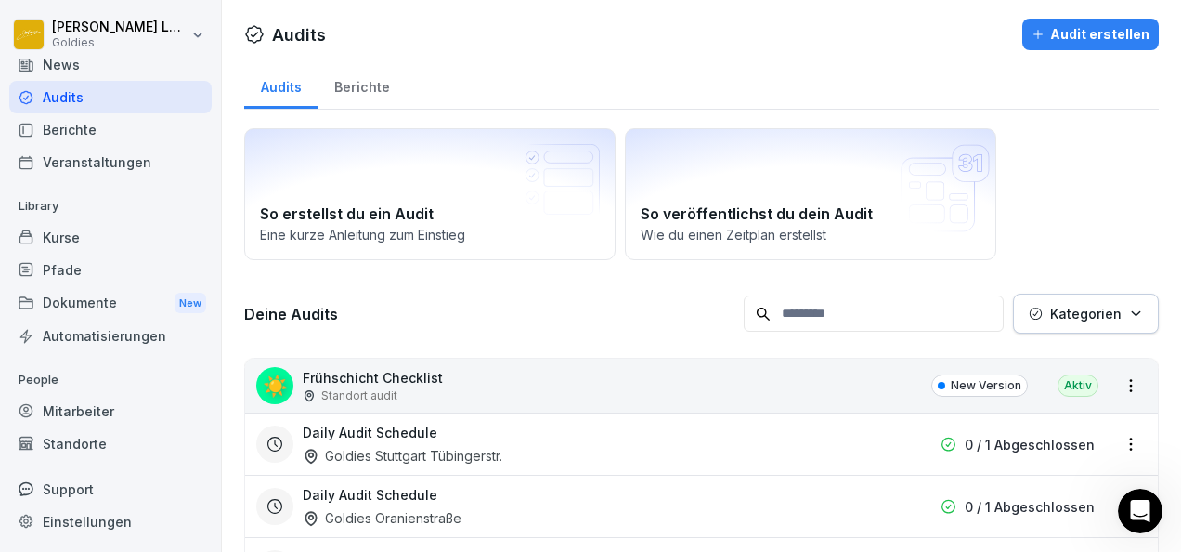
click at [345, 85] on div "Berichte" at bounding box center [362, 84] width 88 height 47
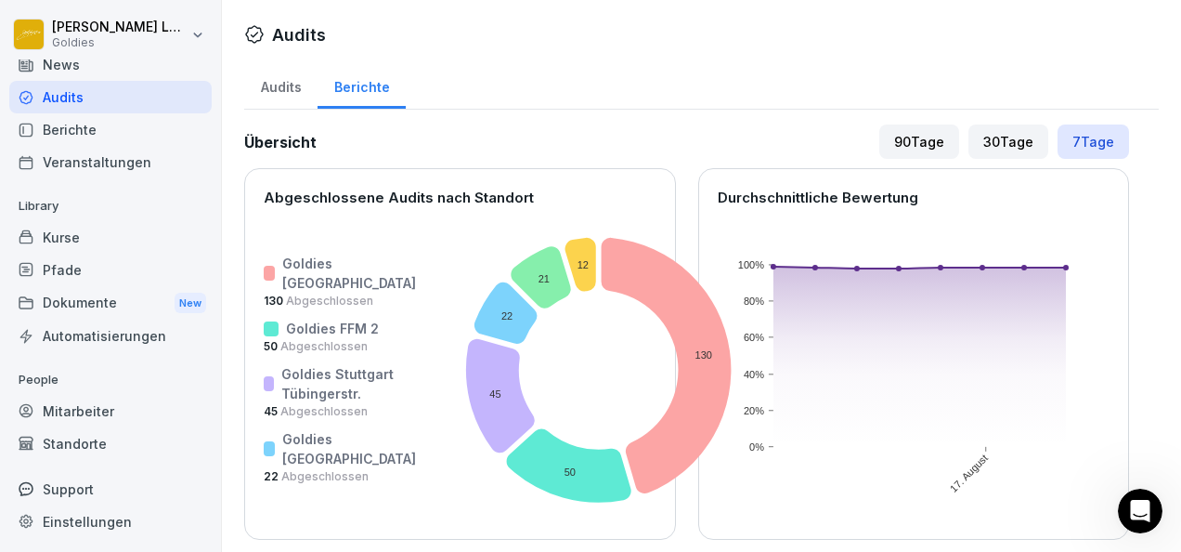
click at [299, 76] on div "Audits" at bounding box center [280, 84] width 73 height 47
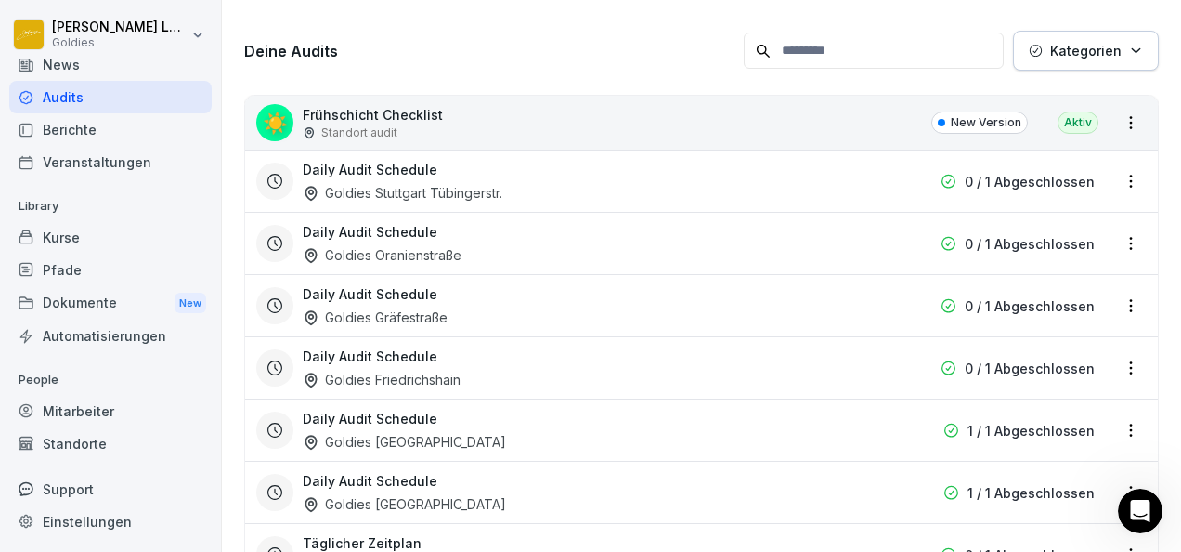
scroll to position [262, 0]
click at [498, 297] on div "Daily Audit Schedule Goldies Gräfestraße" at bounding box center [583, 306] width 560 height 43
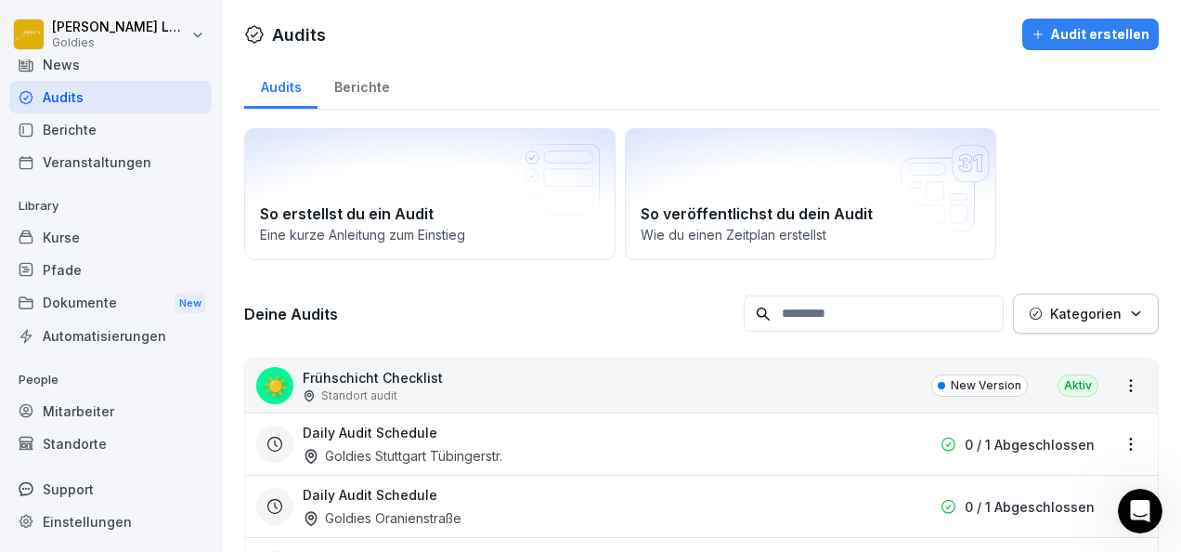
click at [96, 249] on div "Kurse" at bounding box center [110, 237] width 202 height 33
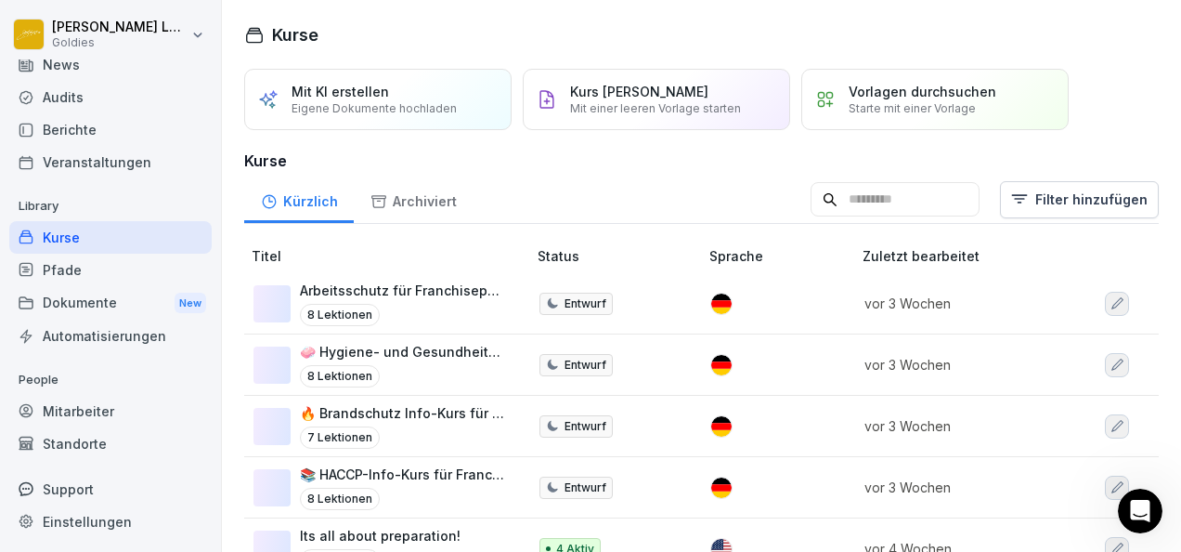
click at [98, 111] on div "Audits" at bounding box center [110, 97] width 202 height 33
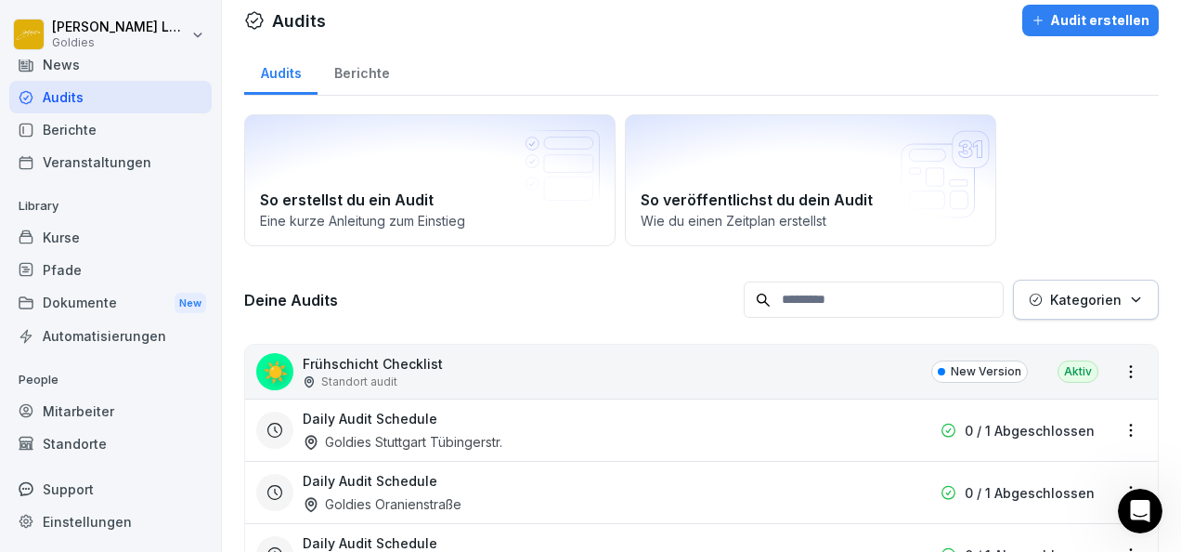
scroll to position [15, 0]
click at [1087, 303] on p "Kategorien" at bounding box center [1086, 299] width 72 height 20
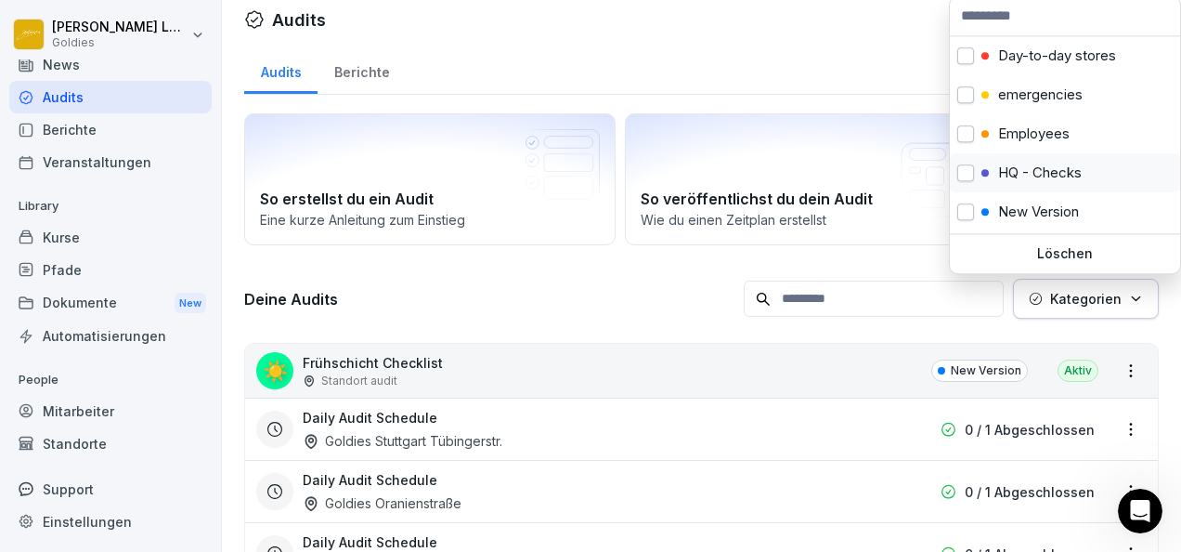
click at [1027, 170] on p "HQ - Checks" at bounding box center [1040, 172] width 84 height 17
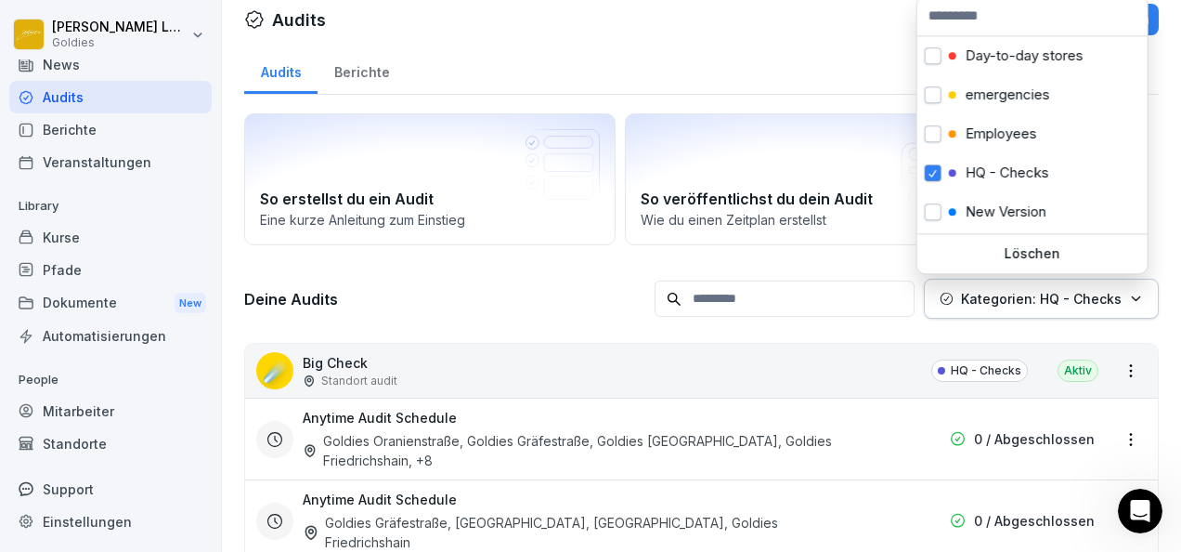
click at [741, 462] on html "[PERSON_NAME] Goldies Home News Audits Berichte Veranstaltungen Library Kurse P…" at bounding box center [590, 276] width 1181 height 552
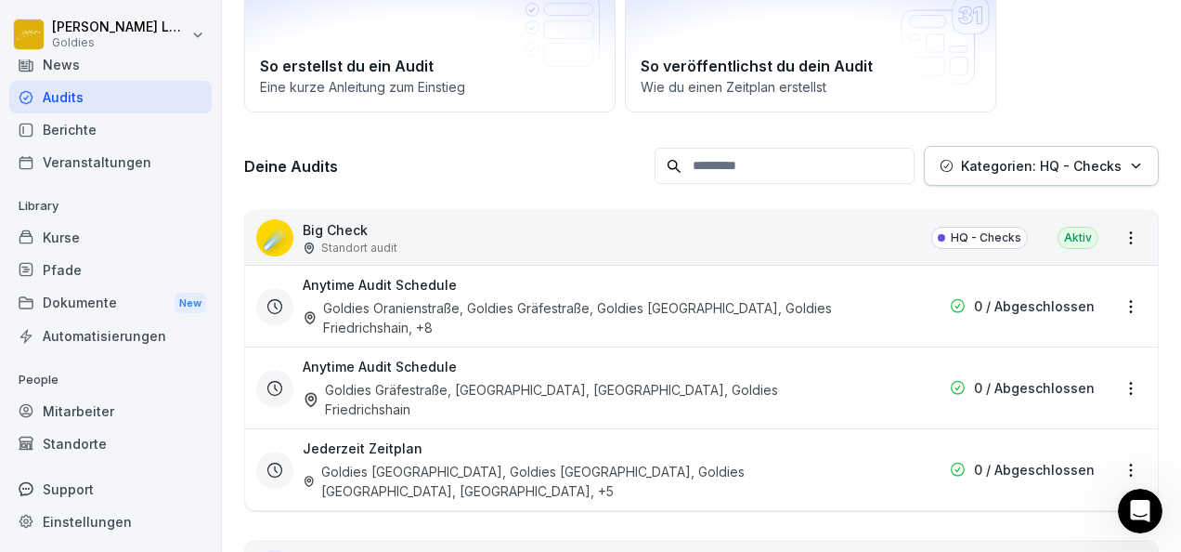
scroll to position [149, 0]
click at [682, 319] on div "Goldies Oranienstraße, Goldies Gräfestraße, Goldies [GEOGRAPHIC_DATA], Goldies …" at bounding box center [583, 316] width 560 height 39
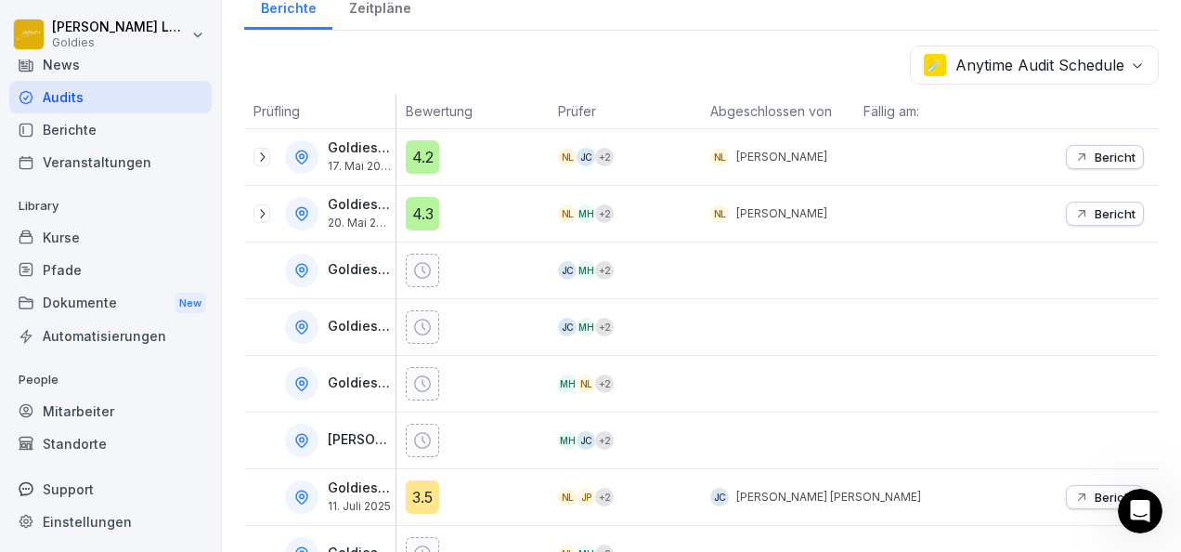
scroll to position [268, 0]
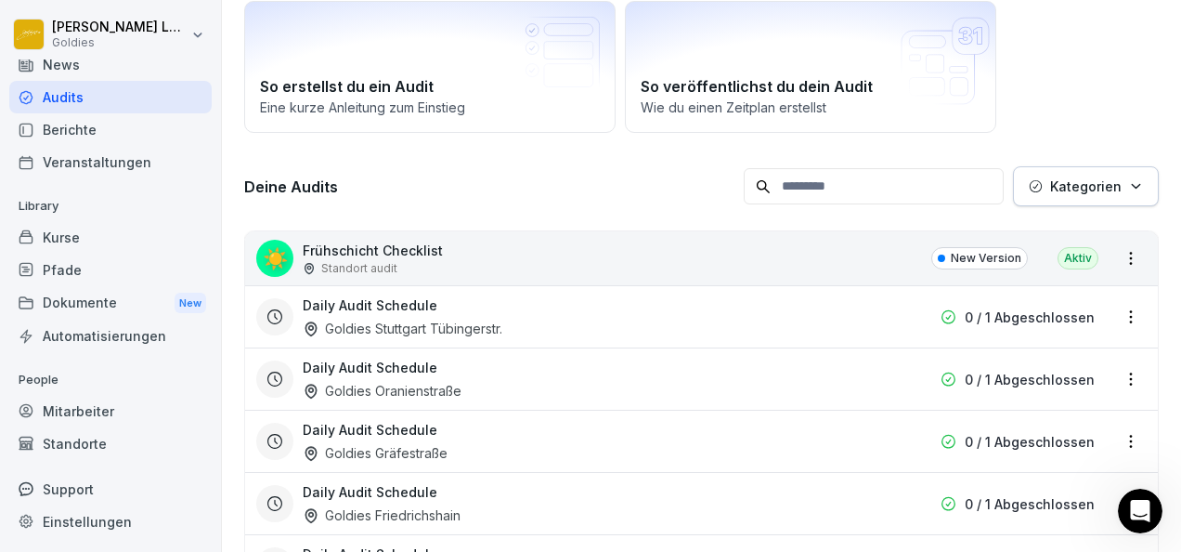
scroll to position [124, 0]
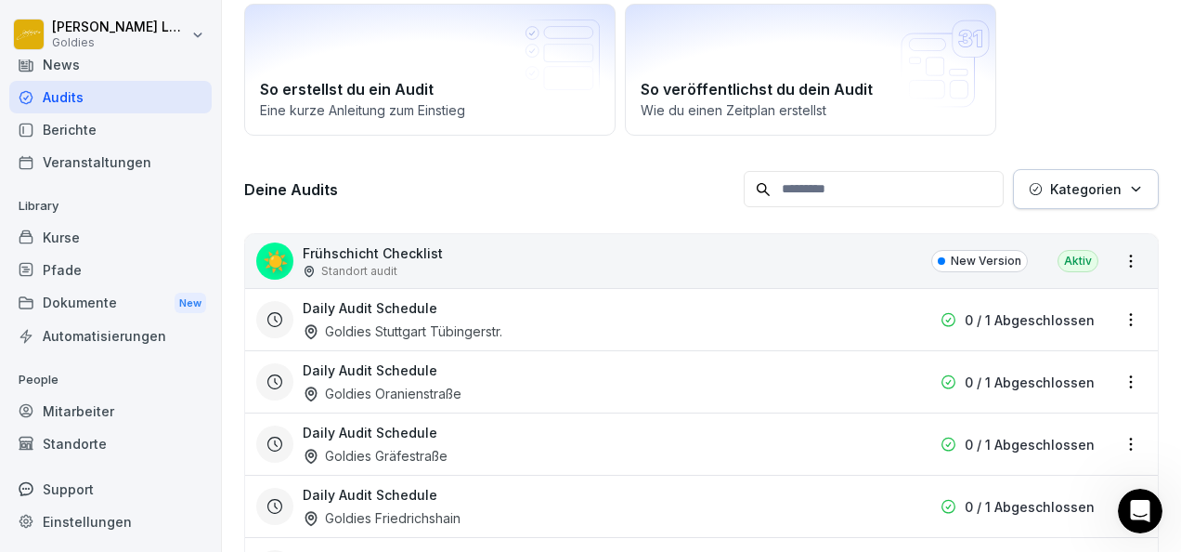
click at [1132, 187] on icon "button" at bounding box center [1135, 189] width 7 height 4
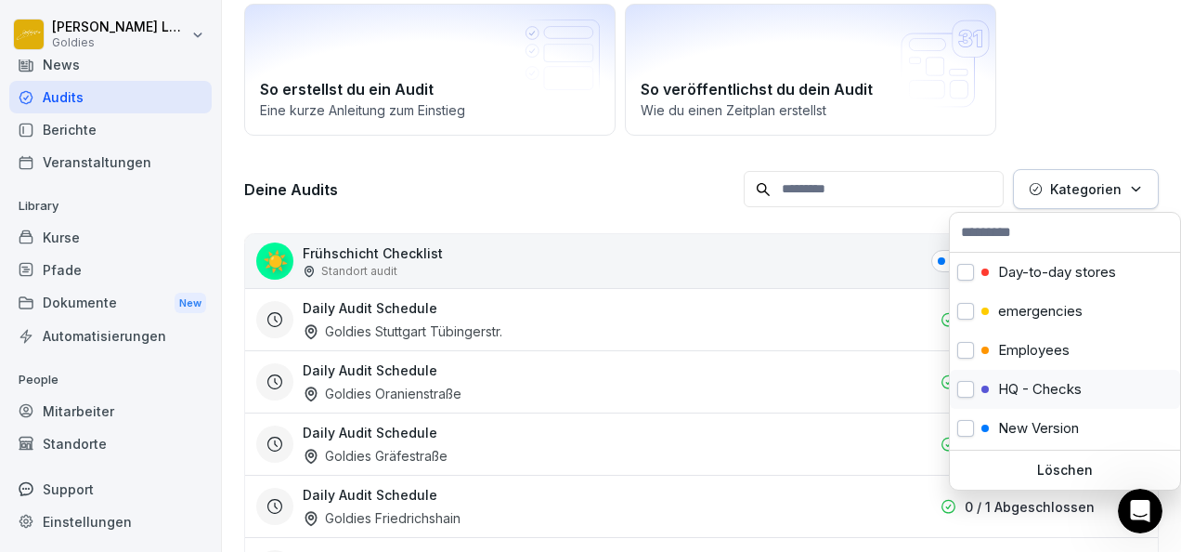
click at [1042, 392] on p "HQ - Checks" at bounding box center [1040, 389] width 84 height 17
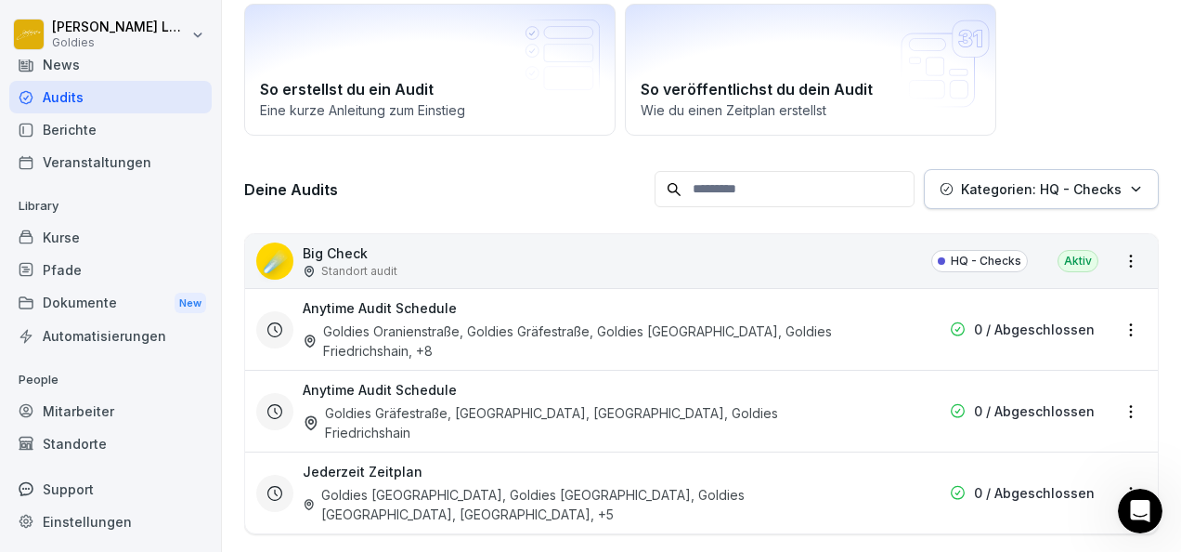
click at [563, 401] on html "[PERSON_NAME] Goldies Home News Audits Berichte Veranstaltungen Library Kurse P…" at bounding box center [590, 276] width 1181 height 552
click at [564, 403] on div "Goldies Gräfestraße, [GEOGRAPHIC_DATA], [GEOGRAPHIC_DATA], Goldies Friedrichsha…" at bounding box center [583, 422] width 560 height 39
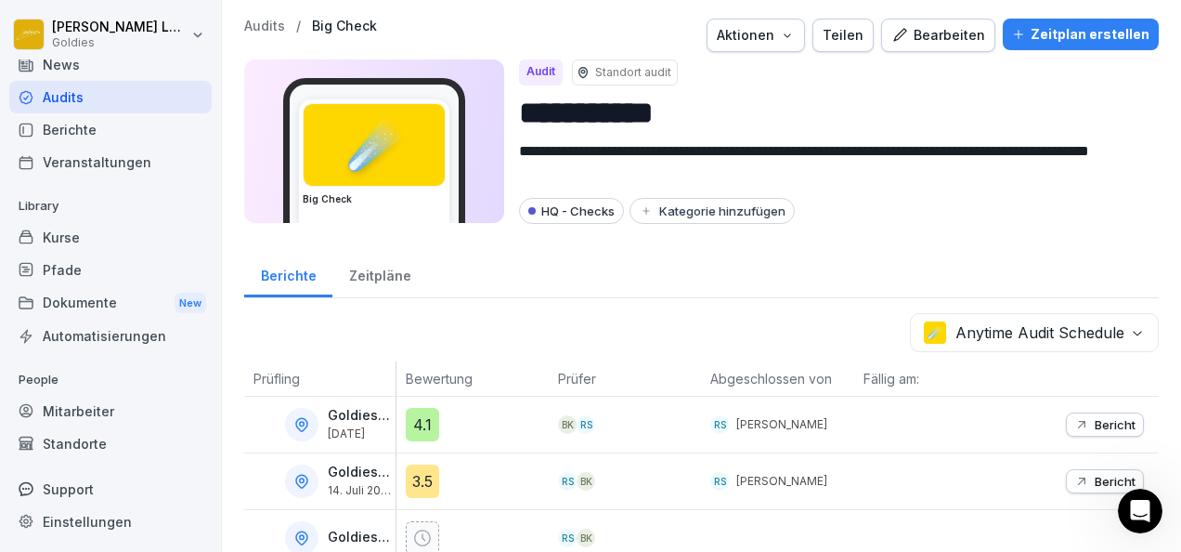
click at [1062, 39] on div "Zeitplan erstellen" at bounding box center [1080, 34] width 137 height 20
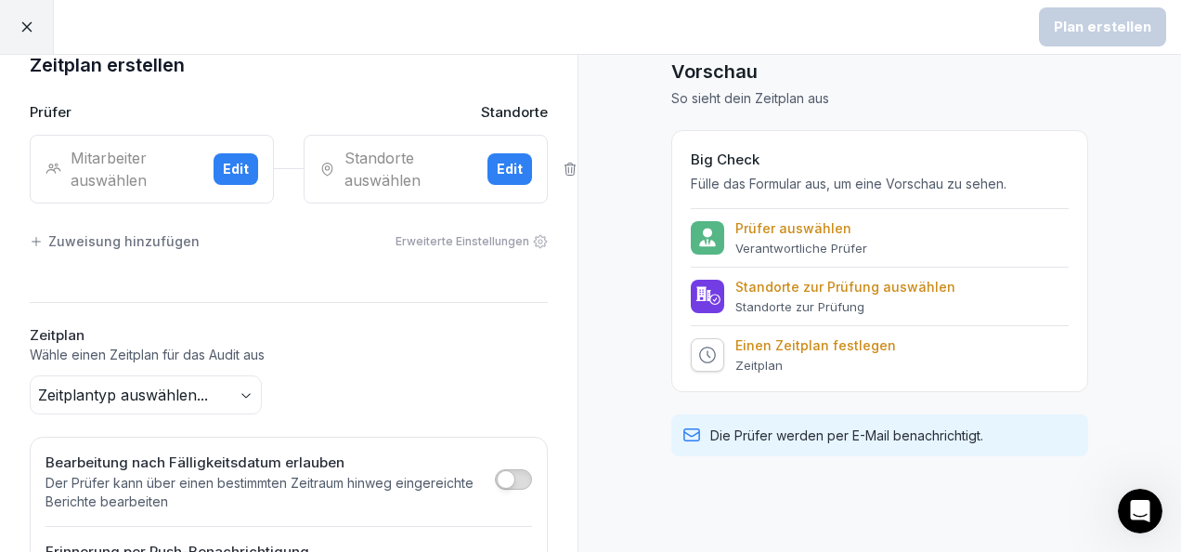
scroll to position [37, 0]
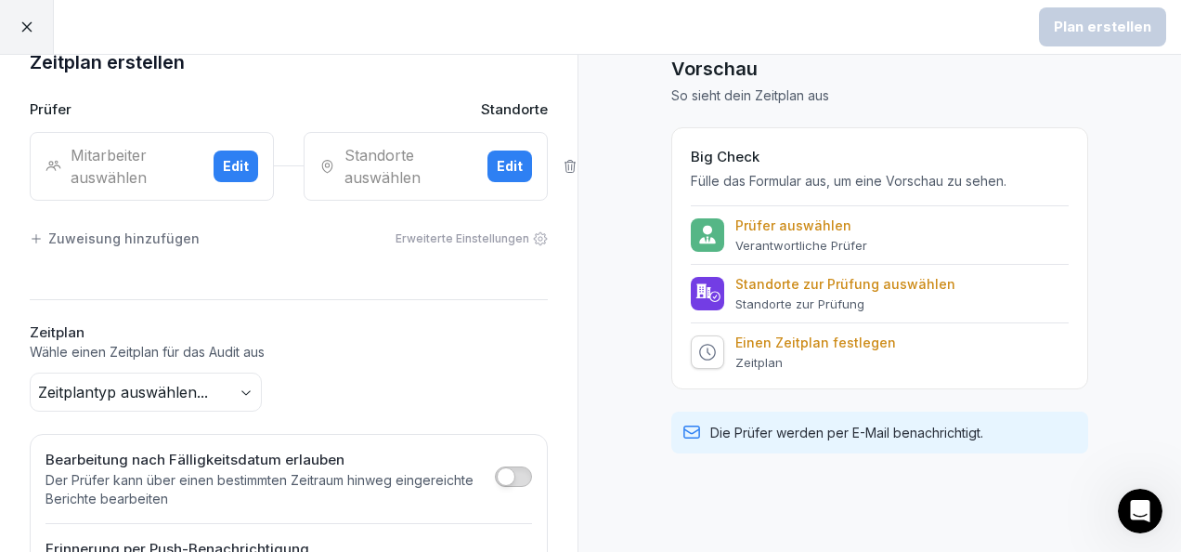
click at [177, 150] on div "Mitarbeiter auswählen" at bounding box center [122, 166] width 153 height 45
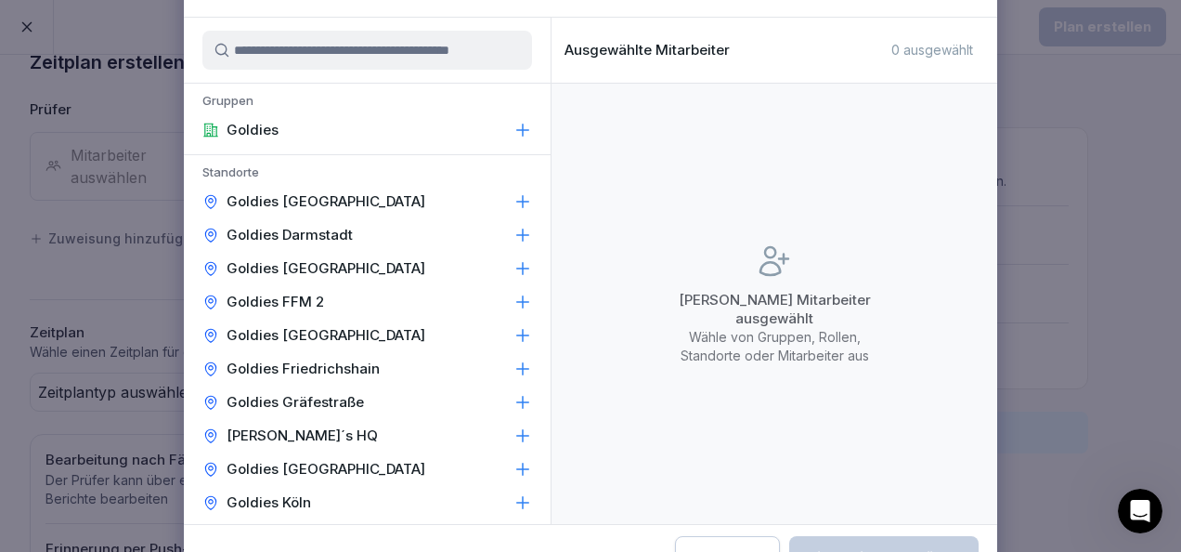
click at [329, 55] on input at bounding box center [367, 50] width 330 height 39
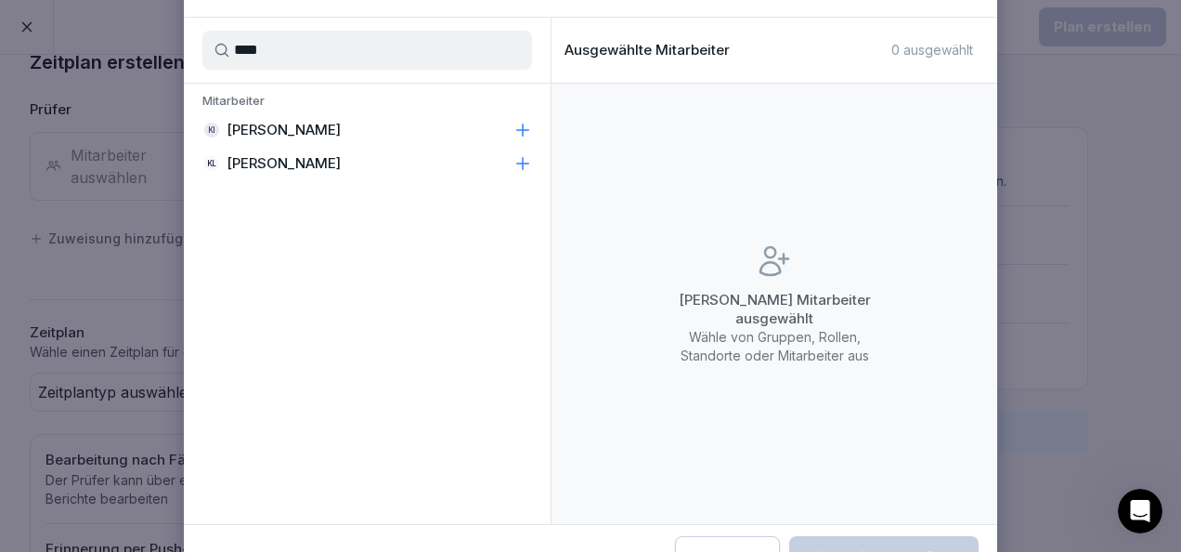
type input "****"
click at [528, 132] on icon at bounding box center [523, 130] width 19 height 19
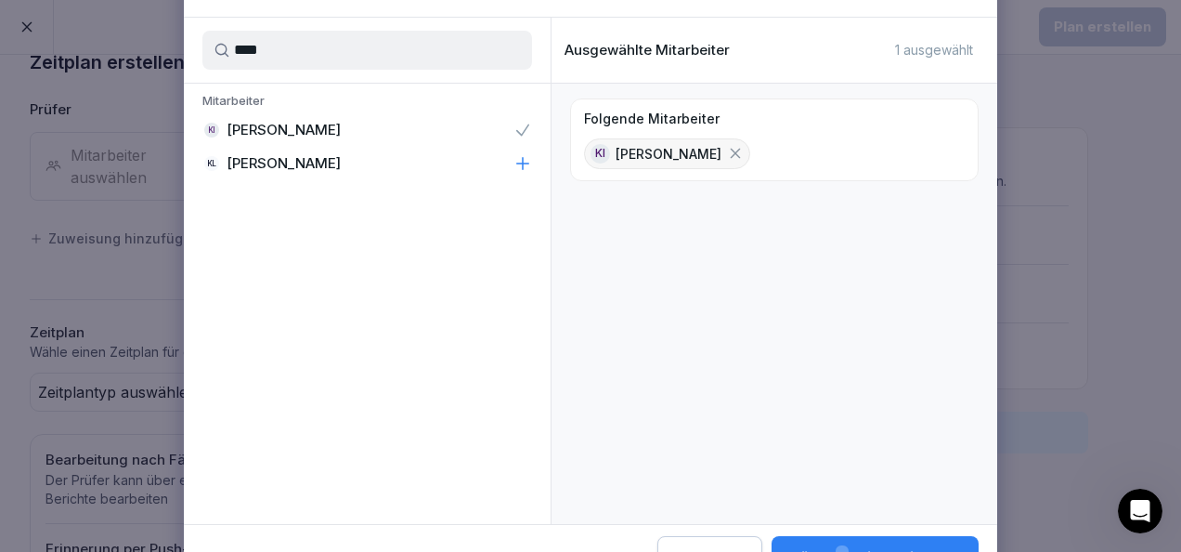
click at [528, 164] on icon at bounding box center [523, 163] width 19 height 19
click at [846, 536] on button "Wähle 2 Mitarbeiter aus" at bounding box center [874, 557] width 210 height 43
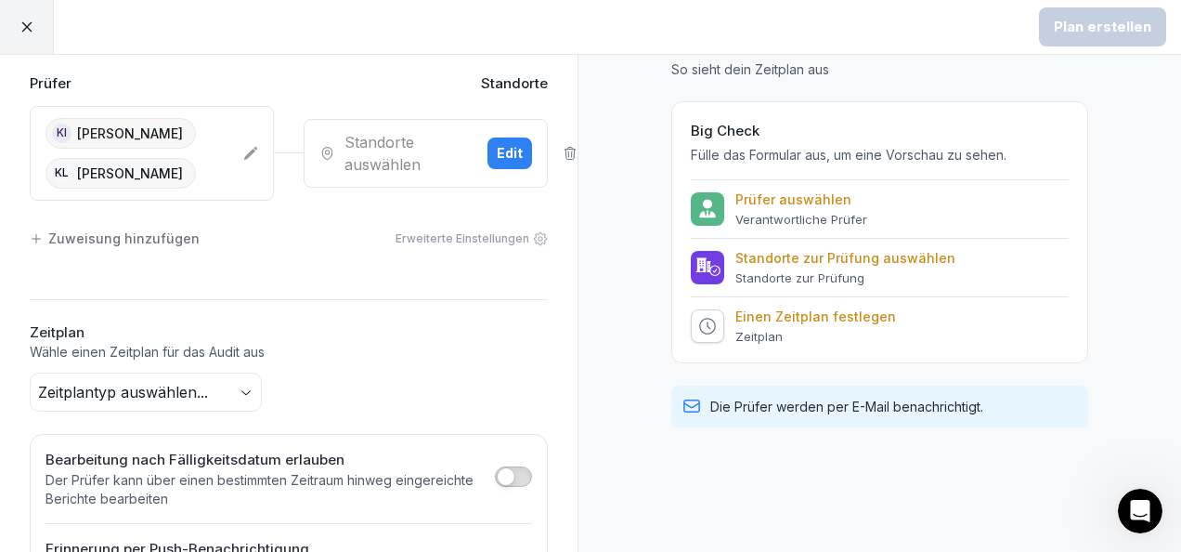
scroll to position [64, 0]
click at [386, 160] on div "Standorte auswählen" at bounding box center [395, 152] width 153 height 45
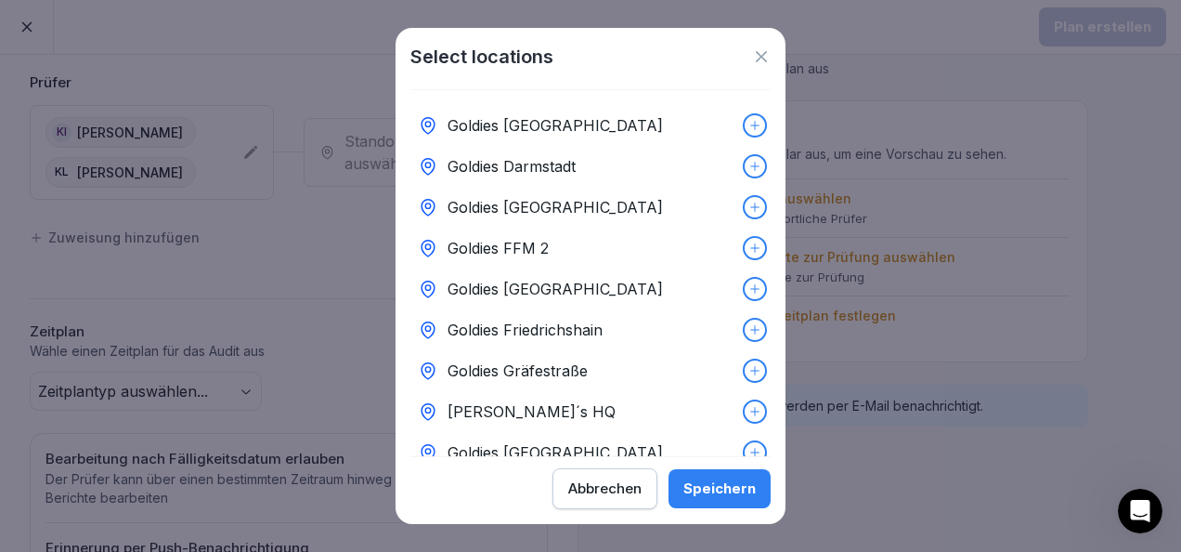
click at [749, 131] on icon at bounding box center [755, 125] width 13 height 13
click at [747, 165] on div at bounding box center [755, 166] width 20 height 20
click at [749, 207] on icon at bounding box center [755, 207] width 13 height 13
click at [750, 247] on icon at bounding box center [754, 247] width 9 height 9
click at [749, 286] on icon at bounding box center [755, 288] width 13 height 13
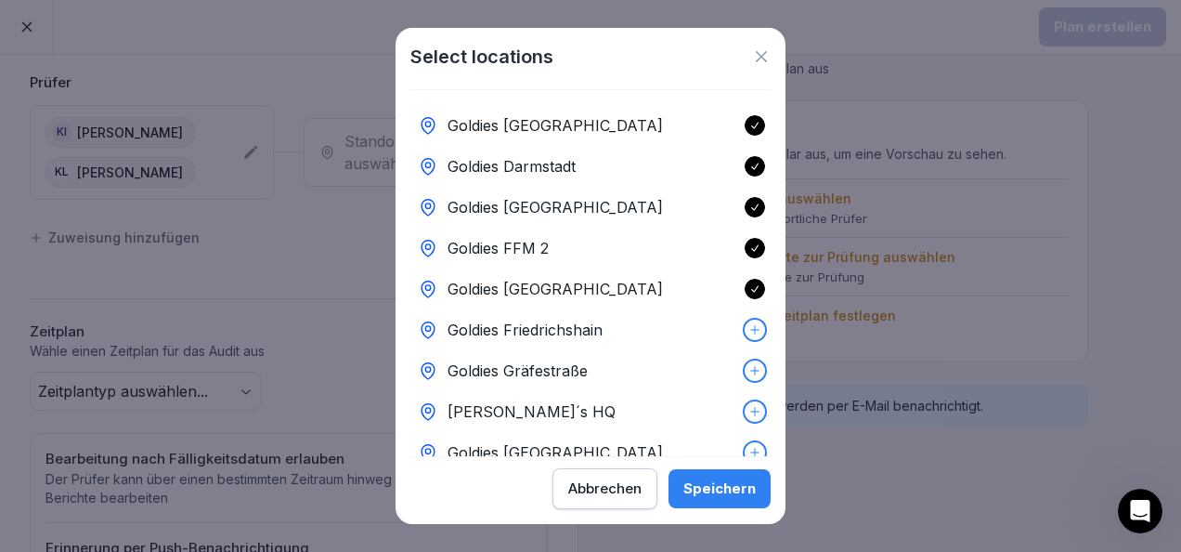
click at [749, 332] on icon at bounding box center [755, 329] width 13 height 13
click at [745, 362] on div at bounding box center [755, 370] width 20 height 20
click at [745, 420] on div at bounding box center [755, 411] width 20 height 20
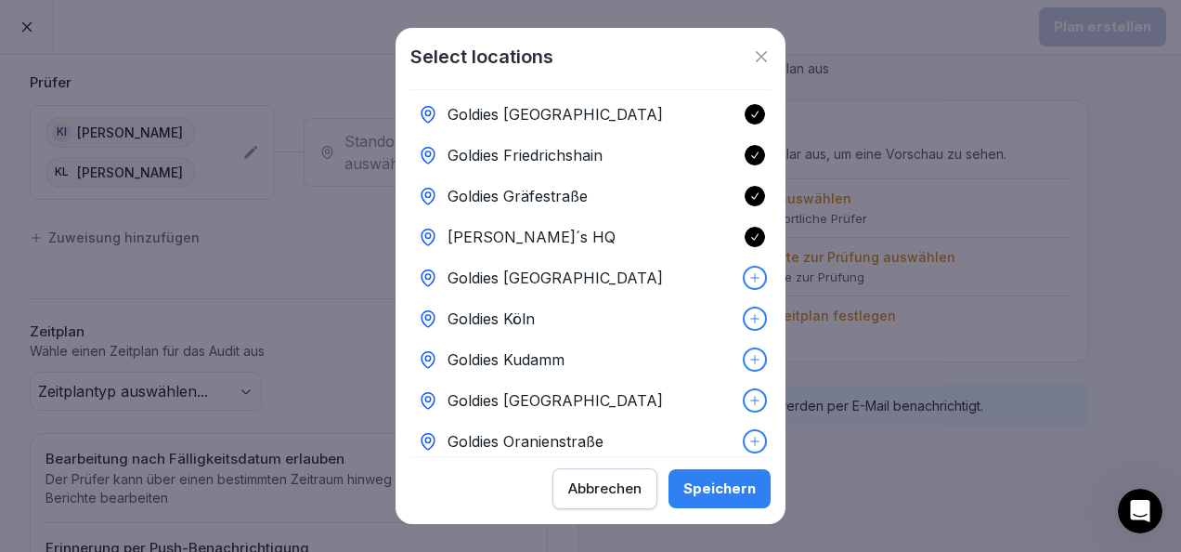
scroll to position [176, 0]
click at [749, 274] on icon at bounding box center [755, 275] width 13 height 13
click at [742, 304] on div "Goldies Köln" at bounding box center [591, 316] width 360 height 41
click at [739, 345] on div "Goldies Kudamm" at bounding box center [591, 357] width 360 height 41
click at [749, 402] on icon at bounding box center [755, 398] width 13 height 13
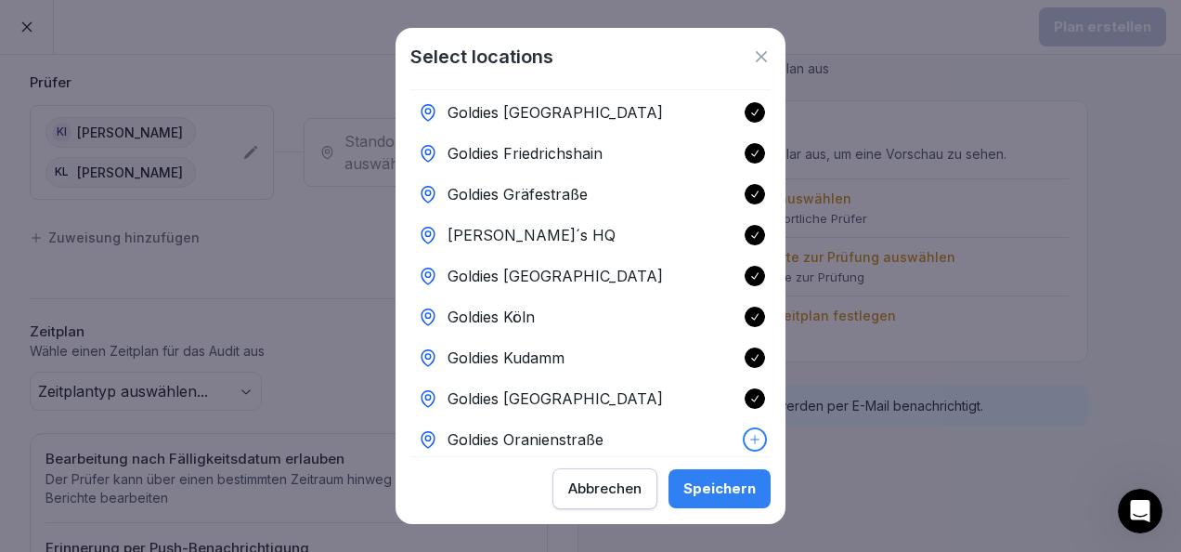
click at [741, 420] on div "Goldies Oranienstraße" at bounding box center [591, 439] width 360 height 41
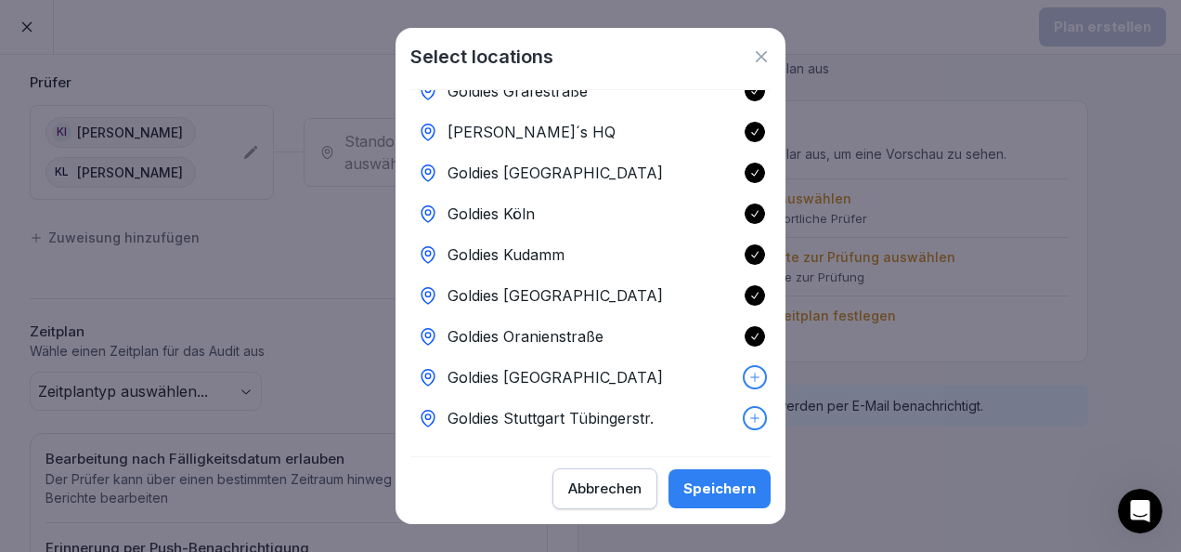
click at [749, 371] on icon at bounding box center [755, 377] width 13 height 13
click at [750, 408] on div at bounding box center [755, 418] width 20 height 20
click at [737, 522] on div "Select locations Goldies Augsburg Goldies Darmstadt Goldies Düsseldorf Goldies …" at bounding box center [591, 276] width 390 height 497
click at [725, 487] on div "Speichern" at bounding box center [720, 488] width 72 height 20
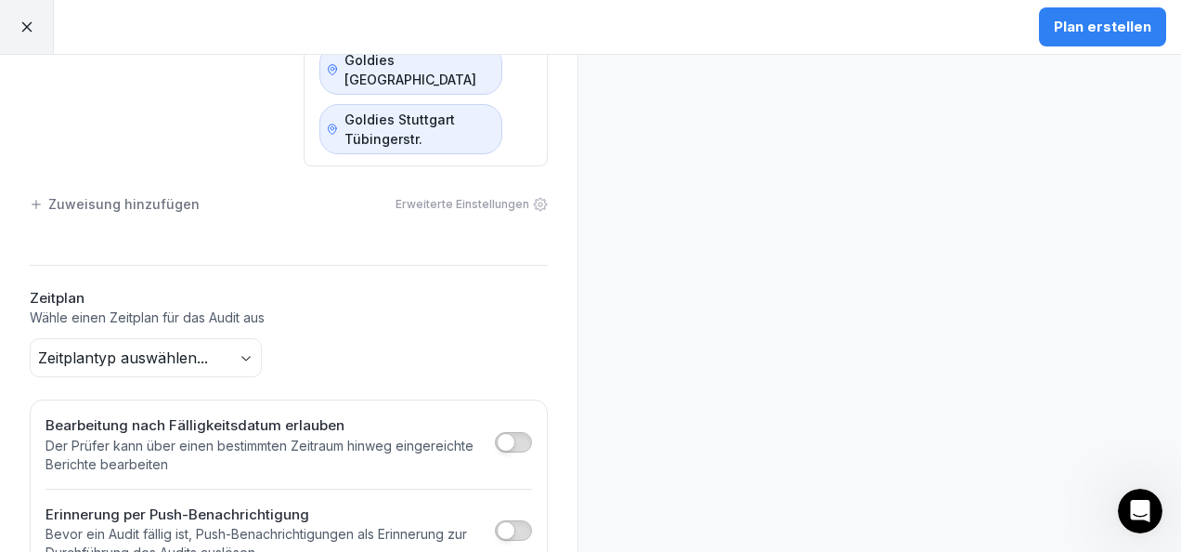
scroll to position [796, 0]
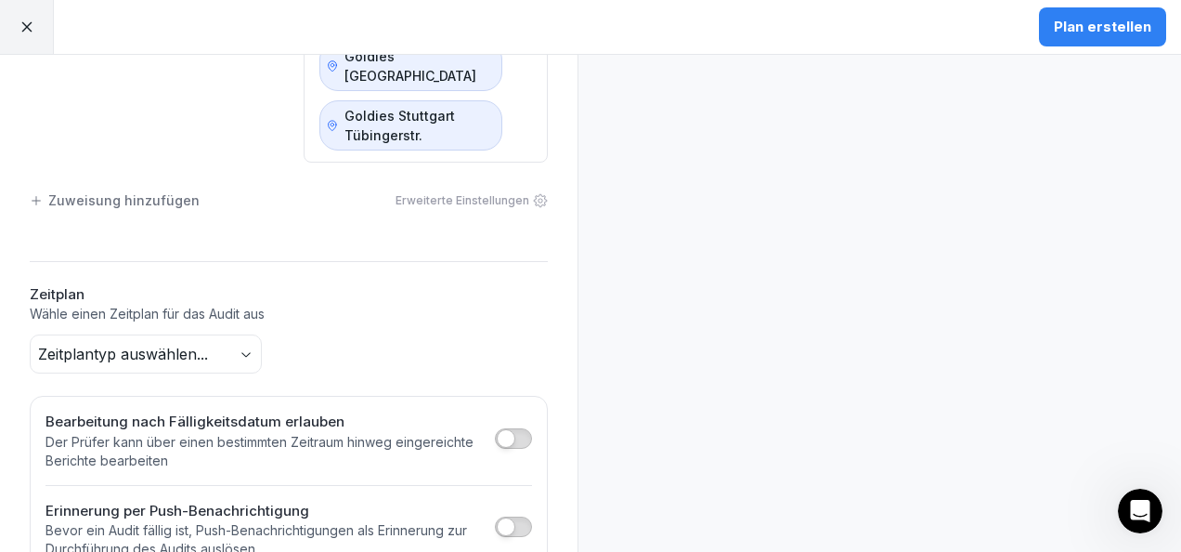
click at [253, 261] on body "Plan erstellen Zeitplan erstellen Prüfer Standorte KI Karolina Ioska KL Karolin…" at bounding box center [590, 276] width 1181 height 552
click at [337, 233] on html "Plan erstellen Zeitplan erstellen Prüfer Standorte KI Karolina Ioska KL Karolin…" at bounding box center [590, 276] width 1181 height 552
click at [238, 269] on body "Plan erstellen Zeitplan erstellen Prüfer Standorte KI Karolina Ioska KL Karolin…" at bounding box center [590, 276] width 1181 height 552
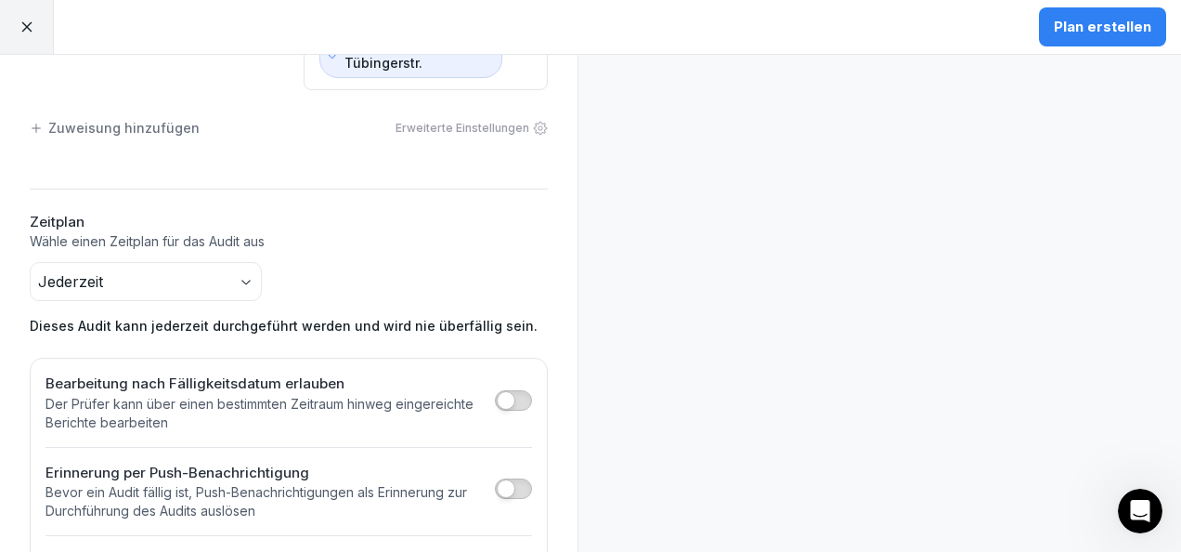
scroll to position [880, 0]
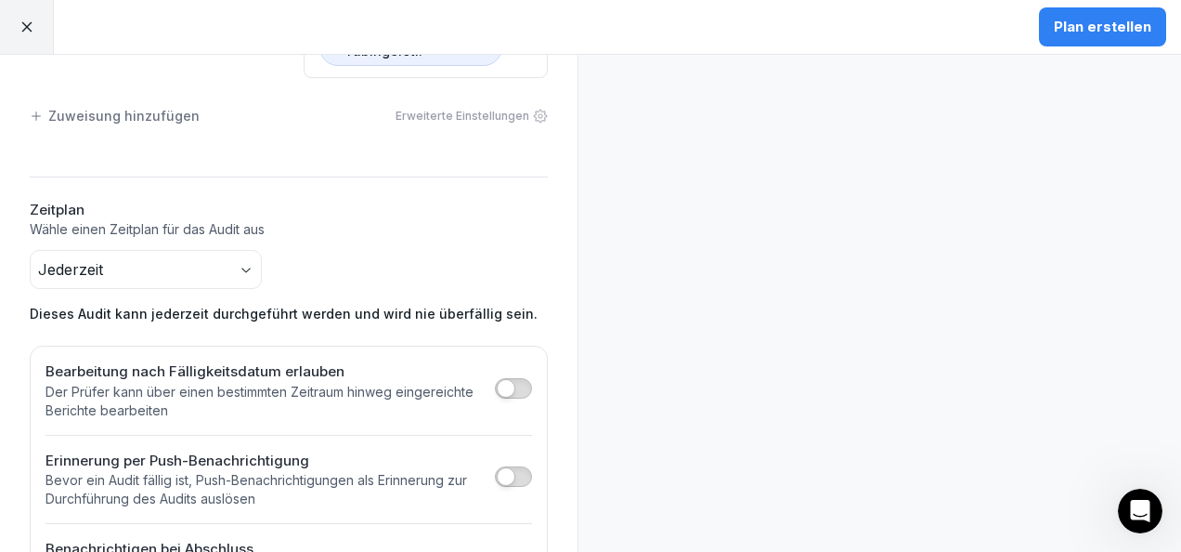
click at [497, 379] on span "button" at bounding box center [506, 388] width 19 height 19
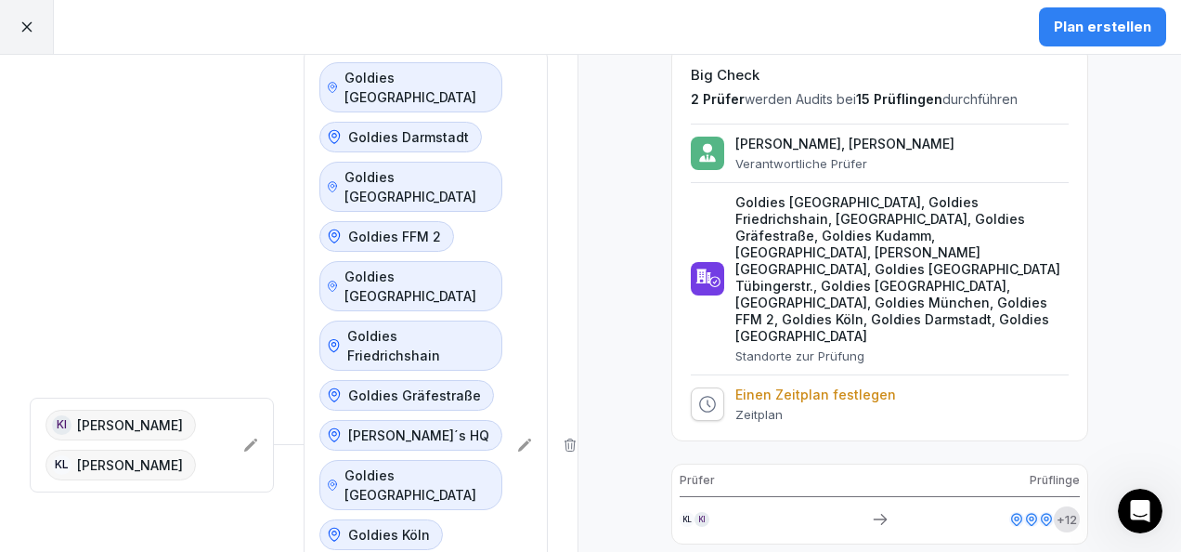
scroll to position [123, 0]
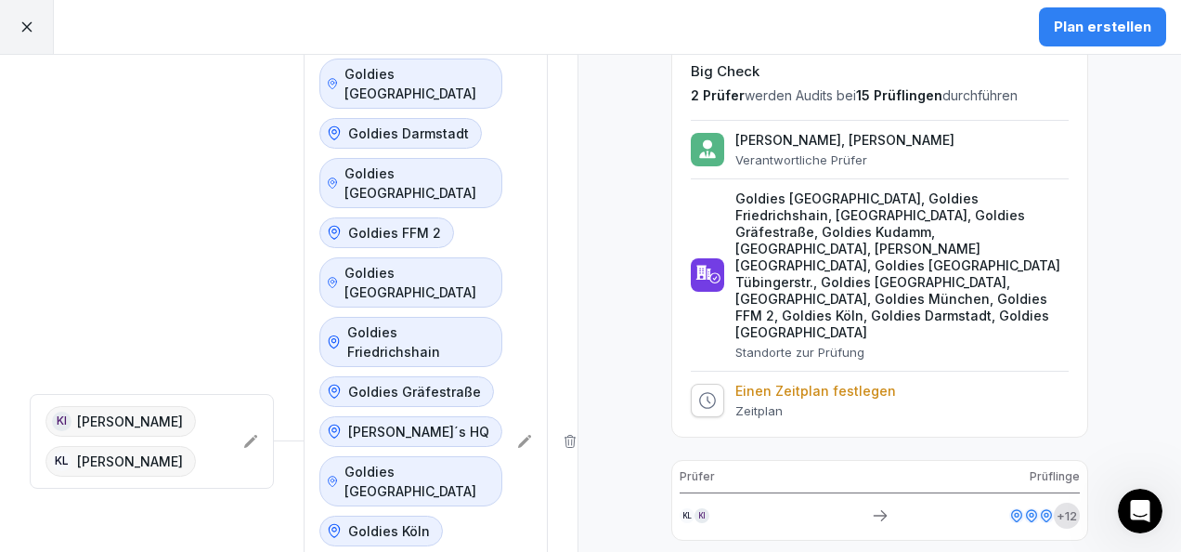
click at [1111, 41] on button "Plan erstellen" at bounding box center [1102, 26] width 127 height 39
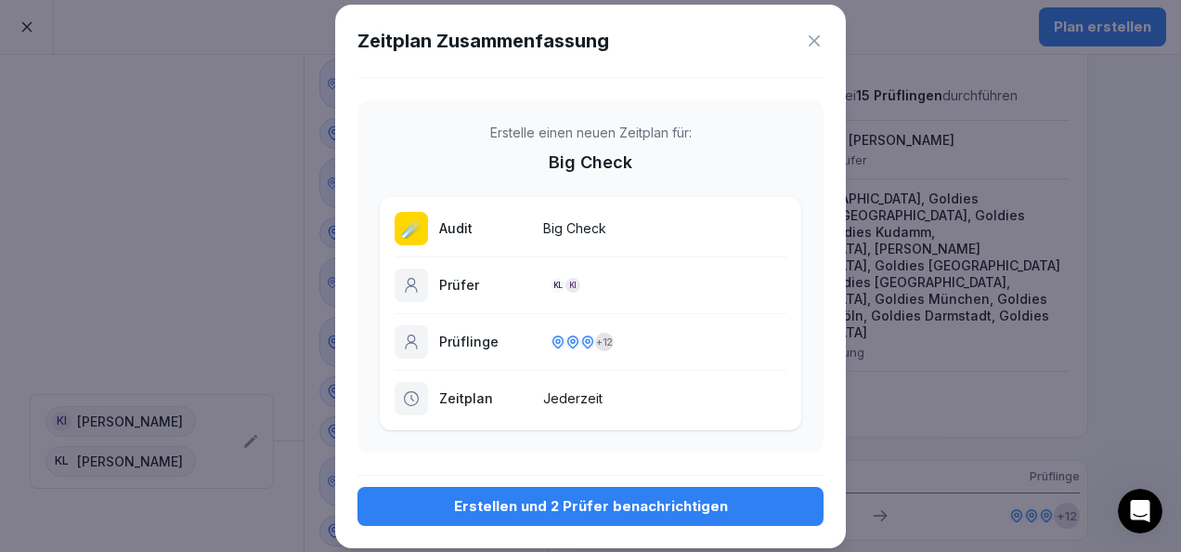
click at [607, 507] on div "Erstellen und 2 Prüfer benachrichtigen" at bounding box center [590, 506] width 437 height 20
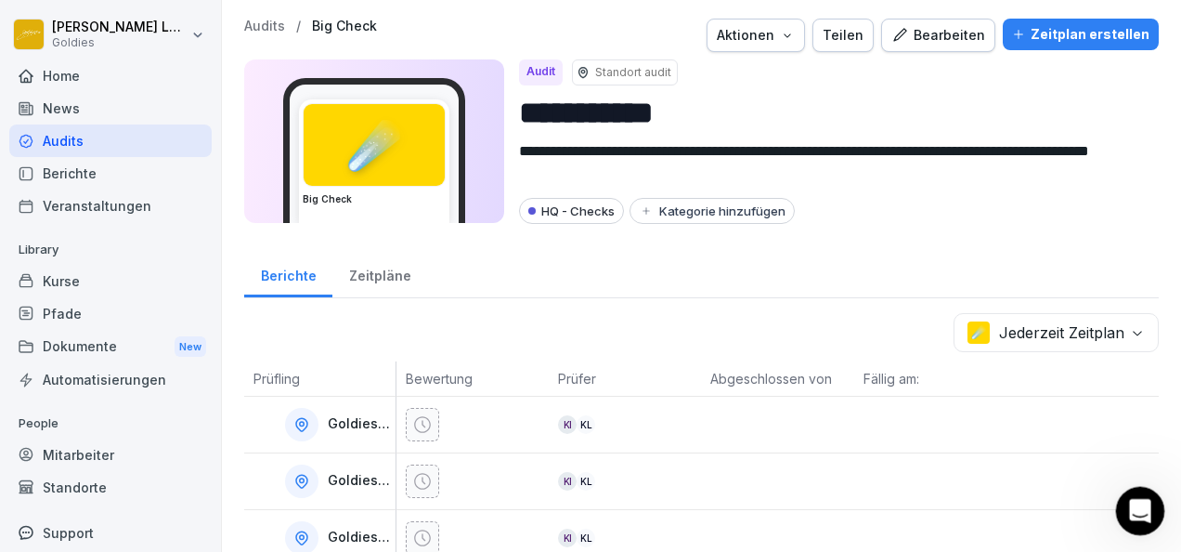
click at [1138, 510] on icon "Intercom-Nachrichtendienst öffnen" at bounding box center [1137, 508] width 13 height 15
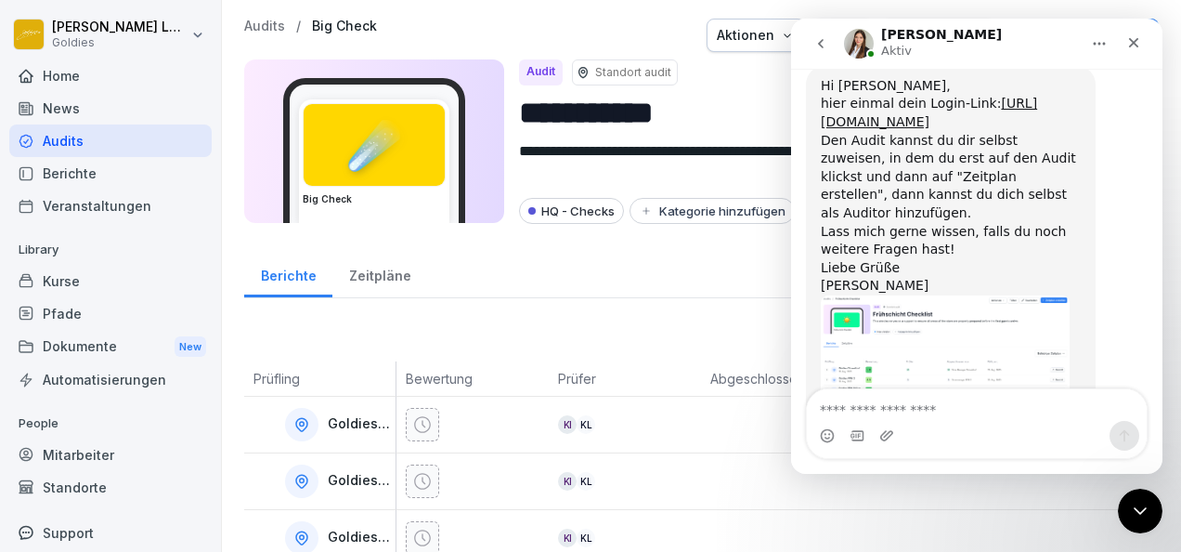
scroll to position [635, 0]
click at [902, 421] on div "Intercom Messenger" at bounding box center [977, 436] width 340 height 30
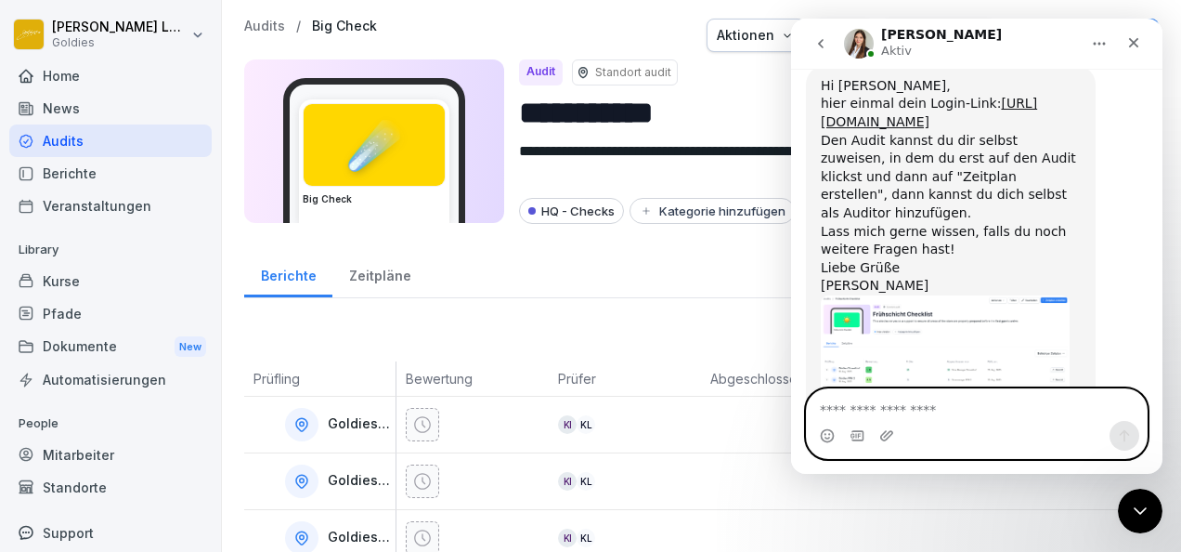
click at [937, 418] on textarea "Nachricht senden..." at bounding box center [977, 405] width 340 height 32
type textarea "**********"
click at [1123, 440] on icon "Sende eine Nachricht…" at bounding box center [1124, 435] width 15 height 15
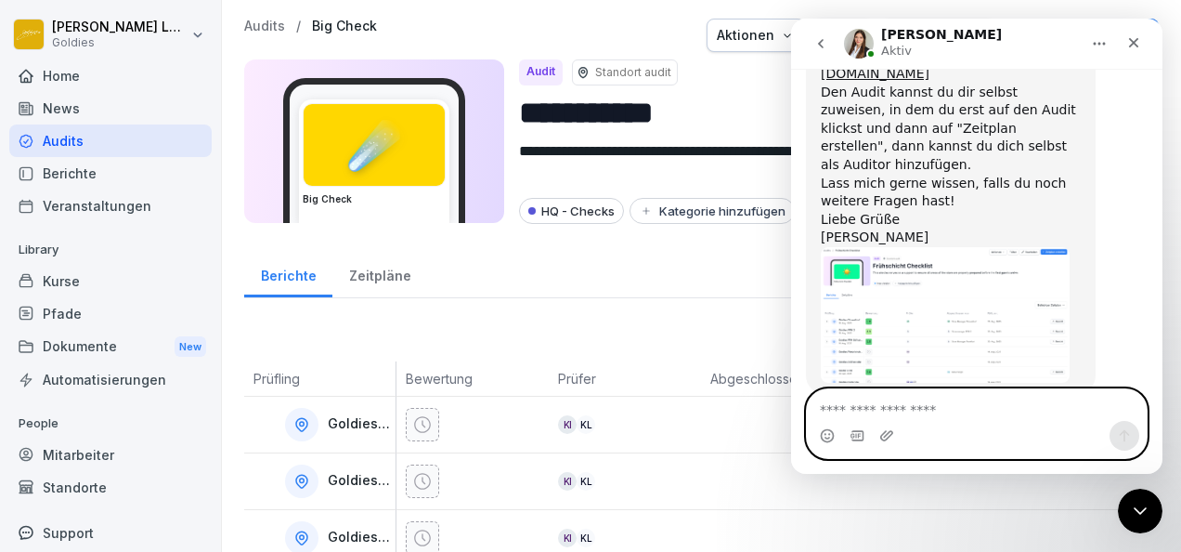
scroll to position [691, 0]
